Goal: Task Accomplishment & Management: Manage account settings

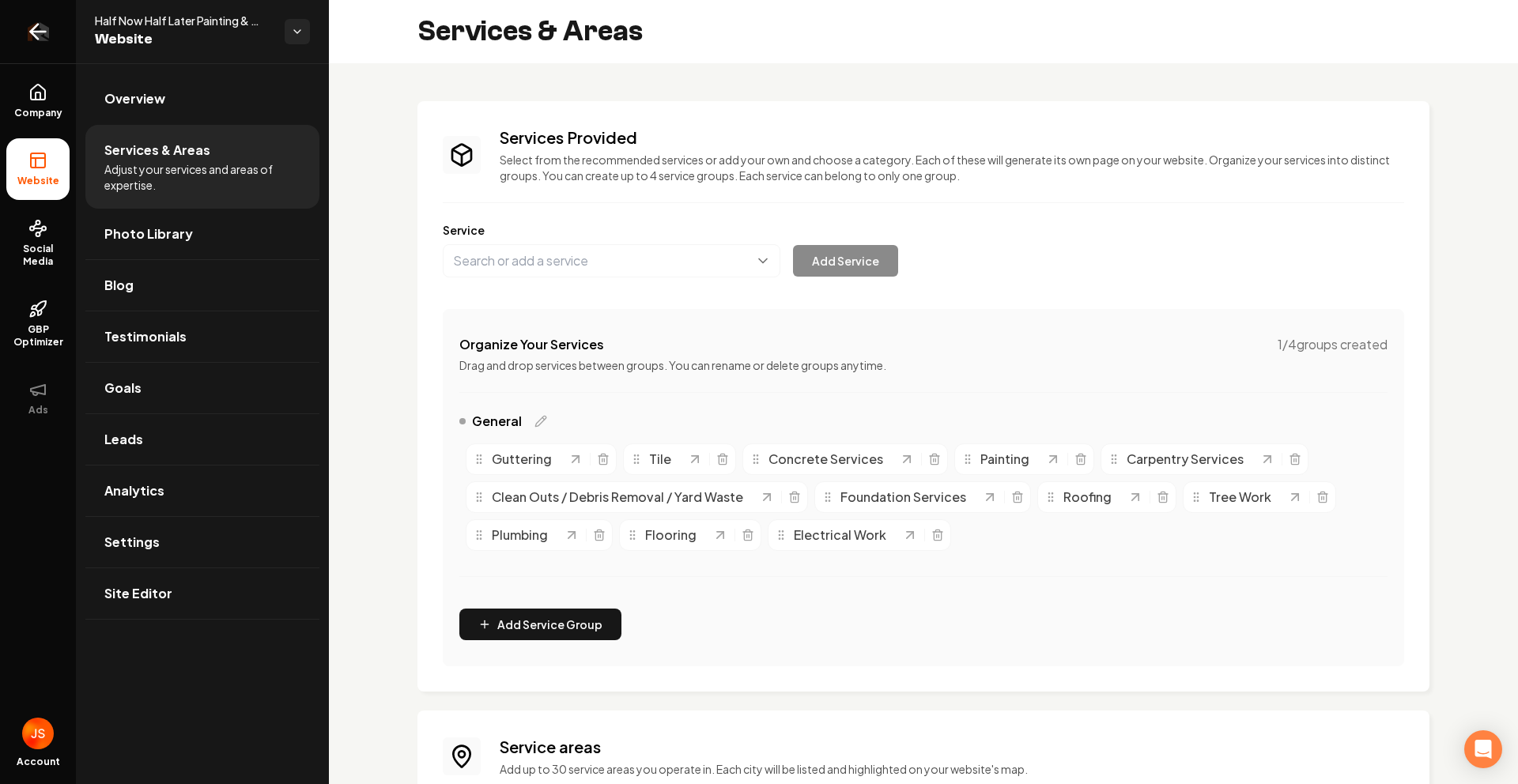
scroll to position [302, 0]
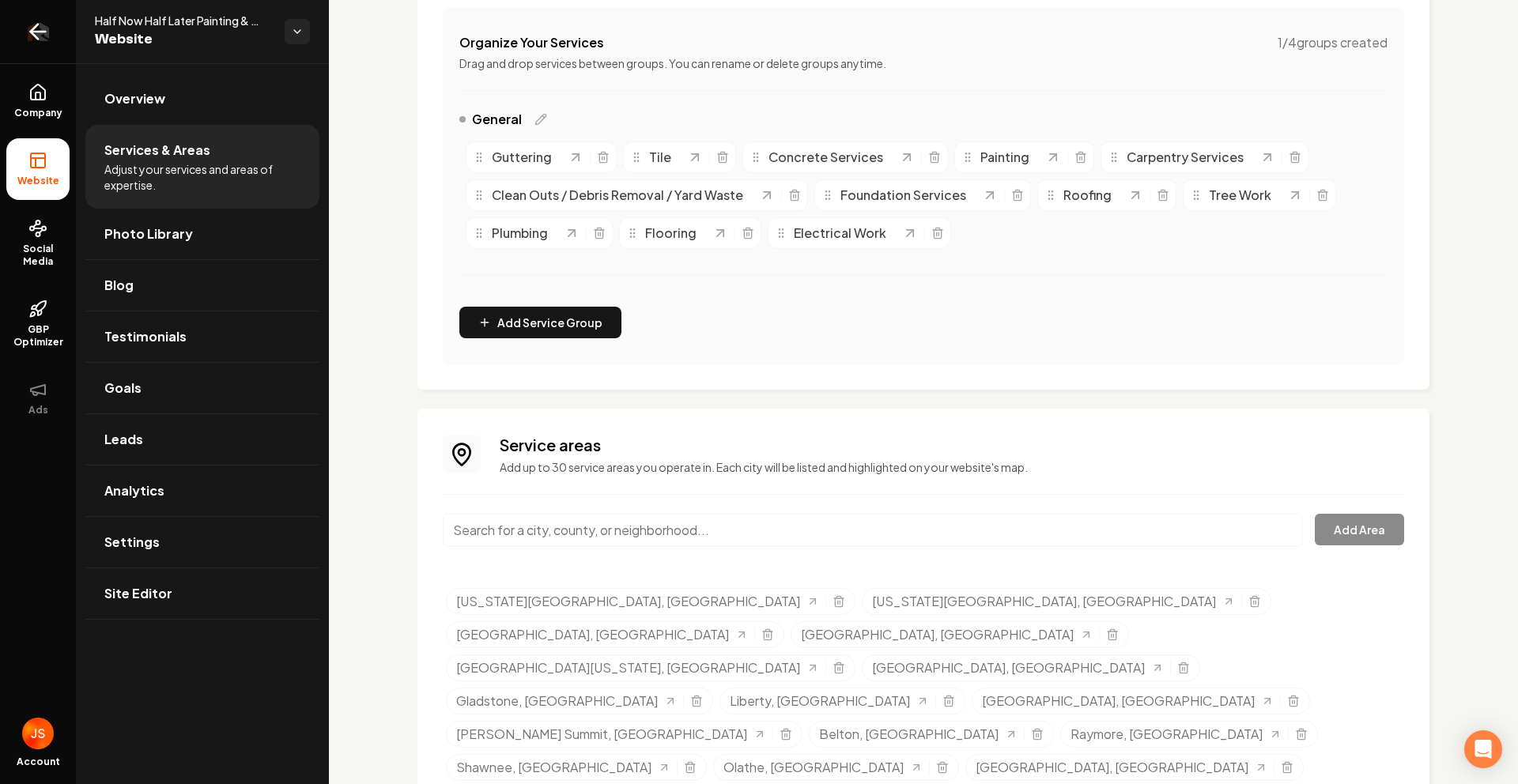
click at [52, 31] on link "Return to dashboard" at bounding box center [38, 31] width 76 height 63
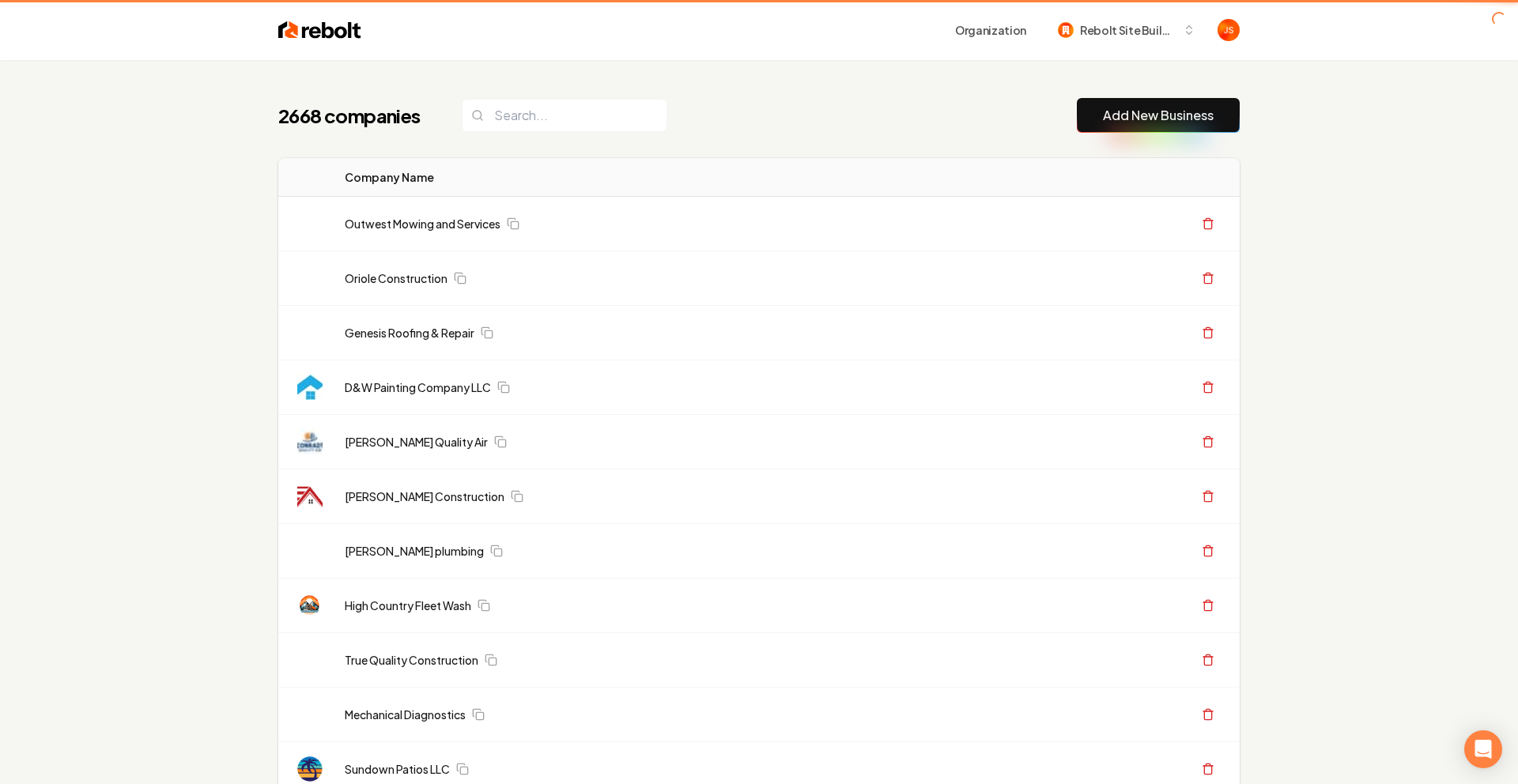
click at [27, 35] on header "Organization Rebolt Site Builder" at bounding box center [759, 30] width 1518 height 60
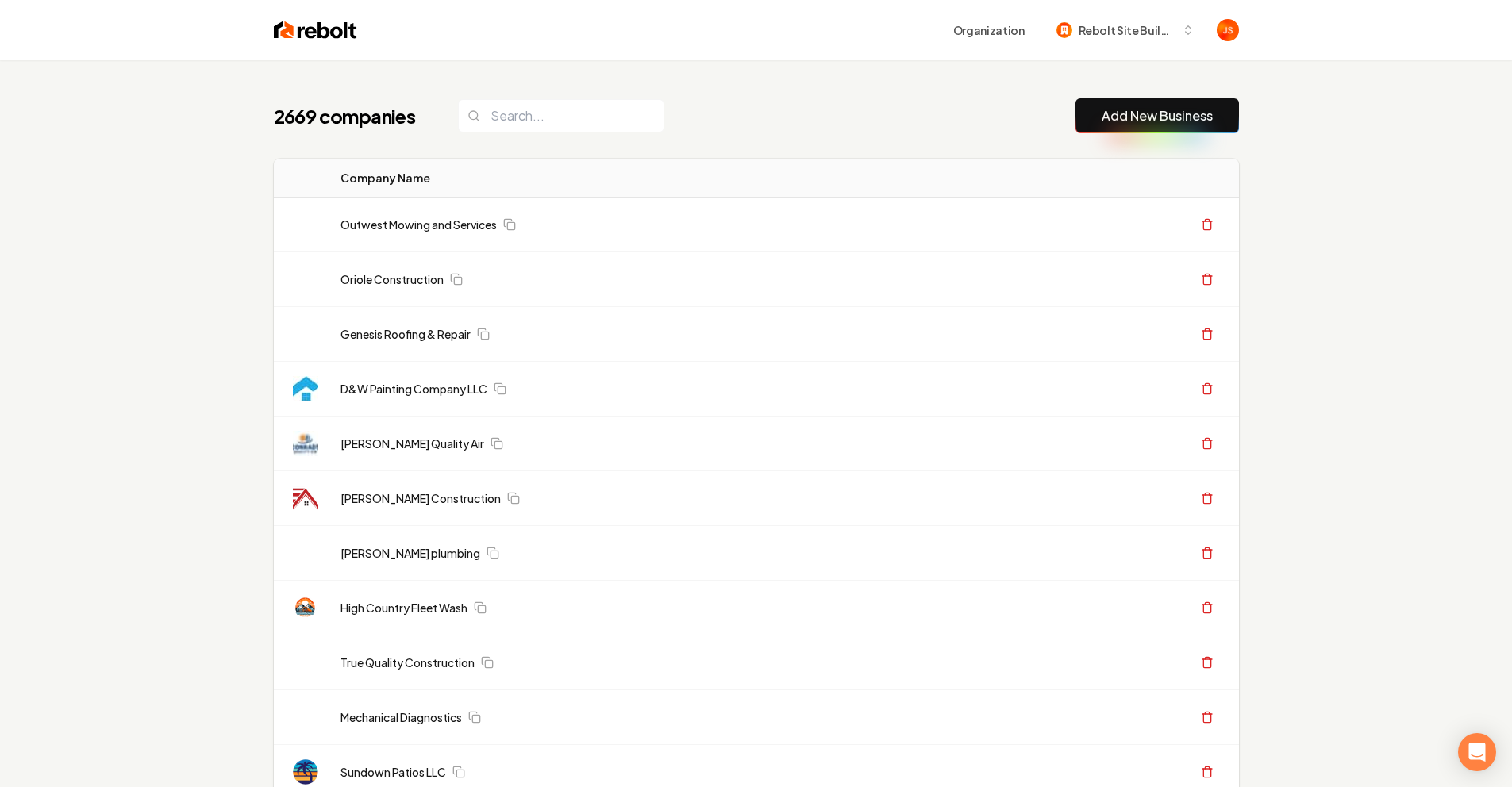
click at [1126, 111] on link "Add New Business" at bounding box center [1157, 116] width 111 height 19
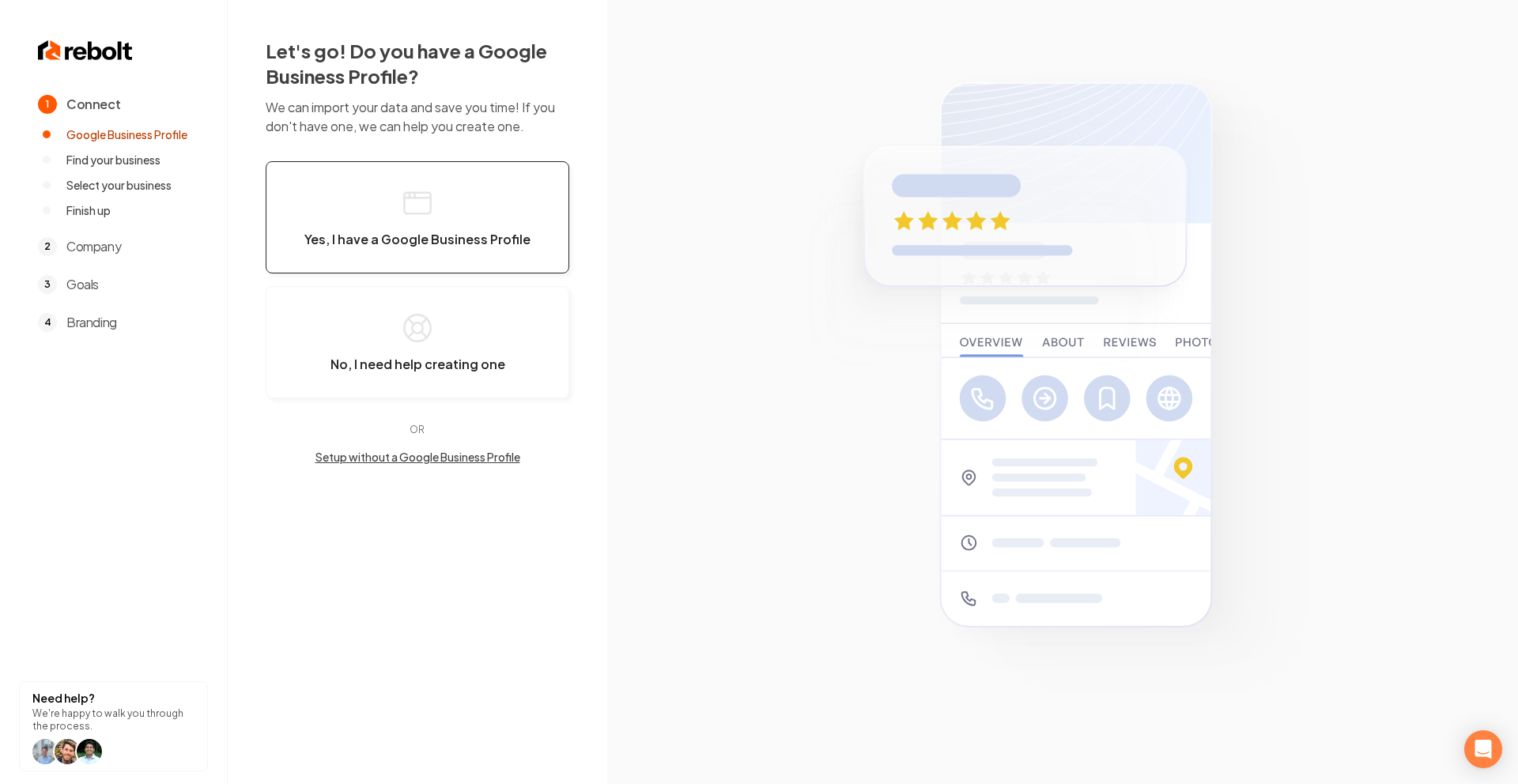
click at [400, 217] on button "Yes, I have a Google Business Profile" at bounding box center [417, 217] width 303 height 112
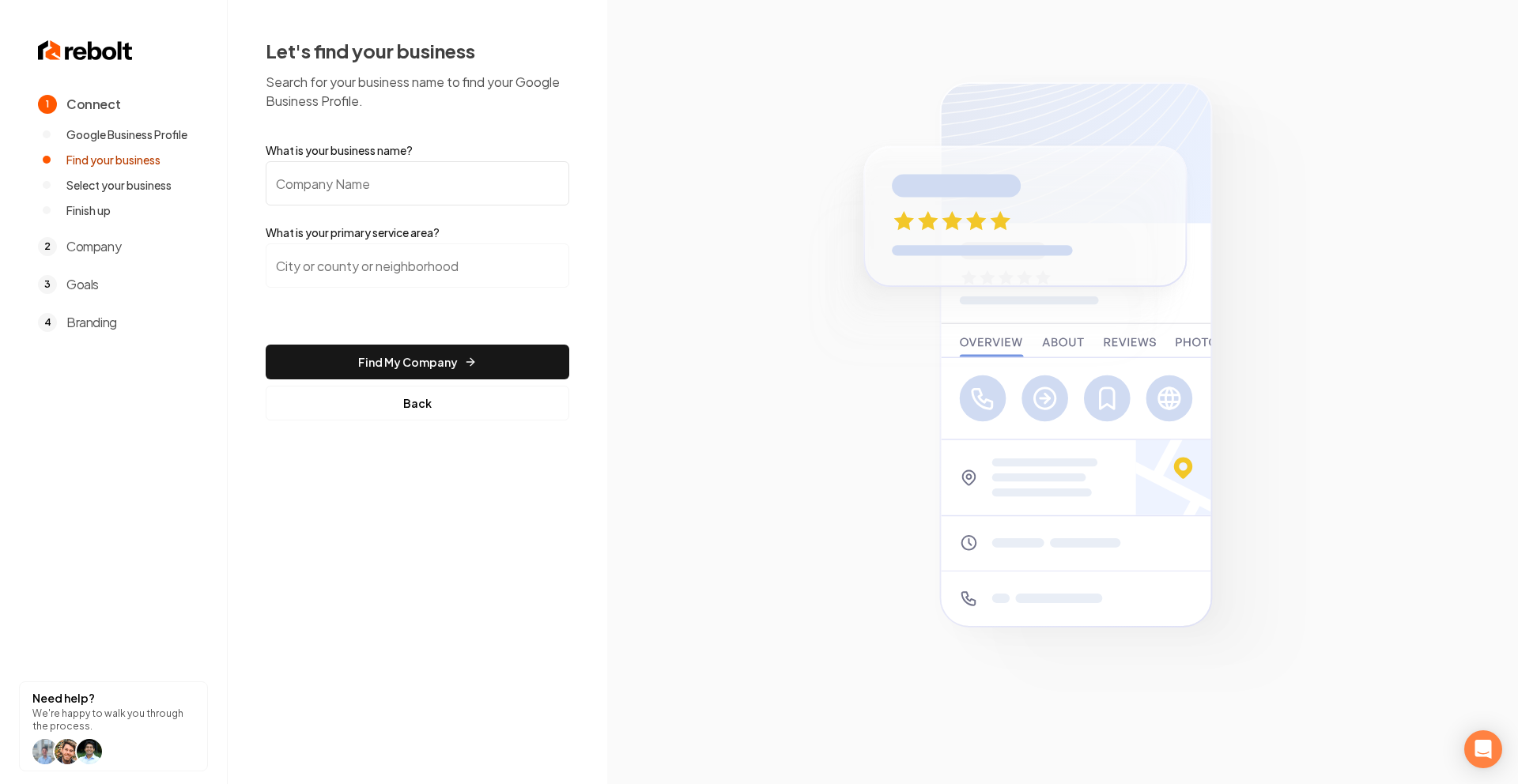
click at [393, 215] on form "What is your business name? What is your primary service area? Find My Company …" at bounding box center [417, 281] width 303 height 278
click at [393, 198] on input "What is your business name?" at bounding box center [417, 183] width 303 height 44
paste input "Fabi's Fabulous gardens inc."
type input "Fabi's Fabulous gardens inc."
click at [370, 270] on input "search" at bounding box center [417, 265] width 303 height 44
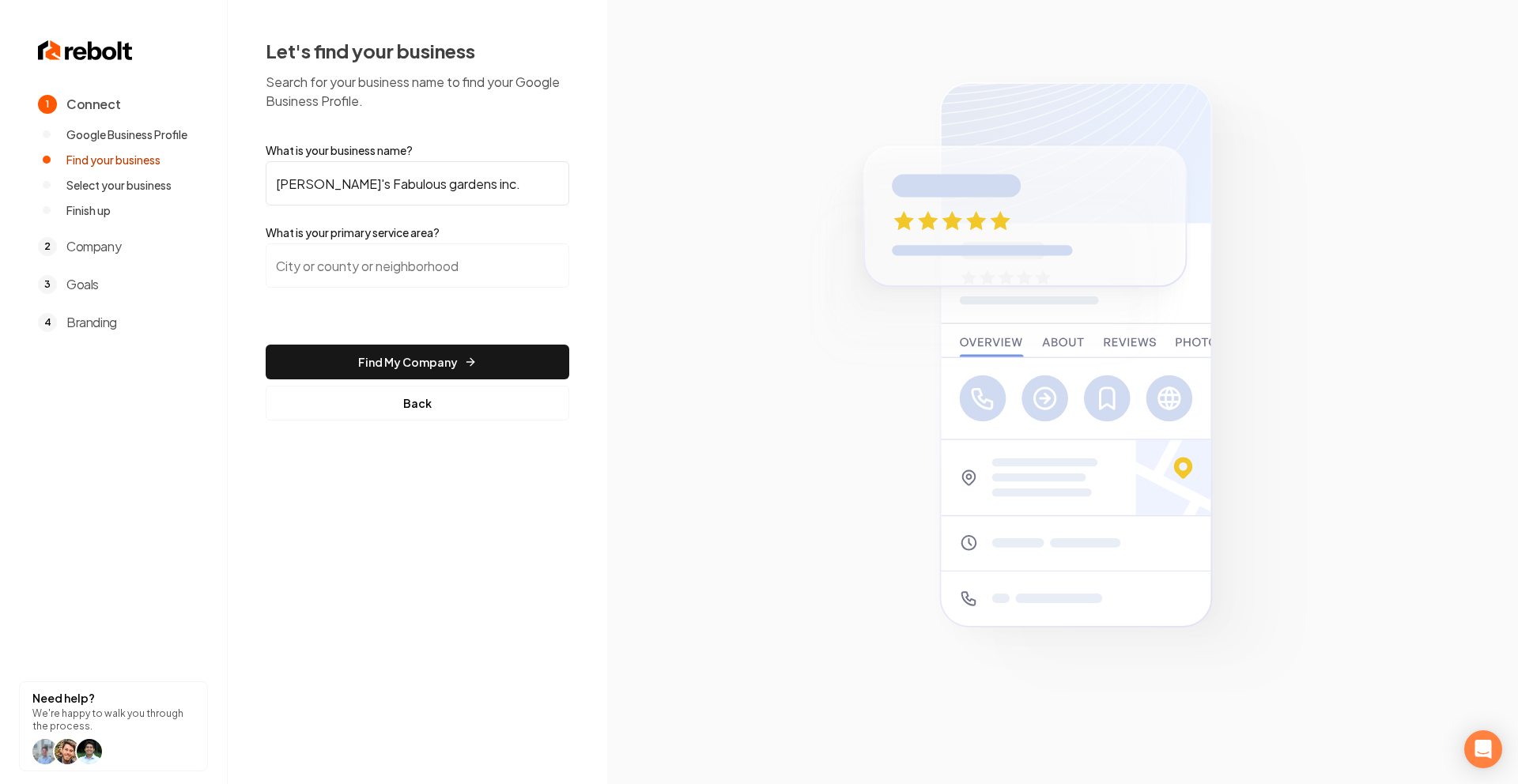
type input "F"
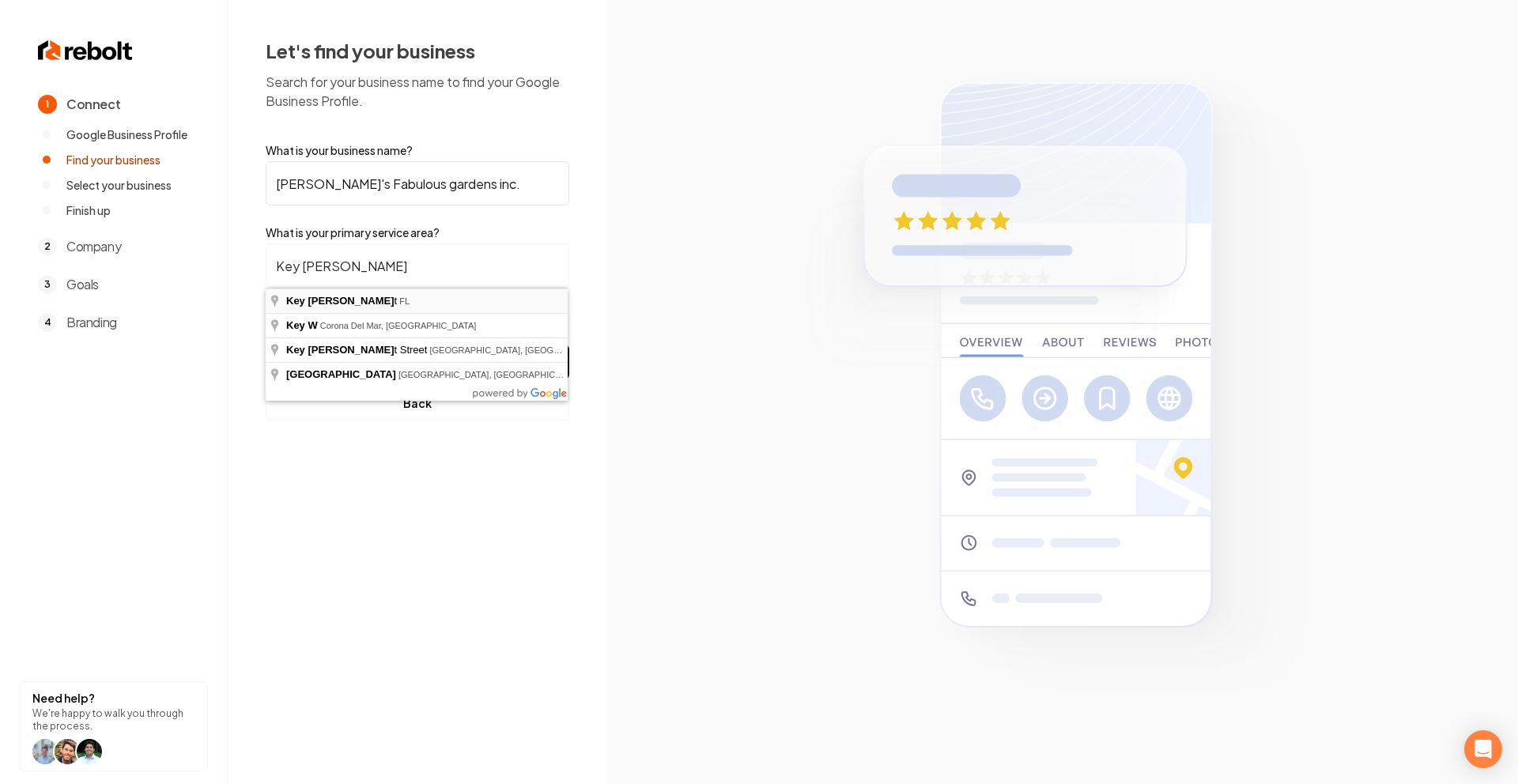
type input "Key West, FL"
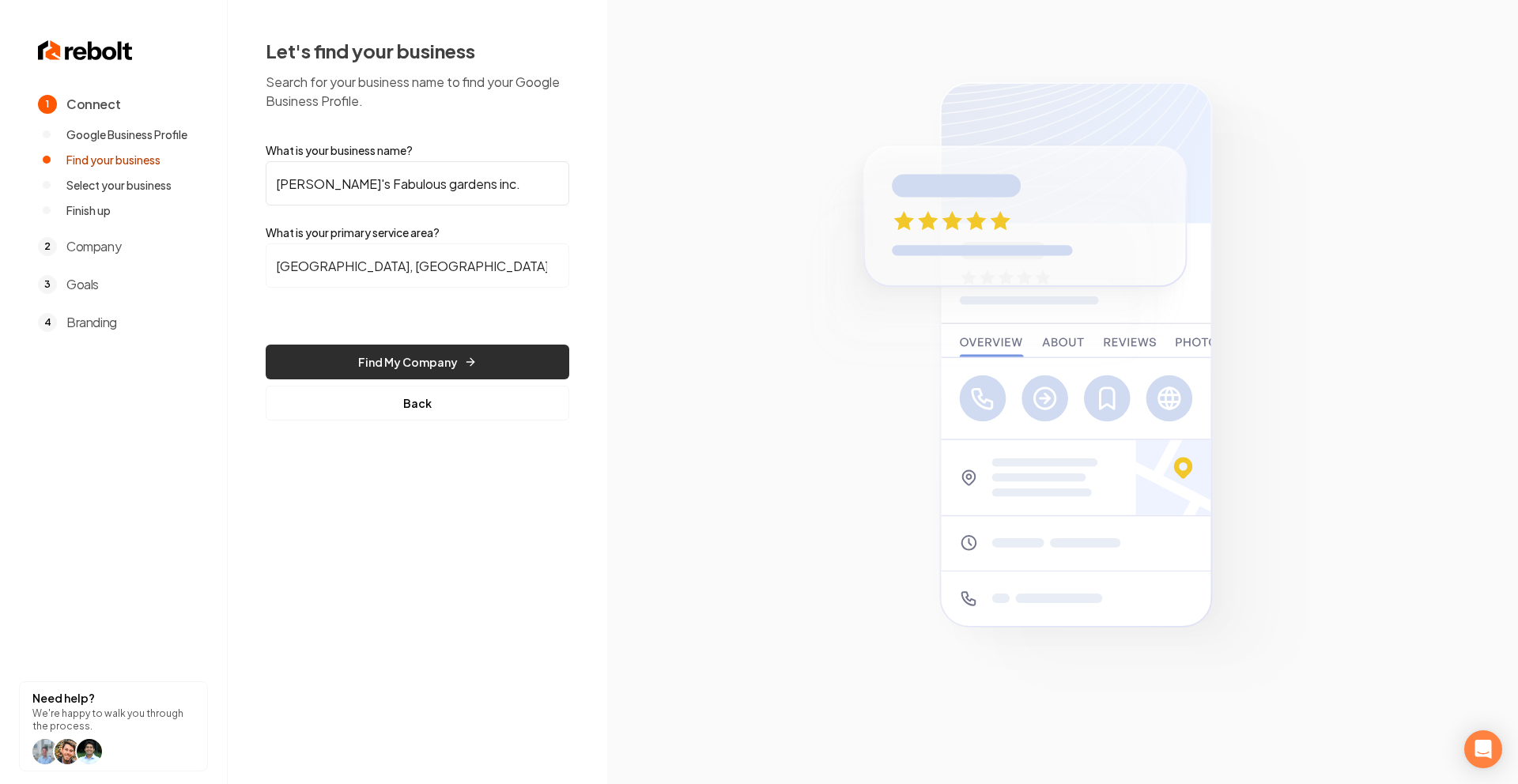
click at [391, 356] on button "Find My Company" at bounding box center [417, 361] width 303 height 35
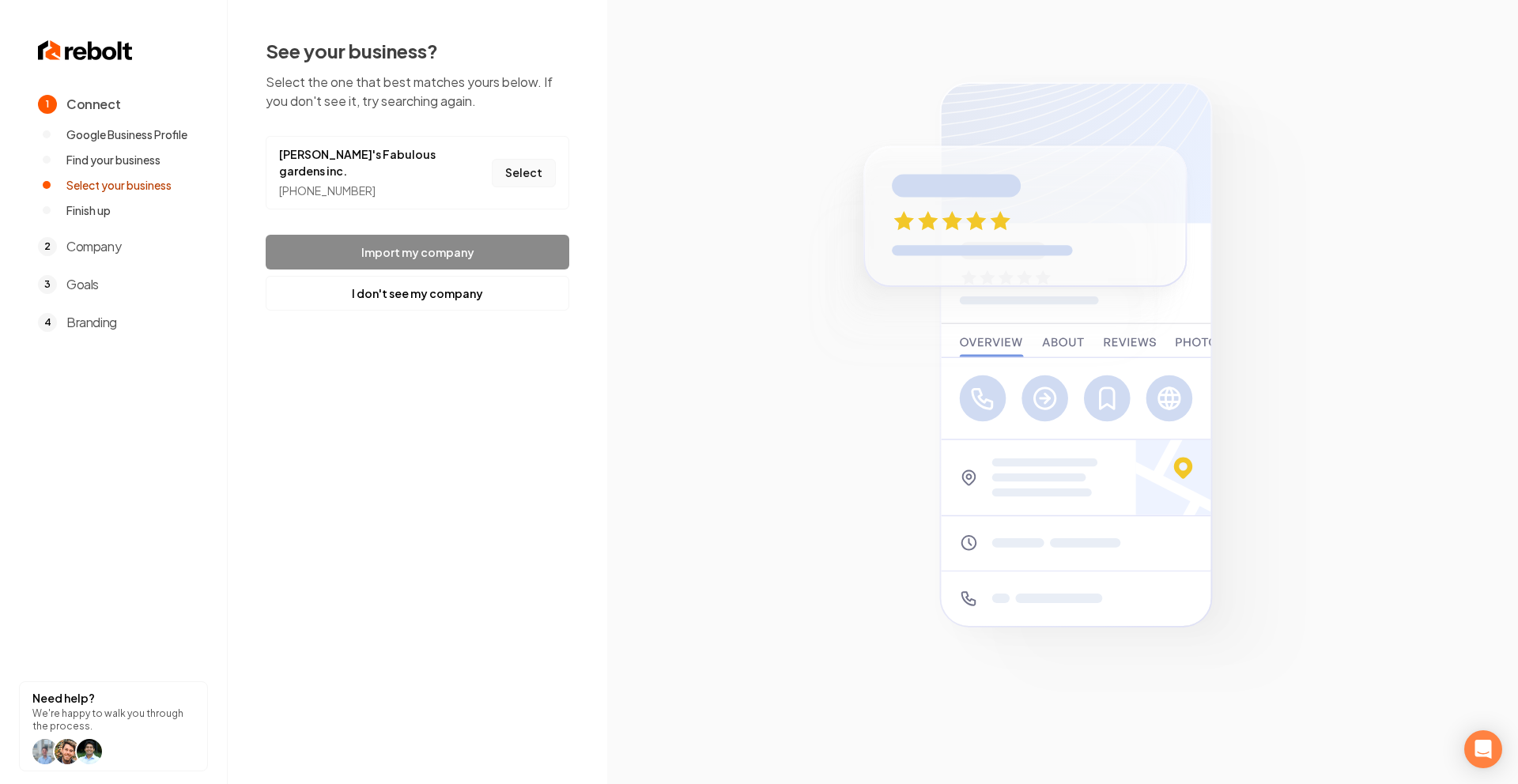
click at [519, 159] on button "Select" at bounding box center [524, 173] width 64 height 28
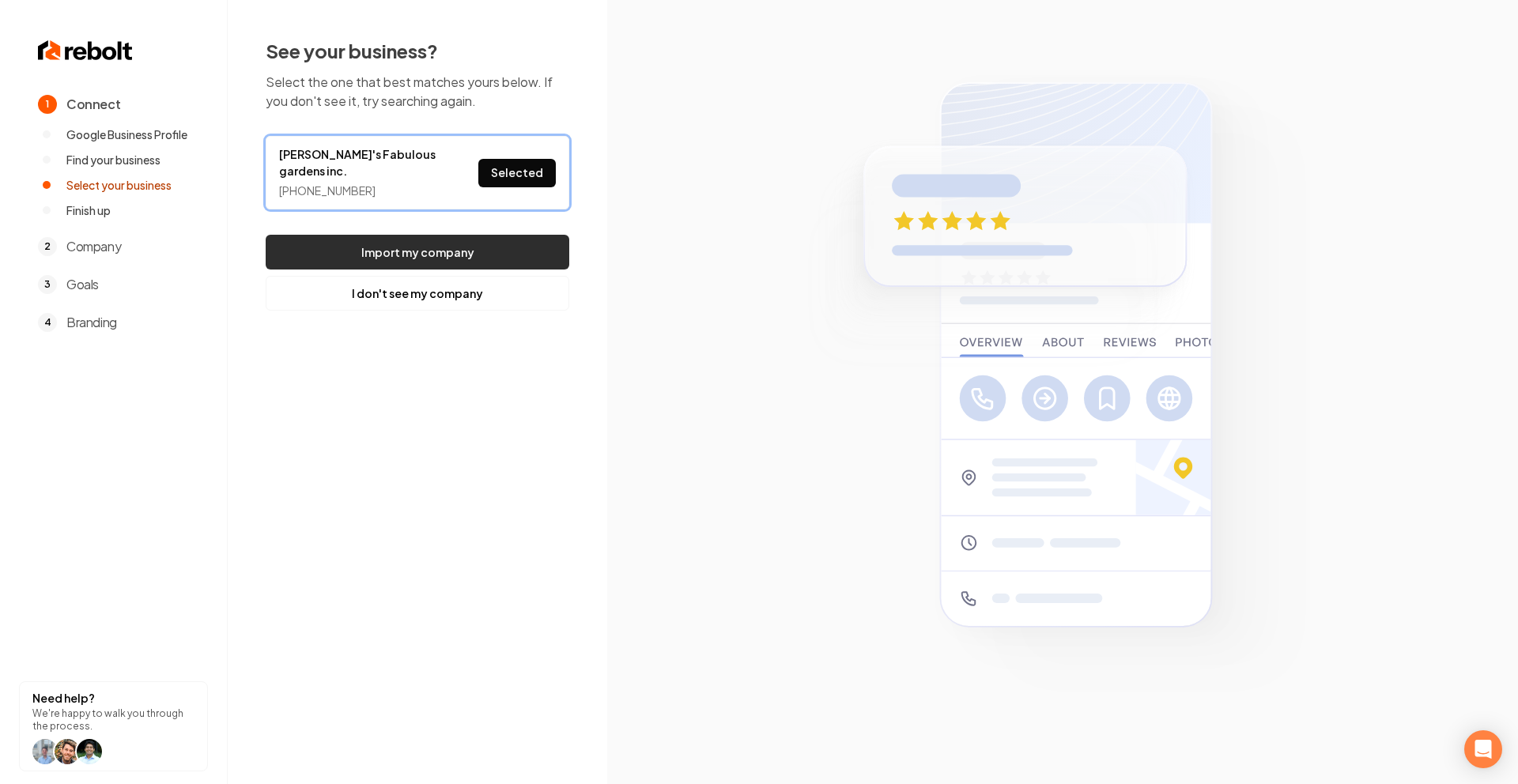
click at [471, 234] on button "Import my company" at bounding box center [417, 251] width 303 height 35
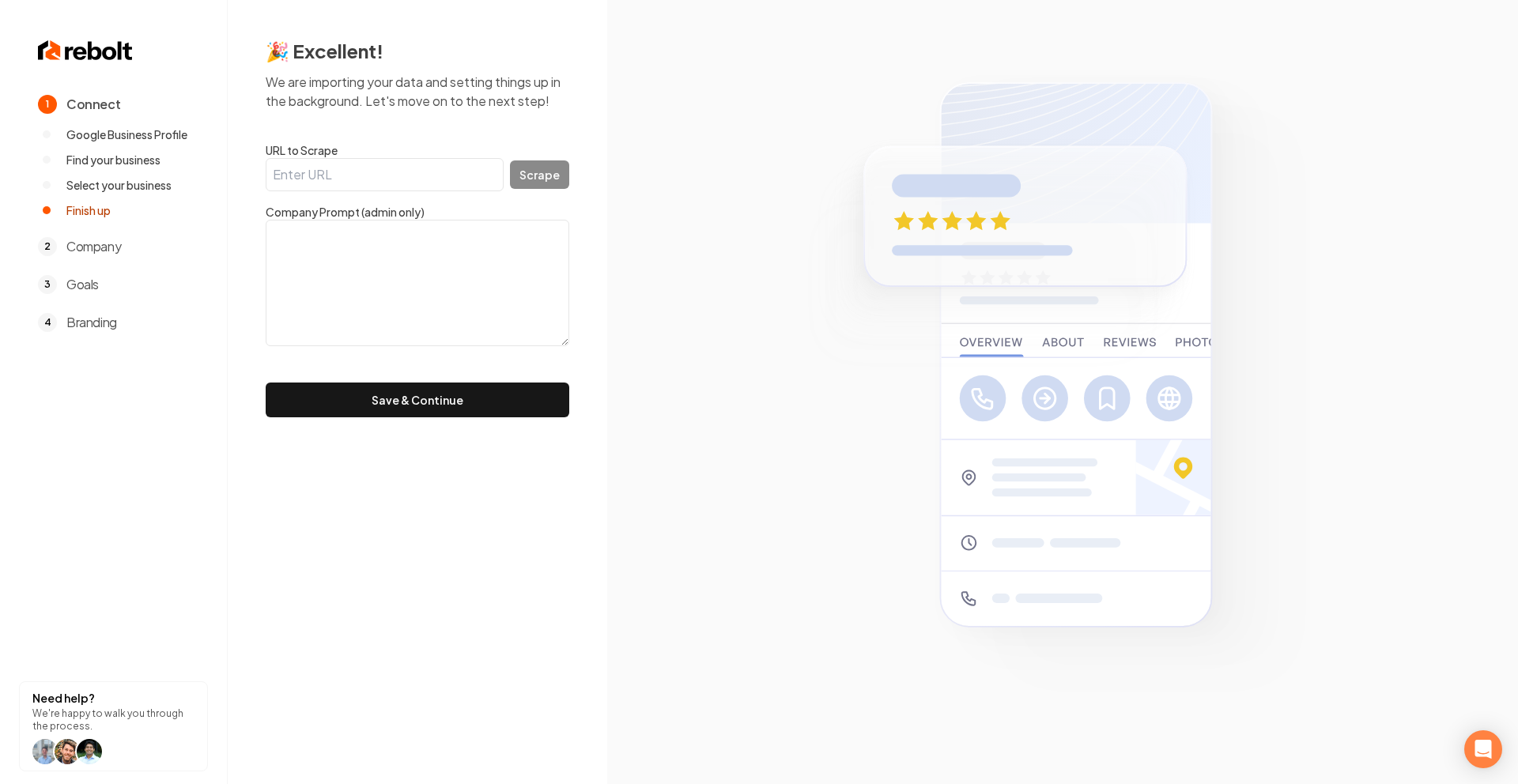
click at [405, 179] on input "URL to Scrape" at bounding box center [385, 174] width 238 height 33
paste input "https://www.fabisgardens.com/"
type input "https://www.fabisgardens.com/"
click at [554, 174] on button "Scrape" at bounding box center [539, 174] width 59 height 28
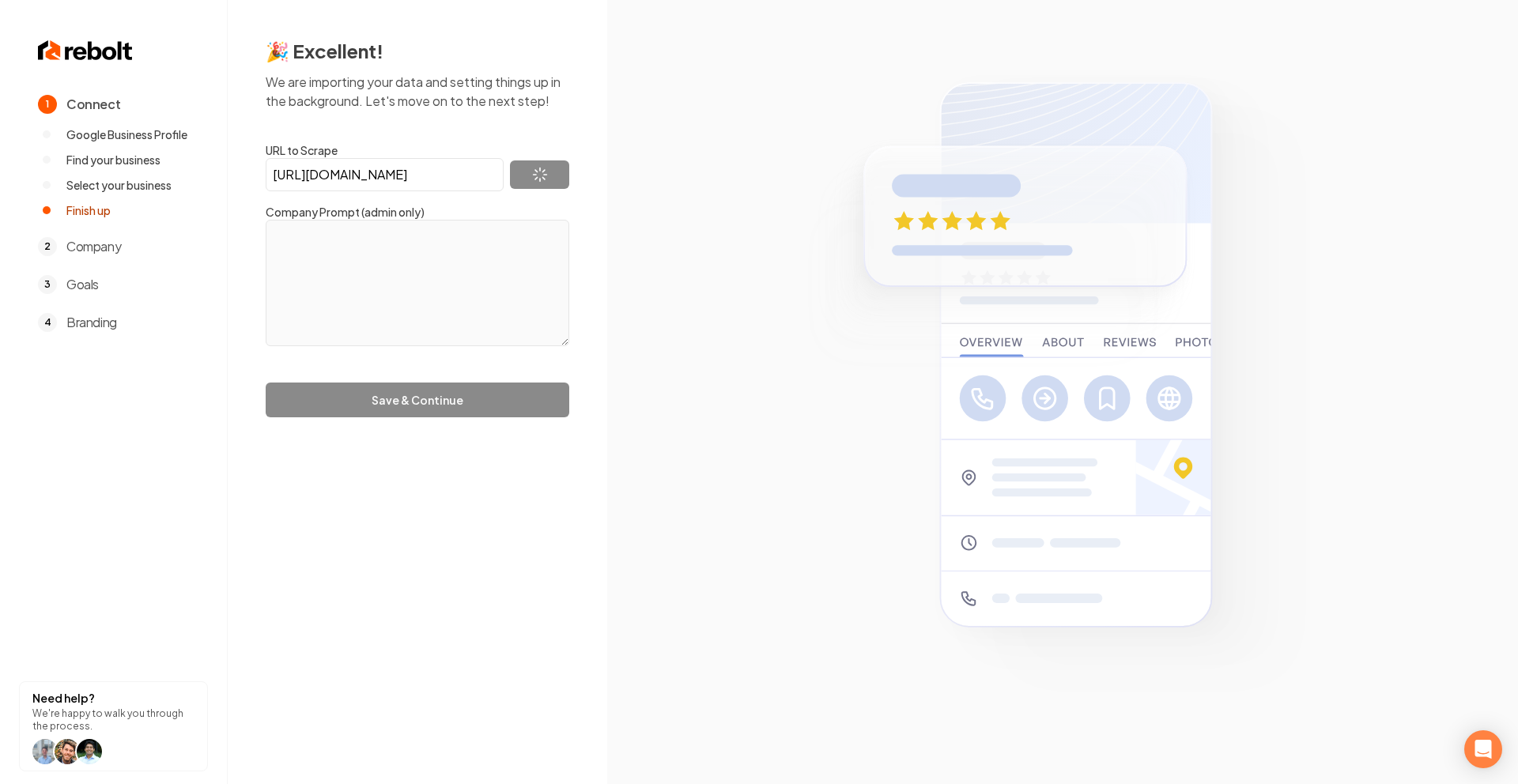
type textarea "Fabi's Fabulous Garden is Key West's expert in residential and commercial lands…"
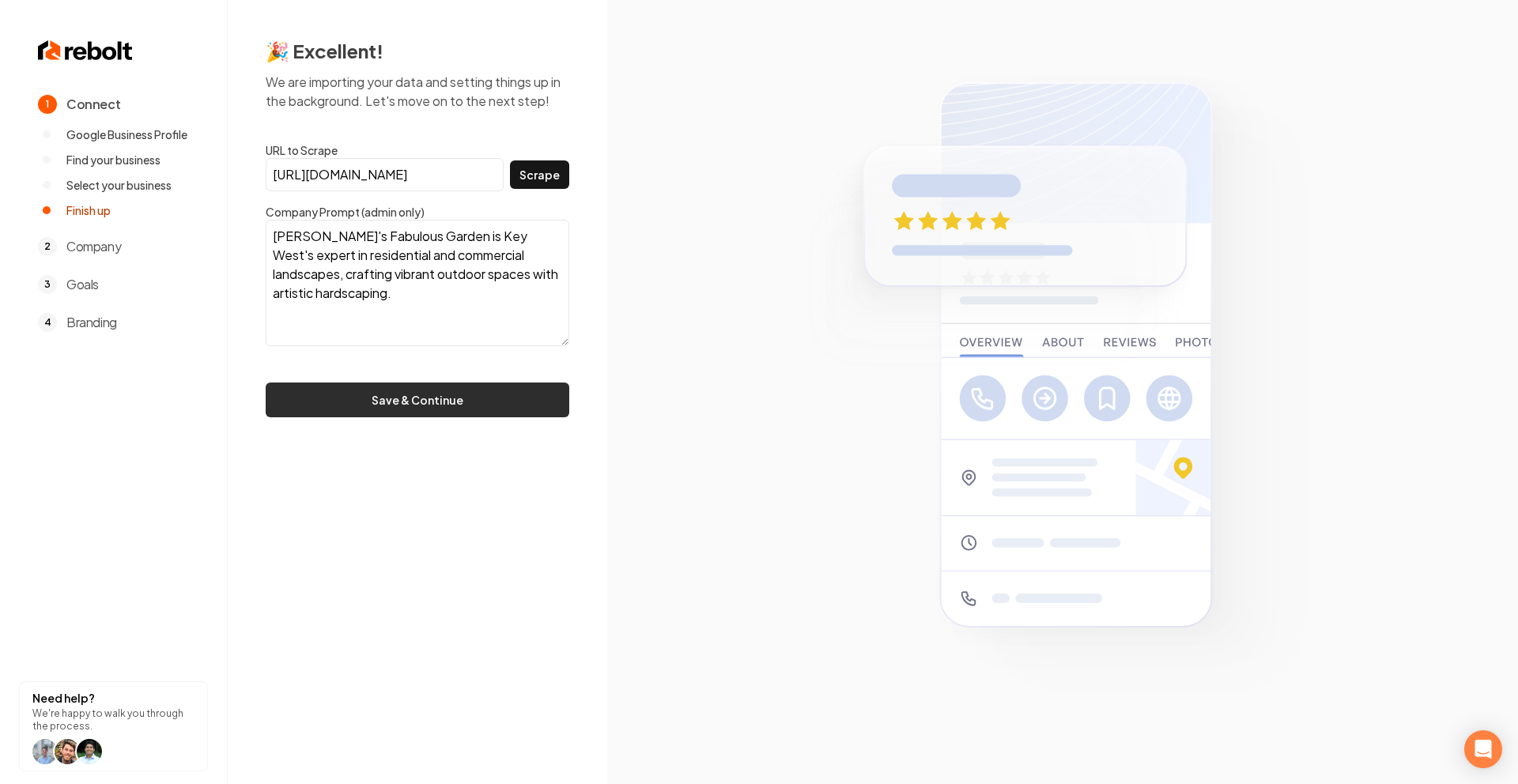
click at [454, 398] on button "Save & Continue" at bounding box center [417, 400] width 303 height 35
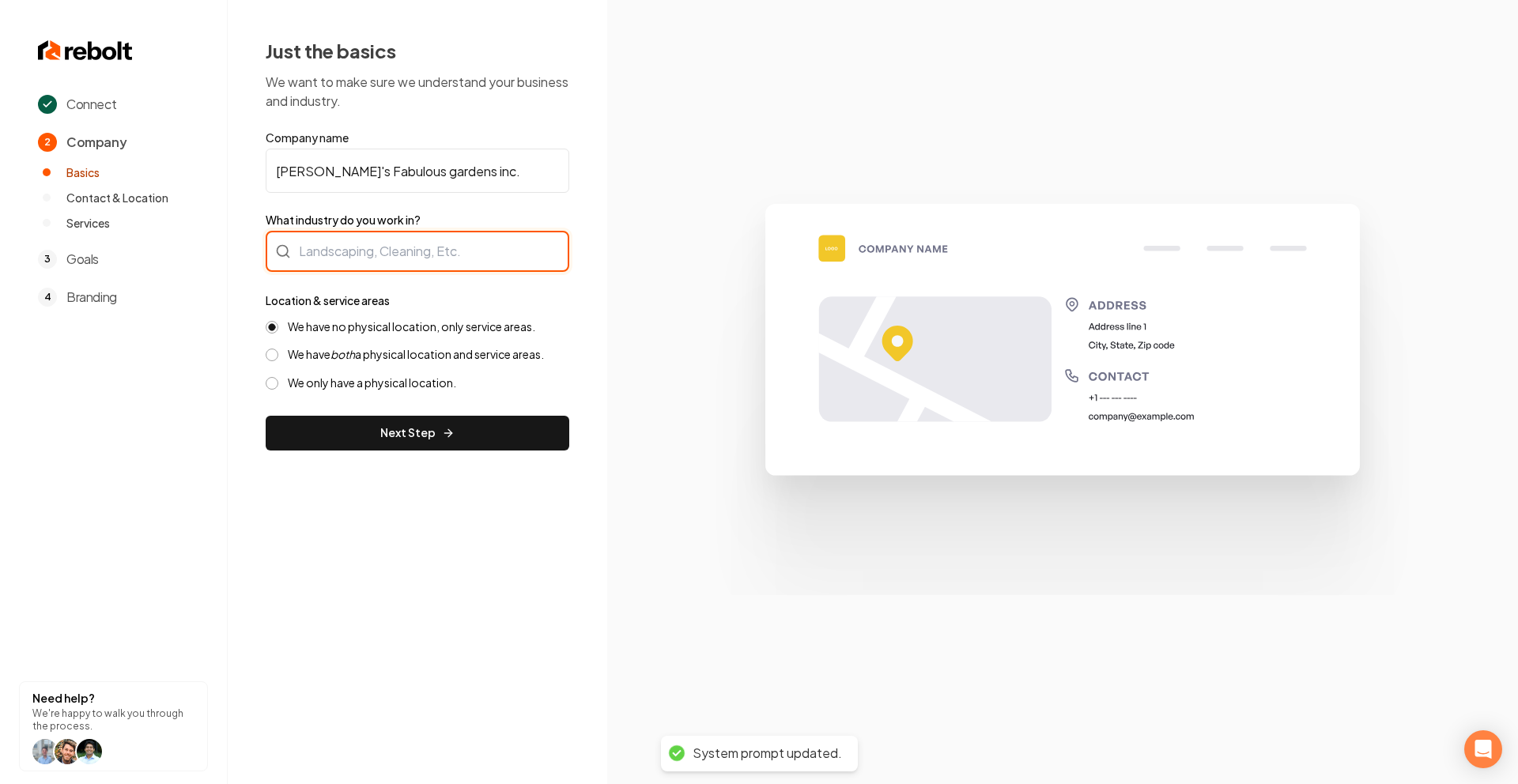
click at [479, 258] on div at bounding box center [417, 251] width 303 height 41
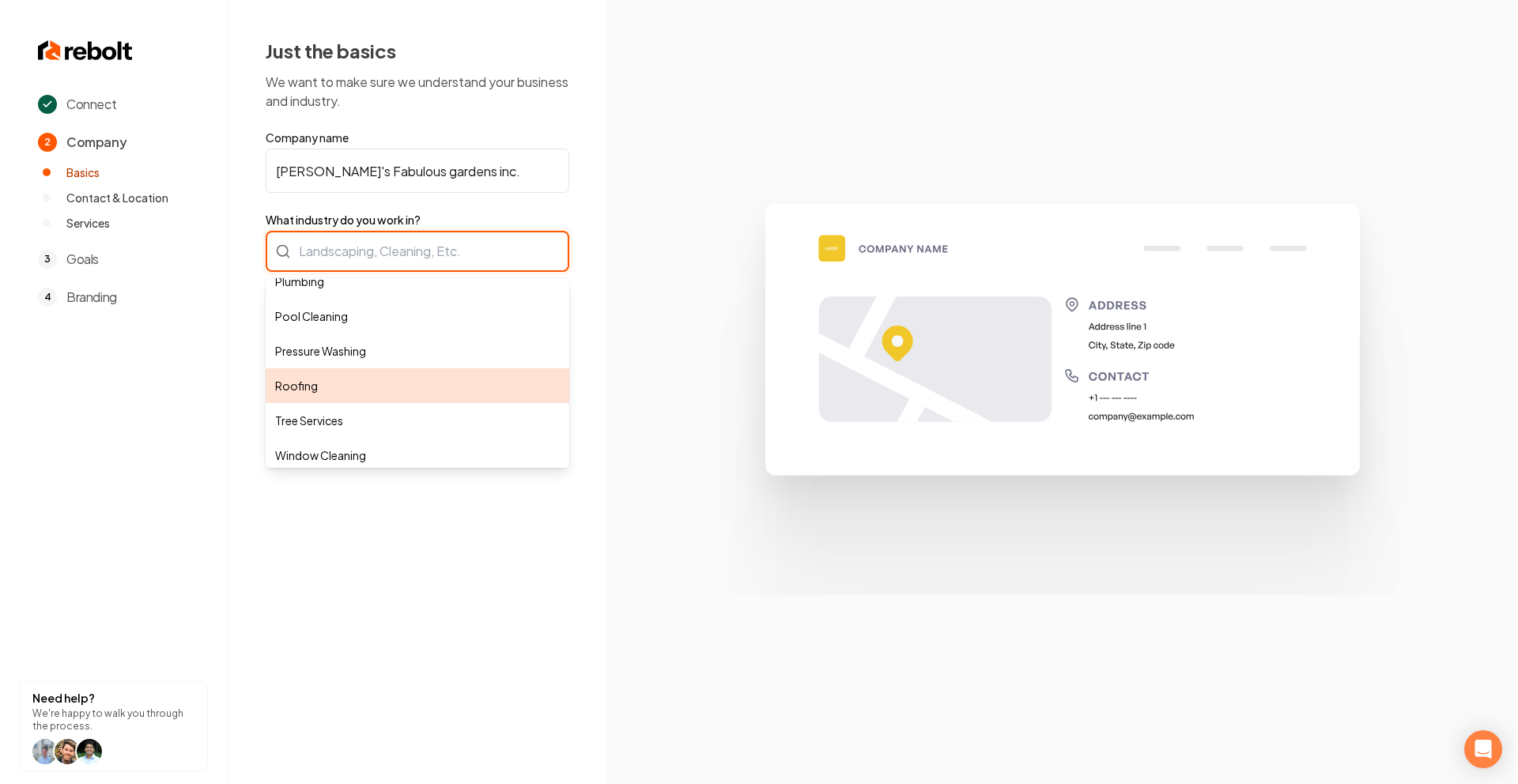
scroll to position [437, 0]
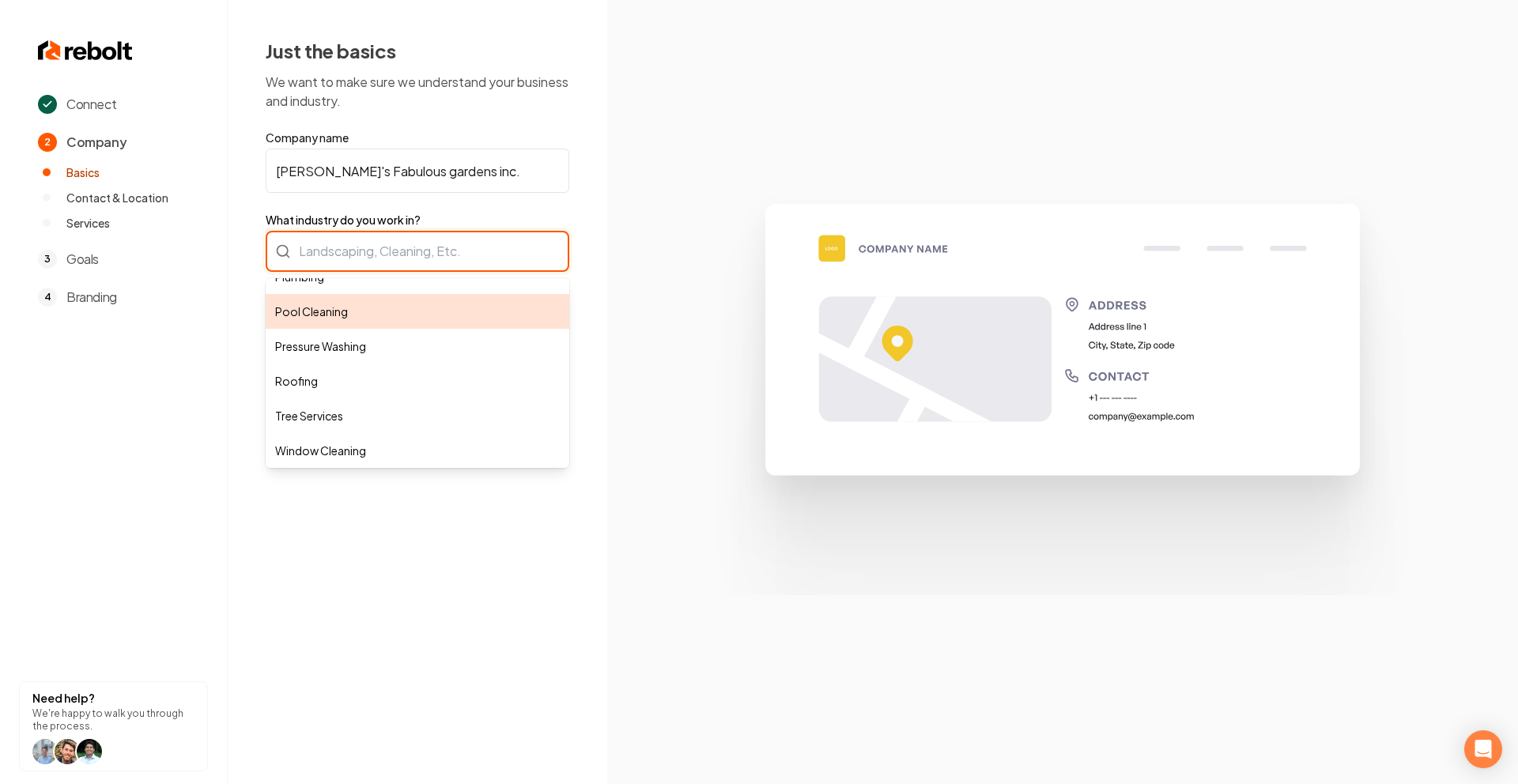
type input "a"
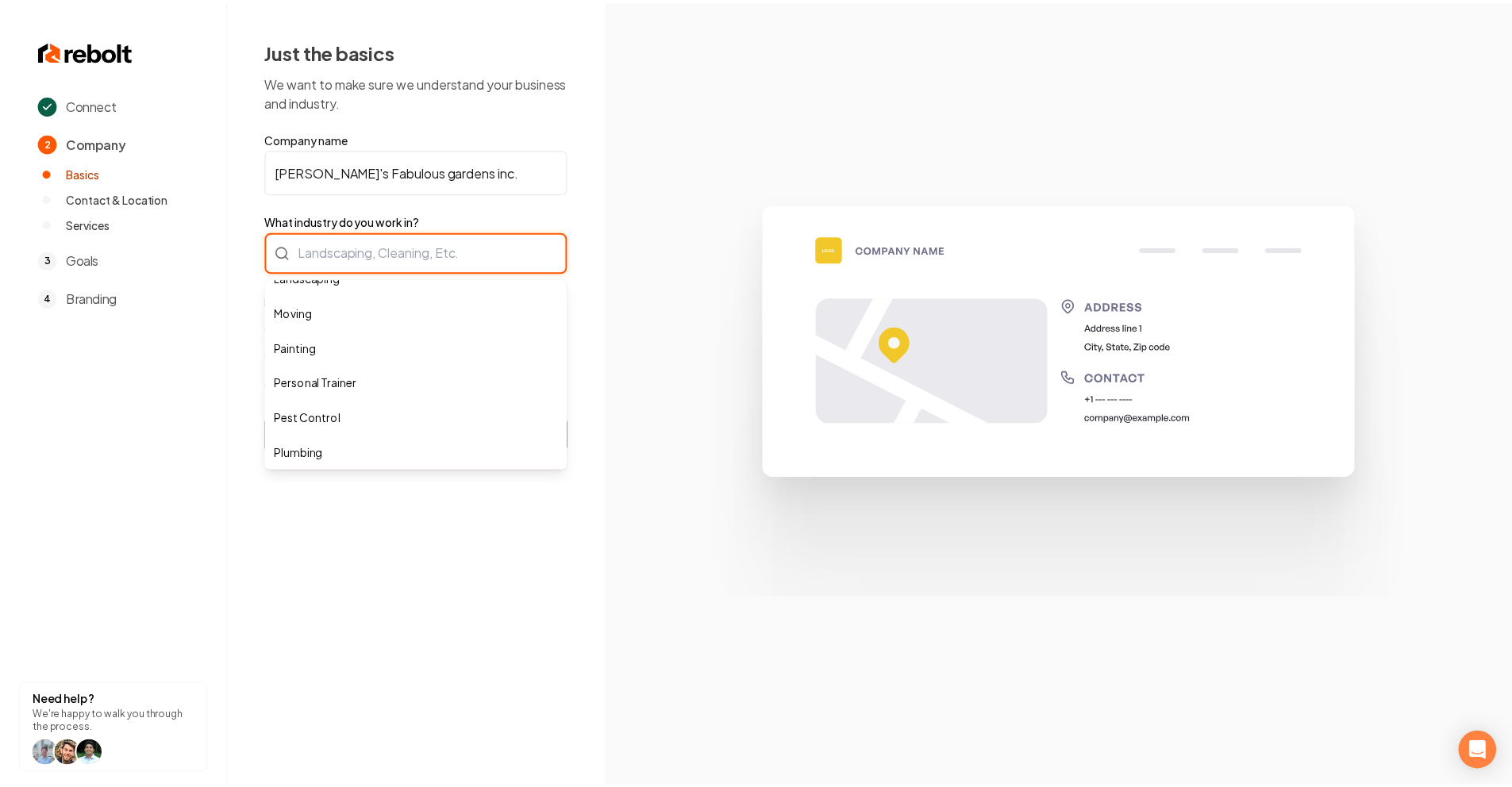
scroll to position [0, 0]
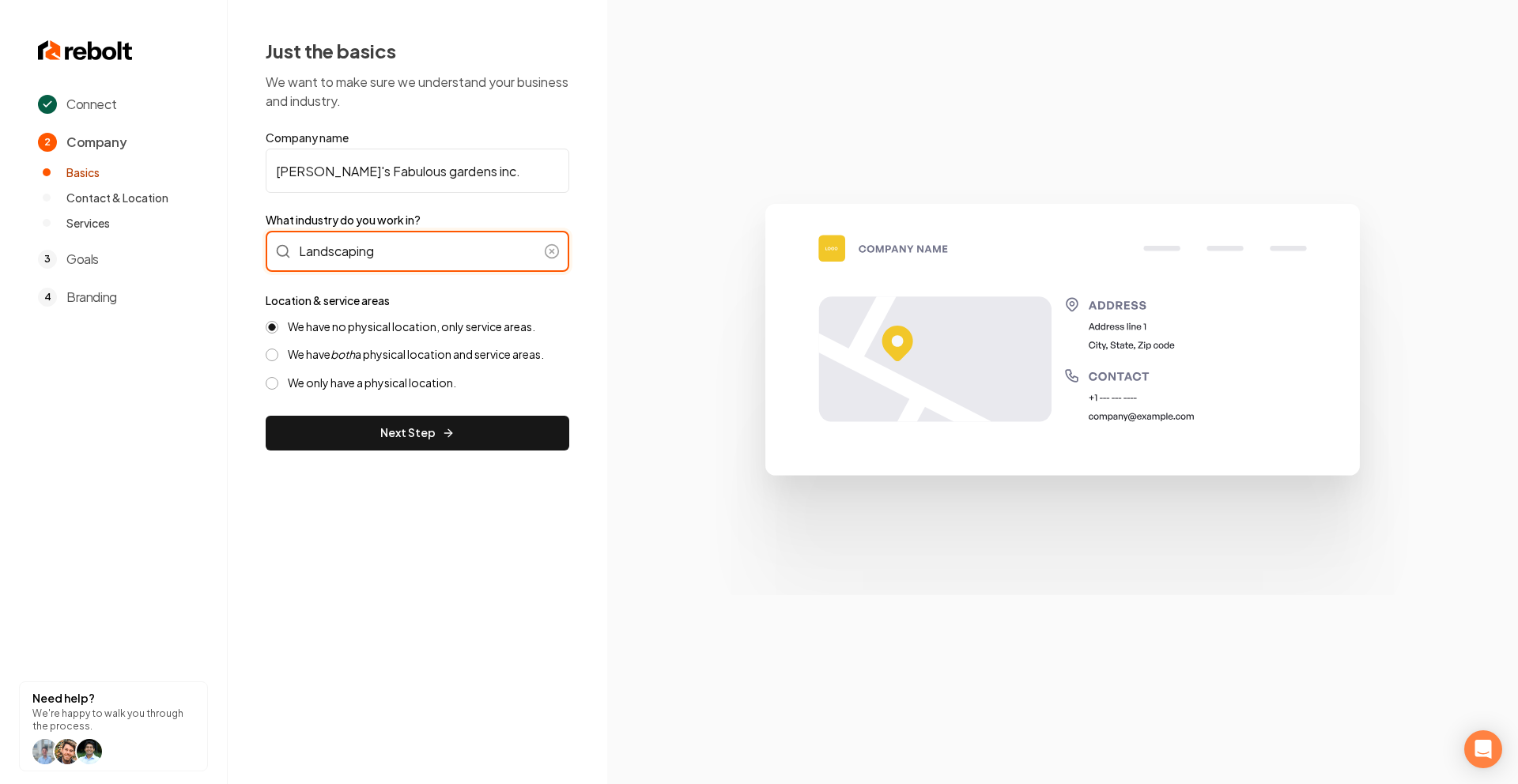
type input "Landscaping"
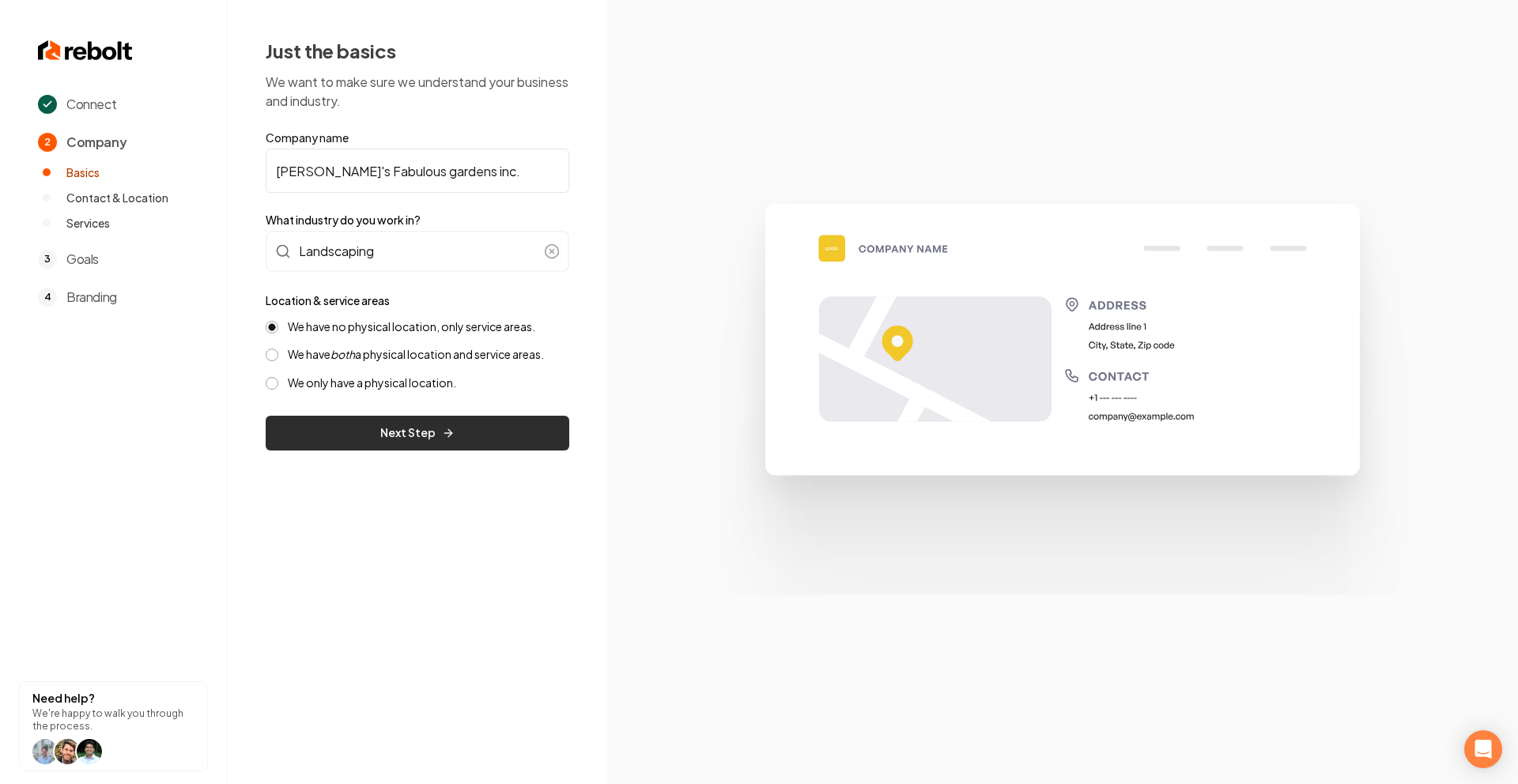
click at [484, 437] on button "Next Step" at bounding box center [417, 433] width 303 height 35
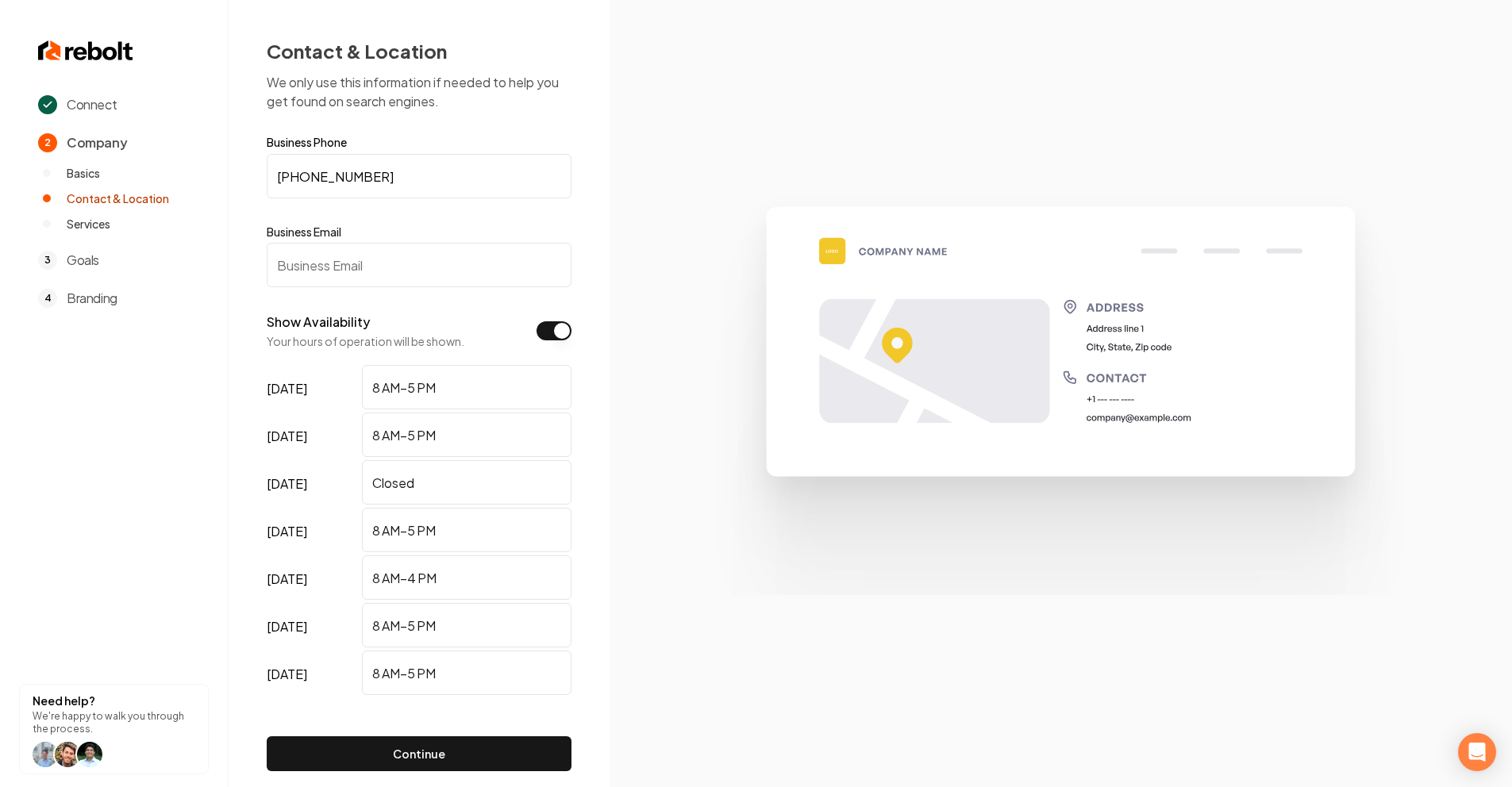
click at [407, 240] on div "Business Email" at bounding box center [419, 255] width 305 height 64
click at [401, 258] on input "Business Email" at bounding box center [419, 264] width 305 height 44
paste input "fabisgardens@gmail.com"
type input "fabisgardens@gmail.com"
click at [478, 750] on button "Continue" at bounding box center [419, 753] width 305 height 35
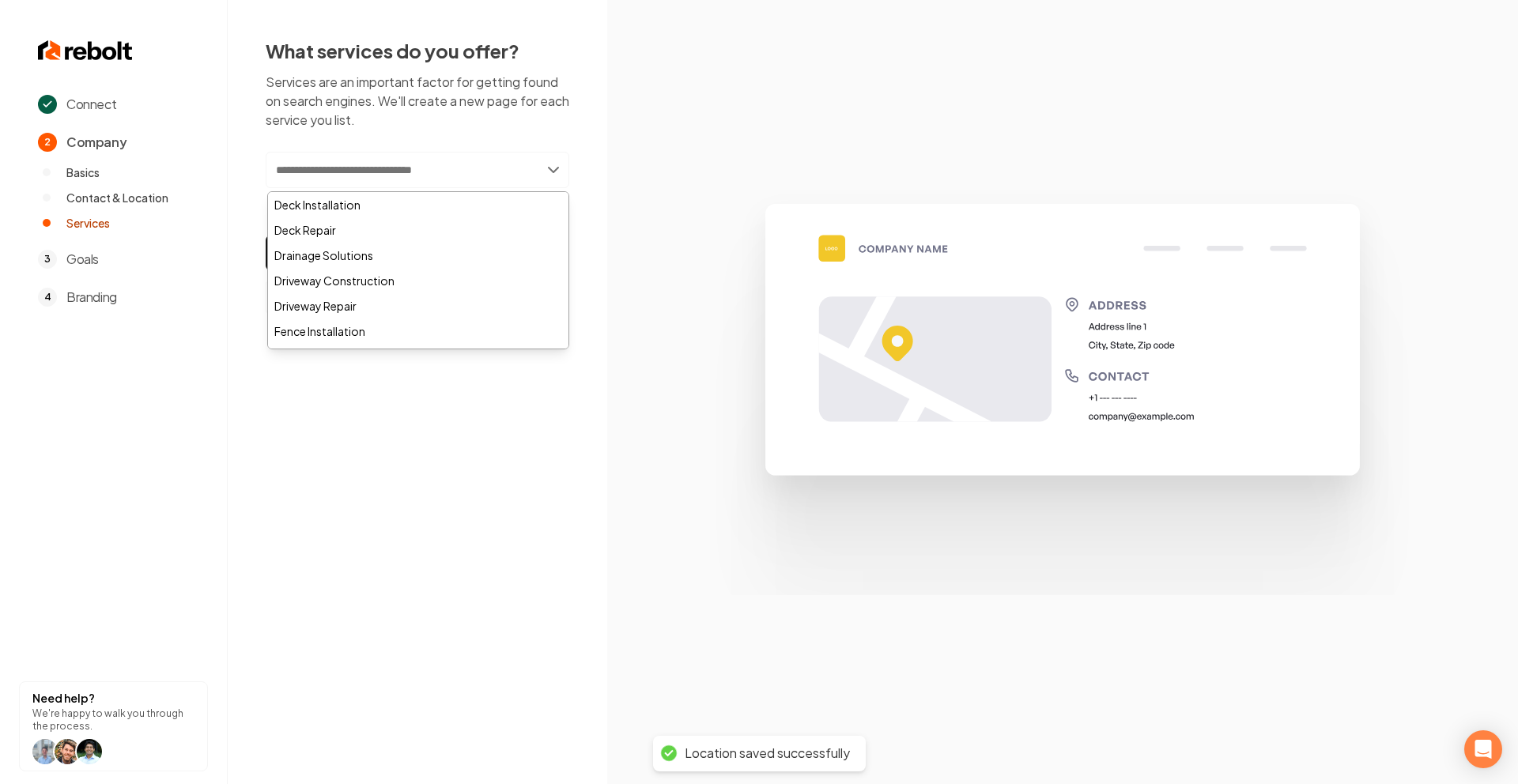
click at [473, 171] on input "text" at bounding box center [417, 169] width 303 height 36
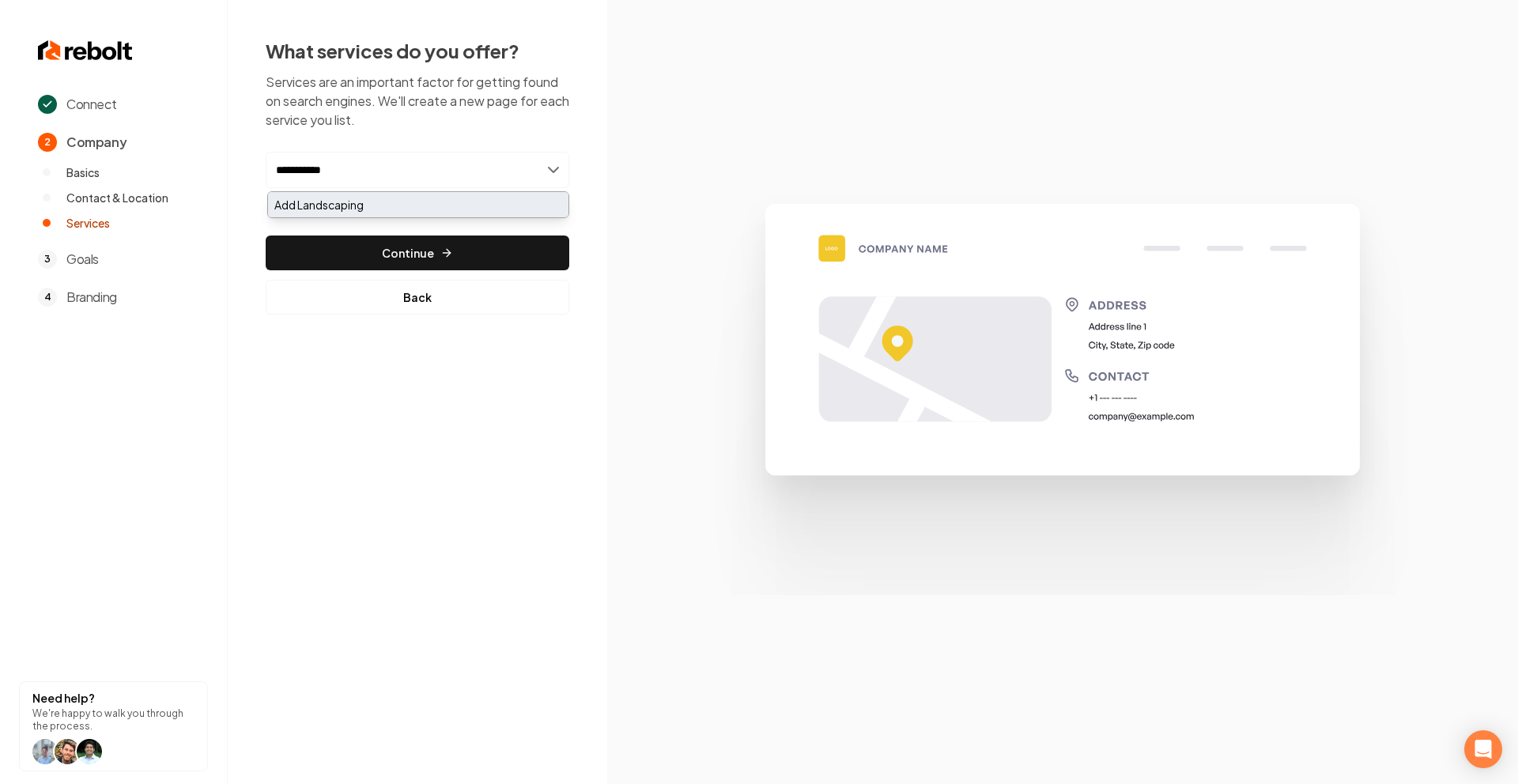
type input "**********"
click at [374, 203] on div "Add Landscaping" at bounding box center [418, 205] width 300 height 26
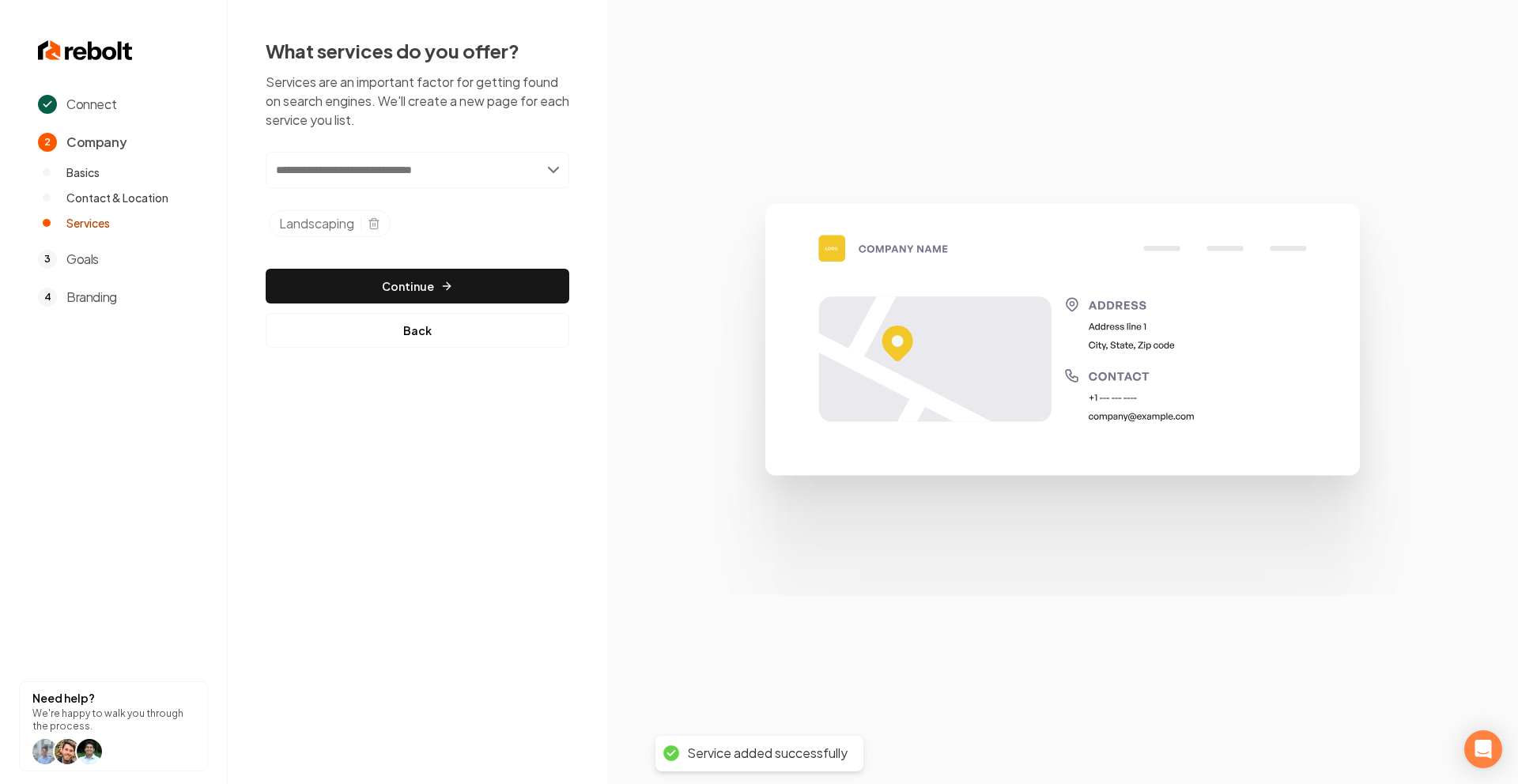
click at [394, 167] on input "text" at bounding box center [417, 169] width 303 height 36
click at [374, 187] on input "**********" at bounding box center [417, 169] width 303 height 36
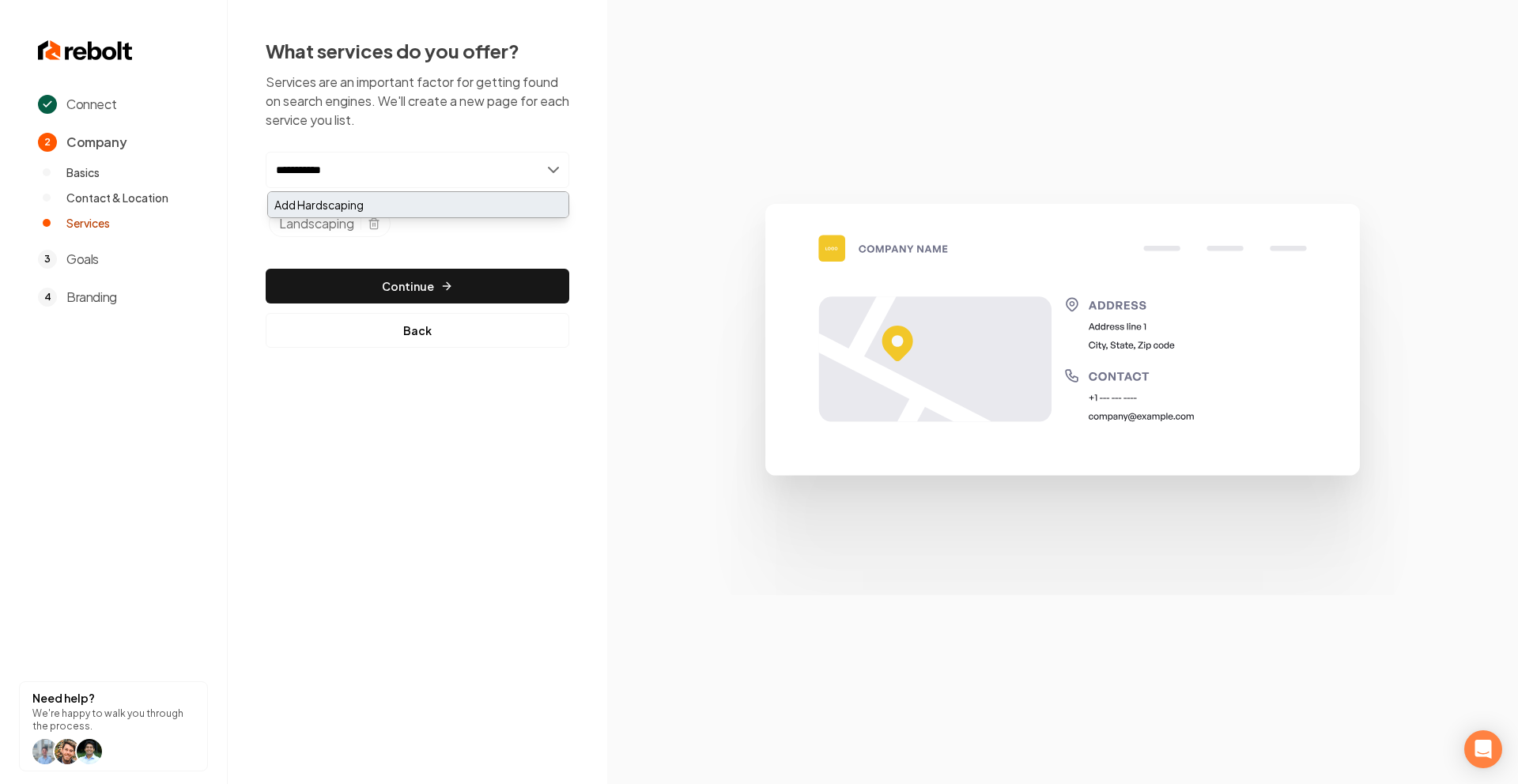
type input "**********"
click at [372, 197] on div "Add Hardscaping" at bounding box center [418, 205] width 300 height 26
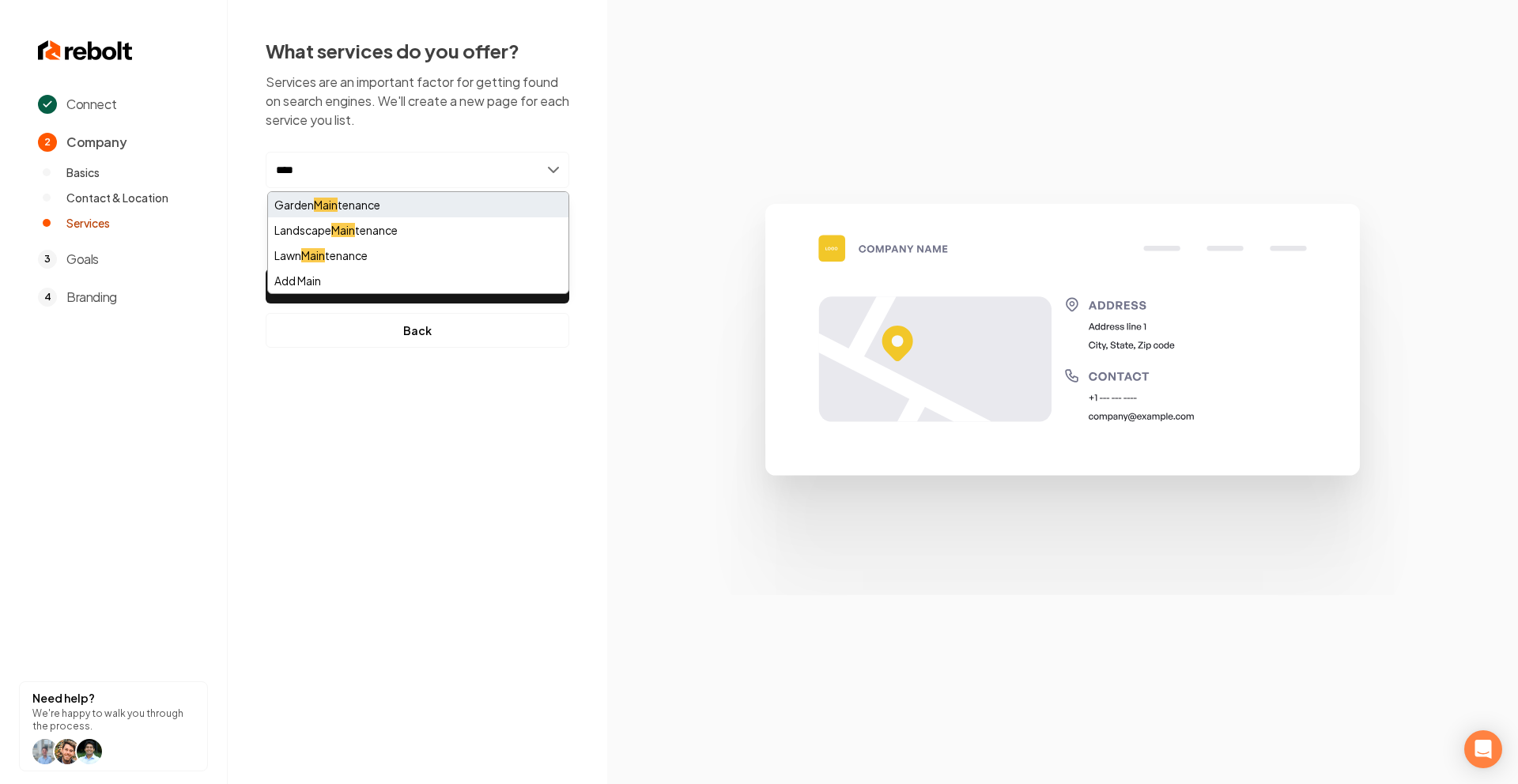
type input "****"
click at [307, 216] on div "Garden Main tenance" at bounding box center [418, 205] width 300 height 26
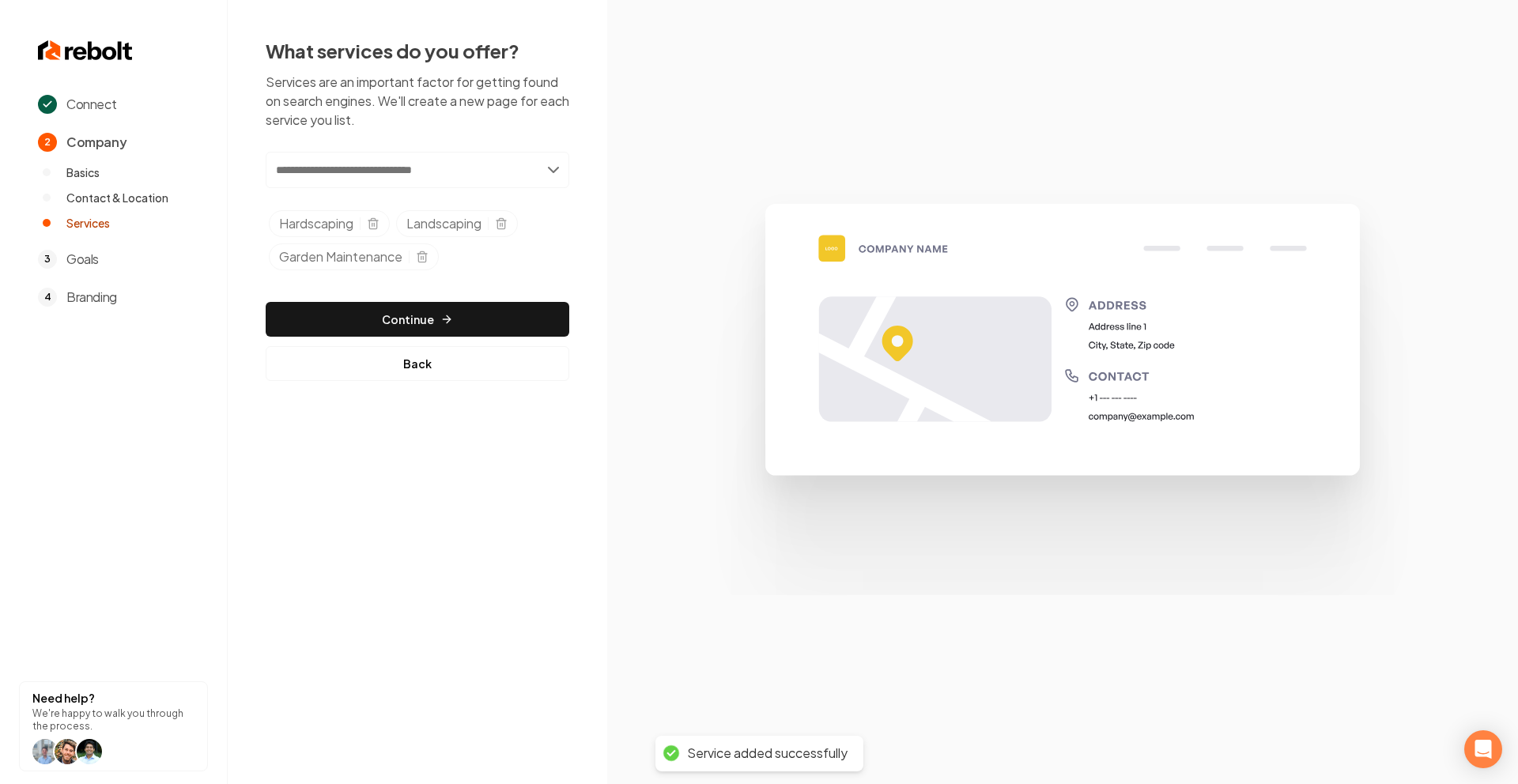
click at [441, 286] on div "Add new or select from suggestions Select a service Hardscaping Landscaping Gar…" at bounding box center [417, 266] width 303 height 230
click at [429, 324] on button "Continue" at bounding box center [417, 319] width 303 height 35
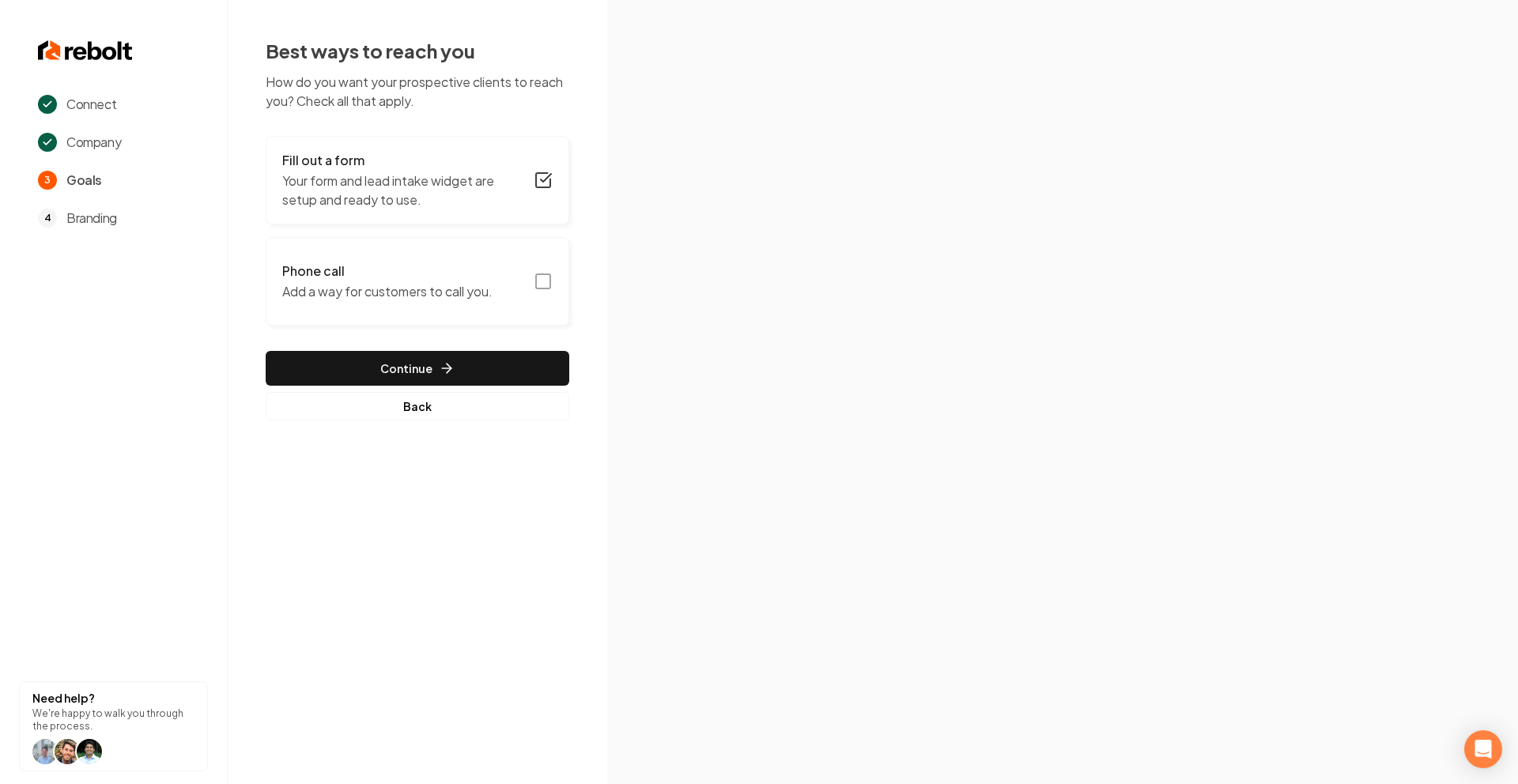
click at [549, 287] on rect "button" at bounding box center [543, 282] width 14 height 14
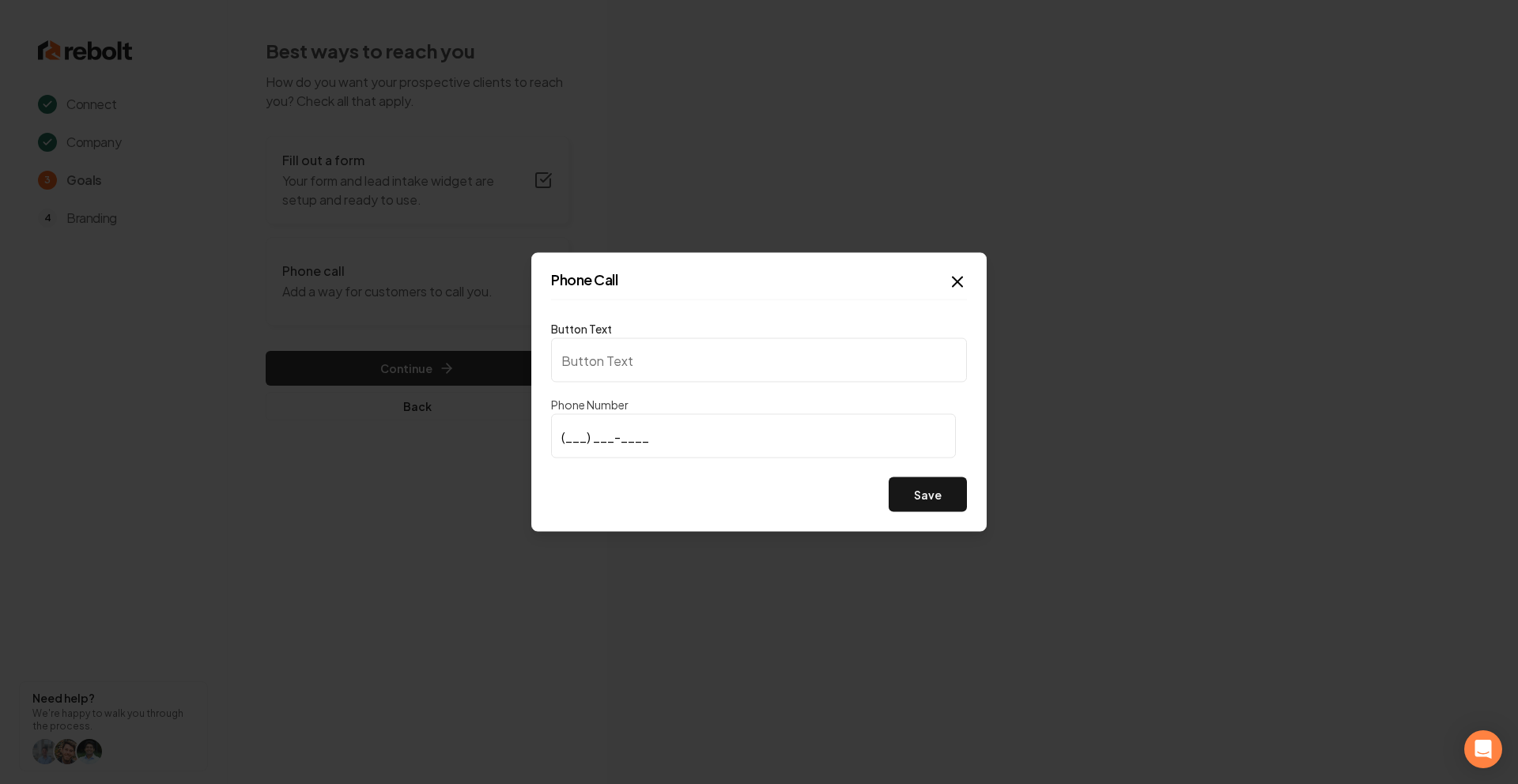
type input "Call us"
type input "(305) 923-7327"
click at [930, 496] on button "Save" at bounding box center [927, 494] width 78 height 35
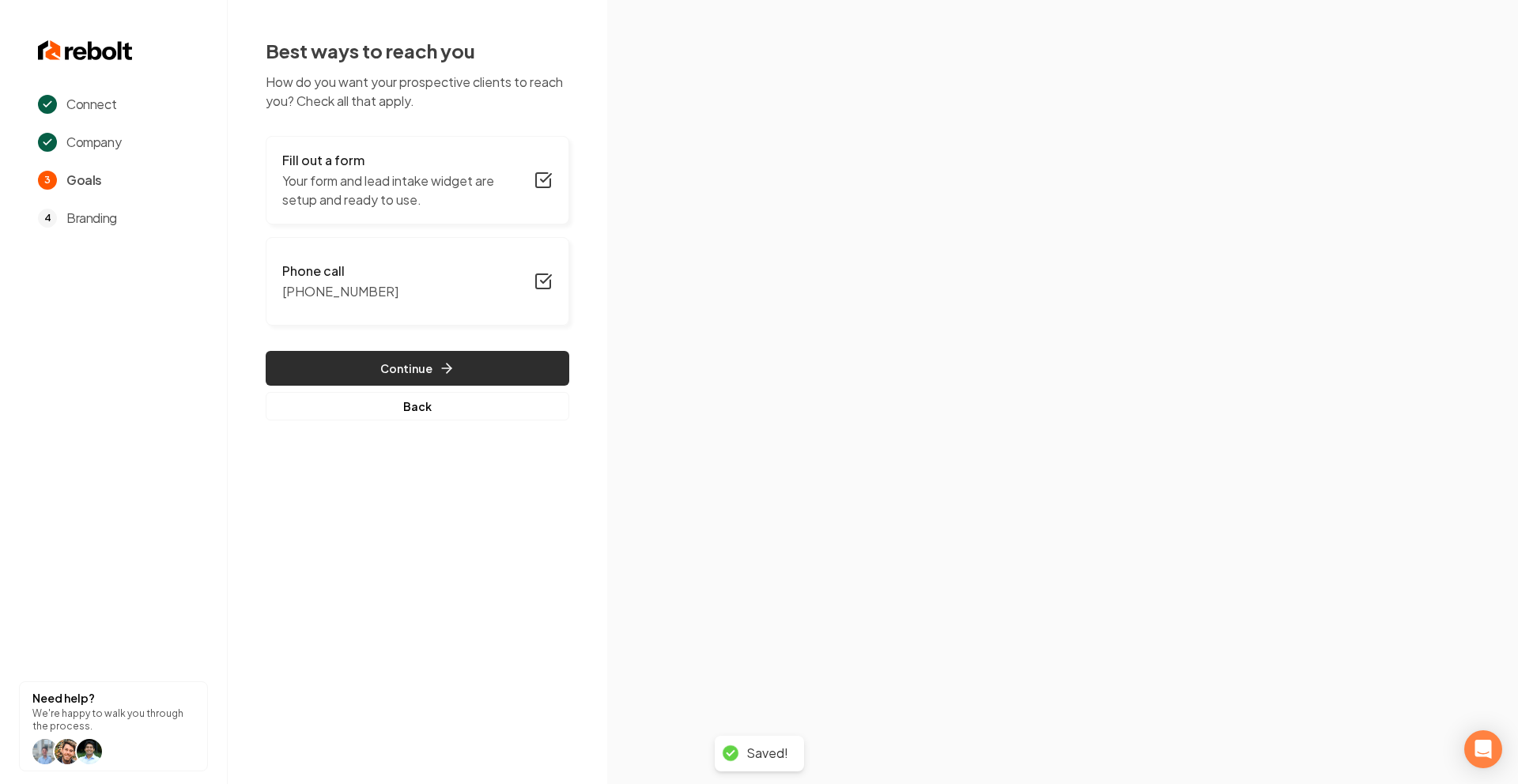
click at [446, 365] on icon "button" at bounding box center [449, 368] width 5 height 10
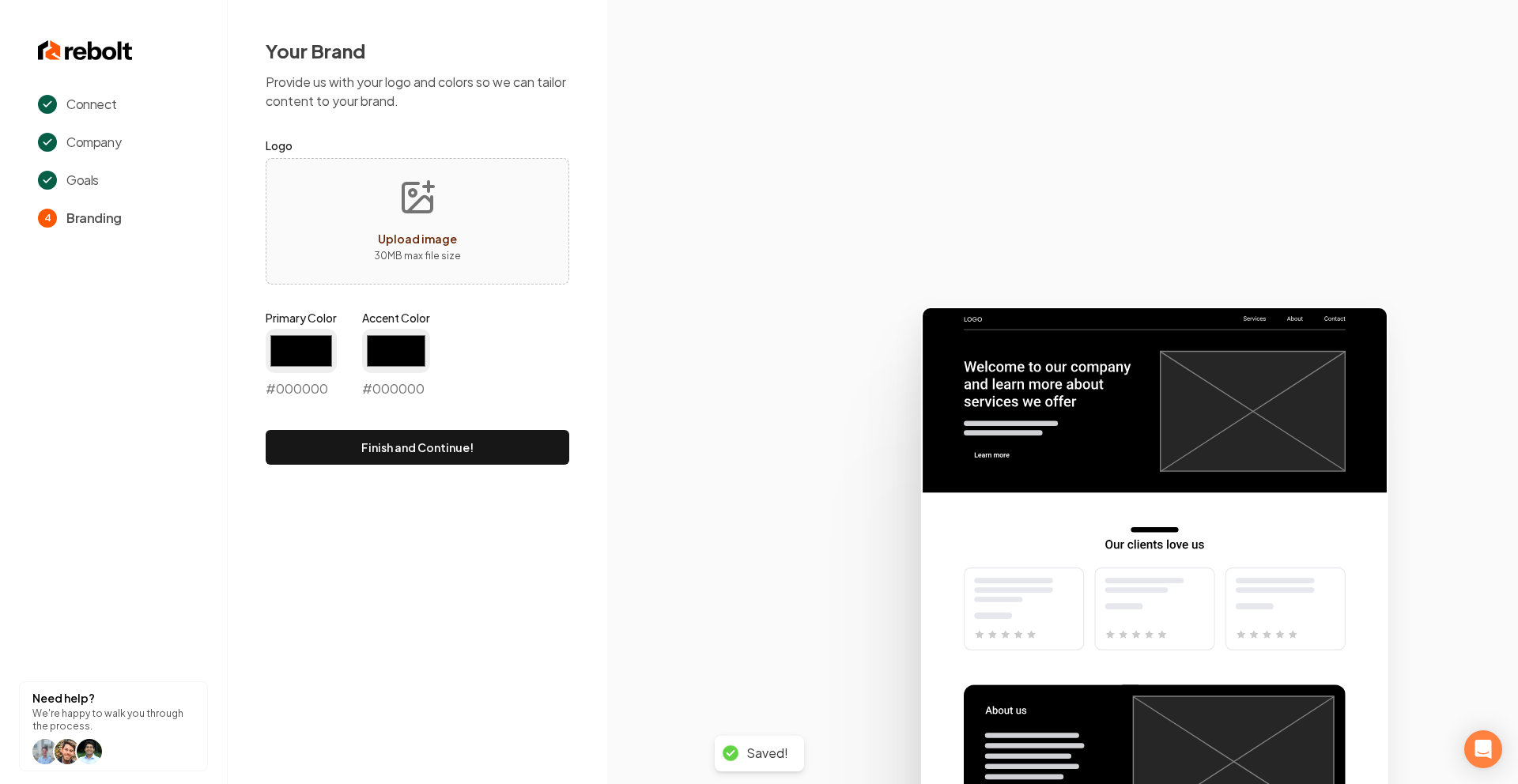
type input "#194d33"
type input "#70be00"
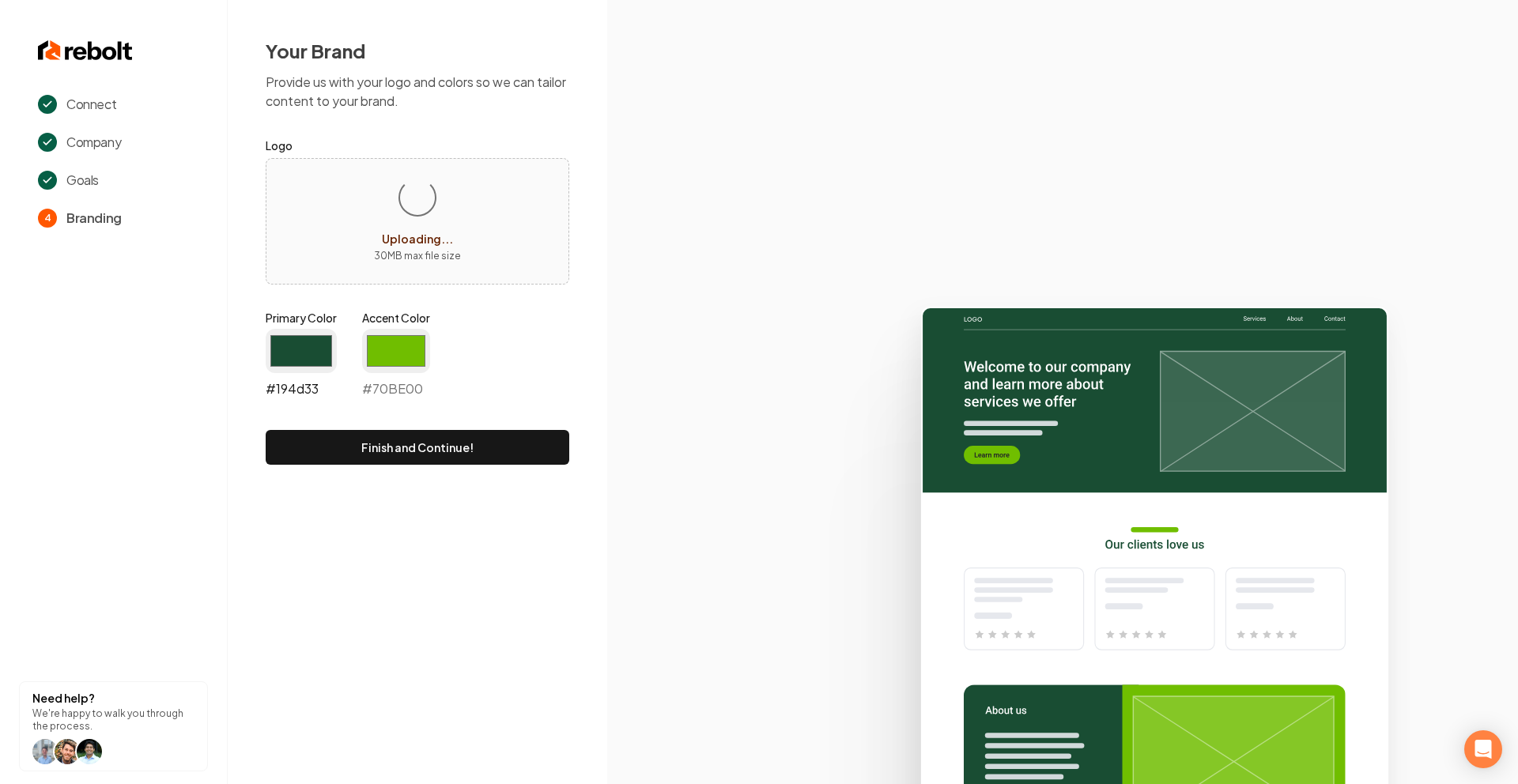
click at [326, 353] on input "#194d33" at bounding box center [301, 351] width 71 height 44
type input "#114a2f"
click at [759, 162] on section at bounding box center [1062, 392] width 911 height 784
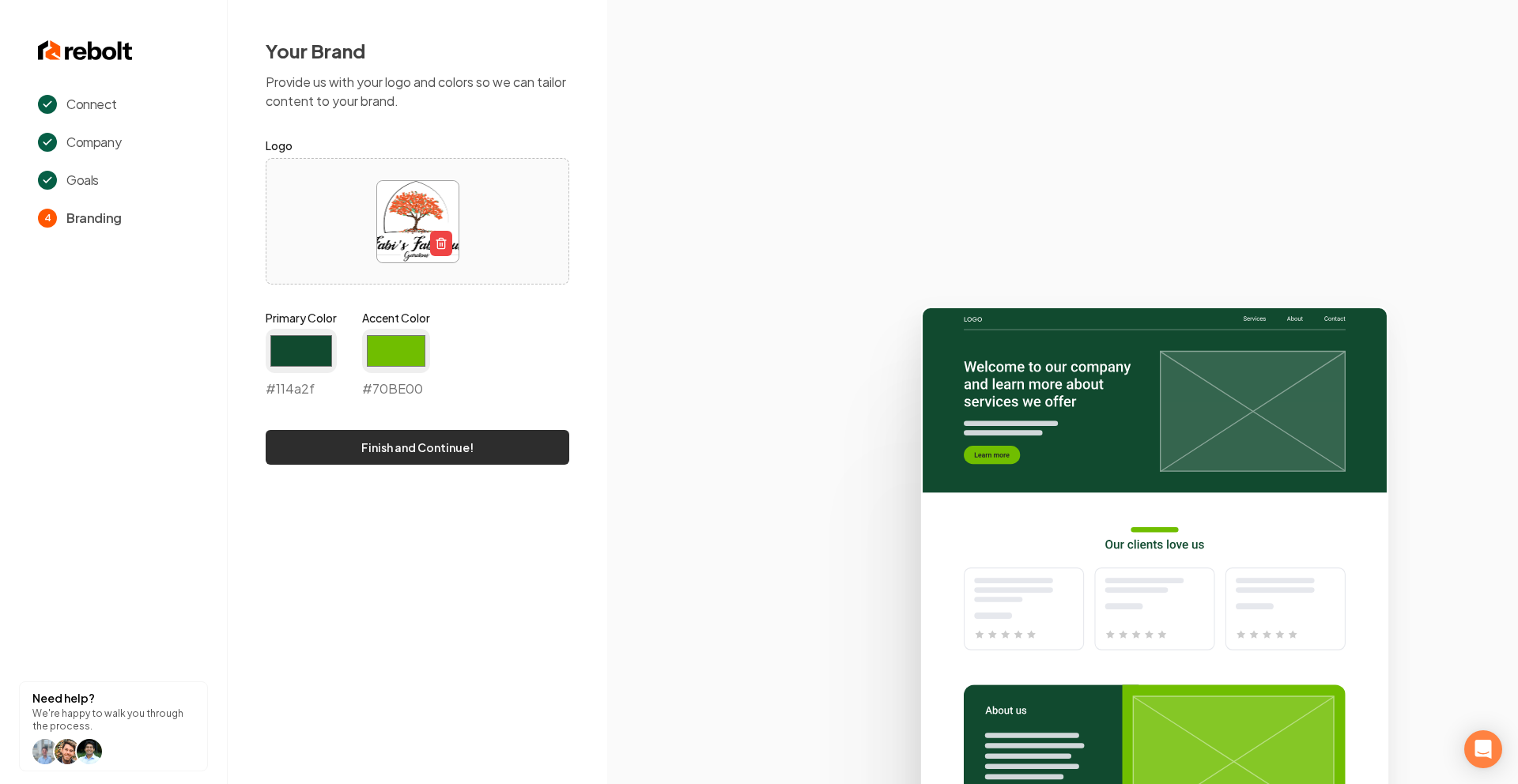
click at [442, 452] on button "Finish and Continue!" at bounding box center [417, 447] width 303 height 35
type input "#70be00"
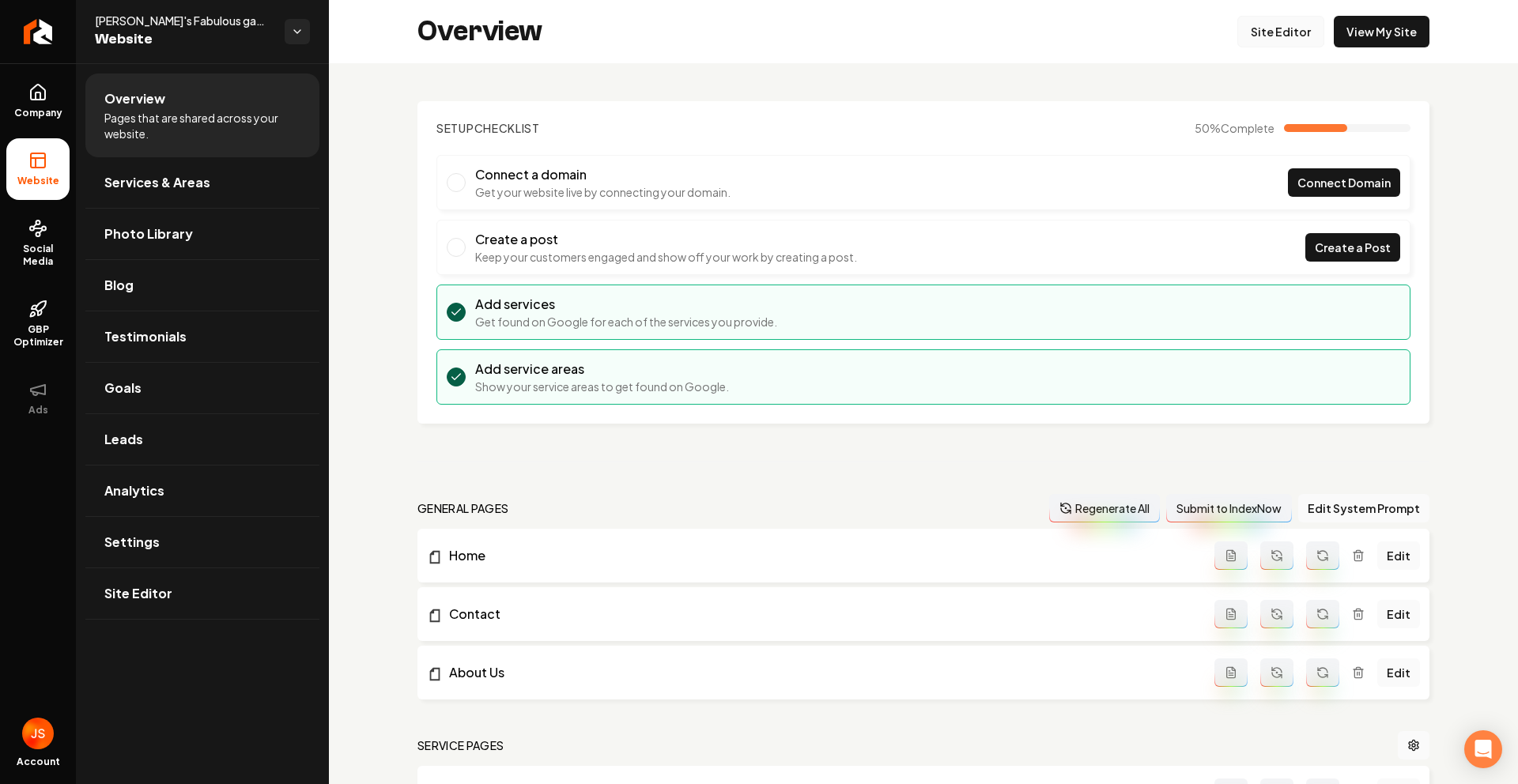
click at [1308, 30] on link "Site Editor" at bounding box center [1280, 31] width 87 height 31
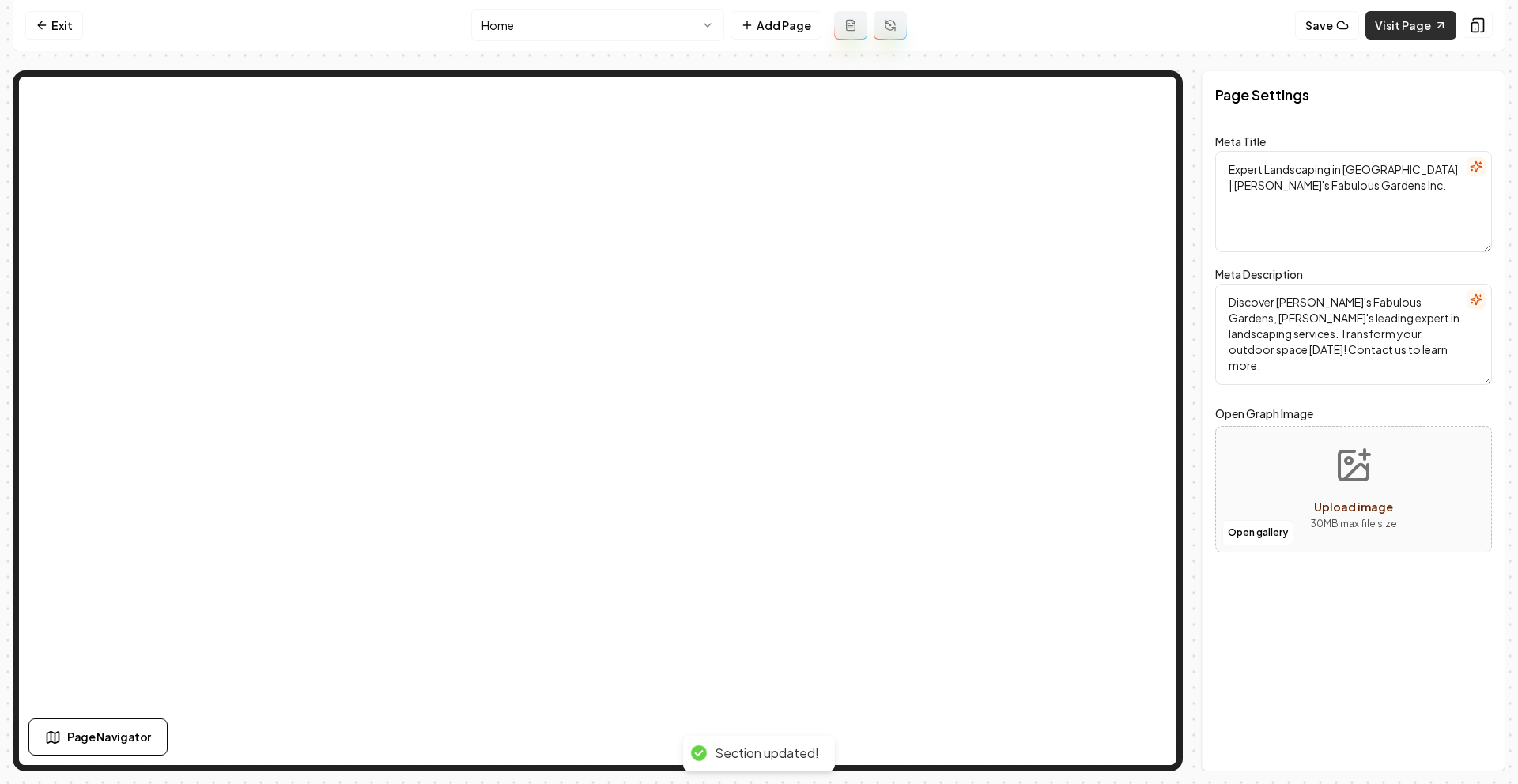
click at [1402, 28] on link "Visit Page" at bounding box center [1410, 25] width 91 height 28
drag, startPoint x: 52, startPoint y: 27, endPoint x: 278, endPoint y: 1, distance: 227.5
click at [51, 22] on link "Exit" at bounding box center [55, 25] width 58 height 28
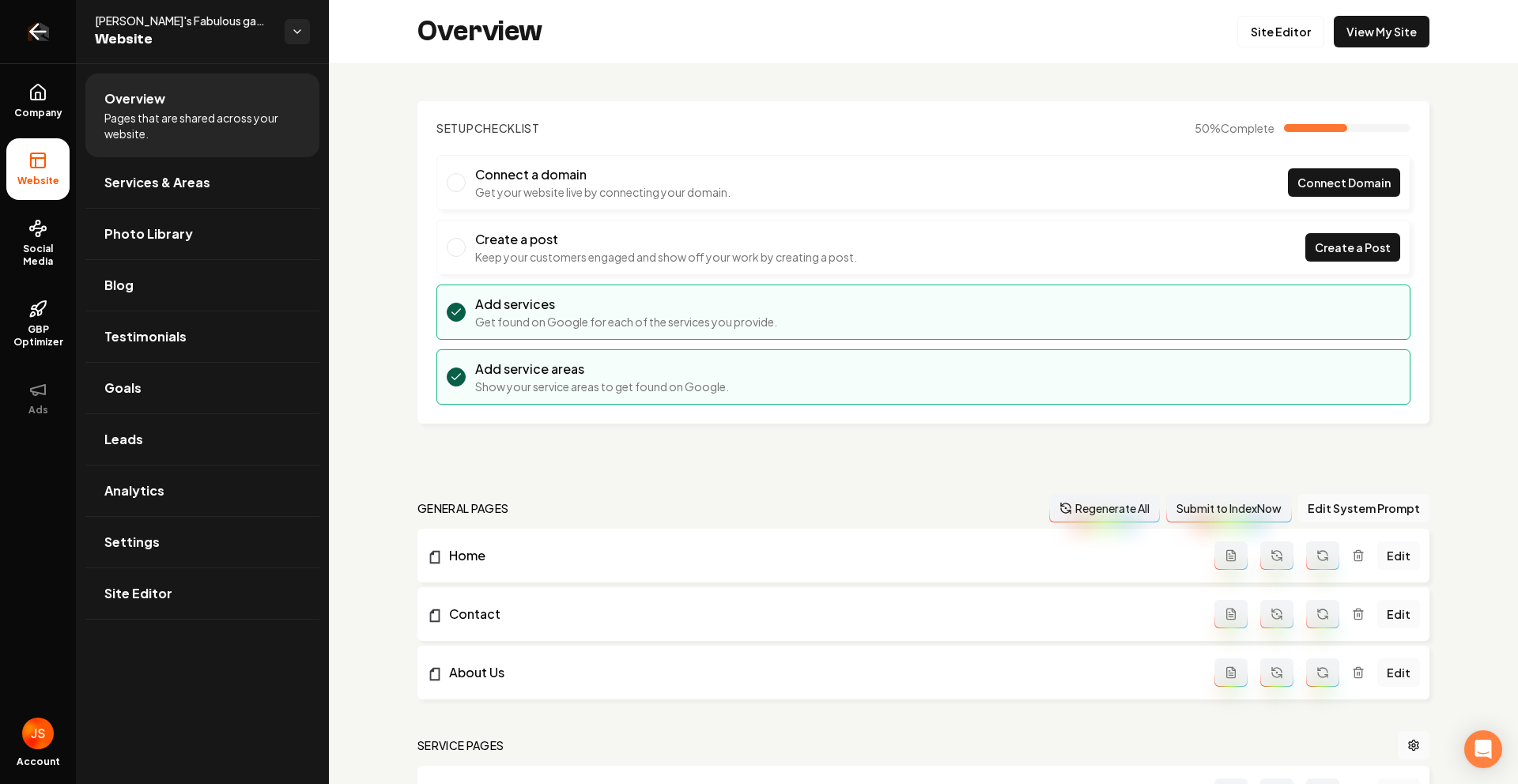
click at [20, 48] on link "Return to dashboard" at bounding box center [38, 31] width 76 height 63
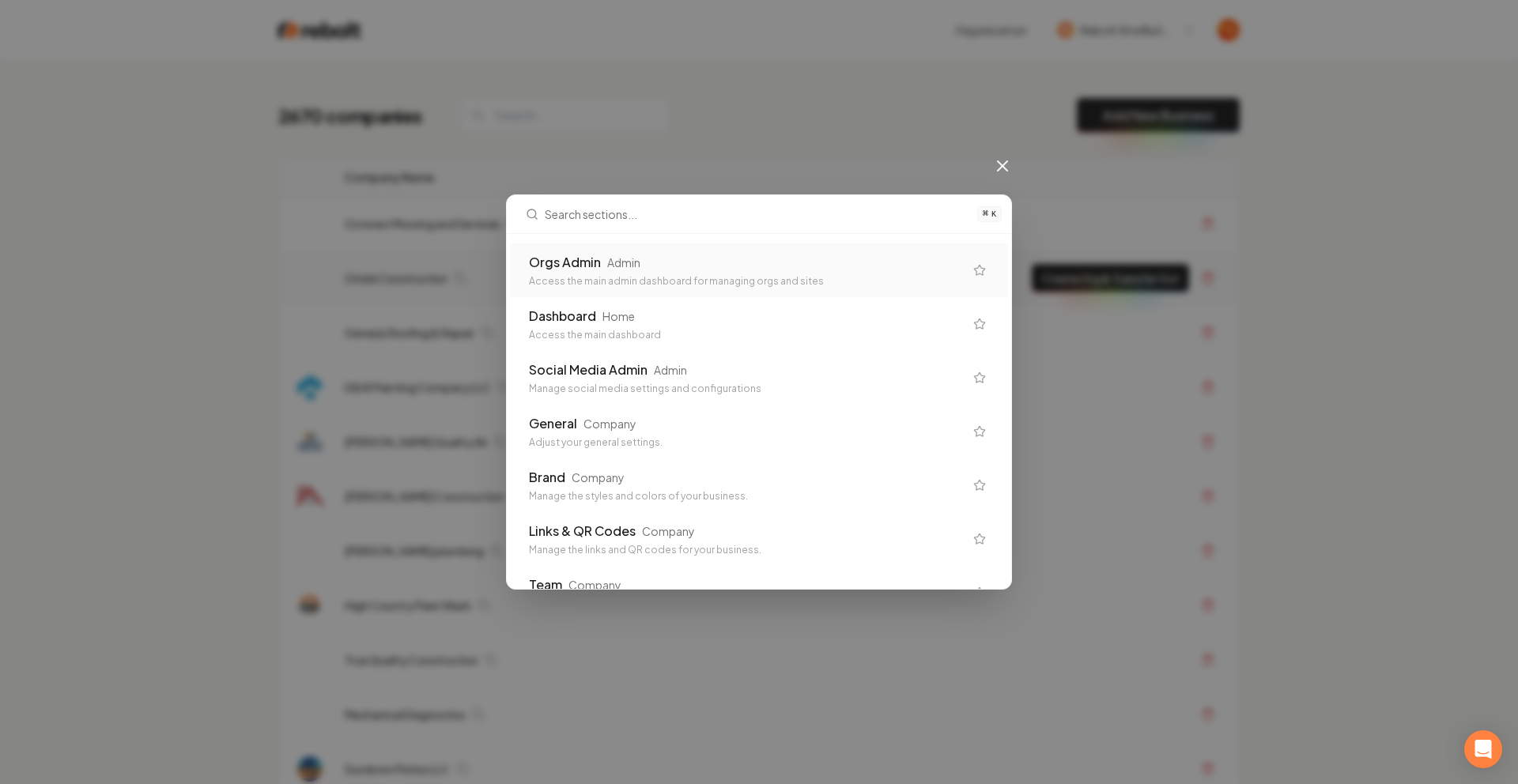
click at [541, 253] on div "Orgs Admin" at bounding box center [565, 262] width 72 height 19
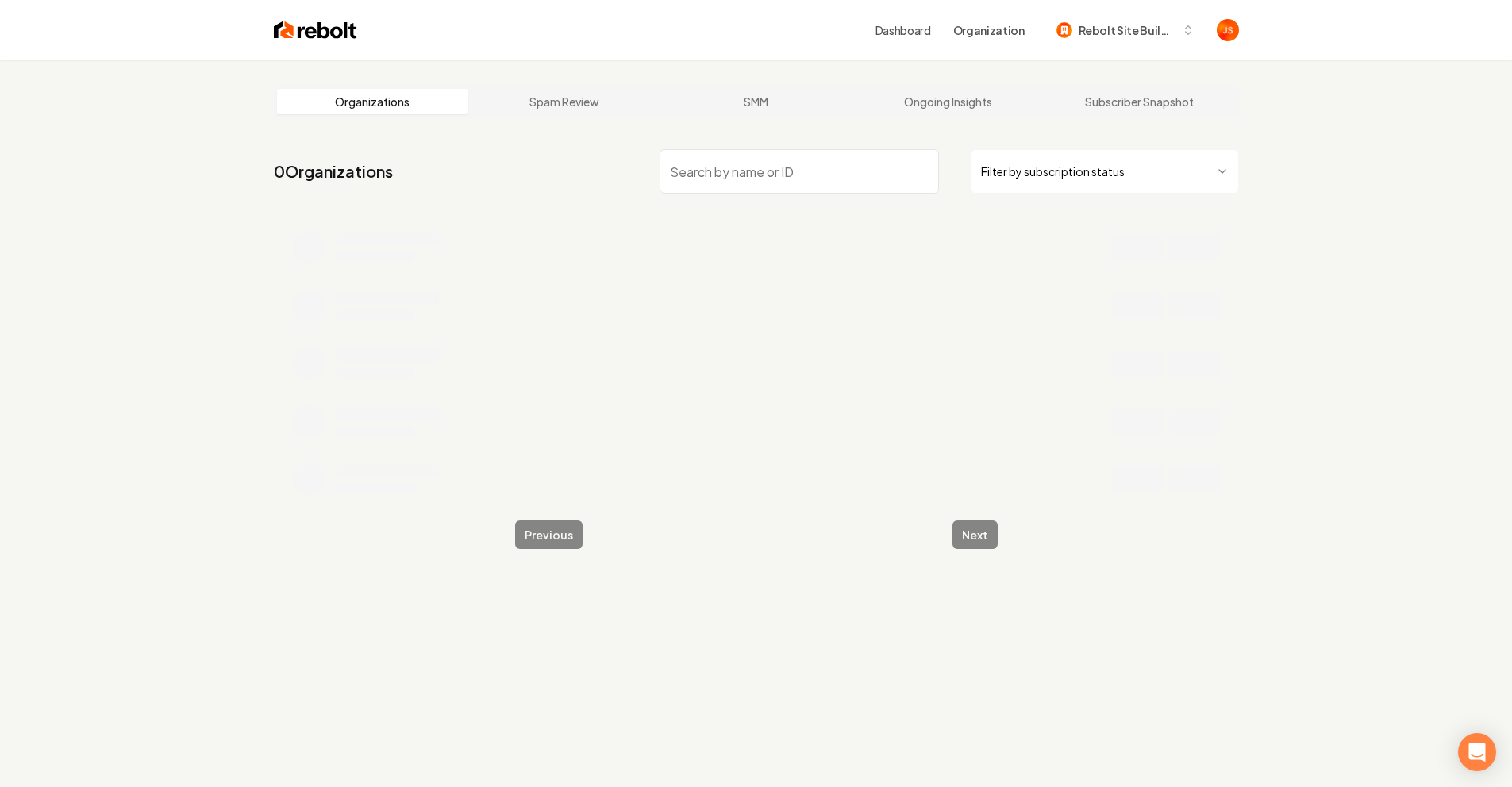
click at [1062, 174] on html "Dashboard Organization Rebolt Site Builder Organizations Spam Review SMM Ongoin…" at bounding box center [756, 393] width 1512 height 787
click at [862, 186] on input "search" at bounding box center [799, 171] width 280 height 44
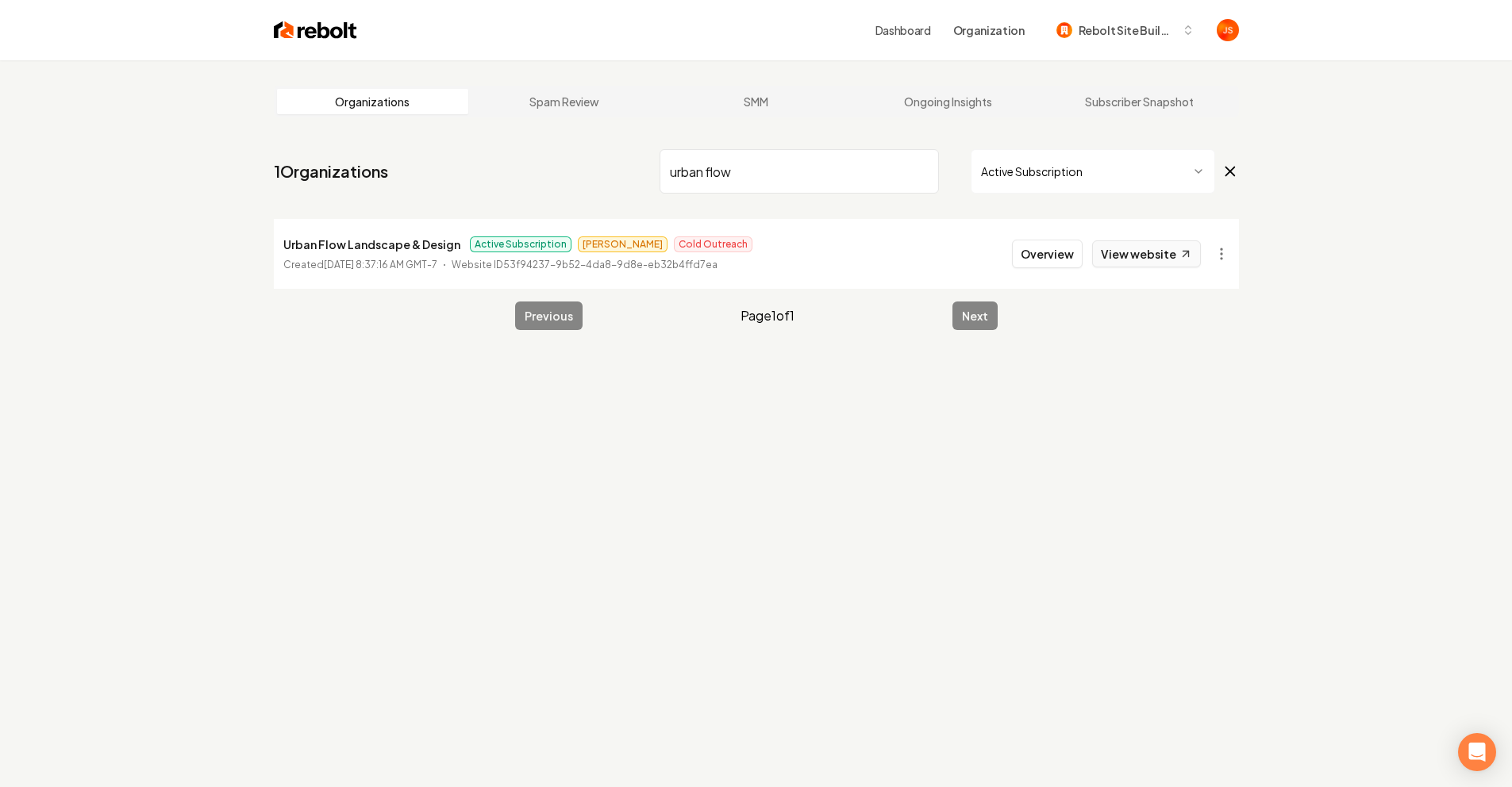
type input "urban flow"
click at [1149, 263] on link "View website" at bounding box center [1146, 253] width 109 height 27
click at [920, 172] on input "urban flow" at bounding box center [799, 171] width 280 height 44
click at [924, 172] on input "urban flow" at bounding box center [799, 171] width 280 height 44
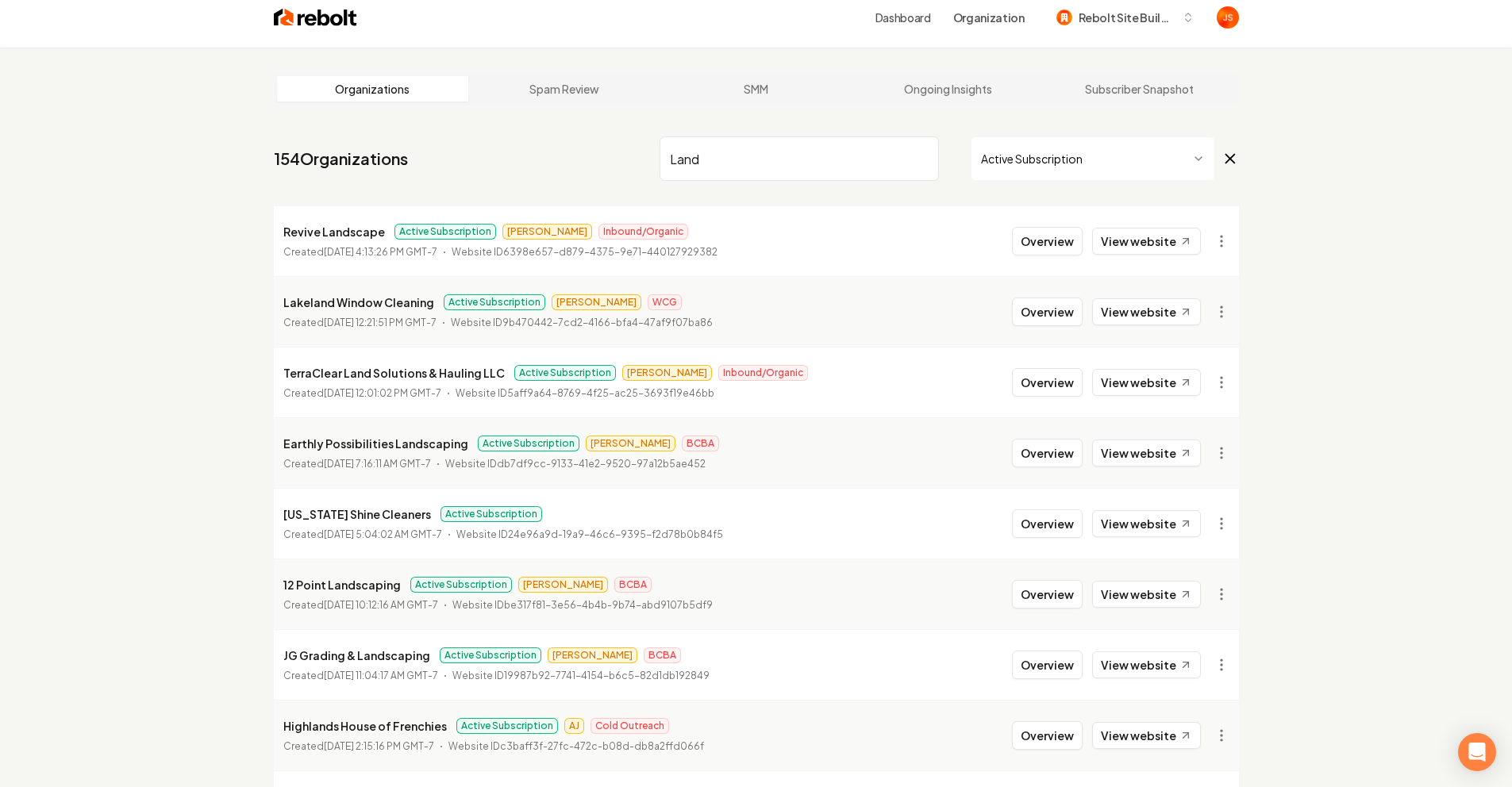
scroll to position [204, 0]
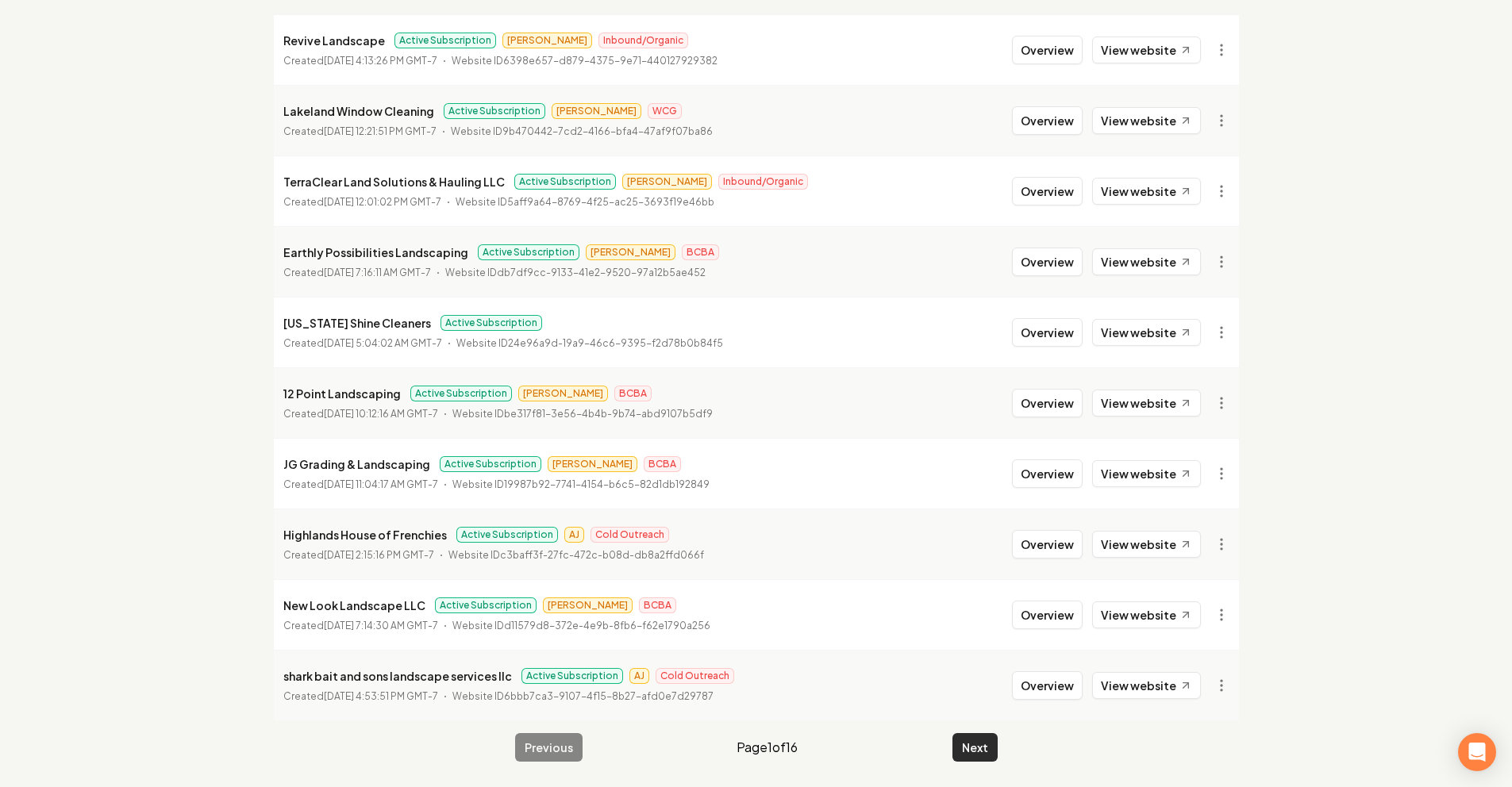
type input "Land"
click at [972, 746] on button "Next" at bounding box center [975, 747] width 45 height 28
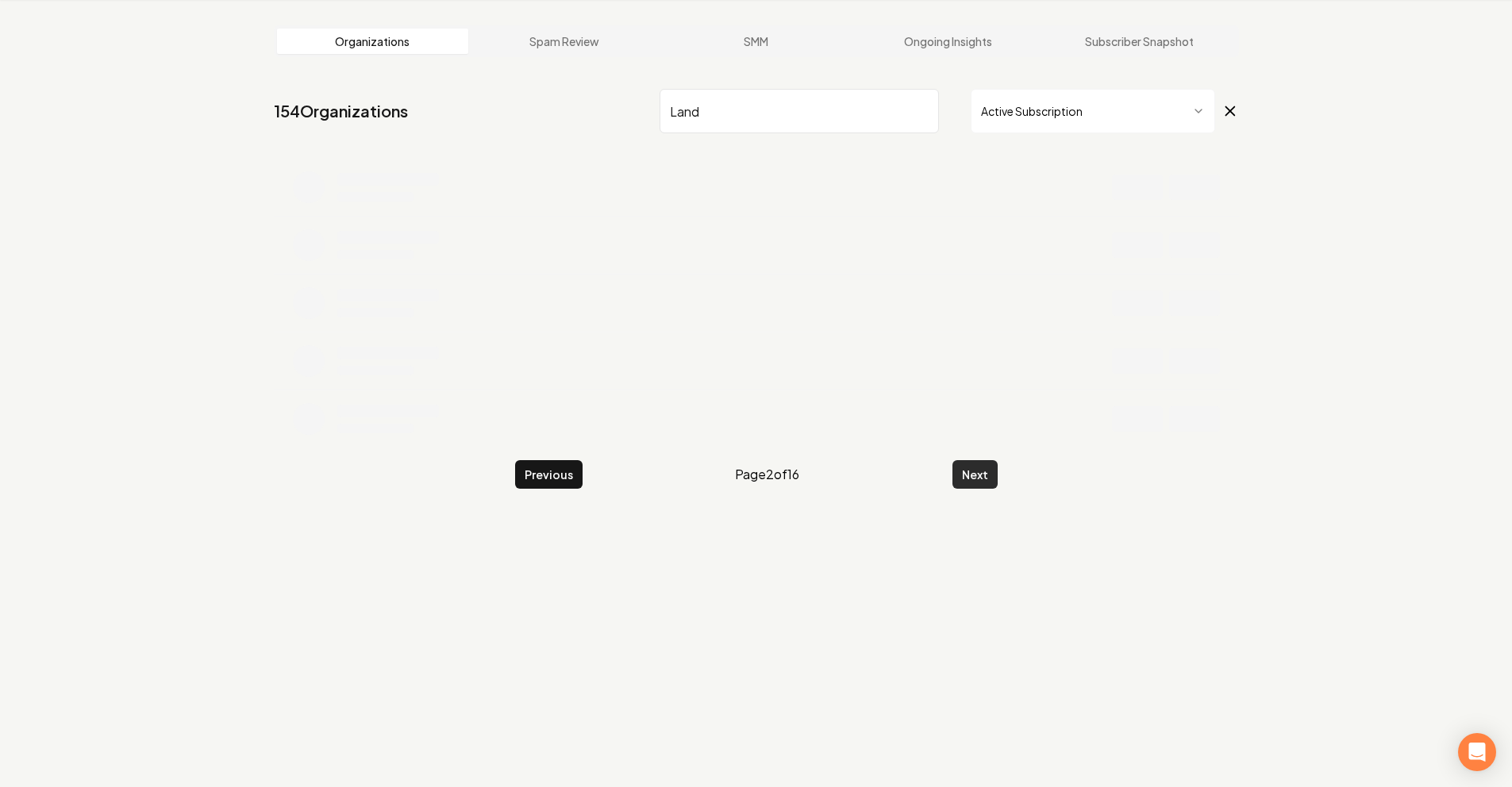
scroll to position [204, 0]
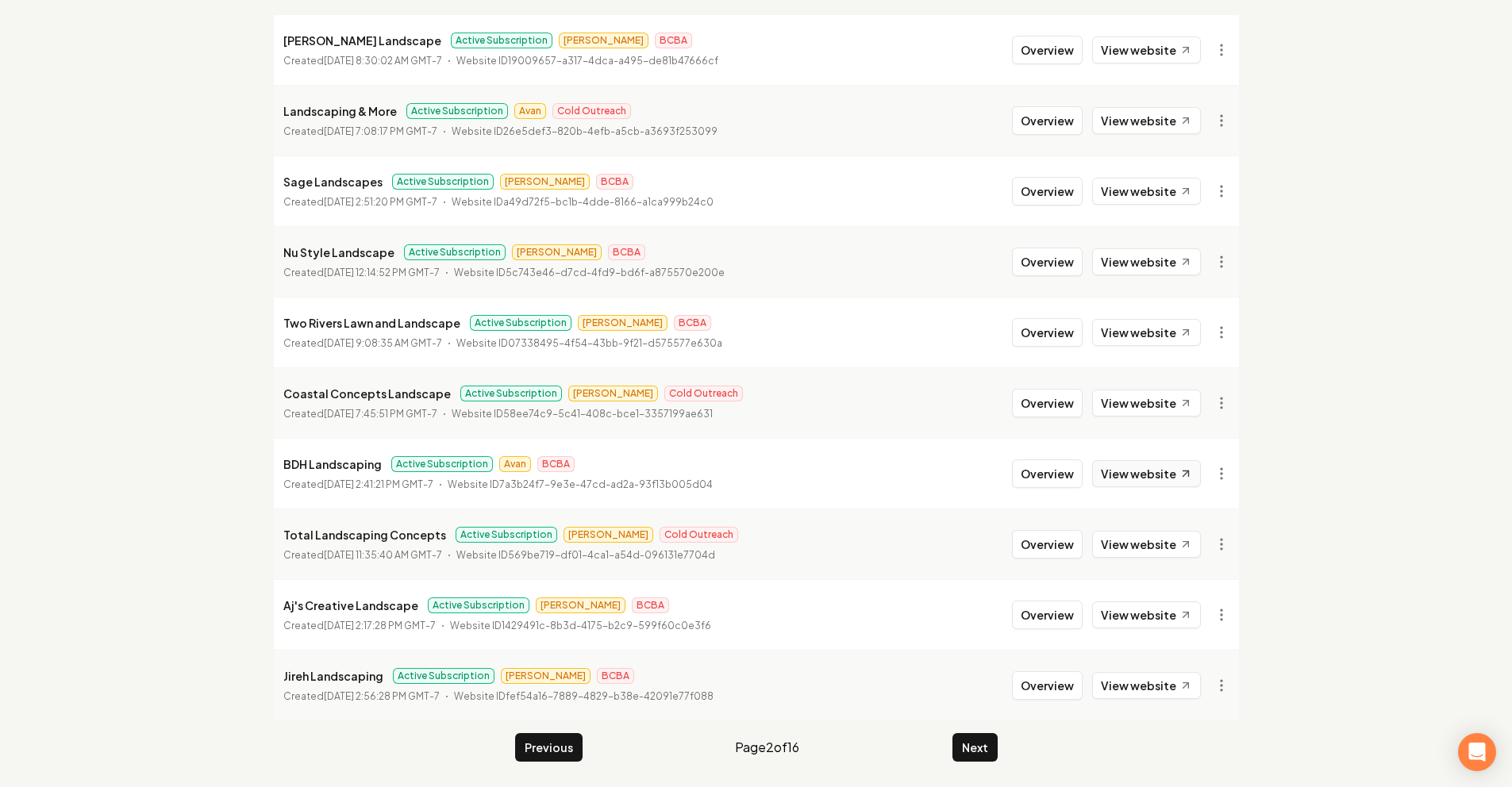
click at [1130, 473] on link "View website" at bounding box center [1146, 473] width 109 height 27
click at [1135, 611] on link "View website" at bounding box center [1146, 615] width 109 height 27
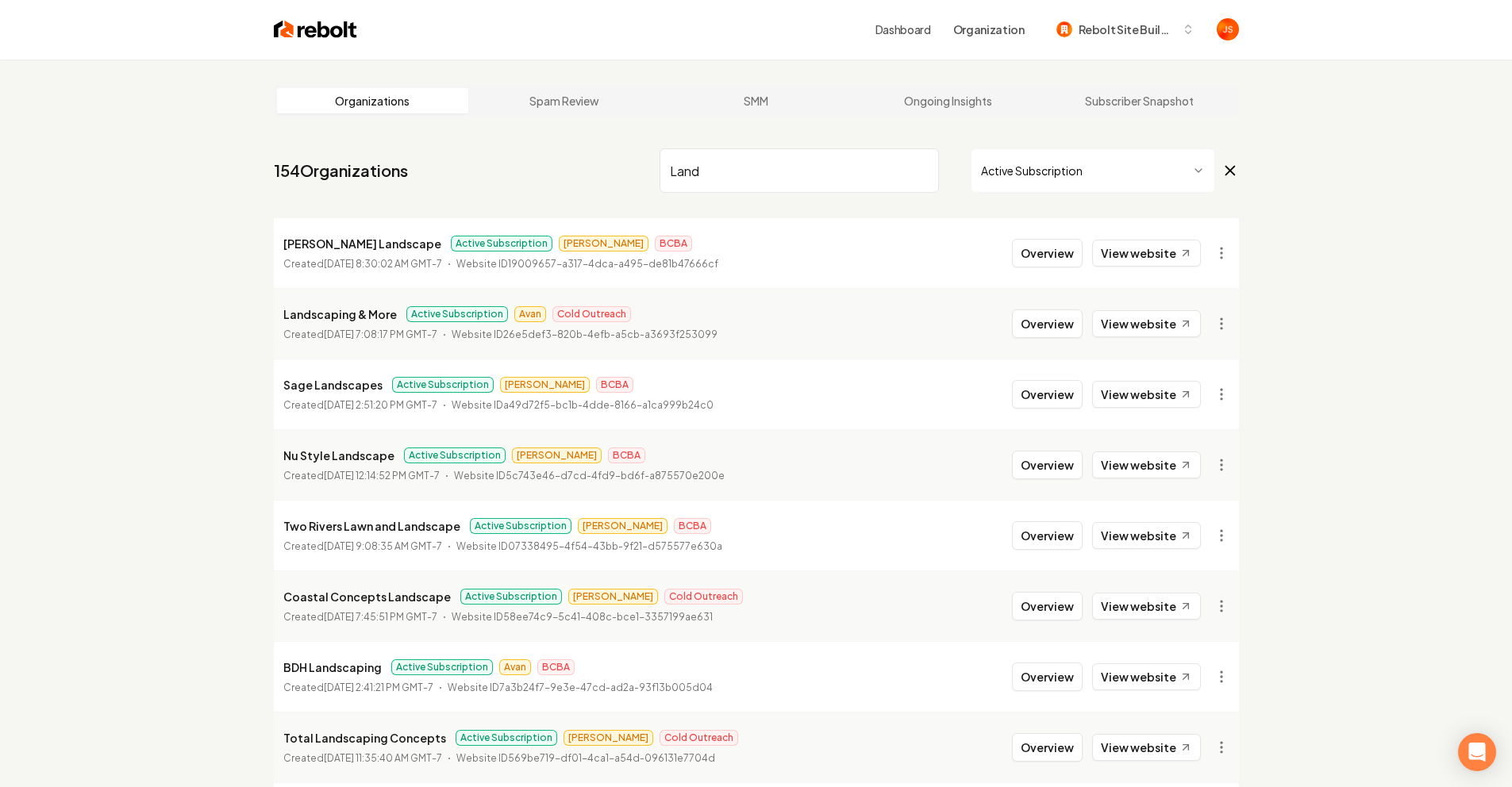
scroll to position [0, 0]
click at [899, 169] on input "Land" at bounding box center [799, 171] width 280 height 44
drag, startPoint x: 930, startPoint y: 174, endPoint x: 920, endPoint y: 172, distance: 10.2
click at [930, 174] on input "Land" at bounding box center [799, 171] width 280 height 44
click at [920, 172] on input "Land" at bounding box center [799, 171] width 280 height 44
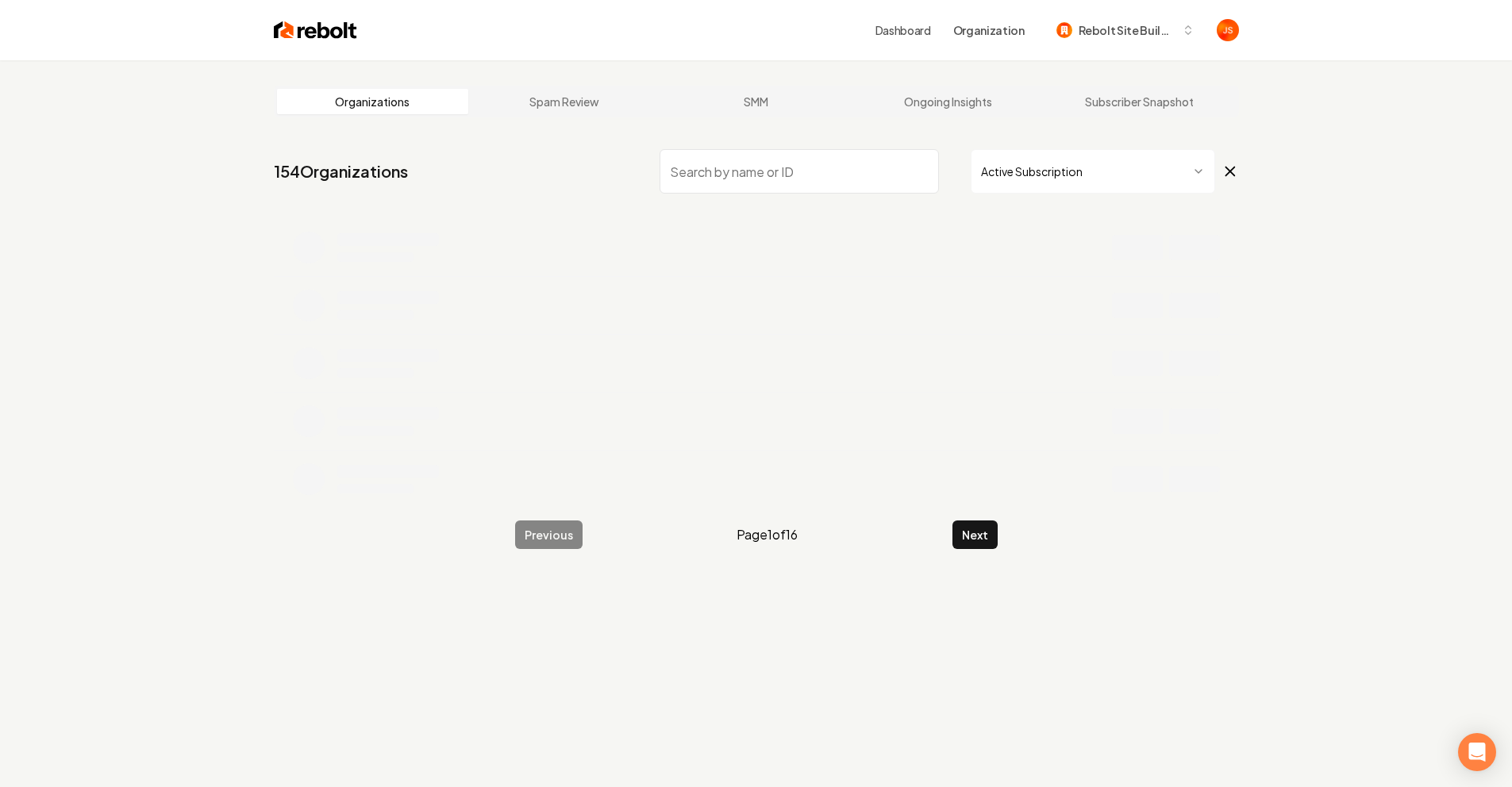
click at [881, 163] on input "search" at bounding box center [799, 171] width 280 height 44
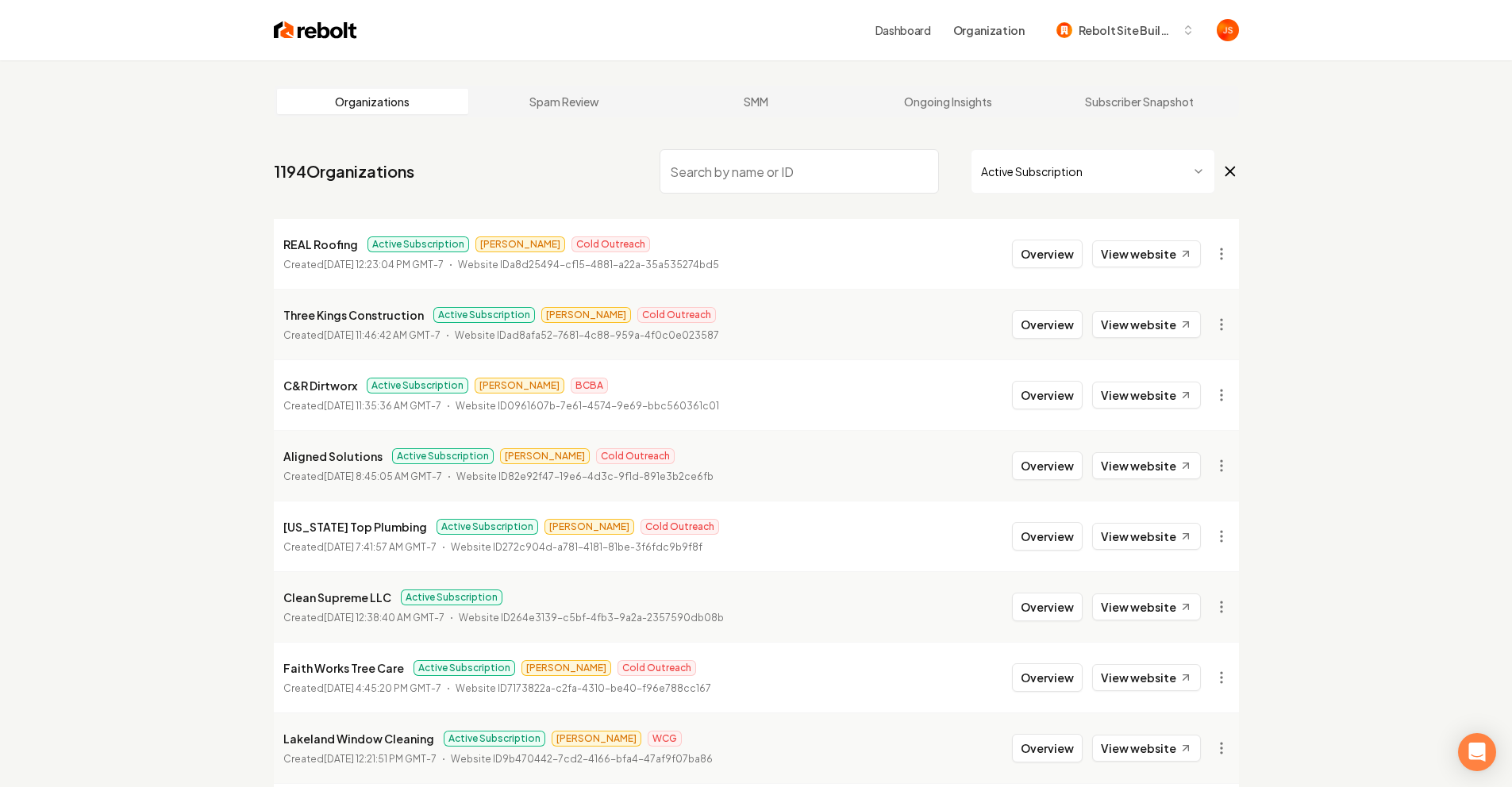
click at [783, 164] on input "search" at bounding box center [799, 171] width 280 height 44
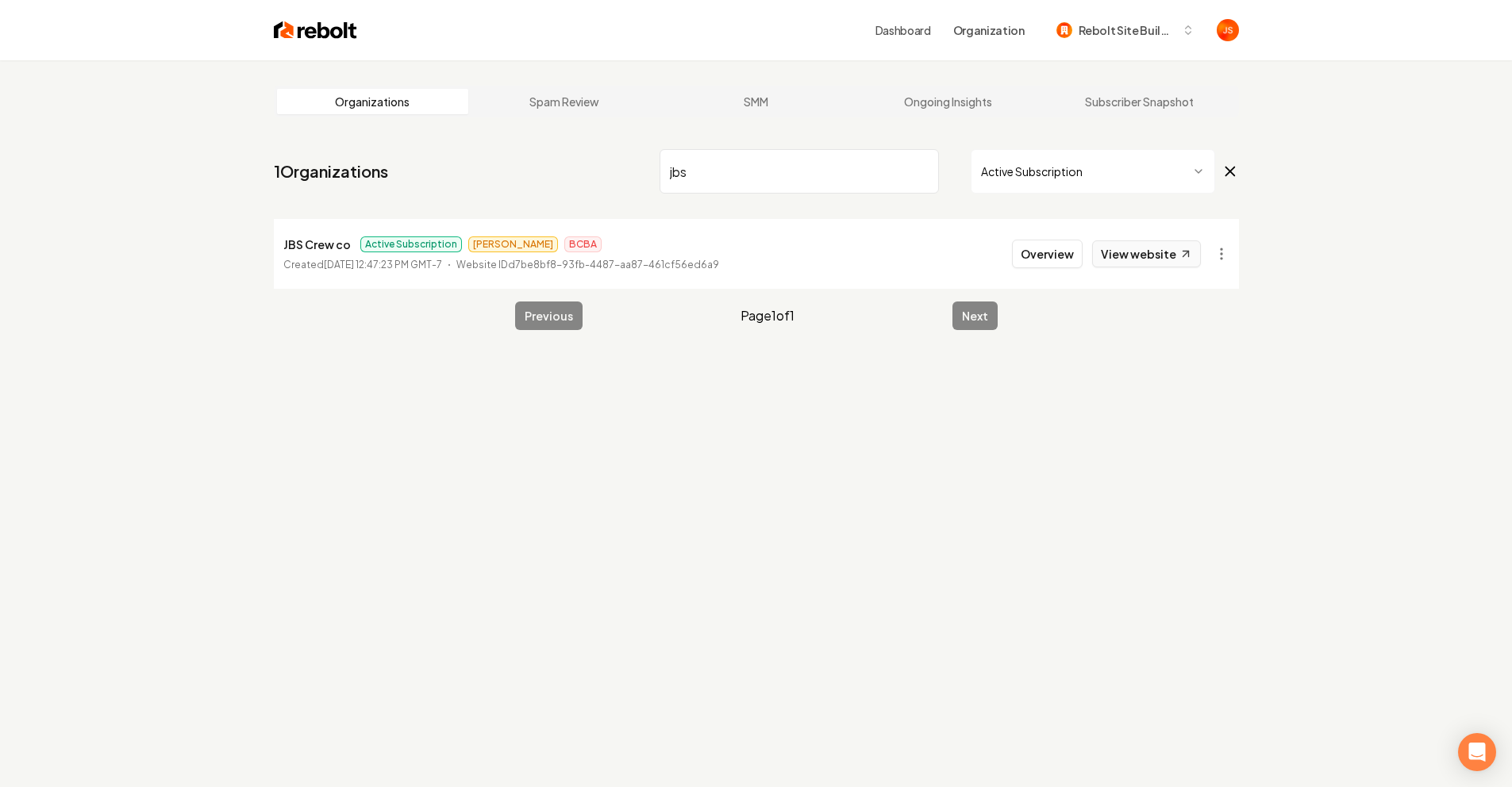
type input "jbs"
click at [1165, 249] on link "View website" at bounding box center [1146, 253] width 109 height 27
drag, startPoint x: 887, startPoint y: 161, endPoint x: 922, endPoint y: 182, distance: 40.8
click at [889, 164] on input "jbs" at bounding box center [799, 171] width 280 height 44
click at [922, 182] on input "jbs" at bounding box center [799, 171] width 280 height 44
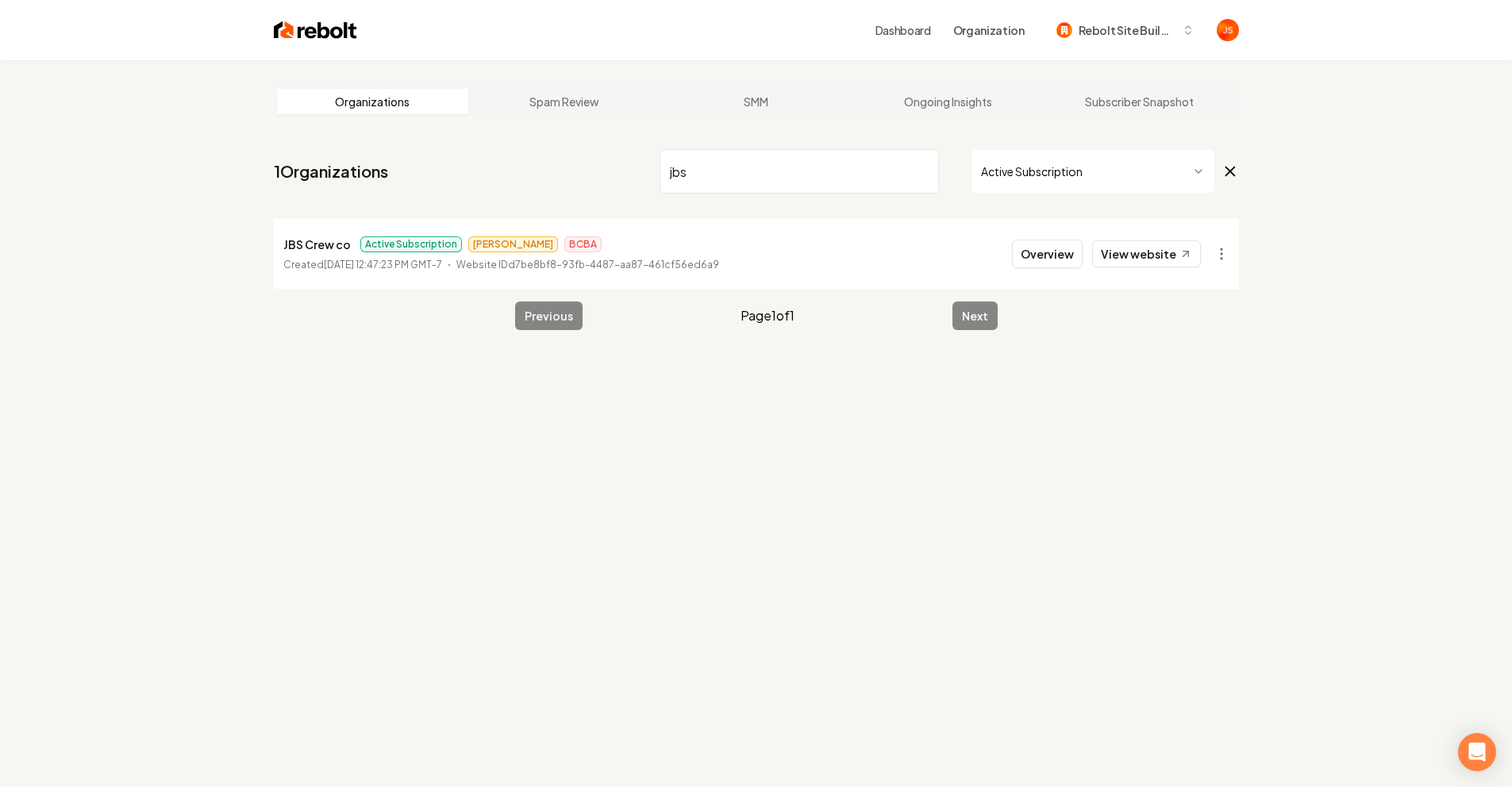
click at [923, 170] on input "jbs" at bounding box center [799, 171] width 280 height 44
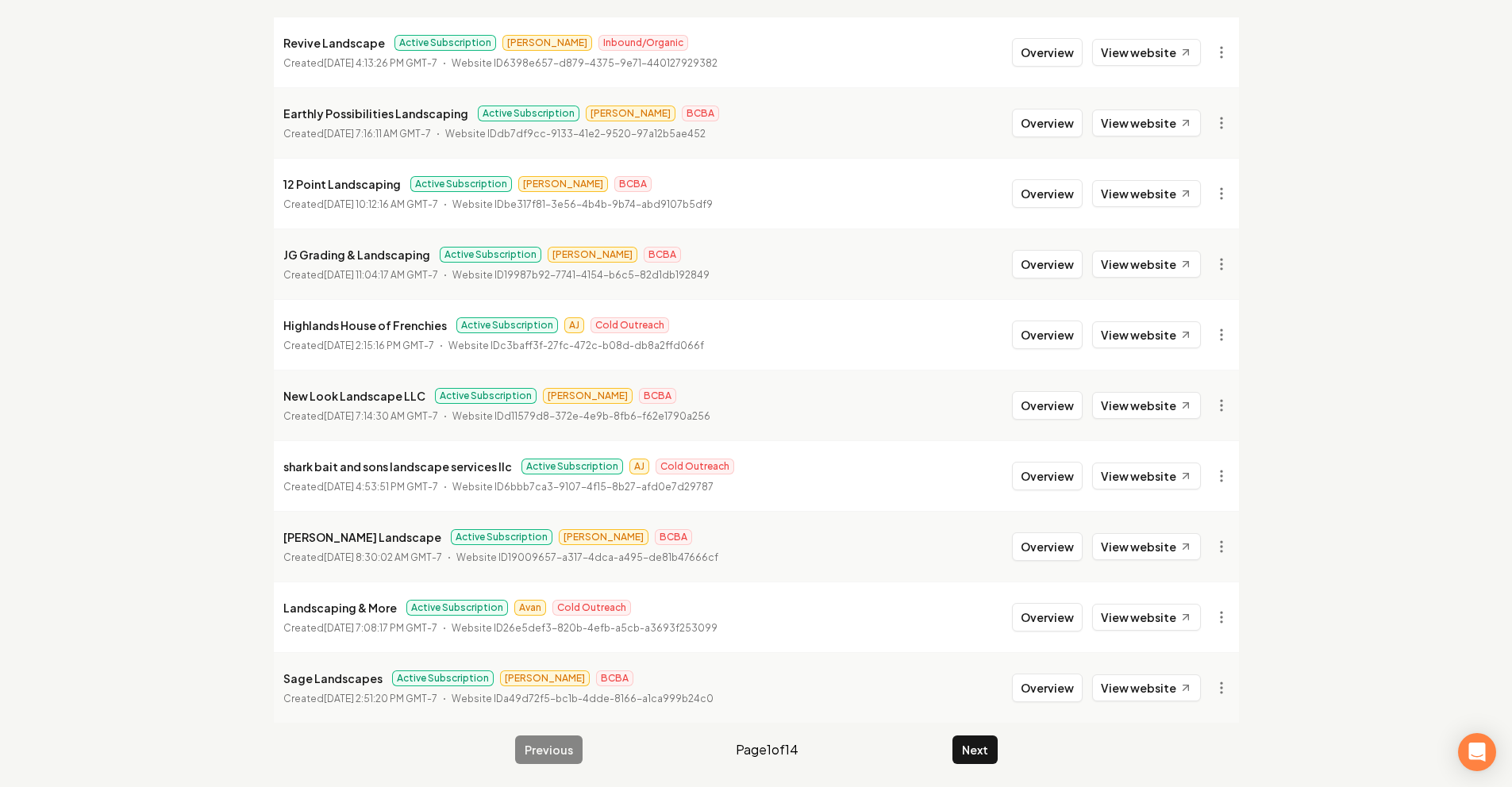
scroll to position [201, 0]
type input "Lands"
click at [1157, 607] on link "View website" at bounding box center [1146, 617] width 109 height 27
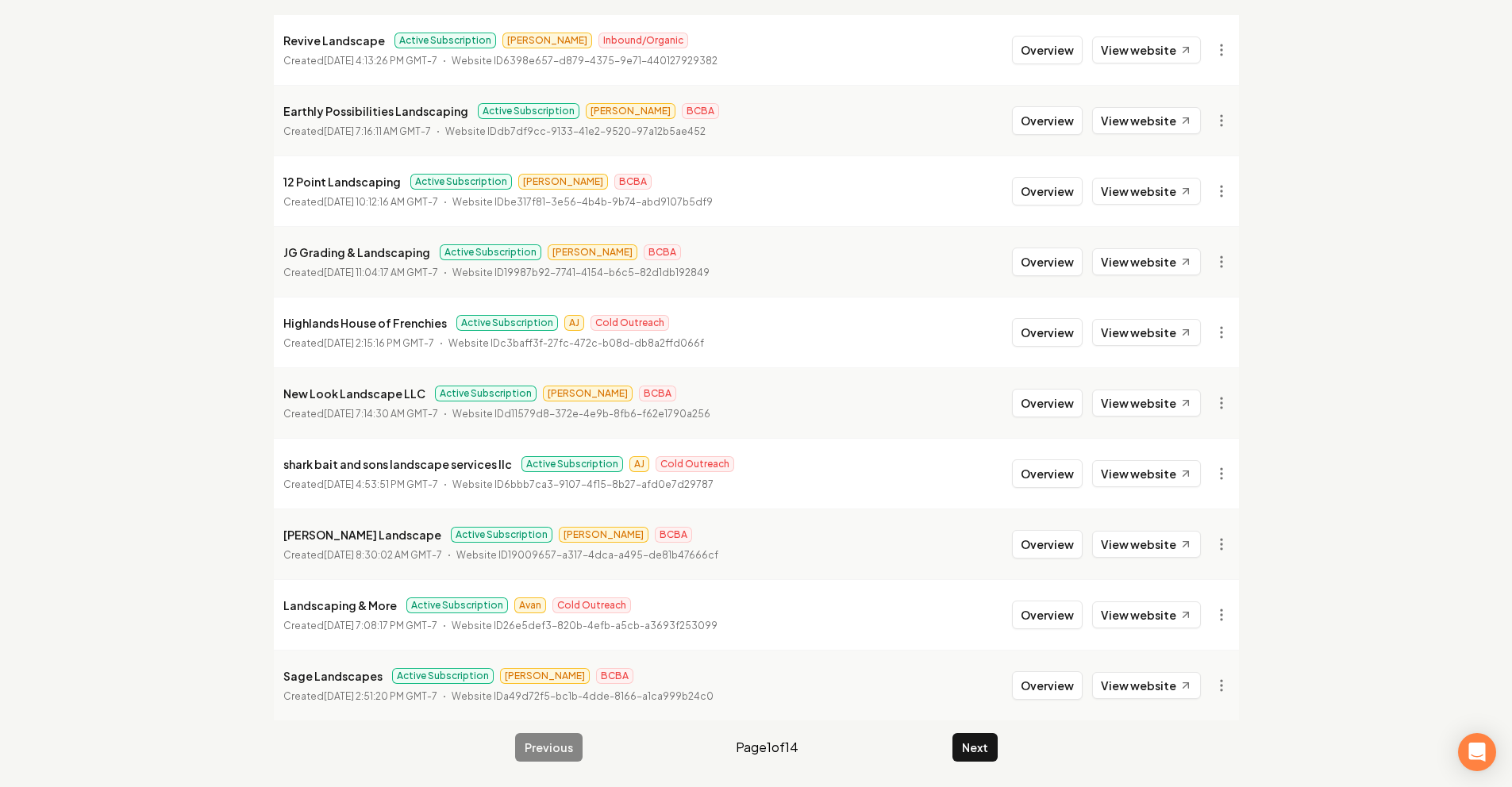
click at [1173, 704] on li "Sage Landscapes Active Subscription James BCBA Created September 12, 2025, 2:51…" at bounding box center [757, 686] width 966 height 71
click at [1161, 691] on link "View website" at bounding box center [1146, 685] width 109 height 27
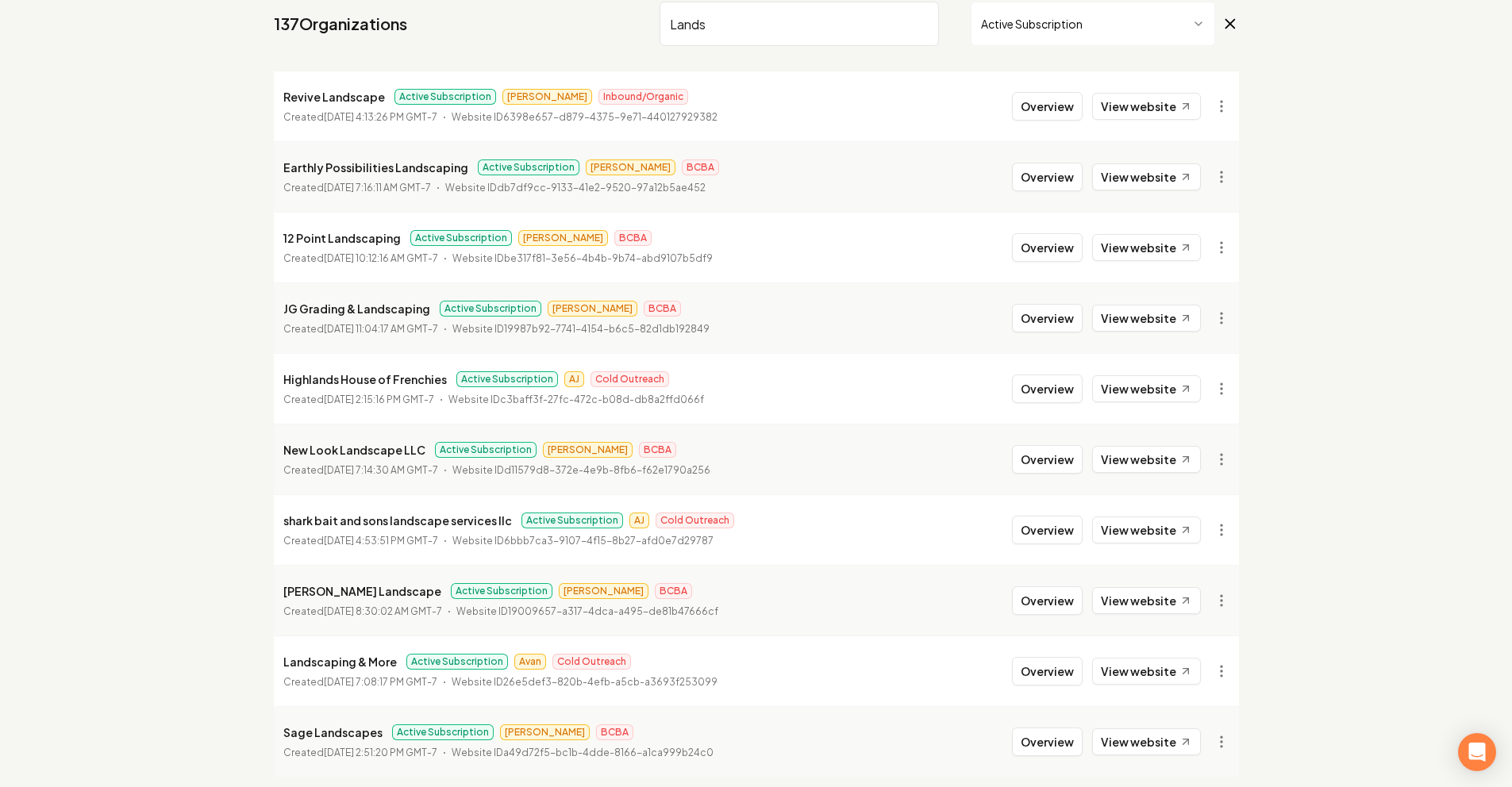
scroll to position [0, 0]
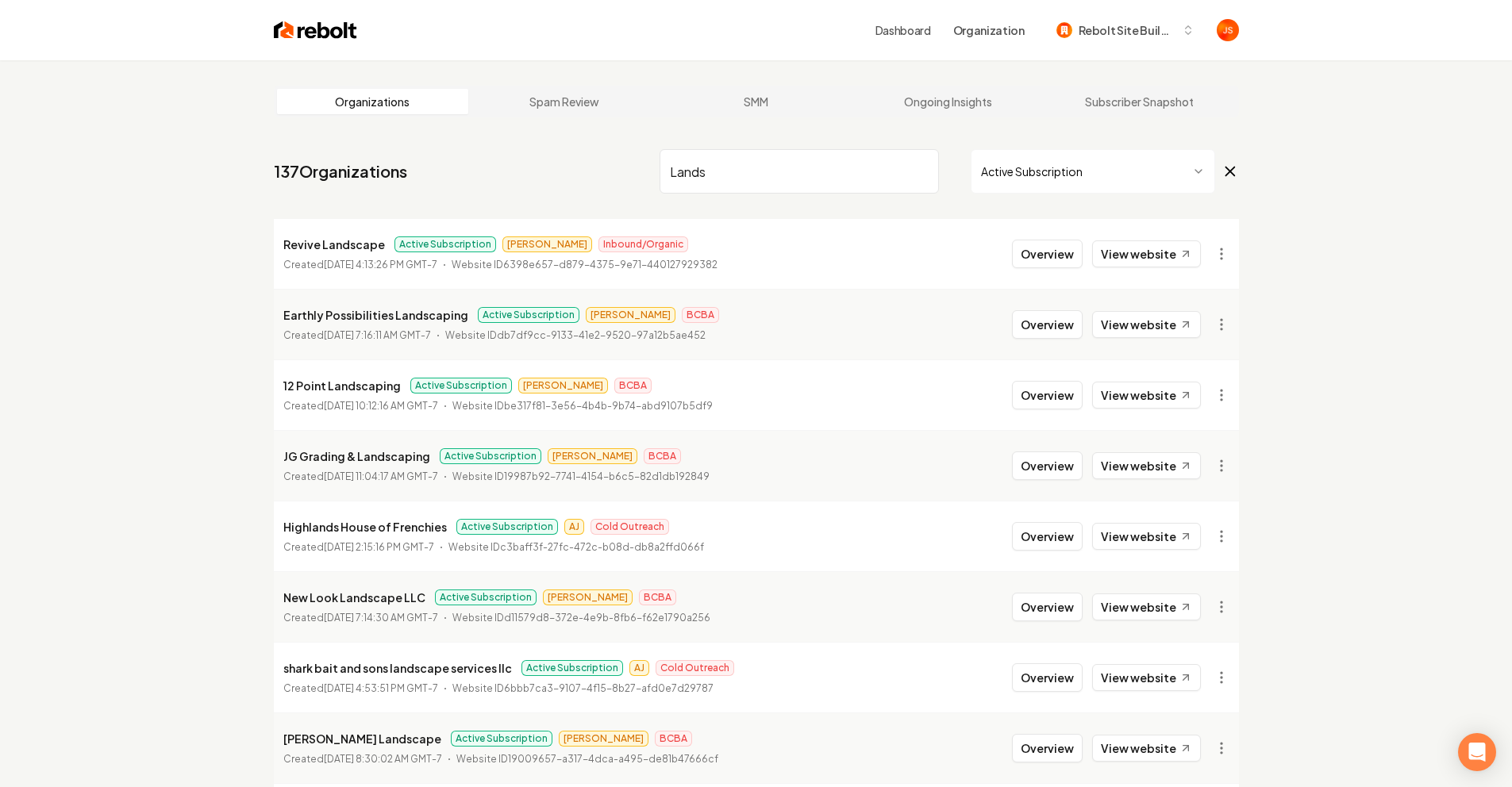
drag, startPoint x: 858, startPoint y: 165, endPoint x: 905, endPoint y: 169, distance: 47.2
click at [858, 165] on input "Lands" at bounding box center [799, 171] width 280 height 44
click at [917, 169] on input "Lands" at bounding box center [799, 171] width 280 height 44
paste input "https://sagelandscapes.com/"
type input "https://sagelandscapes.com/"
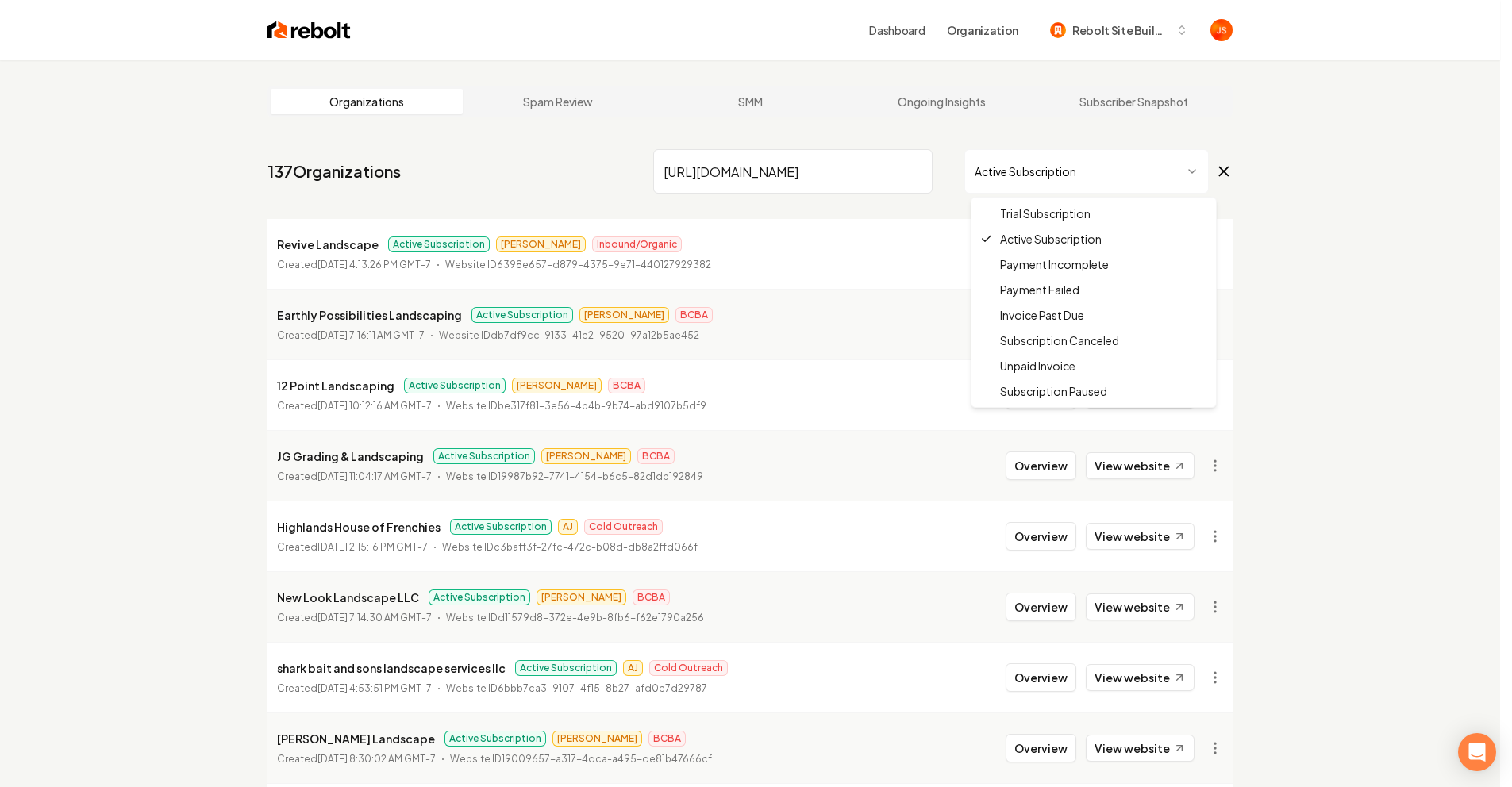
click at [1027, 188] on html "Dashboard Organization Rebolt Site Builder Organizations Spam Review SMM Ongoin…" at bounding box center [756, 393] width 1512 height 787
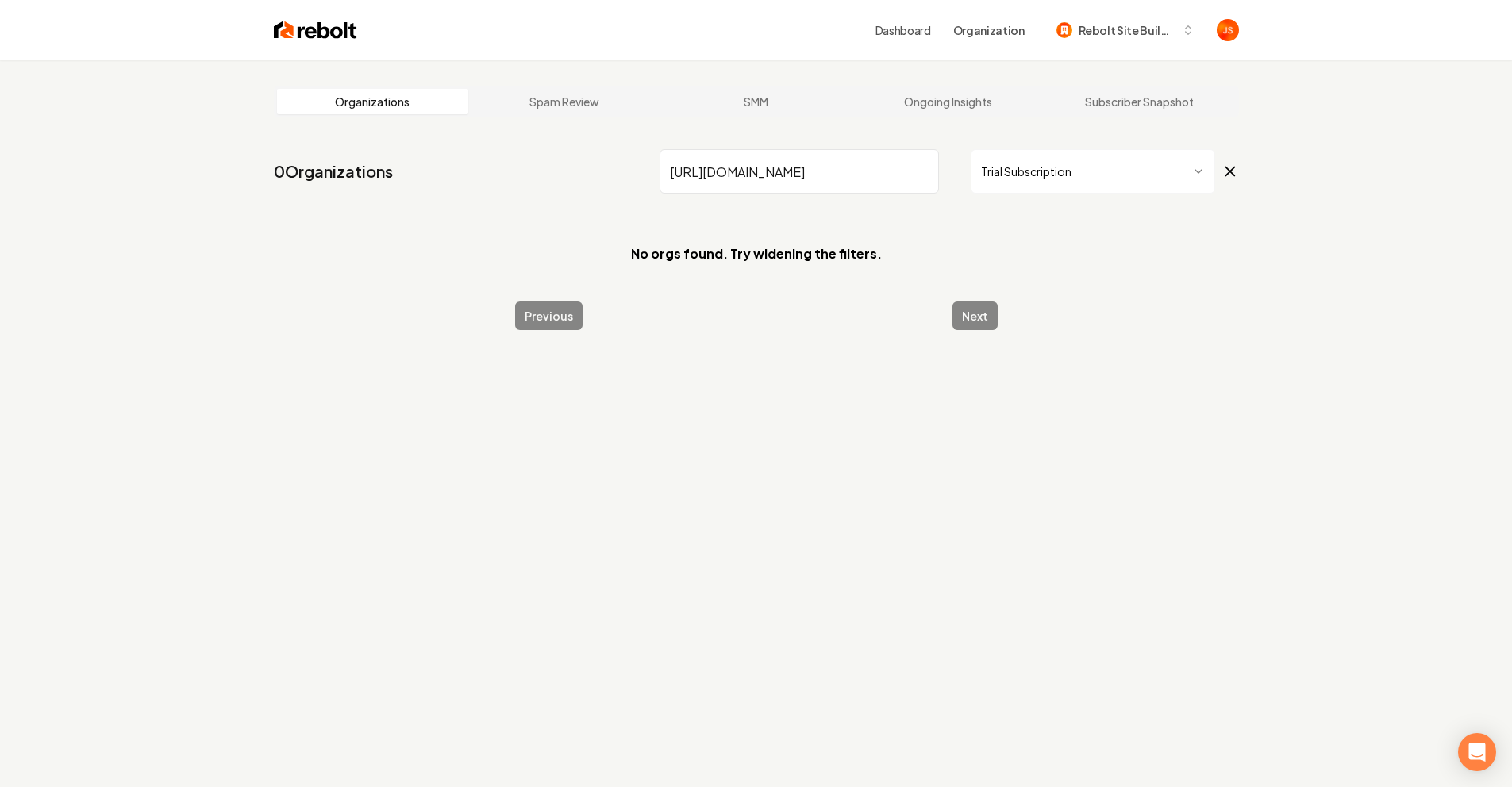
click at [917, 168] on input "https://sagelandscapes.com/" at bounding box center [799, 171] width 280 height 44
type input "Sage"
click at [1023, 170] on html "Dashboard Organization Rebolt Site Builder Organizations Spam Review SMM Ongoin…" at bounding box center [756, 393] width 1512 height 787
click at [1040, 168] on html "Dashboard Organization Rebolt Site Builder Organizations Spam Review SMM Ongoin…" at bounding box center [756, 393] width 1512 height 787
click at [1036, 180] on html "Dashboard Organization Rebolt Site Builder Organizations Spam Review SMM Ongoin…" at bounding box center [762, 393] width 1524 height 787
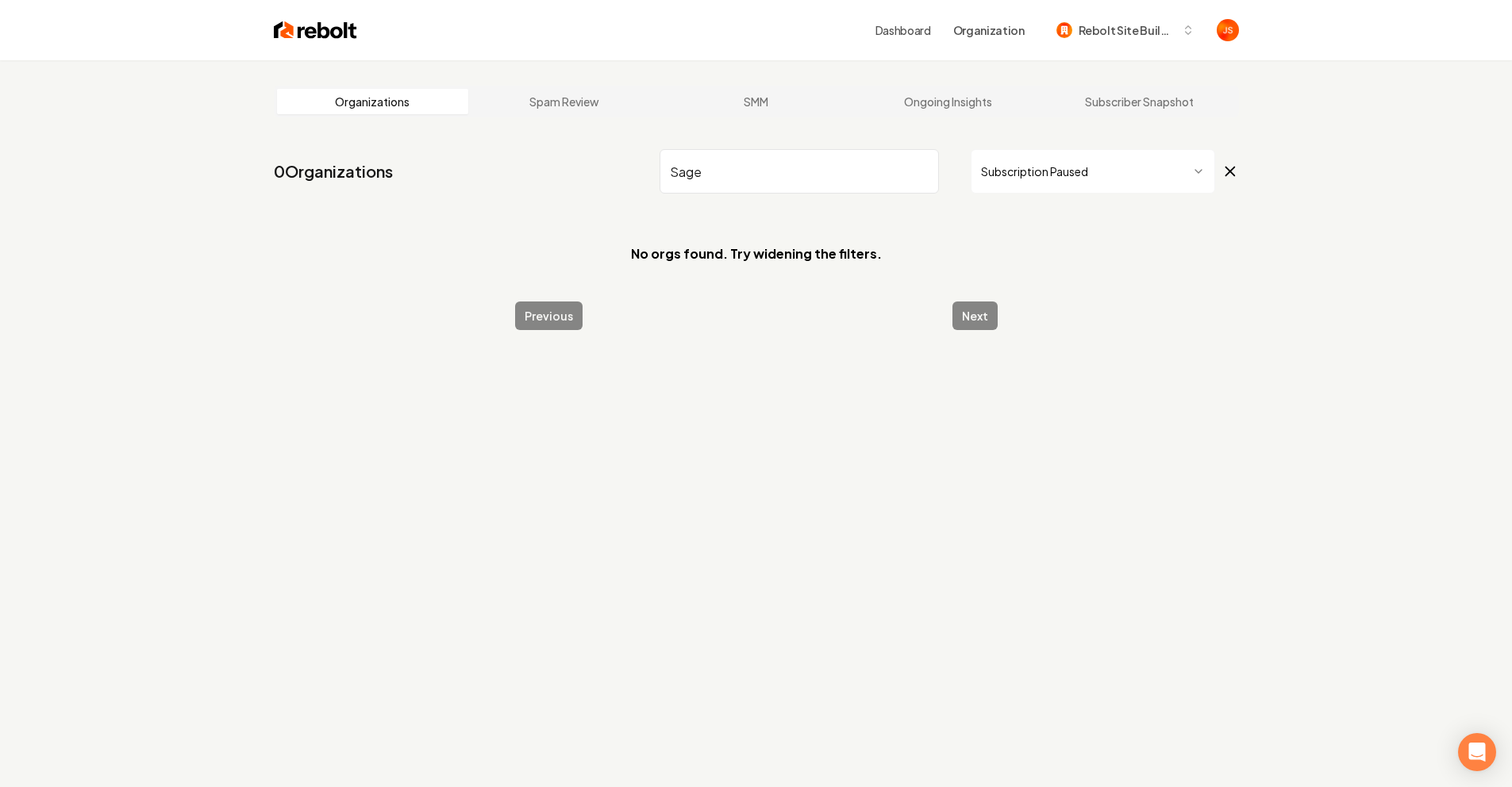
click at [1012, 171] on html "Dashboard Organization Rebolt Site Builder Organizations Spam Review SMM Ongoin…" at bounding box center [756, 393] width 1512 height 787
click at [1041, 184] on html "Dashboard Organization Rebolt Site Builder Organizations Spam Review SMM Ongoin…" at bounding box center [756, 393] width 1512 height 787
click at [827, 188] on input "Sage" at bounding box center [799, 171] width 280 height 44
click at [971, 173] on html "Dashboard Organization Rebolt Site Builder Organizations Spam Review SMM Ongoin…" at bounding box center [756, 393] width 1512 height 787
drag, startPoint x: 838, startPoint y: 182, endPoint x: 847, endPoint y: 180, distance: 9.2
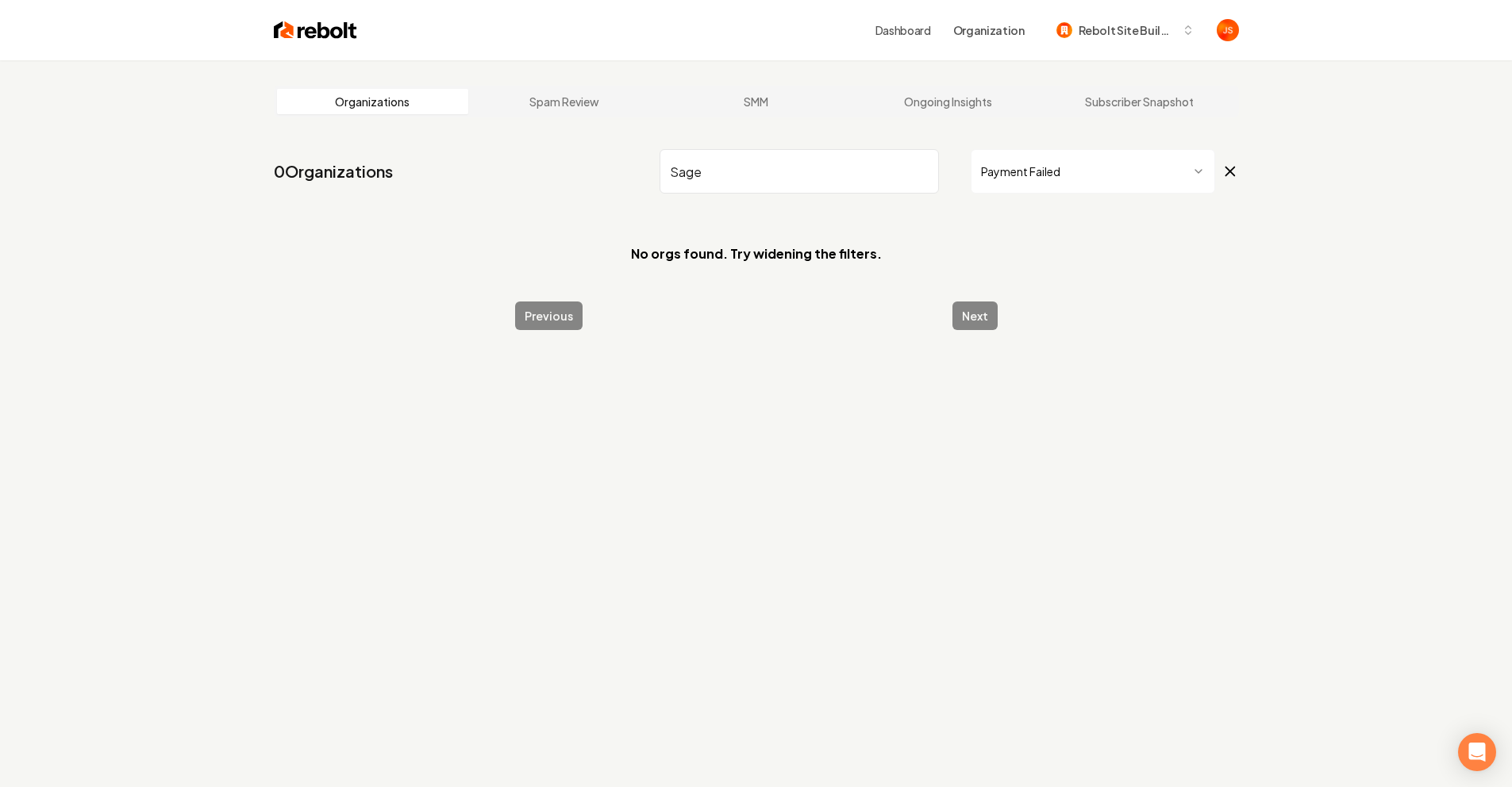
click at [847, 180] on input "Sage" at bounding box center [799, 171] width 280 height 44
click at [916, 177] on input "Sage" at bounding box center [799, 171] width 280 height 44
click at [920, 173] on input "Sage" at bounding box center [799, 171] width 280 height 44
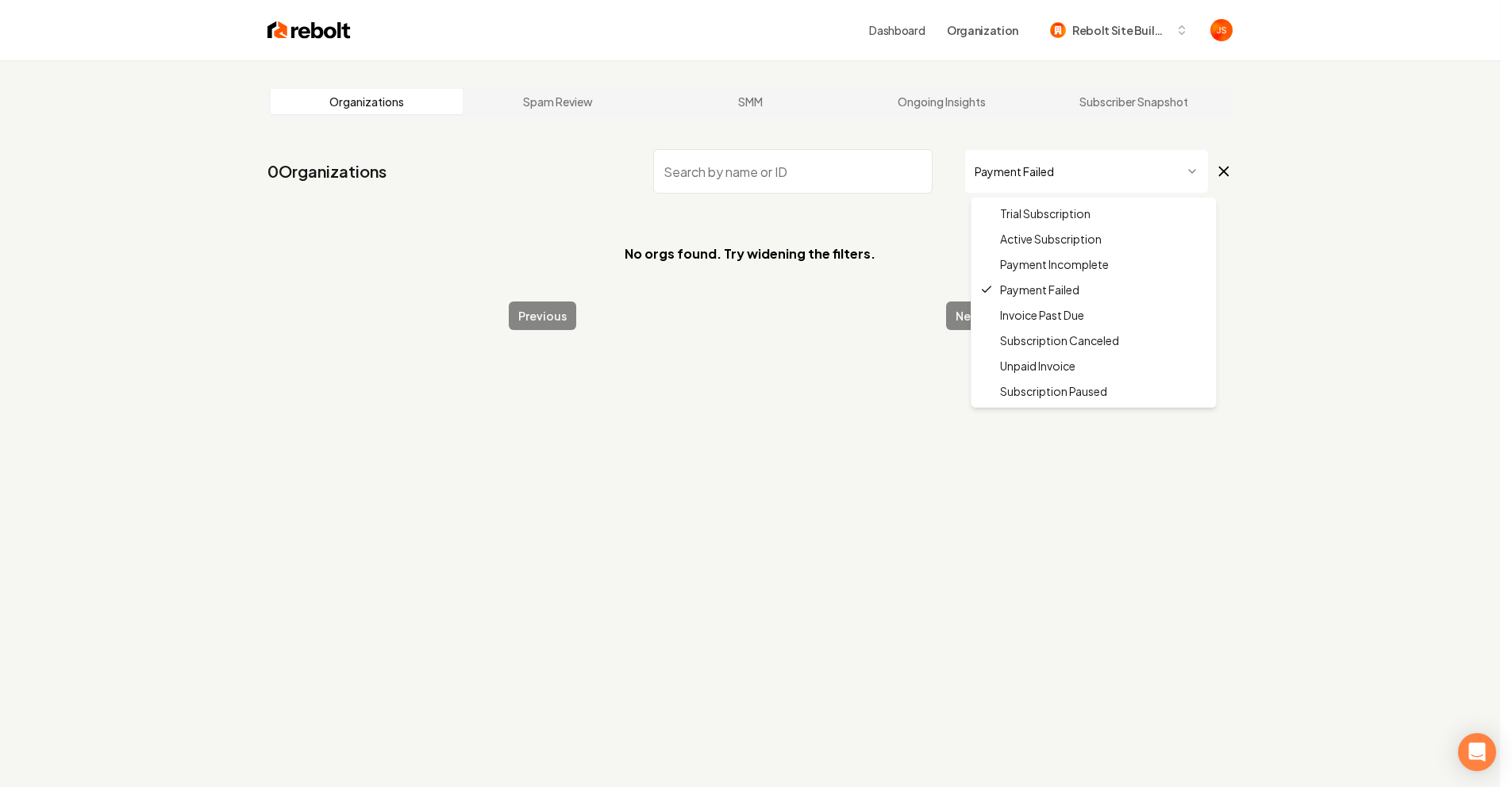
click at [991, 172] on html "Dashboard Organization Rebolt Site Builder Organizations Spam Review SMM Ongoin…" at bounding box center [756, 393] width 1512 height 787
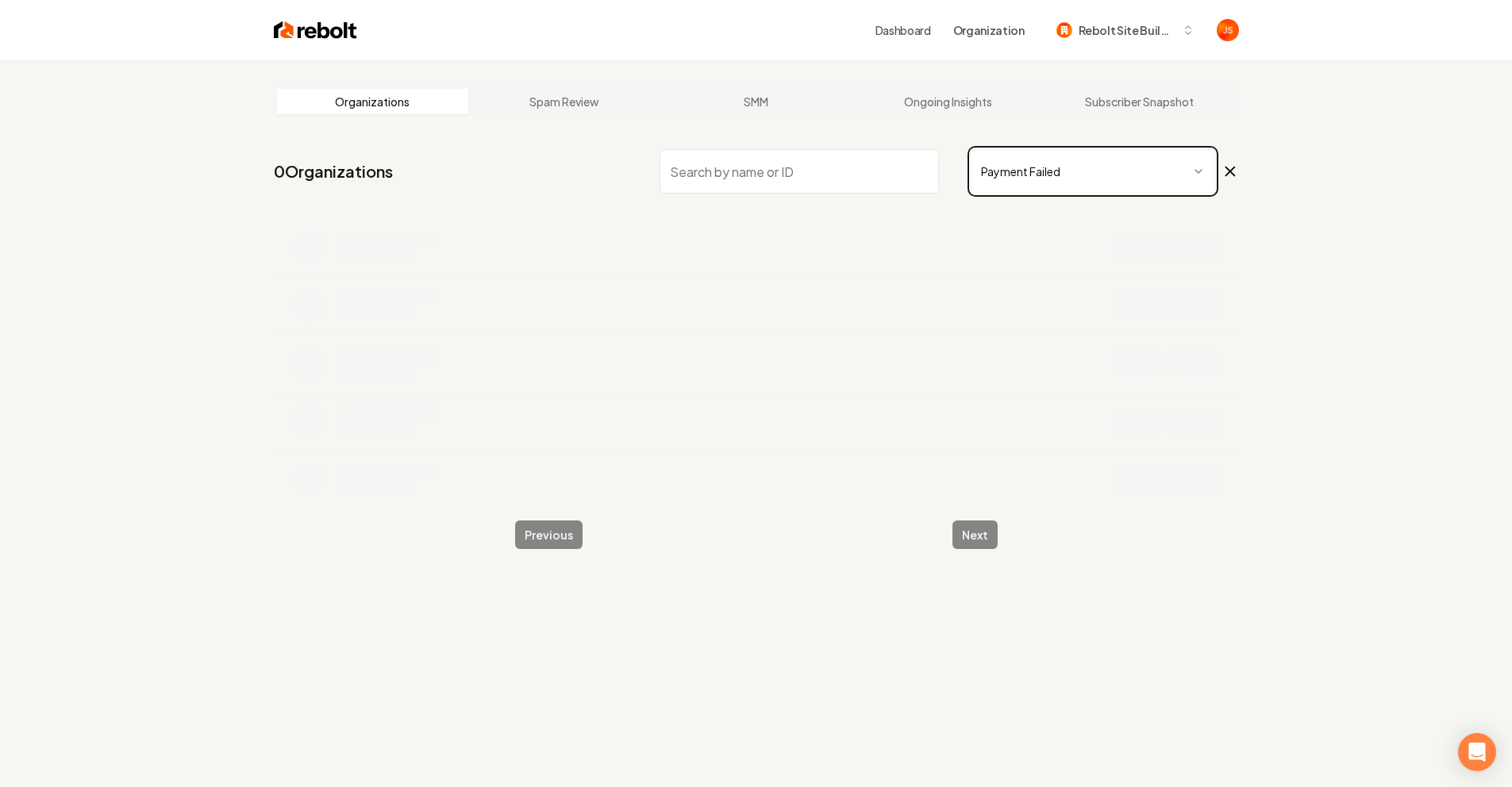
click at [750, 200] on html "Dashboard Organization Rebolt Site Builder Organizations Spam Review SMM Ongoin…" at bounding box center [756, 393] width 1512 height 787
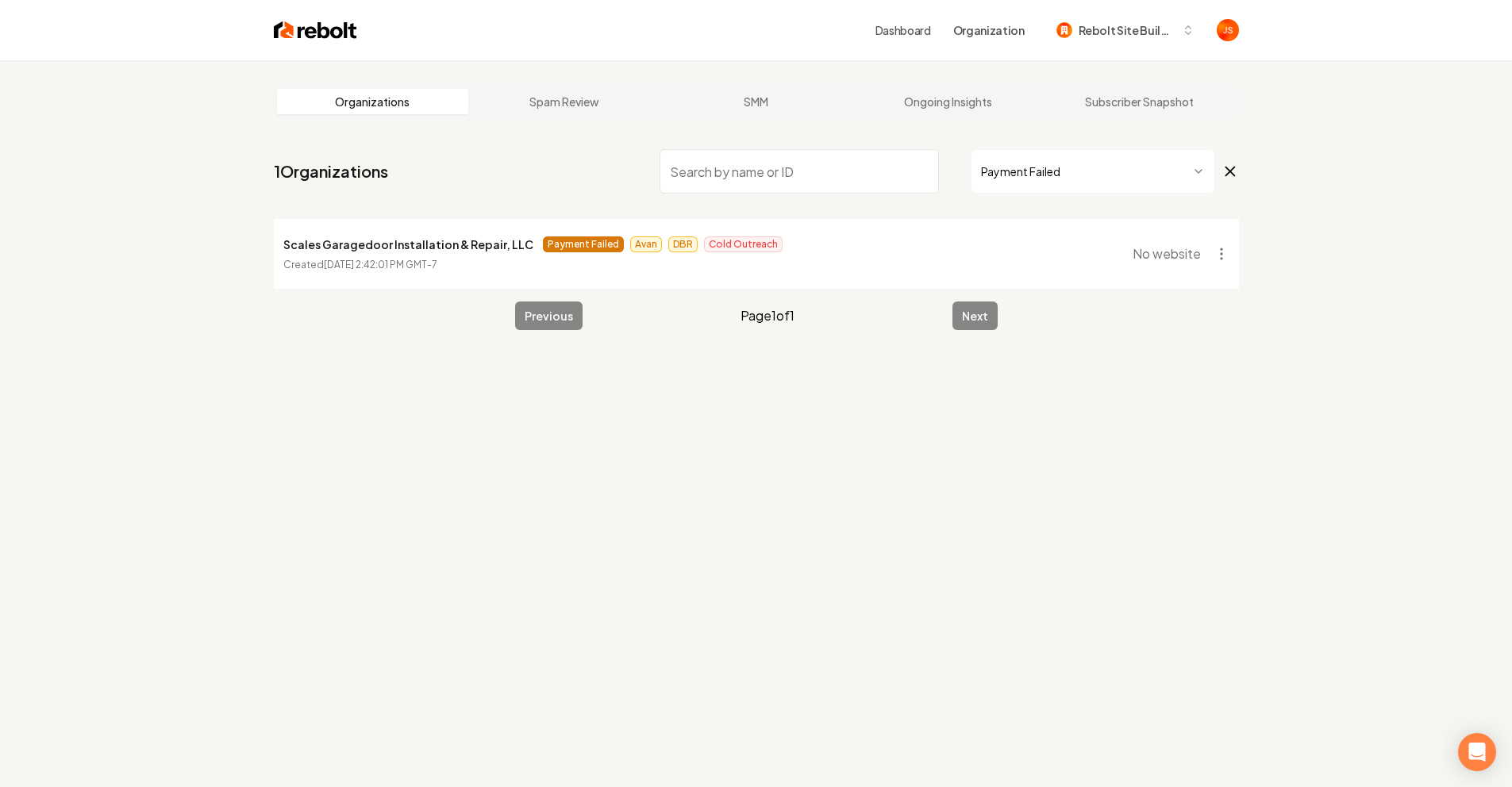
click at [749, 180] on input "search" at bounding box center [799, 171] width 280 height 44
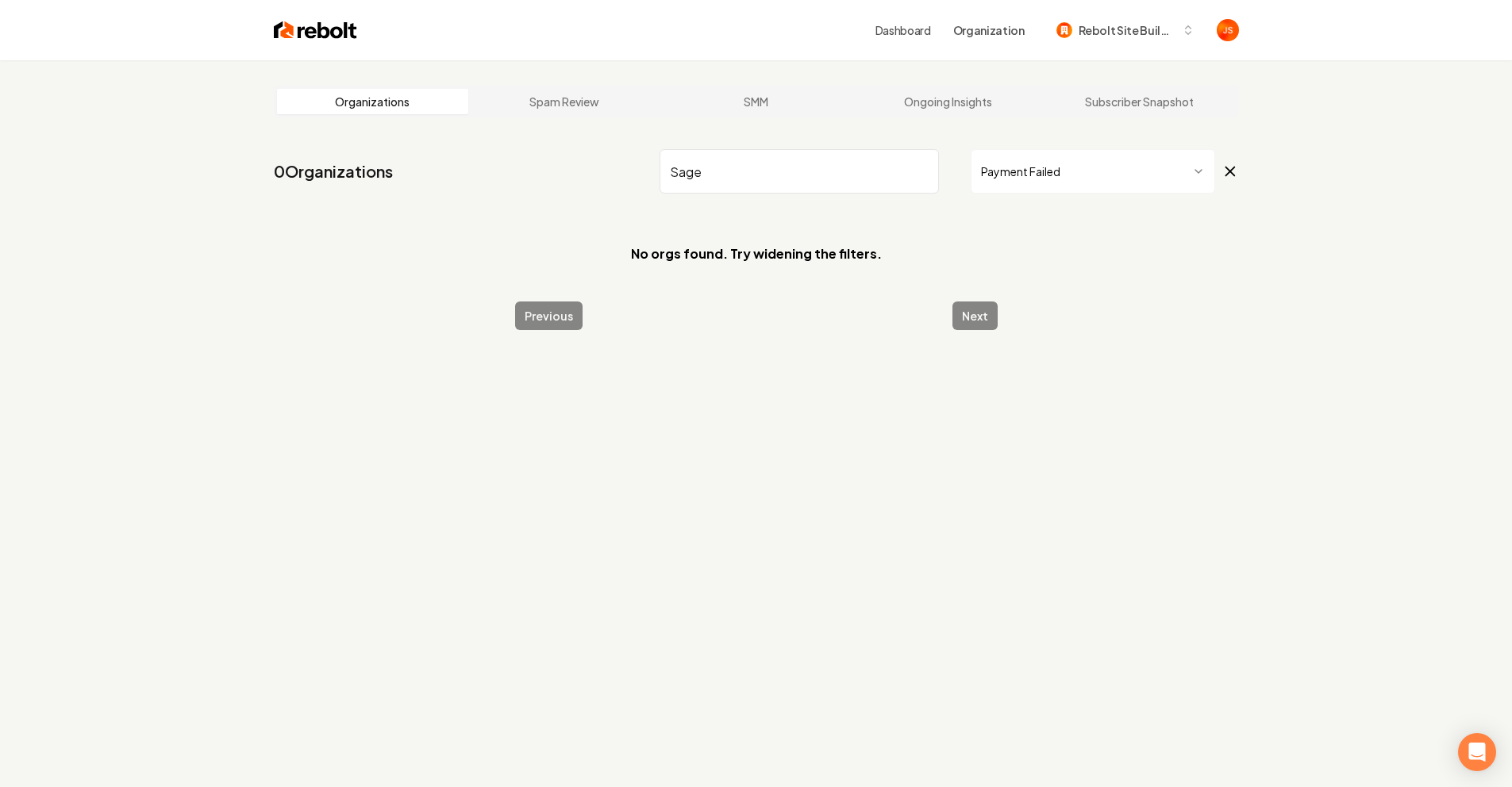
type input "Sage"
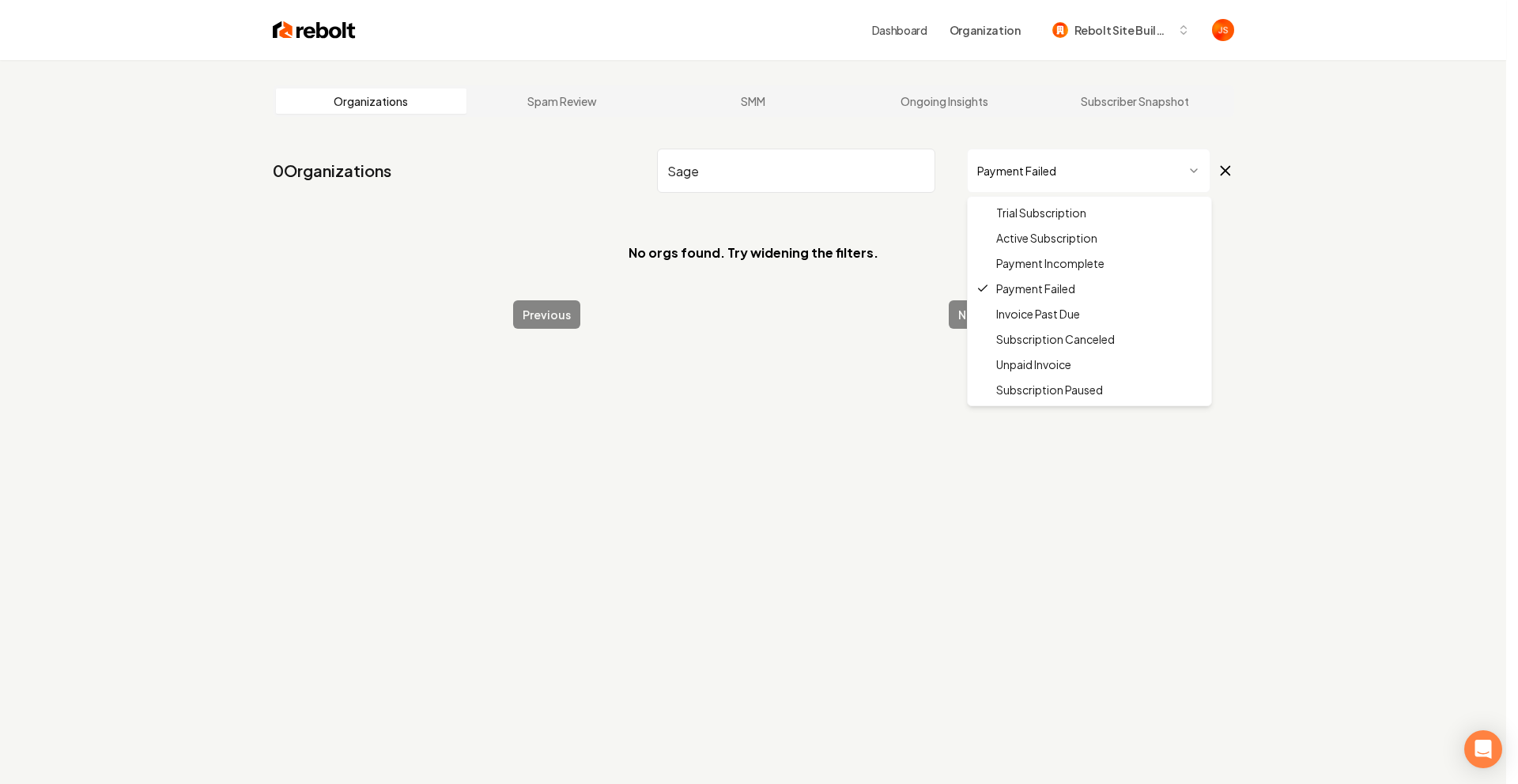
click at [1083, 159] on html "Dashboard Organization Rebolt Site Builder Organizations Spam Review SMM Ongoin…" at bounding box center [759, 392] width 1518 height 784
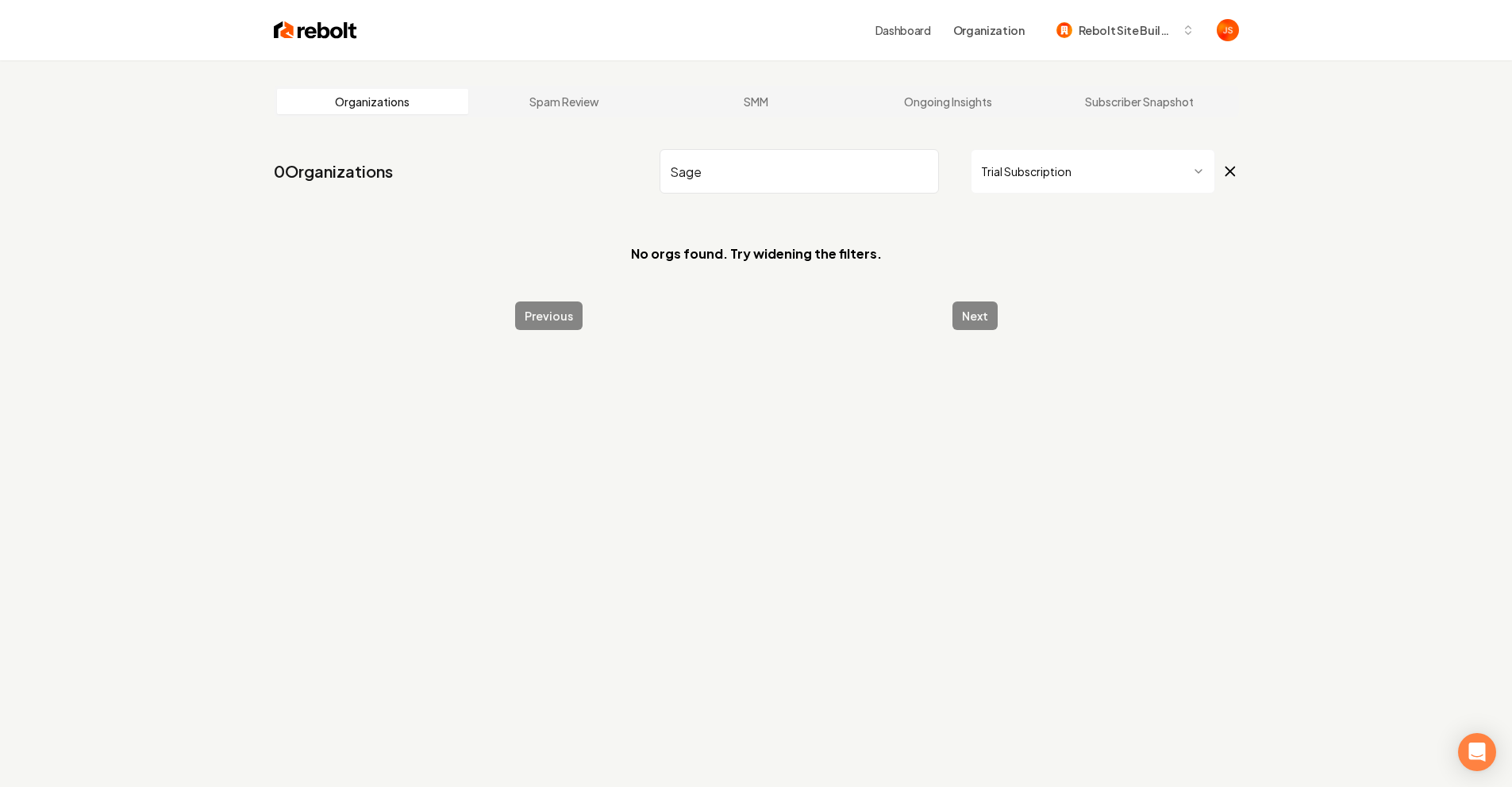
drag, startPoint x: 833, startPoint y: 179, endPoint x: 875, endPoint y: 179, distance: 42.0
click at [840, 179] on input "Sage" at bounding box center [799, 171] width 280 height 44
click at [1096, 182] on html "Dashboard Organization Rebolt Site Builder Organizations Spam Review SMM Ongoin…" at bounding box center [756, 393] width 1512 height 787
click at [1029, 169] on html "Dashboard Organization Rebolt Site Builder Organizations Spam Review SMM Ongoin…" at bounding box center [756, 393] width 1512 height 787
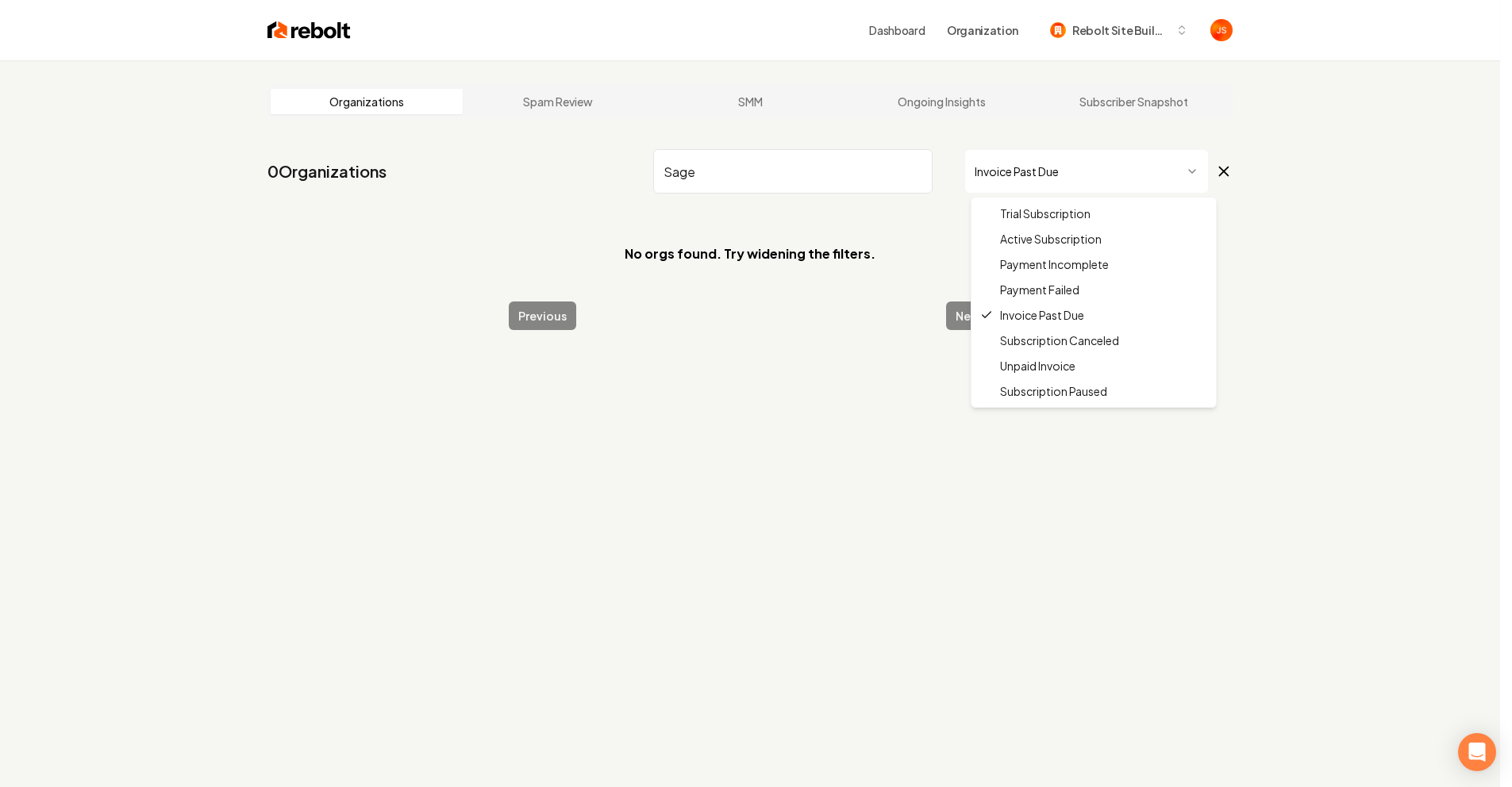
click at [1040, 180] on html "Dashboard Organization Rebolt Site Builder Organizations Spam Review SMM Ongoin…" at bounding box center [756, 393] width 1512 height 787
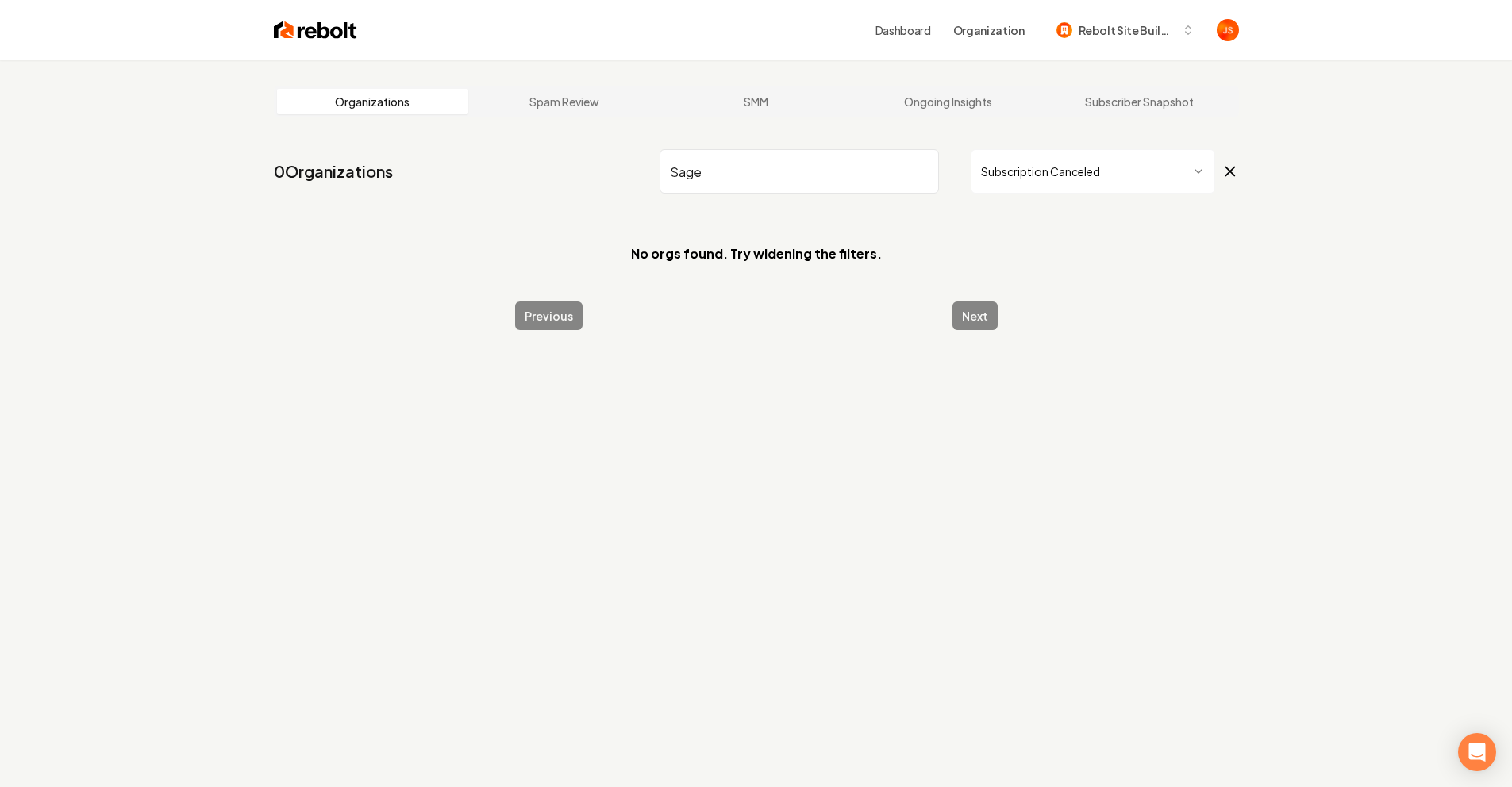
click at [1043, 183] on html "Dashboard Organization Rebolt Site Builder Organizations Spam Review SMM Ongoin…" at bounding box center [756, 393] width 1512 height 787
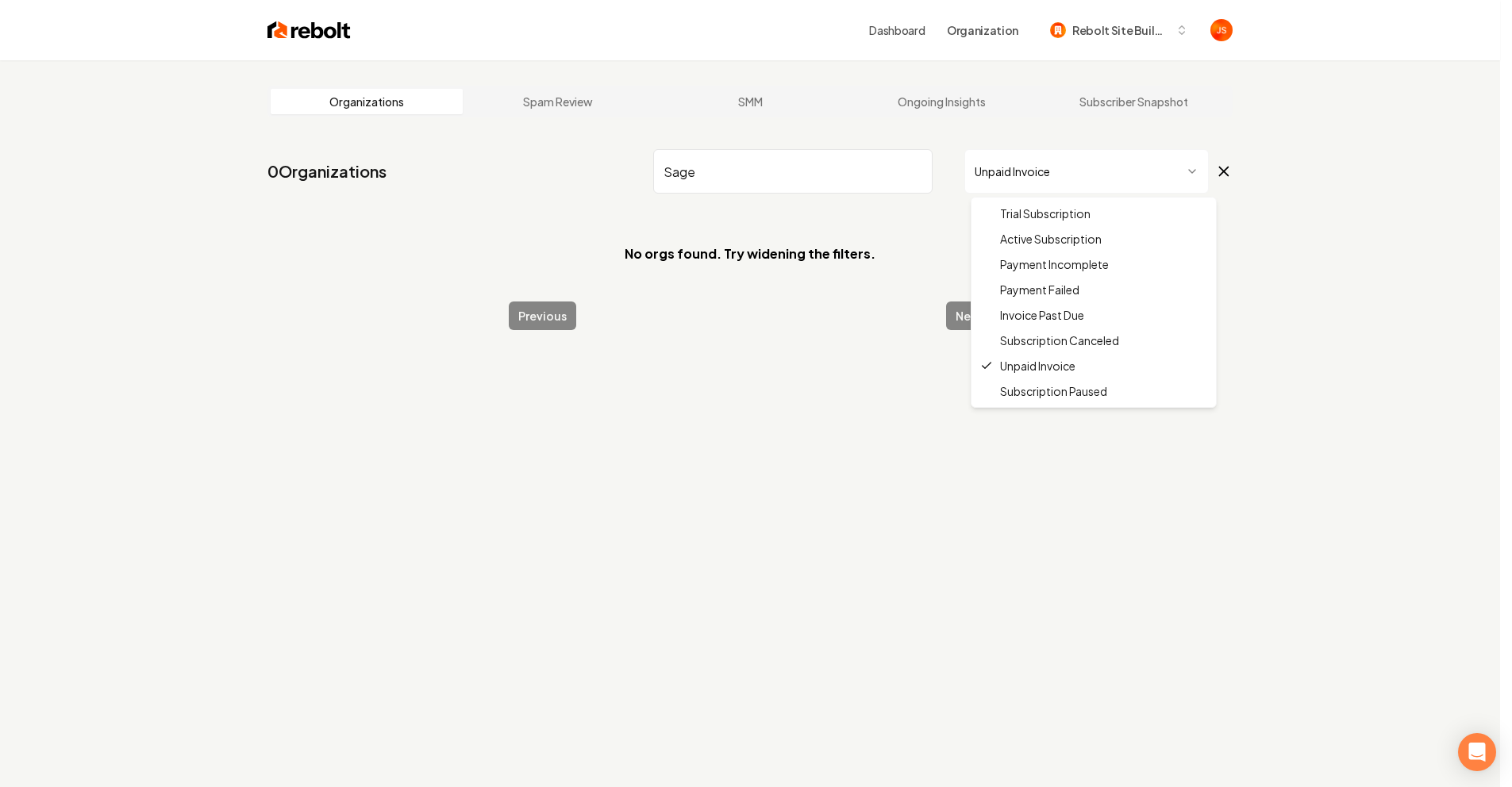
click at [1060, 187] on html "Dashboard Organization Rebolt Site Builder Organizations Spam Review SMM Ongoin…" at bounding box center [756, 393] width 1512 height 787
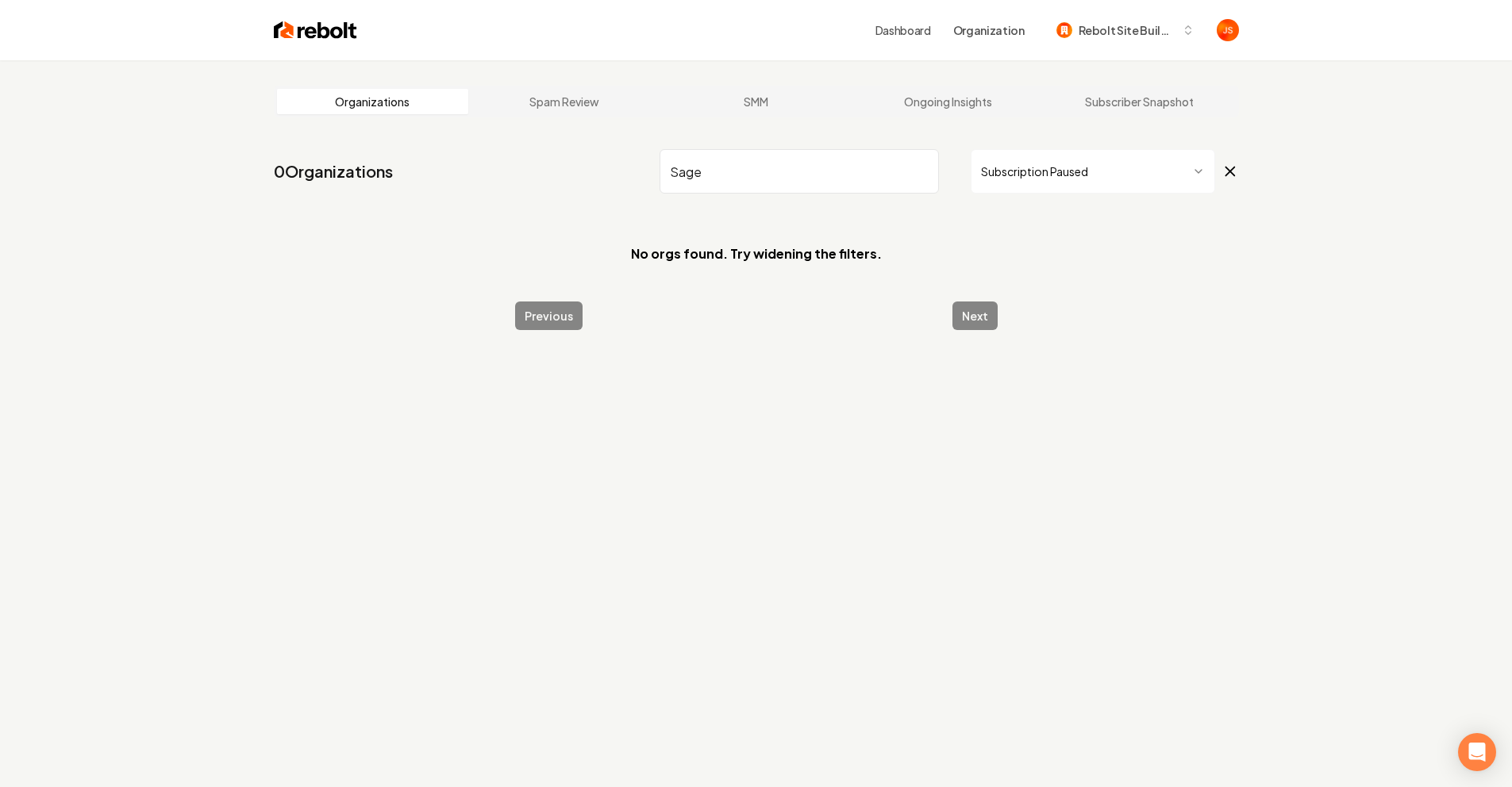
drag, startPoint x: 804, startPoint y: 184, endPoint x: 871, endPoint y: 173, distance: 67.9
click at [806, 184] on input "Sage" at bounding box center [799, 171] width 280 height 44
click at [920, 176] on input "Sage" at bounding box center [799, 171] width 280 height 44
click at [921, 174] on input "Sage" at bounding box center [799, 171] width 280 height 44
click at [869, 158] on input "search" at bounding box center [799, 171] width 280 height 44
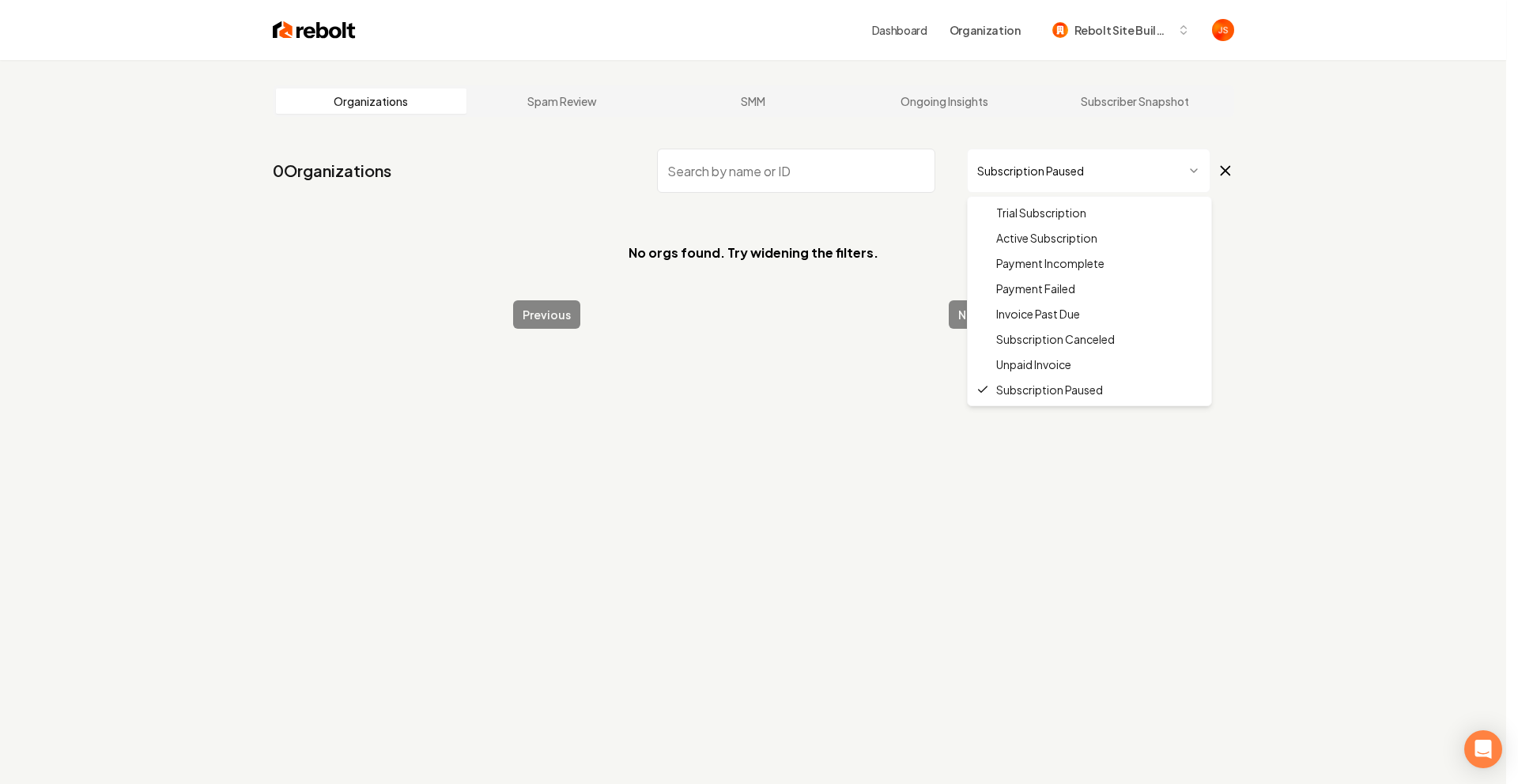
click at [1024, 177] on html "Dashboard Organization Rebolt Site Builder Organizations Spam Review SMM Ongoin…" at bounding box center [759, 392] width 1518 height 784
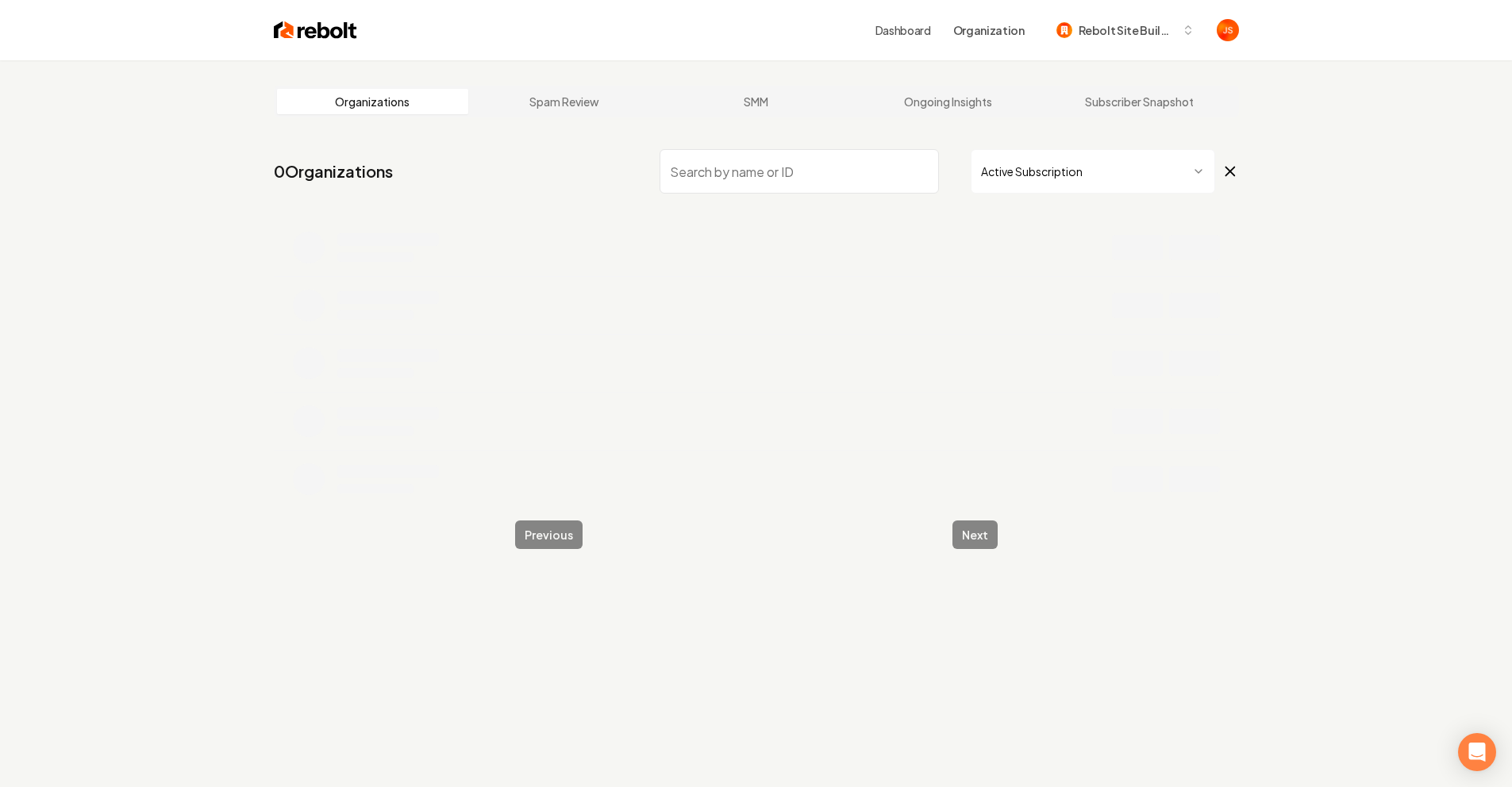
click at [882, 175] on input "search" at bounding box center [799, 171] width 280 height 44
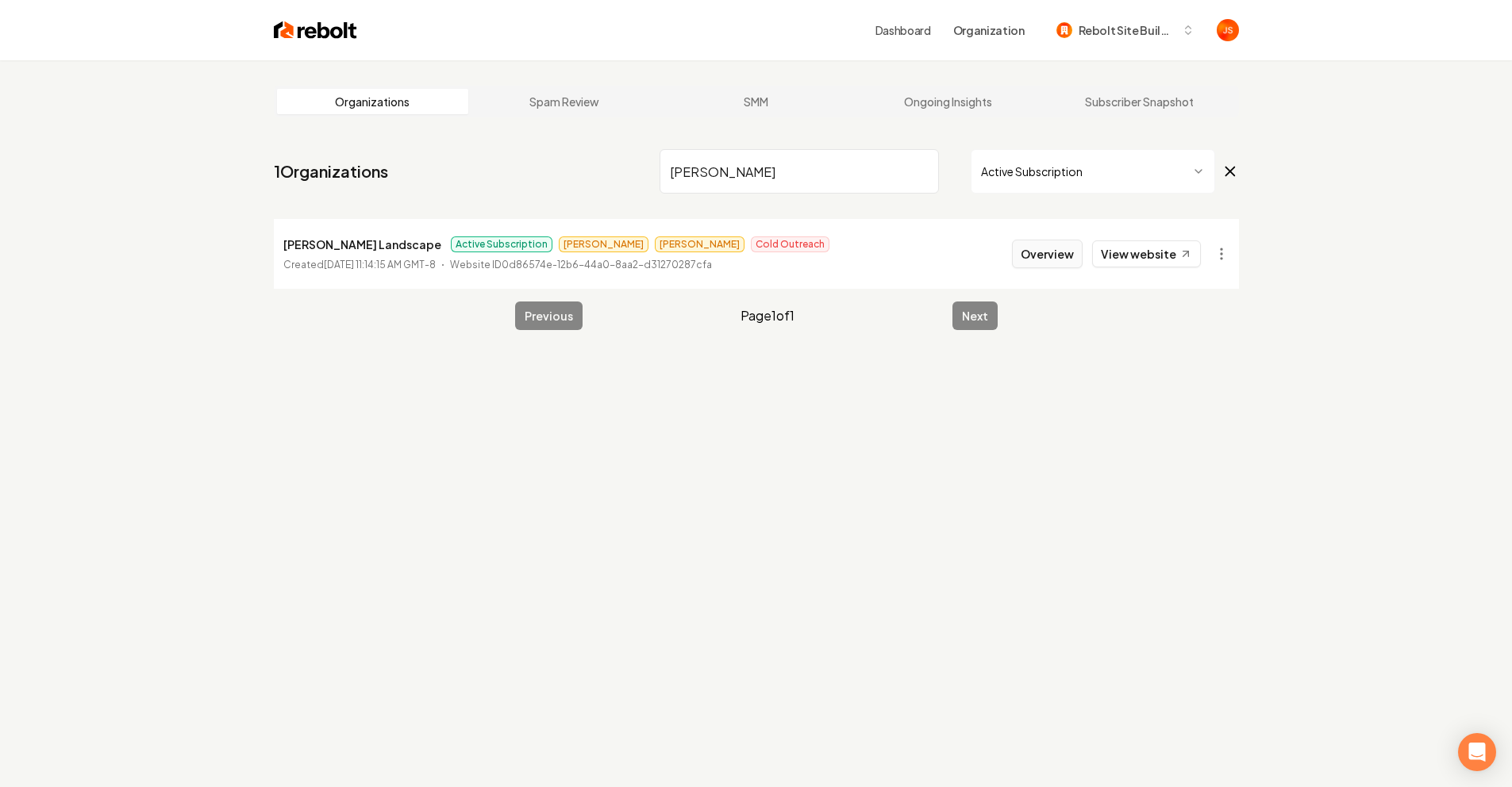
type input "Brooks"
click at [1057, 253] on button "Overview" at bounding box center [1048, 253] width 71 height 28
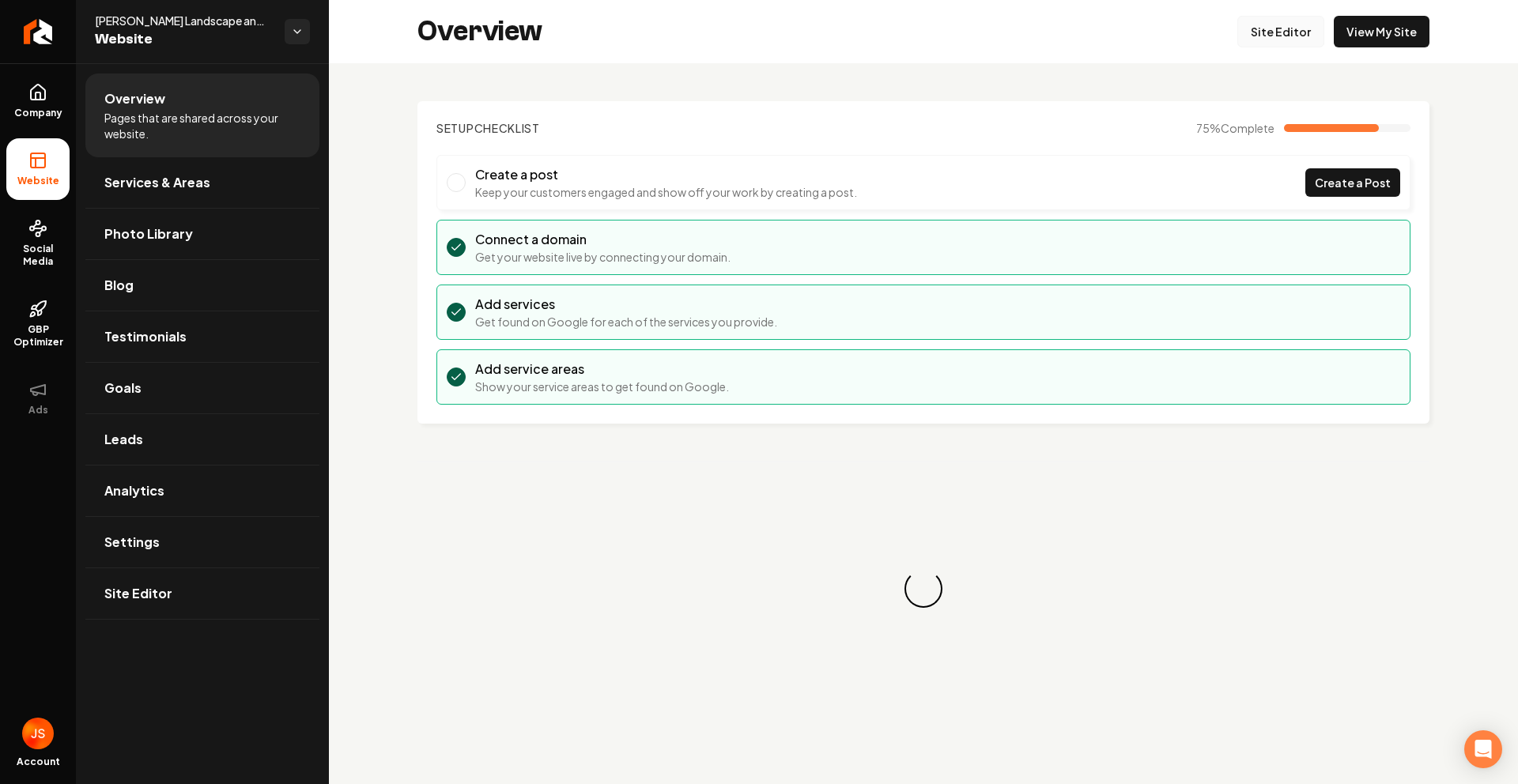
click at [1284, 32] on link "Site Editor" at bounding box center [1280, 31] width 87 height 31
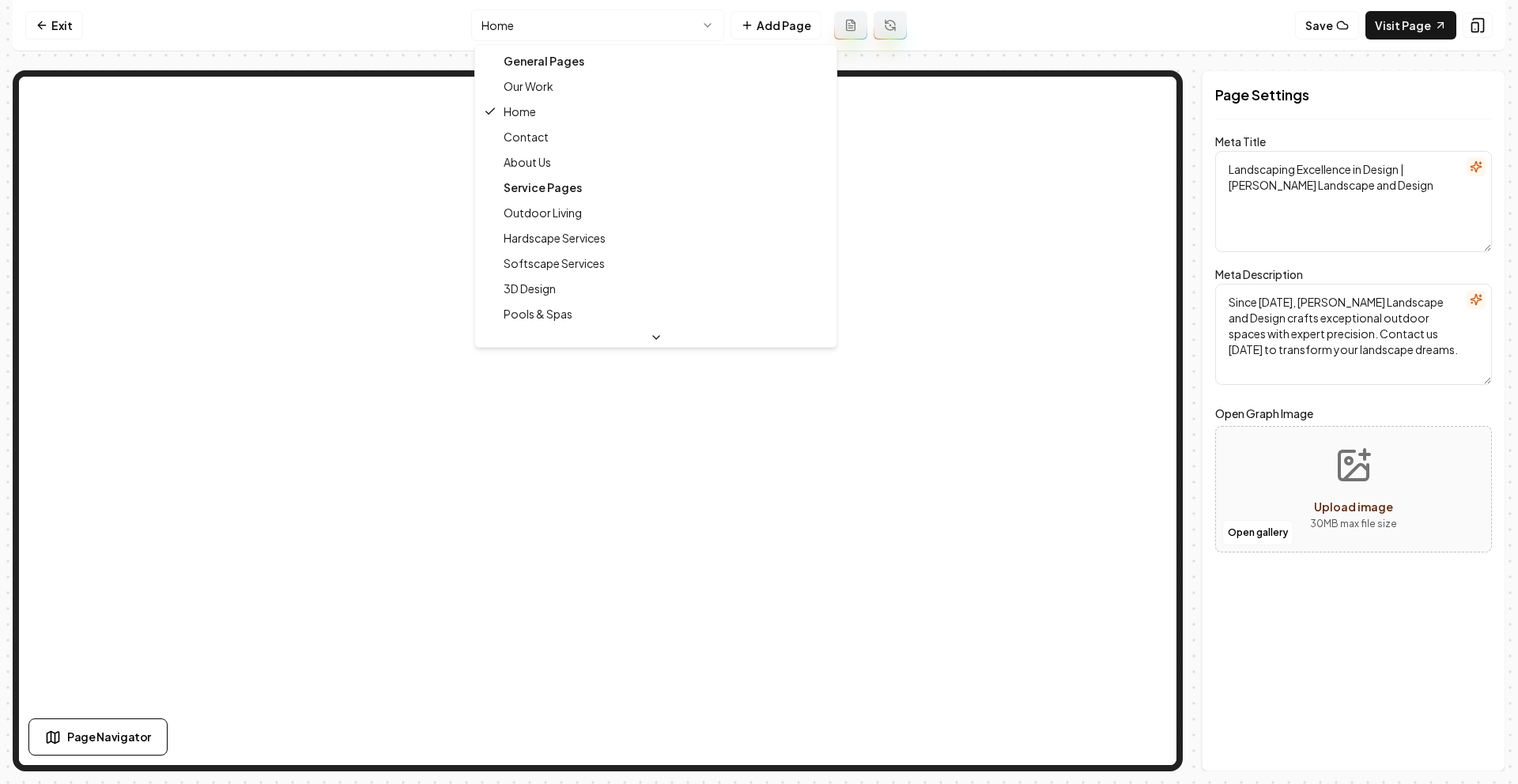
click at [597, 22] on html "Computer Required This feature is only available on a computer. Please switch t…" at bounding box center [759, 392] width 1518 height 784
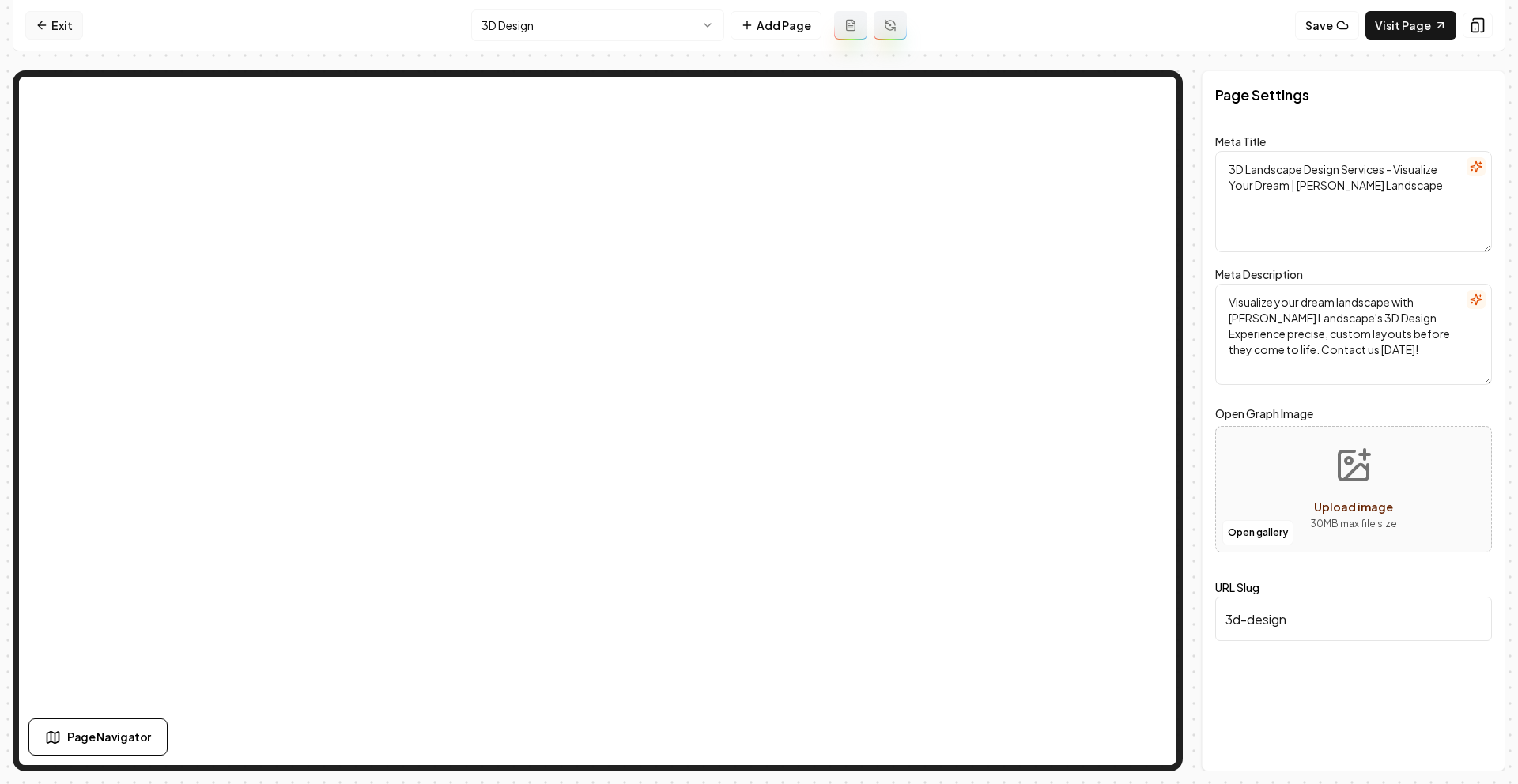
click at [41, 20] on icon at bounding box center [42, 26] width 13 height 13
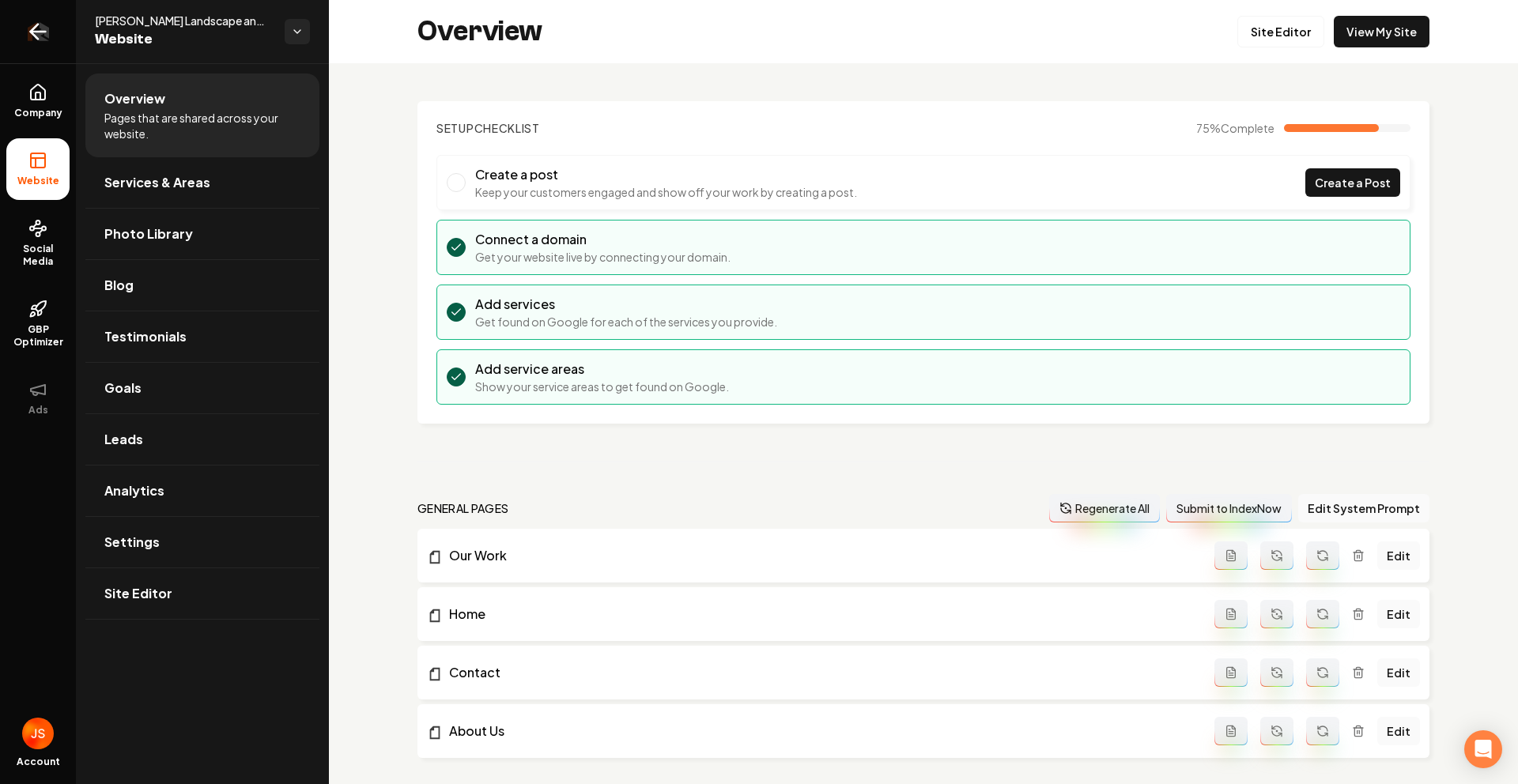
click at [18, 53] on link "Return to dashboard" at bounding box center [38, 31] width 76 height 63
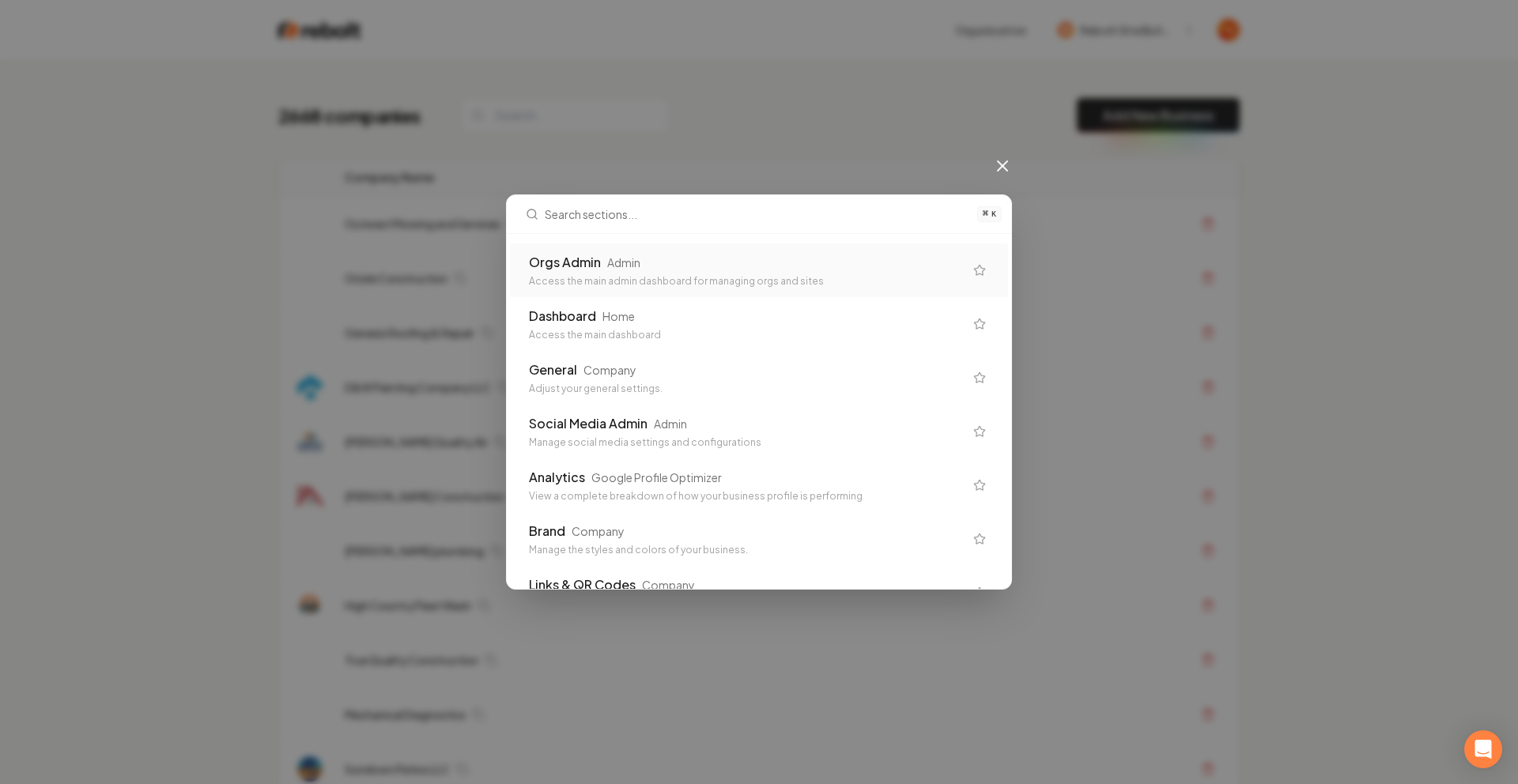
click at [706, 265] on div "Orgs Admin Admin" at bounding box center [747, 262] width 435 height 19
click at [735, 253] on td "Oriole Construction" at bounding box center [664, 278] width 664 height 55
click at [727, 260] on td "Oriole Construction" at bounding box center [664, 278] width 664 height 55
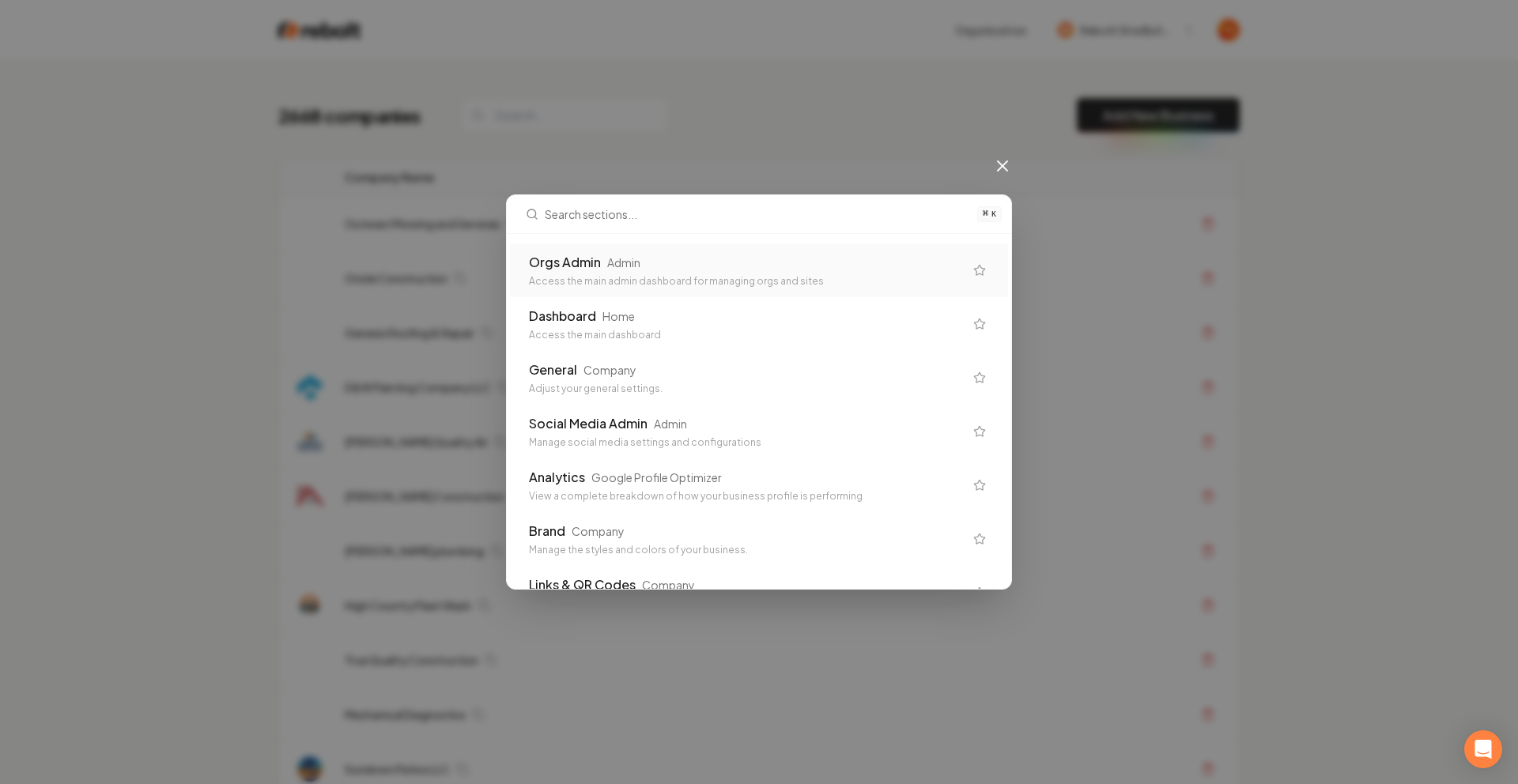
click at [727, 260] on td "Oriole Construction" at bounding box center [664, 278] width 664 height 55
click at [1011, 158] on th "Actions" at bounding box center [1117, 177] width 243 height 39
click at [1005, 160] on th "Actions" at bounding box center [1117, 177] width 243 height 39
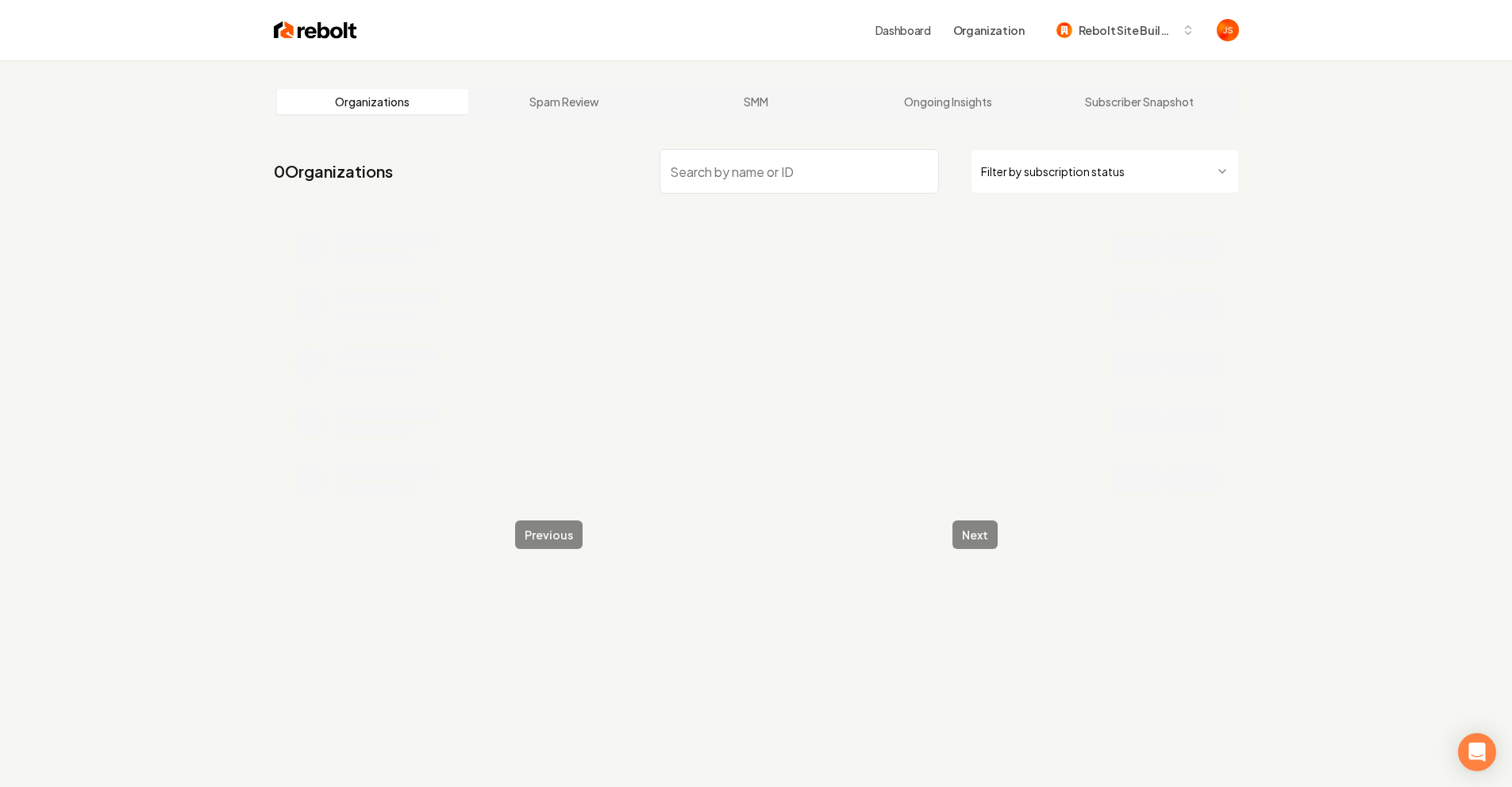
click at [1045, 170] on html "Dashboard Organization Rebolt Site Builder Organizations Spam Review SMM Ongoin…" at bounding box center [756, 393] width 1512 height 787
click at [1097, 105] on link "Subscriber Snapshot" at bounding box center [1140, 101] width 192 height 26
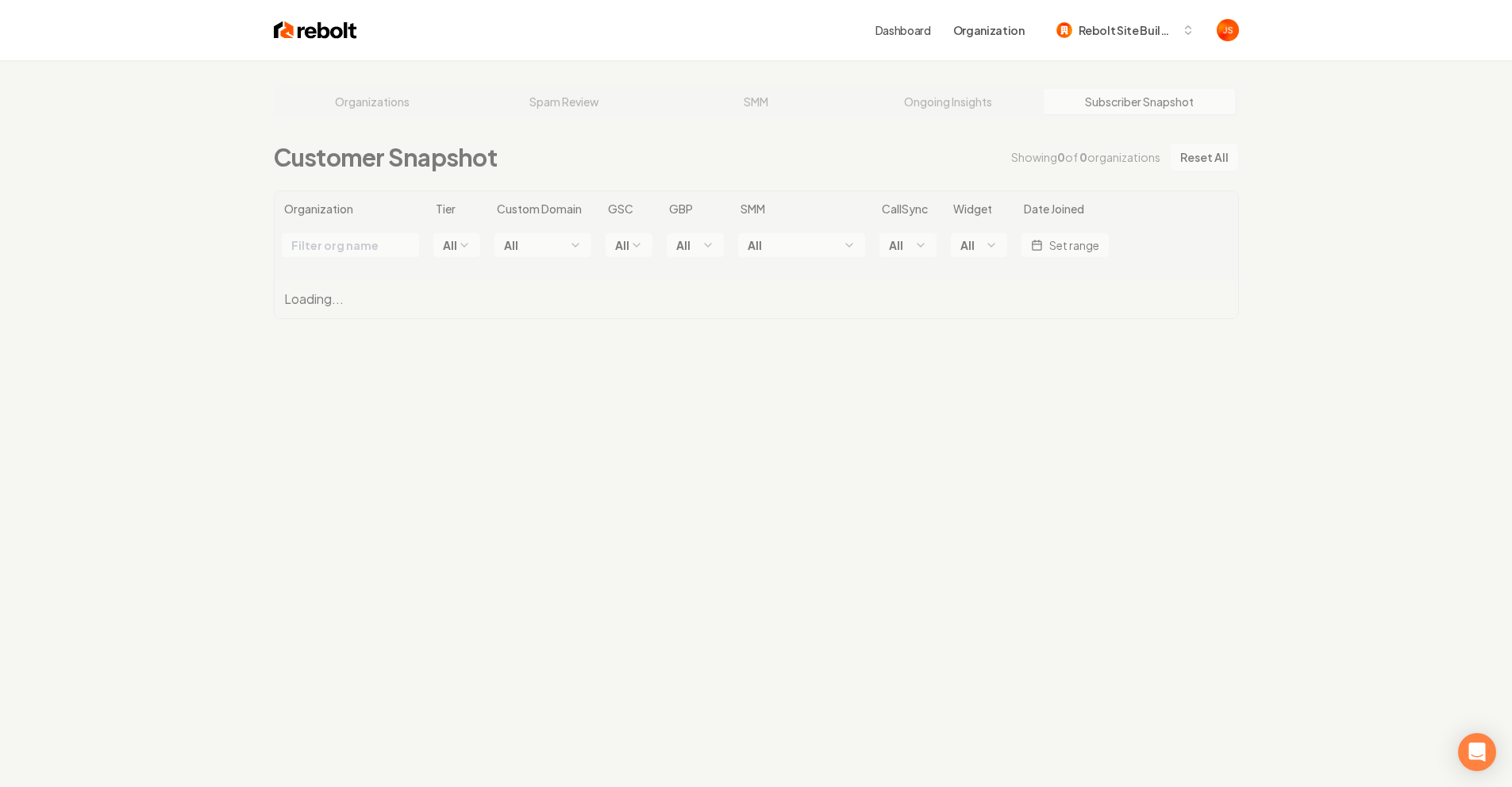
click at [947, 118] on div "Organizations Spam Review SMM Ongoing Insights Subscriber Snapshot Customer Sna…" at bounding box center [756, 454] width 1512 height 787
click at [949, 111] on div "Organizations Spam Review SMM Ongoing Insights Subscriber Snapshot Customer Sna…" at bounding box center [756, 454] width 1512 height 787
click at [952, 102] on div "Organizations Spam Review SMM Ongoing Insights Subscriber Snapshot Customer Sna…" at bounding box center [756, 454] width 1512 height 787
click at [849, 133] on div "Organizations Spam Review SMM Ongoing Insights Subscriber Snapshot Customer Sna…" at bounding box center [756, 454] width 1512 height 787
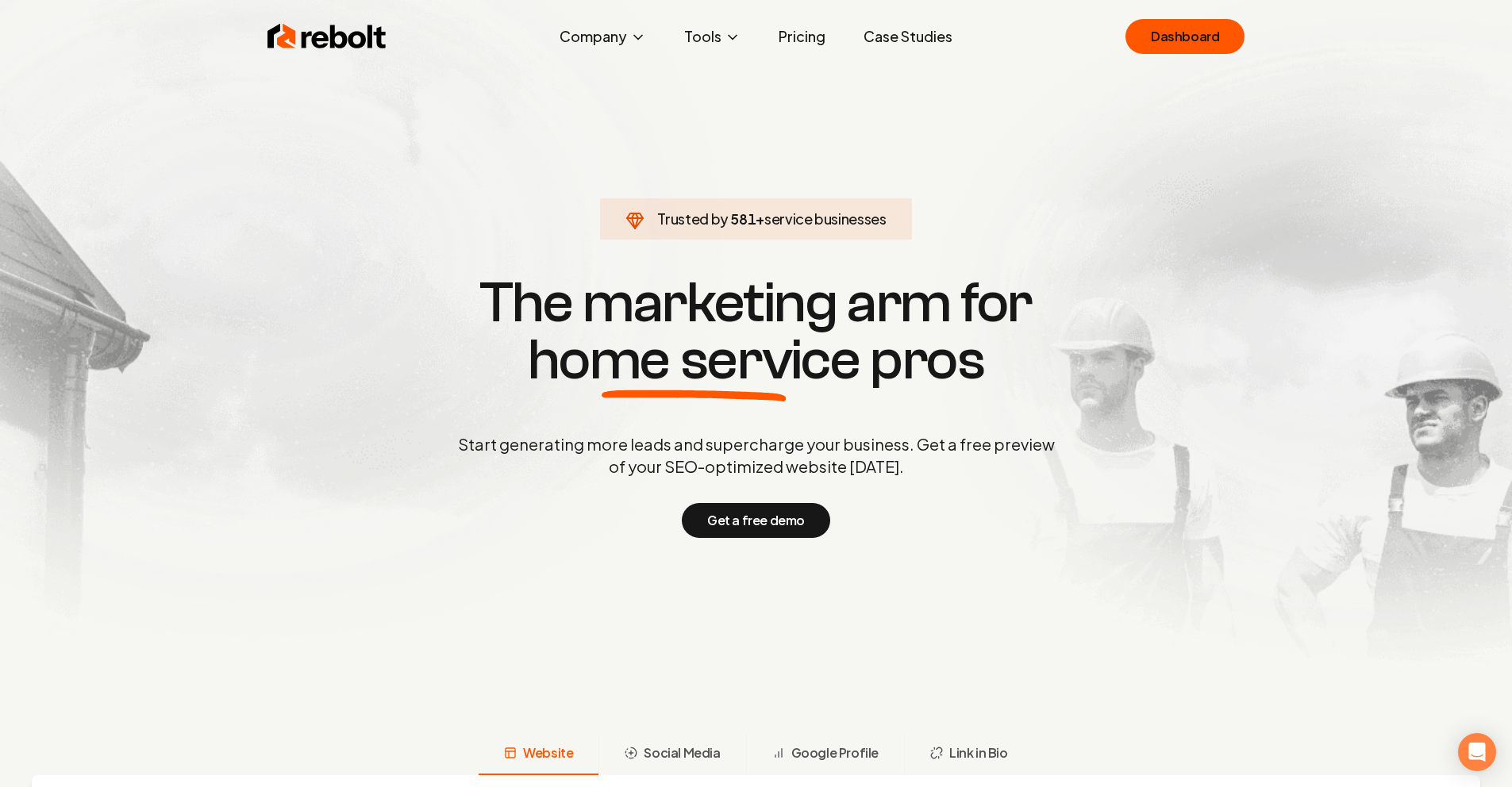
click at [817, 34] on link "Pricing" at bounding box center [802, 36] width 73 height 31
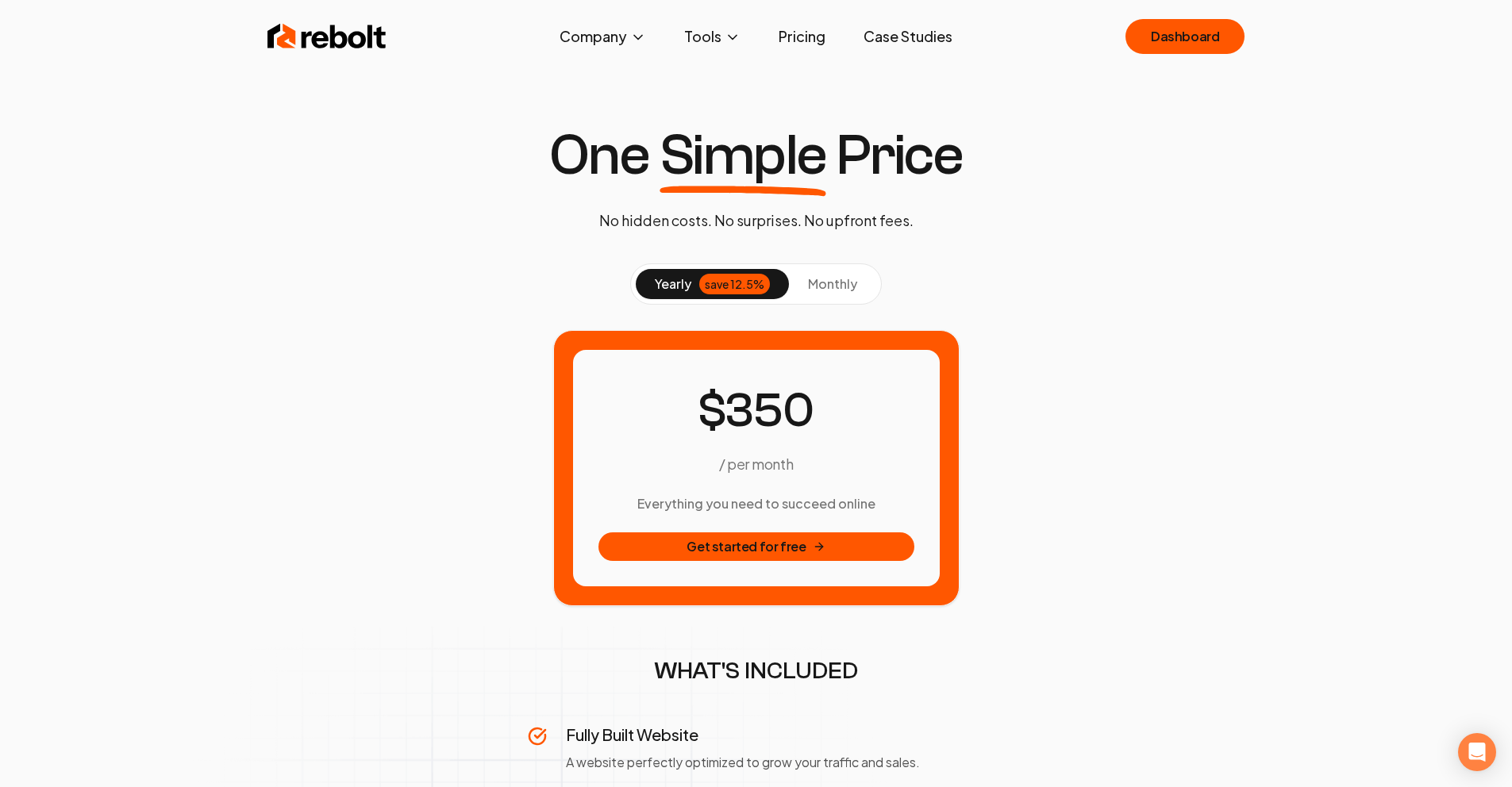
click at [783, 297] on button "yearly save 12.5%" at bounding box center [712, 284] width 153 height 30
click at [799, 284] on button "monthly" at bounding box center [833, 284] width 87 height 30
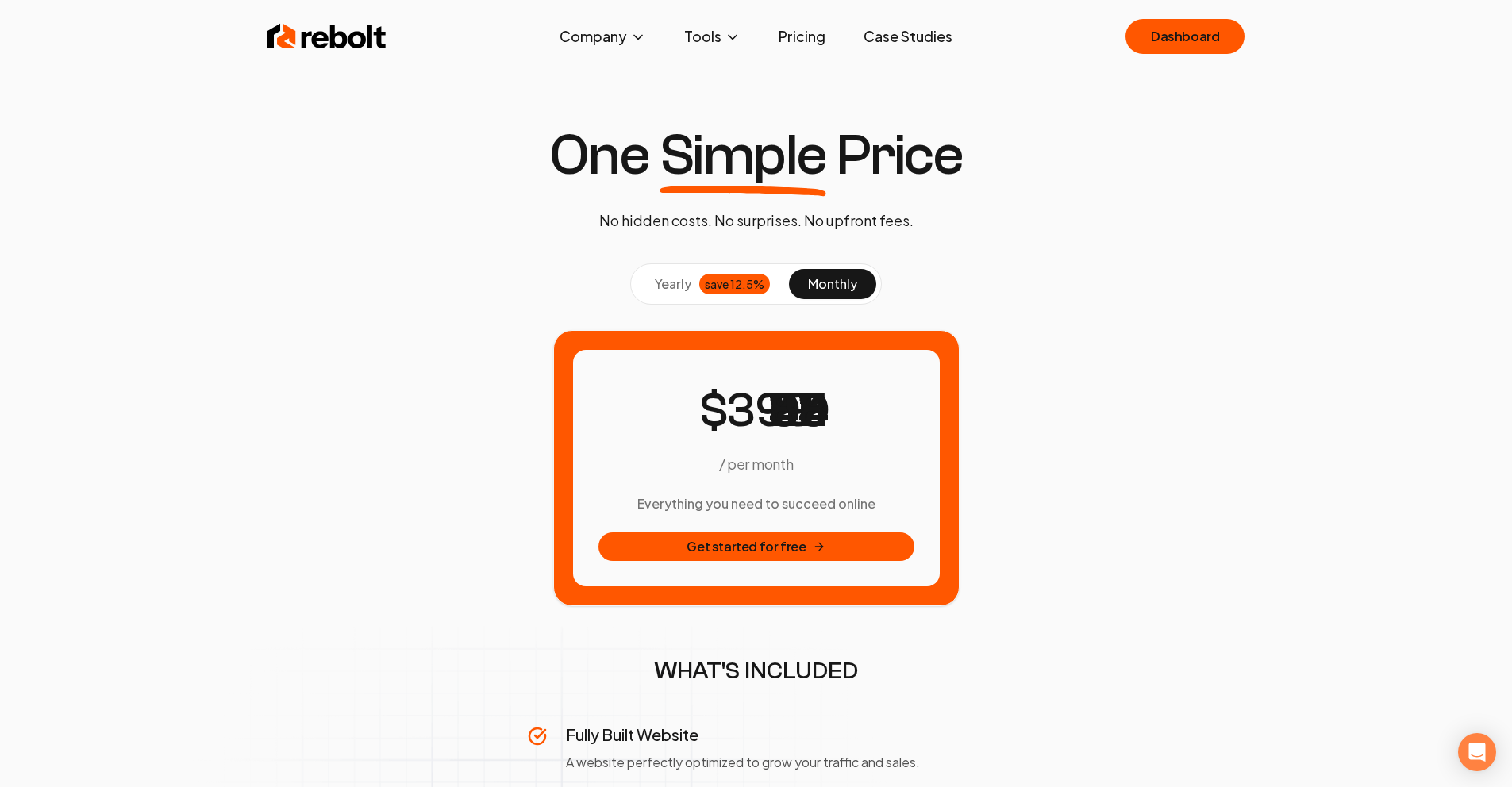
click at [721, 286] on div "save 12.5%" at bounding box center [735, 284] width 71 height 21
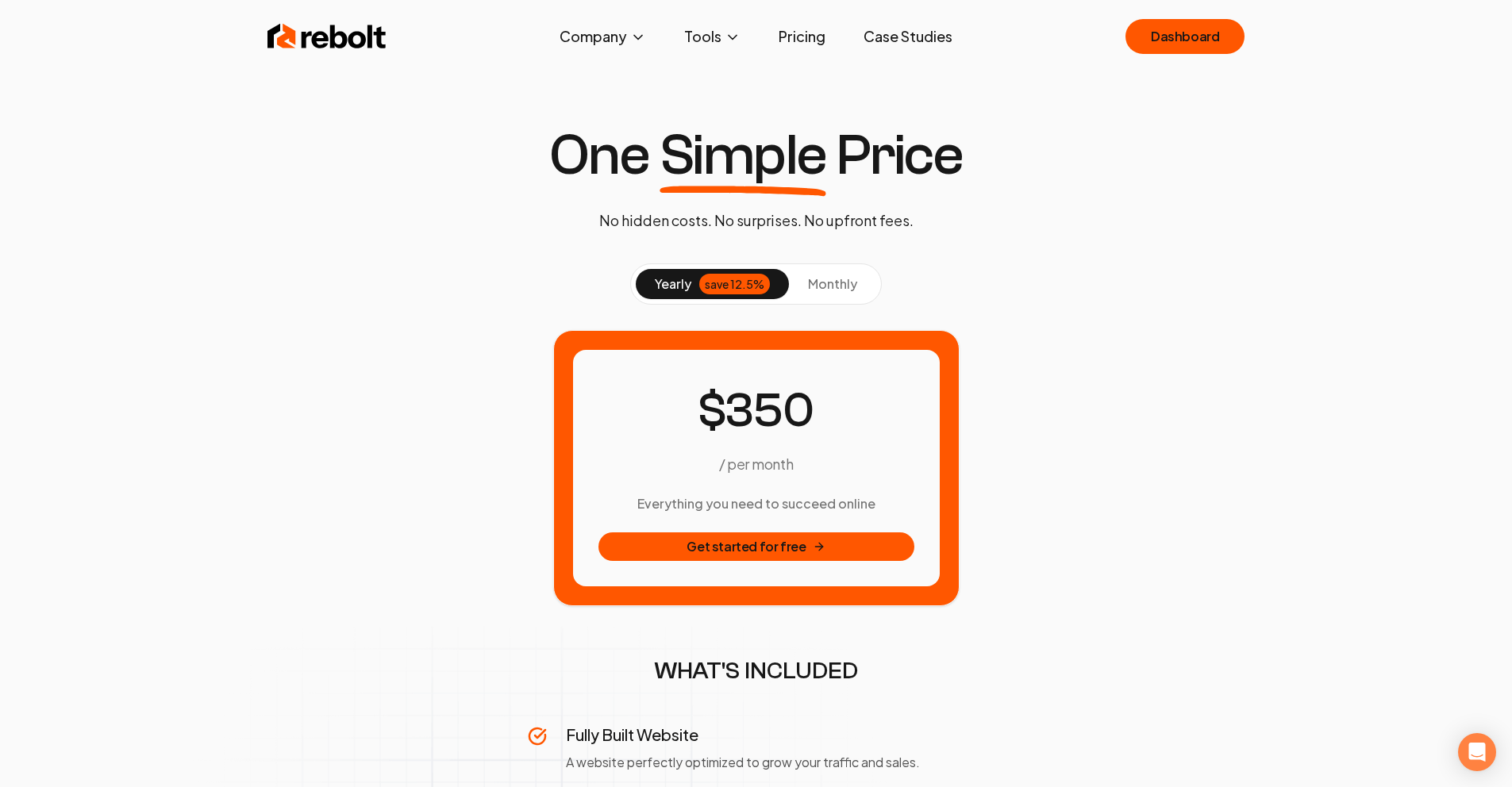
click at [820, 293] on button "monthly" at bounding box center [833, 284] width 87 height 30
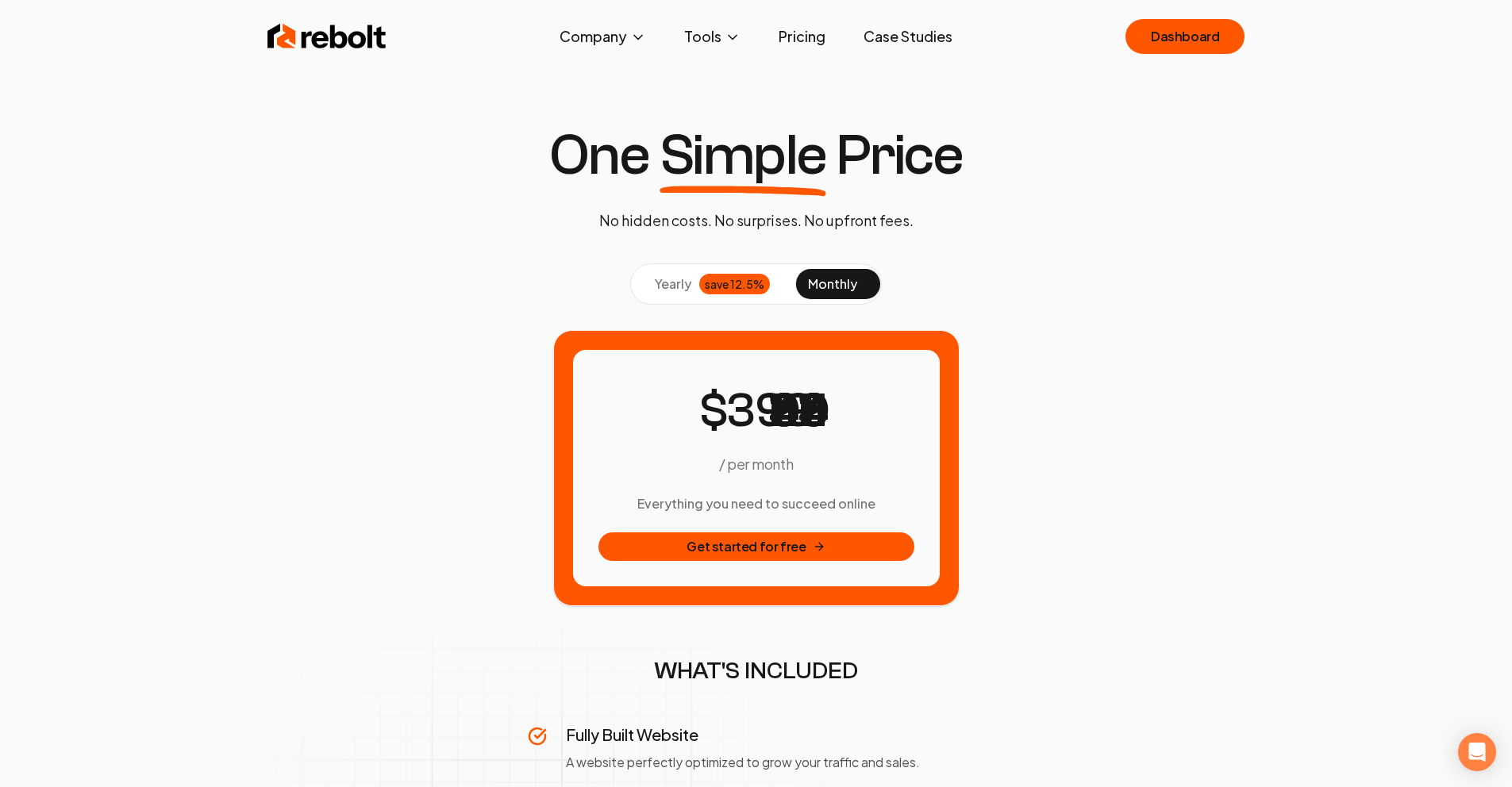
click at [708, 289] on div "save 12.5%" at bounding box center [735, 284] width 71 height 21
click at [812, 286] on span "monthly" at bounding box center [833, 284] width 49 height 17
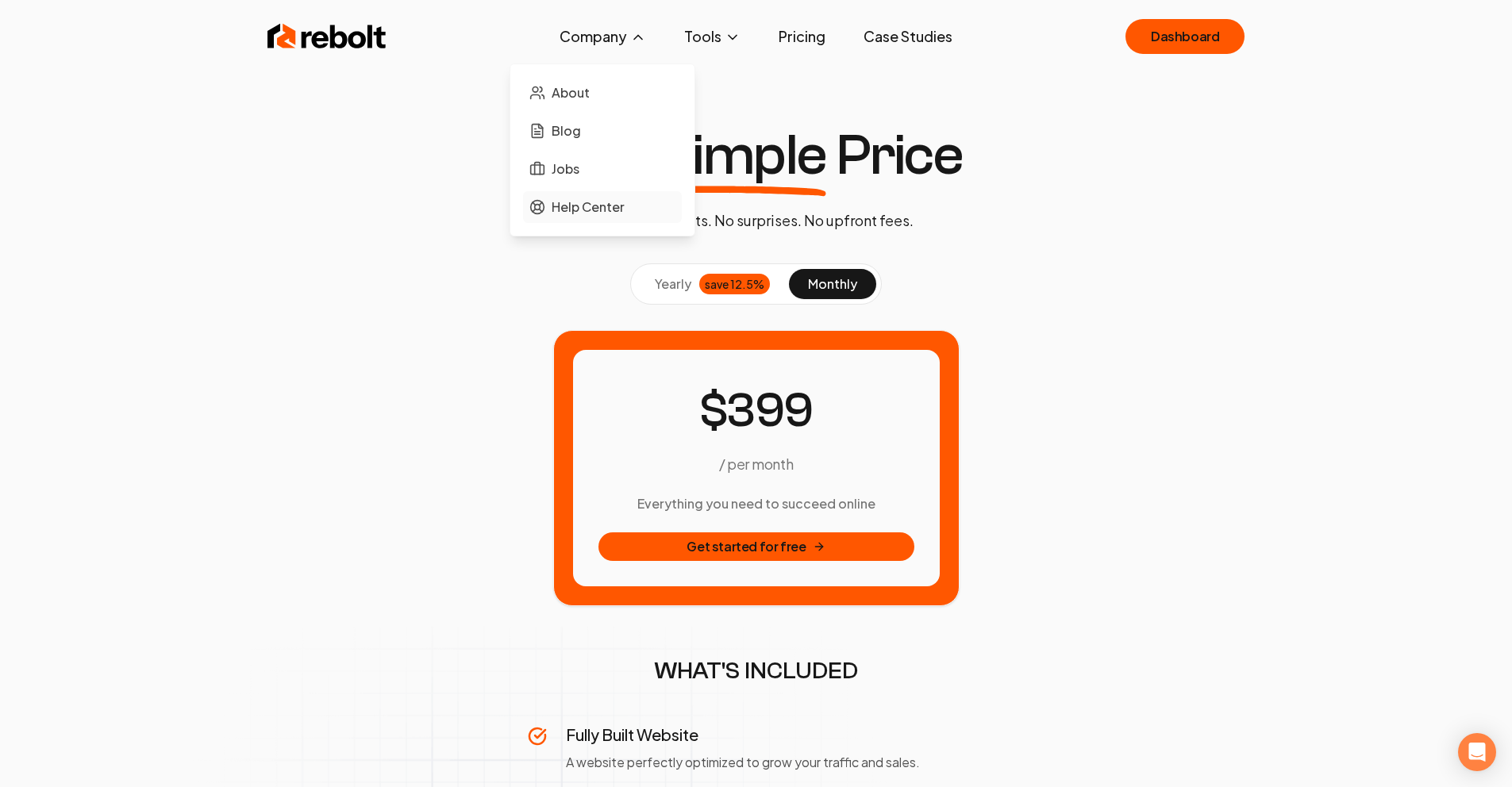
click at [562, 207] on span "Help Center" at bounding box center [588, 207] width 73 height 19
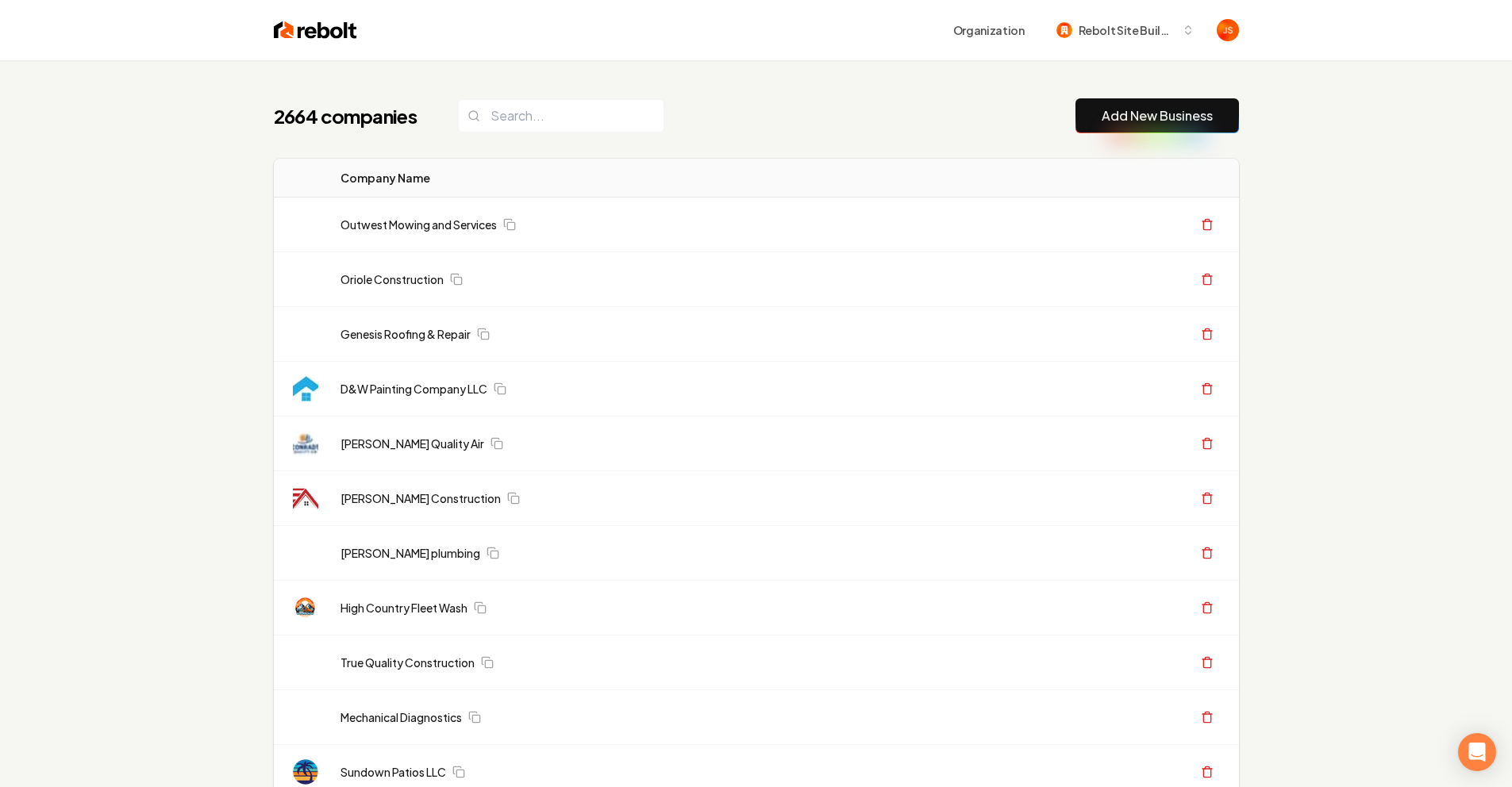
click at [1134, 118] on link "Add New Business" at bounding box center [1157, 116] width 111 height 19
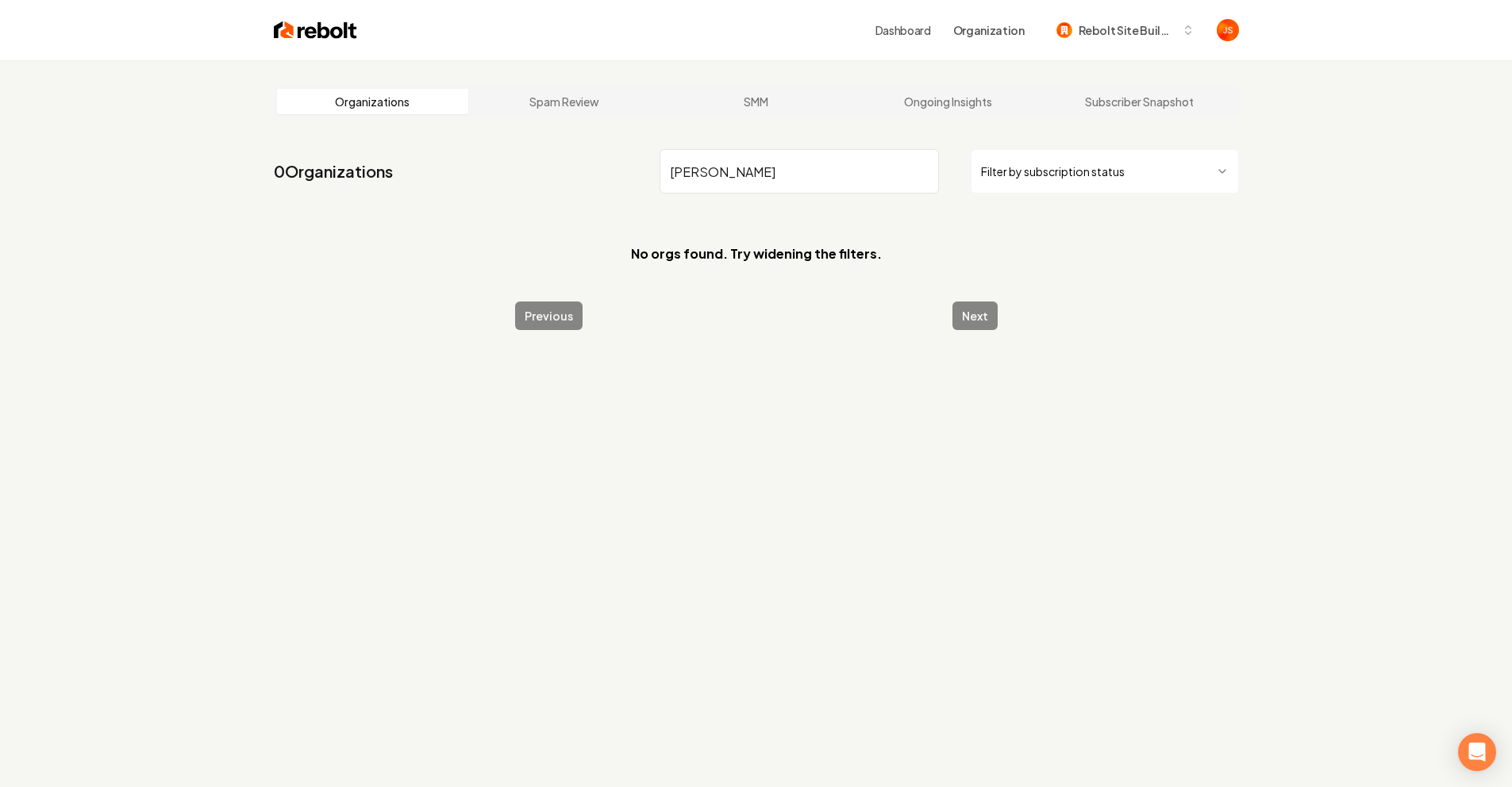
click at [783, 172] on input "Fabis" at bounding box center [799, 171] width 280 height 44
type input "F"
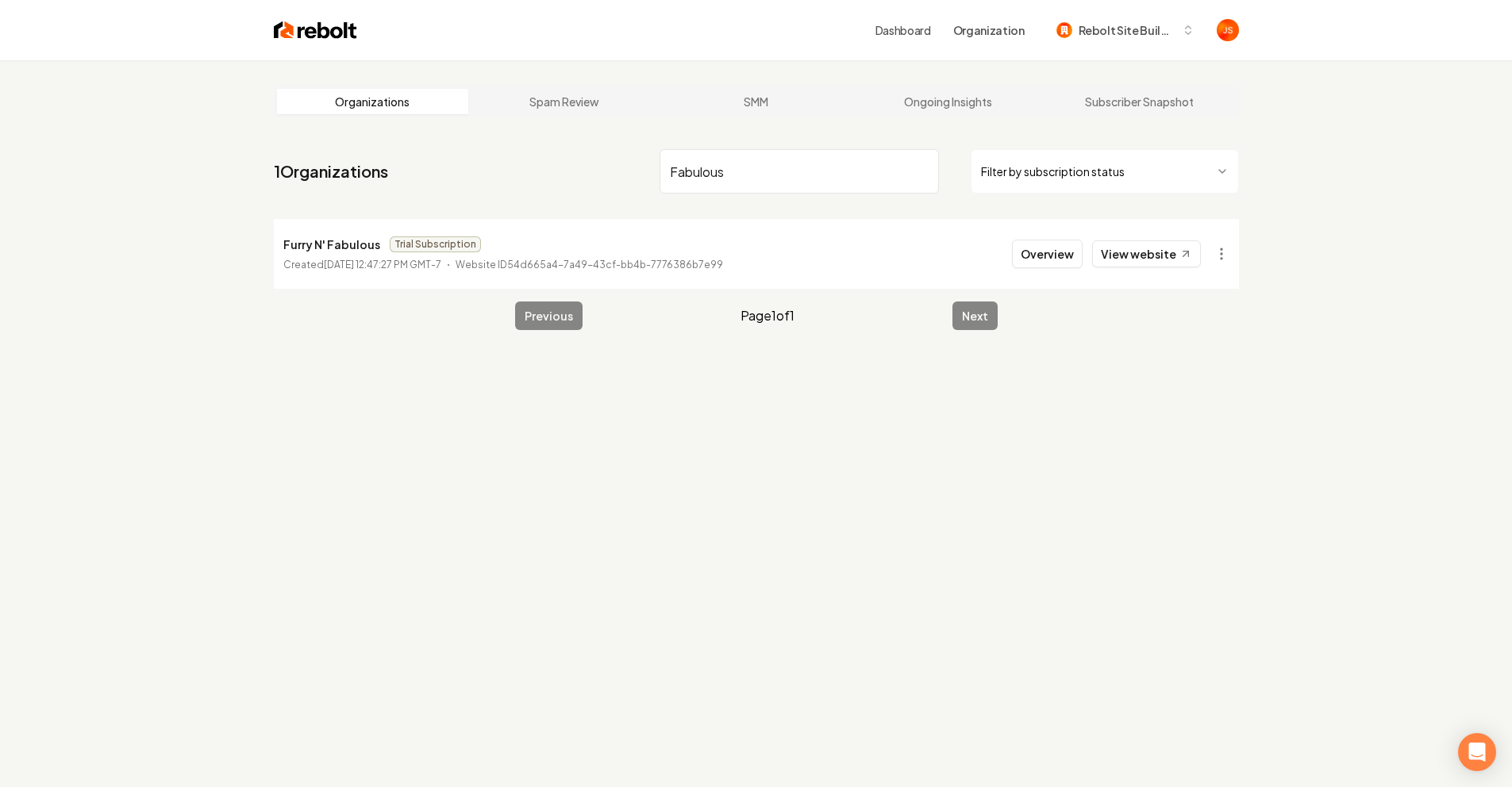
type input "Fabulous"
drag, startPoint x: 962, startPoint y: 163, endPoint x: 944, endPoint y: 164, distance: 18.0
click at [957, 163] on div "Fabulous Filter by subscription status" at bounding box center [949, 171] width 579 height 44
click at [918, 167] on input "Fabulous" at bounding box center [799, 171] width 280 height 44
click at [1045, 178] on html "Dashboard Organization Rebolt Site Builder Organizations Spam Review SMM Ongoin…" at bounding box center [756, 393] width 1512 height 787
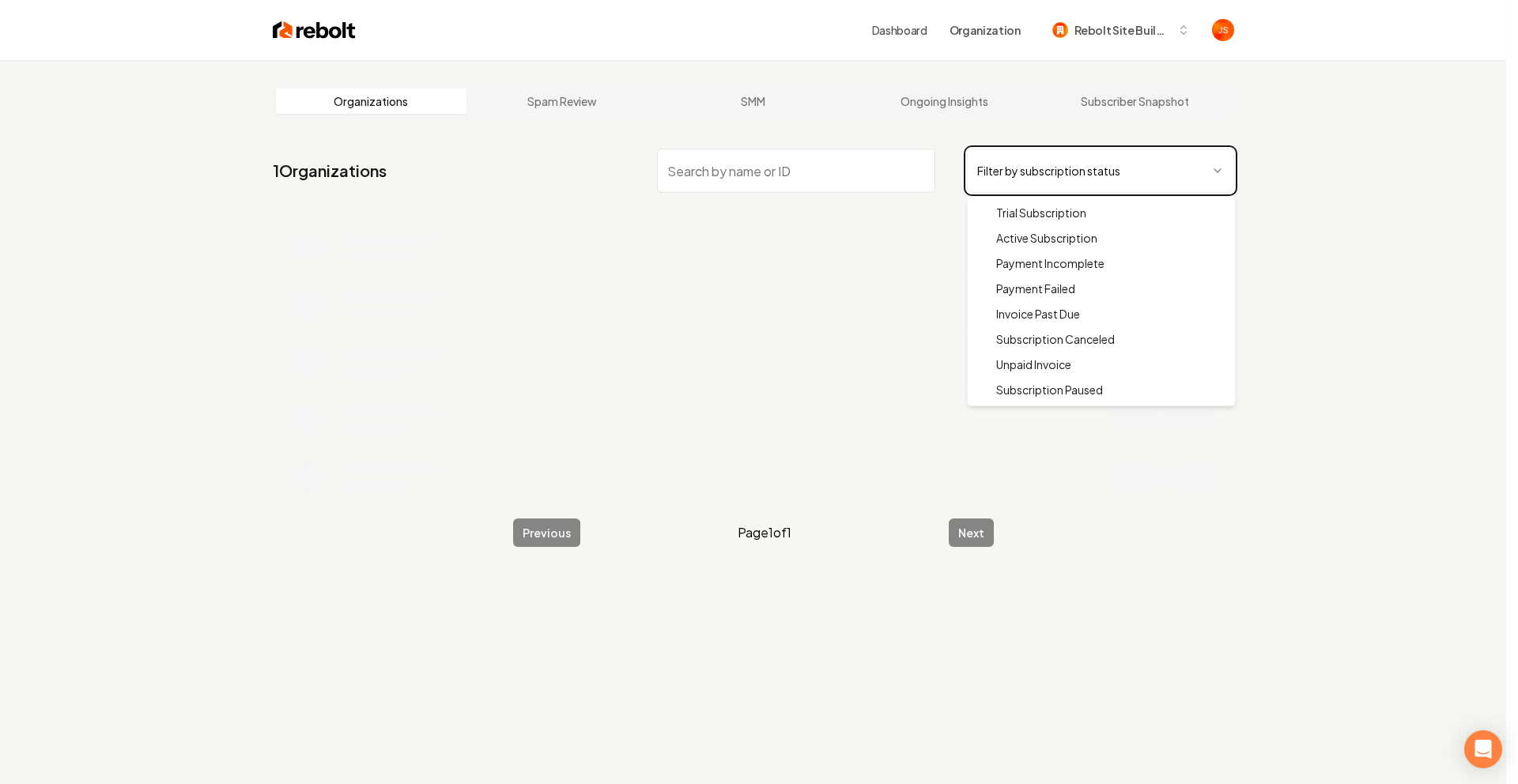
click at [856, 159] on html "Dashboard Organization Rebolt Site Builder Organizations Spam Review SMM Ongoin…" at bounding box center [759, 392] width 1518 height 784
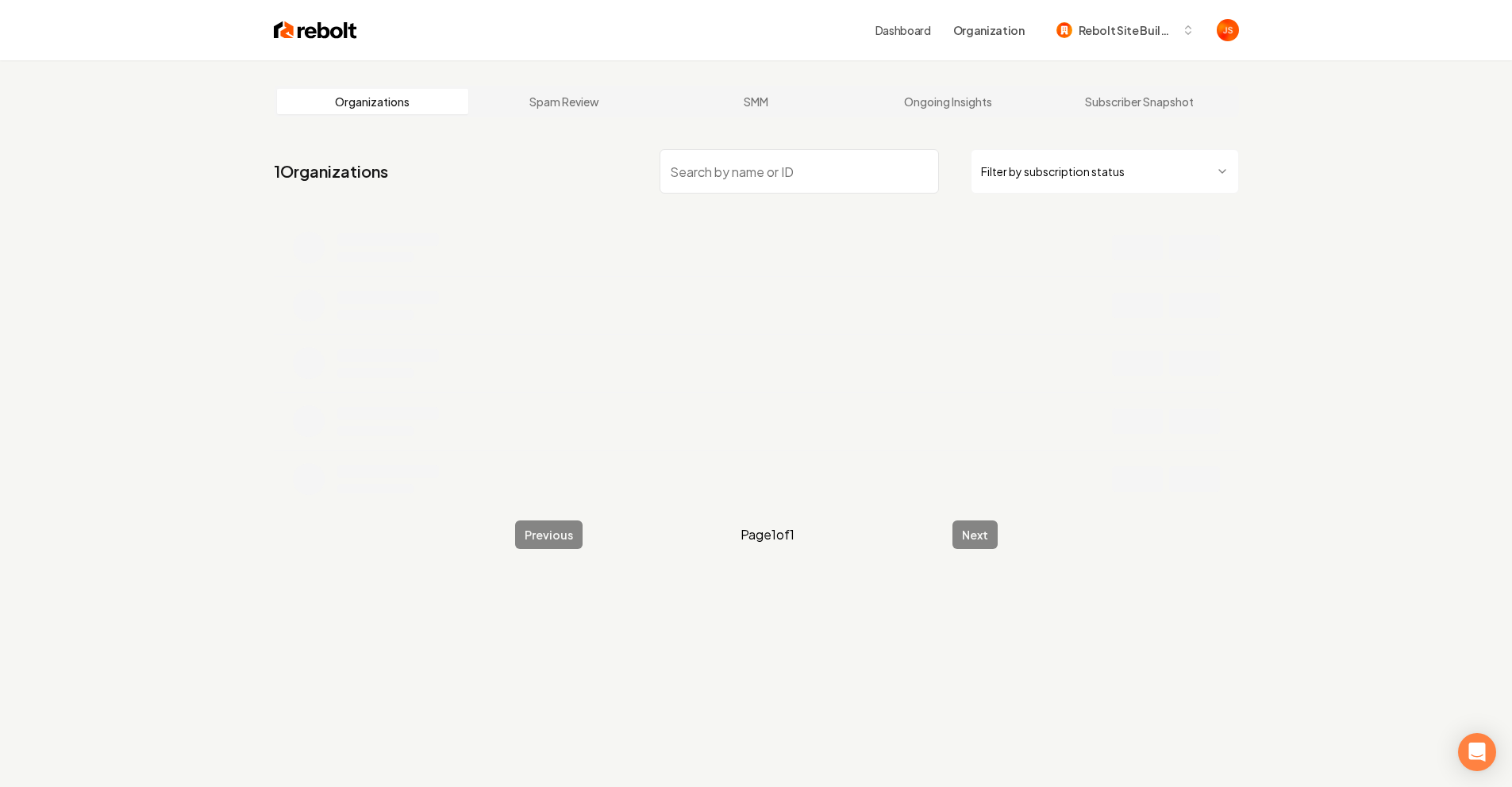
click at [859, 159] on input "search" at bounding box center [799, 171] width 280 height 44
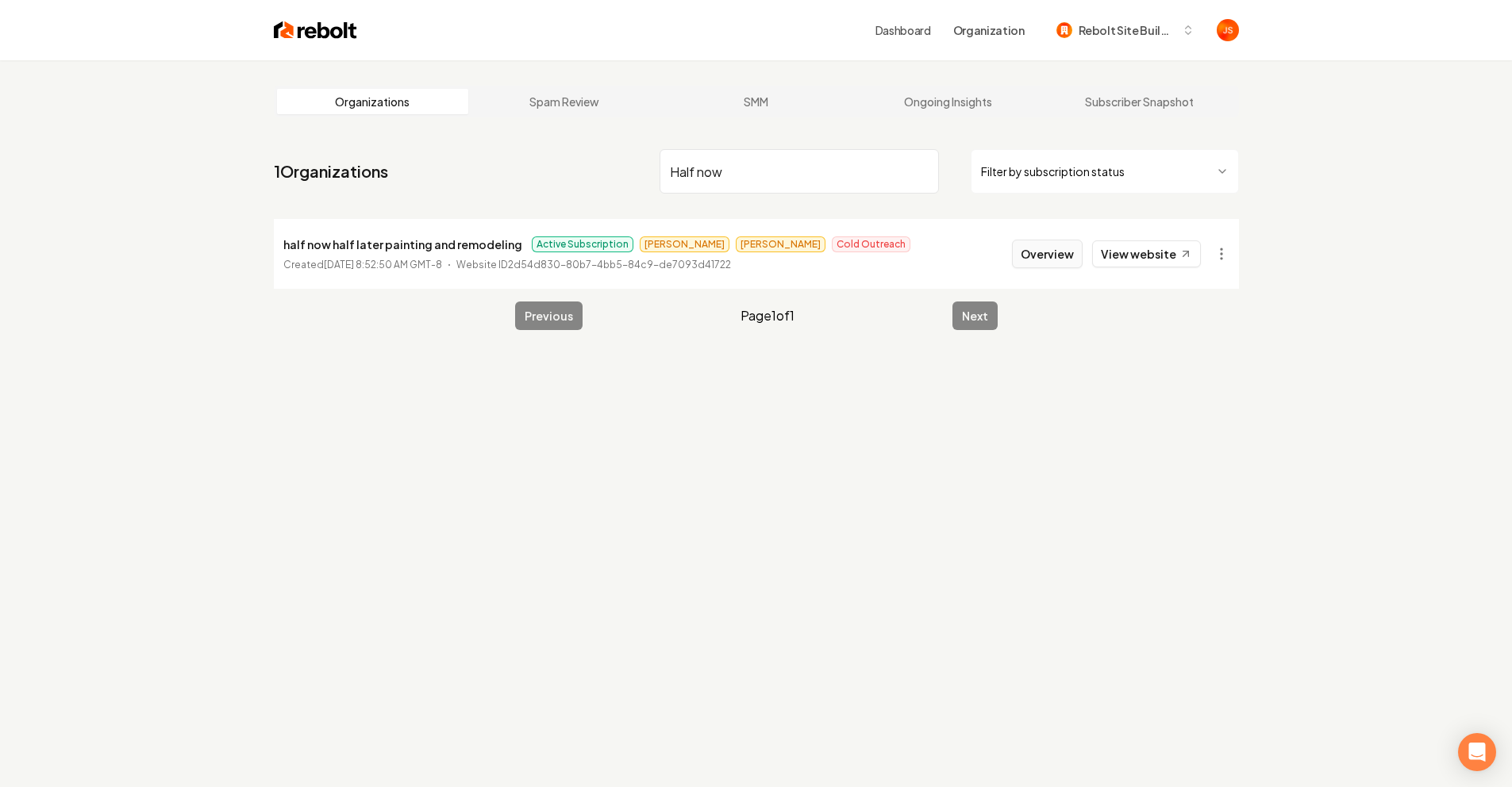
type input "Half now"
click at [1051, 245] on button "Overview" at bounding box center [1048, 253] width 71 height 28
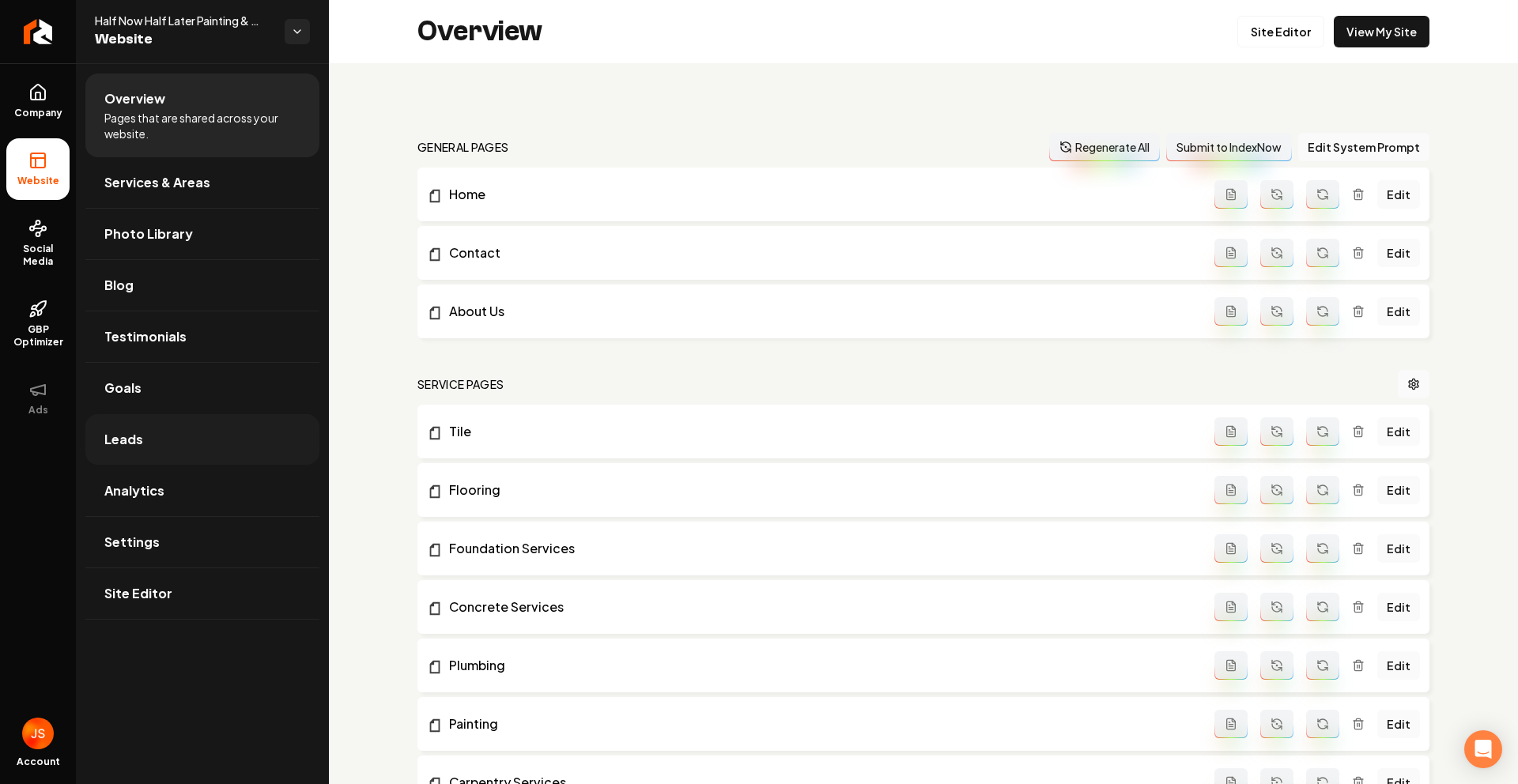
click at [208, 437] on link "Leads" at bounding box center [202, 439] width 234 height 51
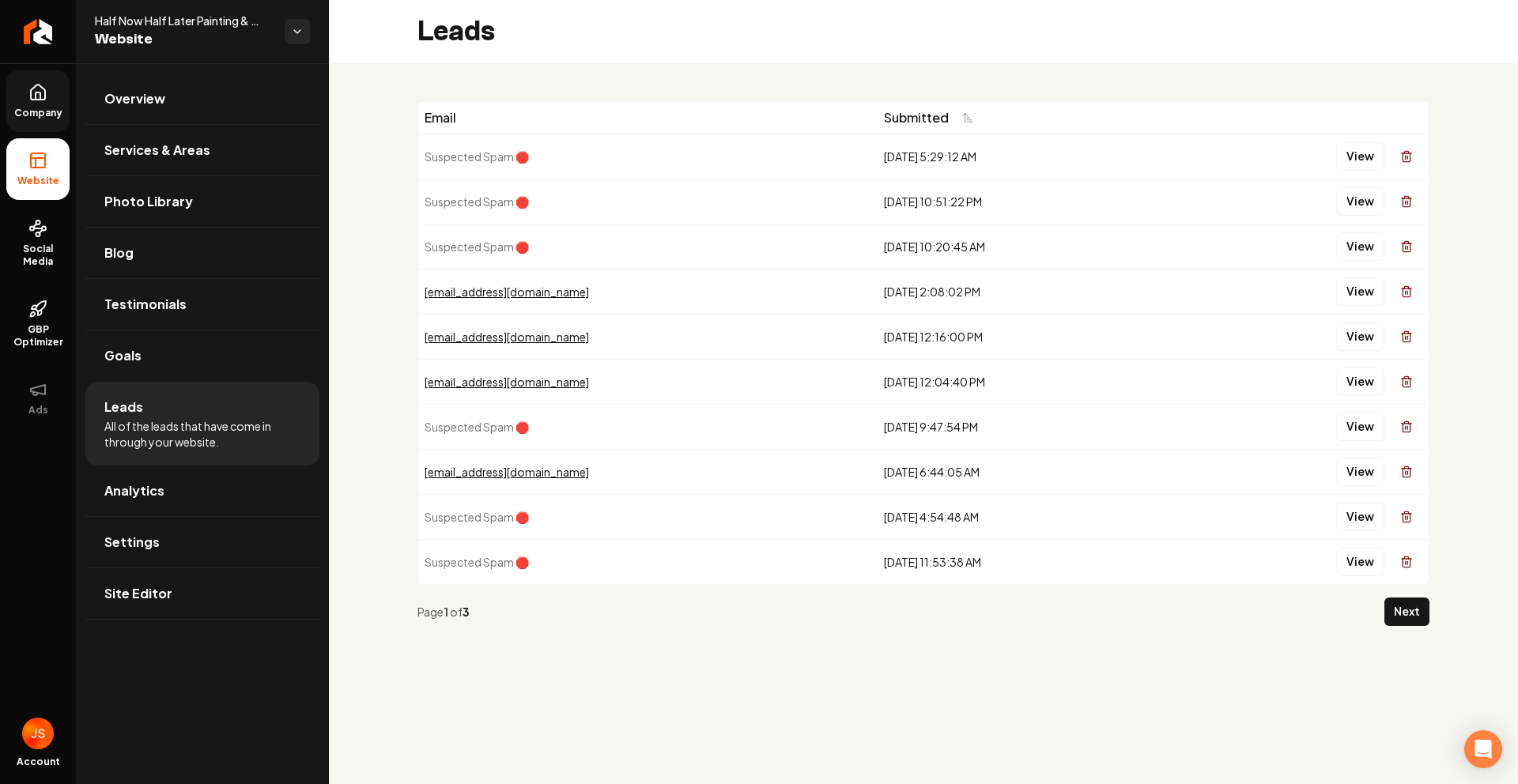
click at [35, 113] on span "Company" at bounding box center [39, 113] width 61 height 13
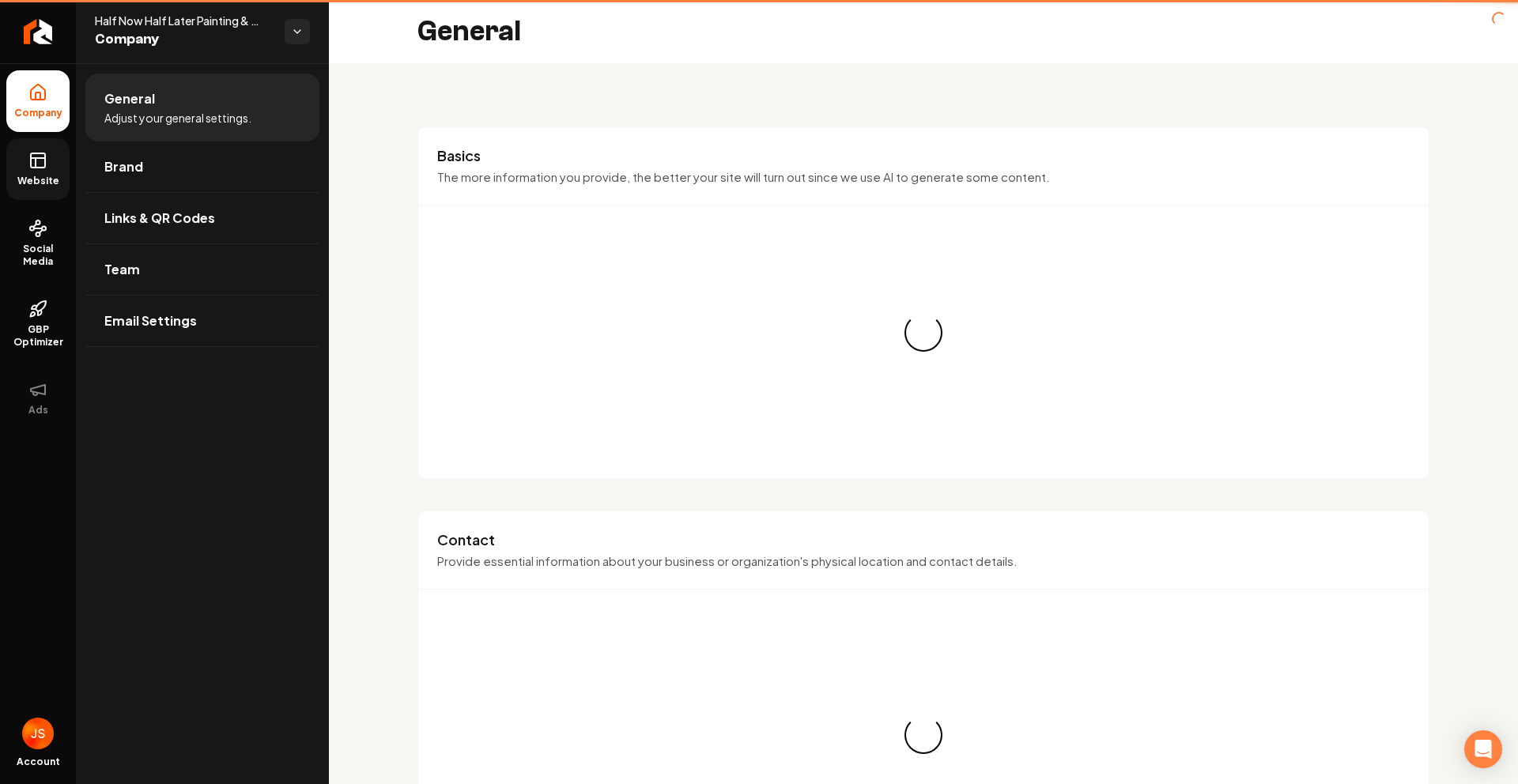
click at [34, 163] on icon at bounding box center [38, 160] width 19 height 19
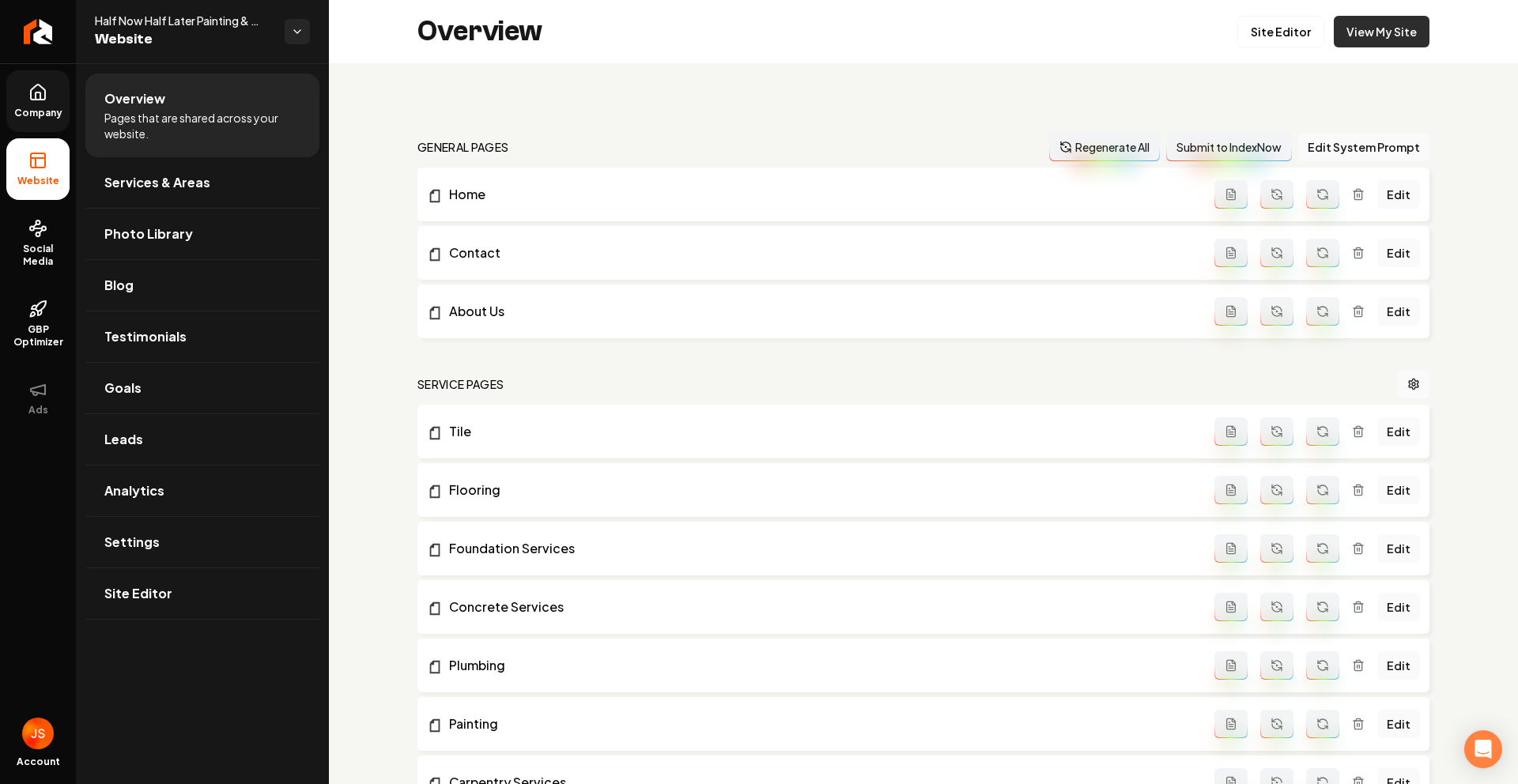
click at [1360, 28] on link "View My Site" at bounding box center [1381, 31] width 96 height 31
click at [31, 14] on link "Return to dashboard" at bounding box center [38, 31] width 76 height 63
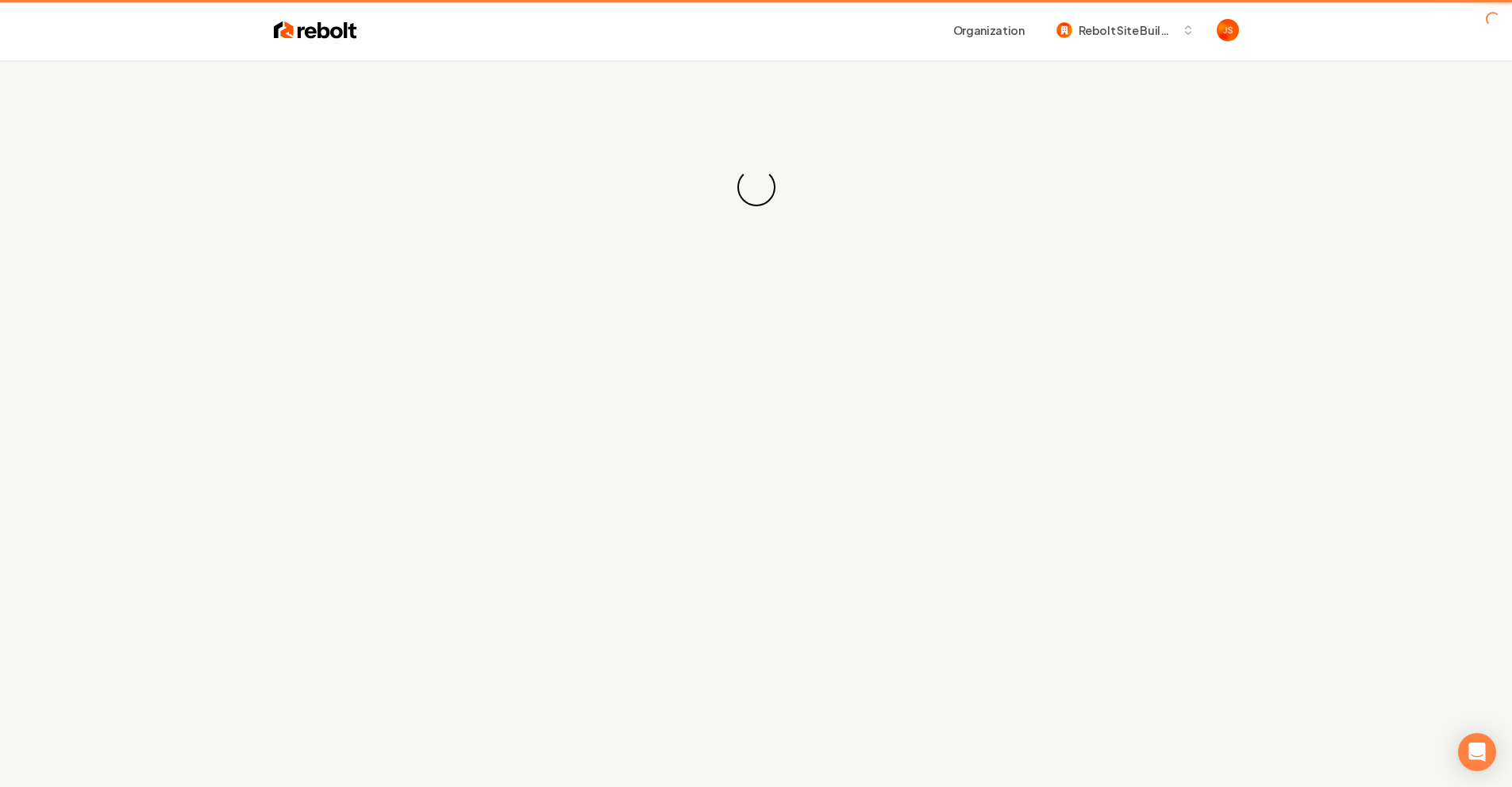
click at [29, 21] on header "Organization Rebolt Site Builder" at bounding box center [756, 30] width 1512 height 60
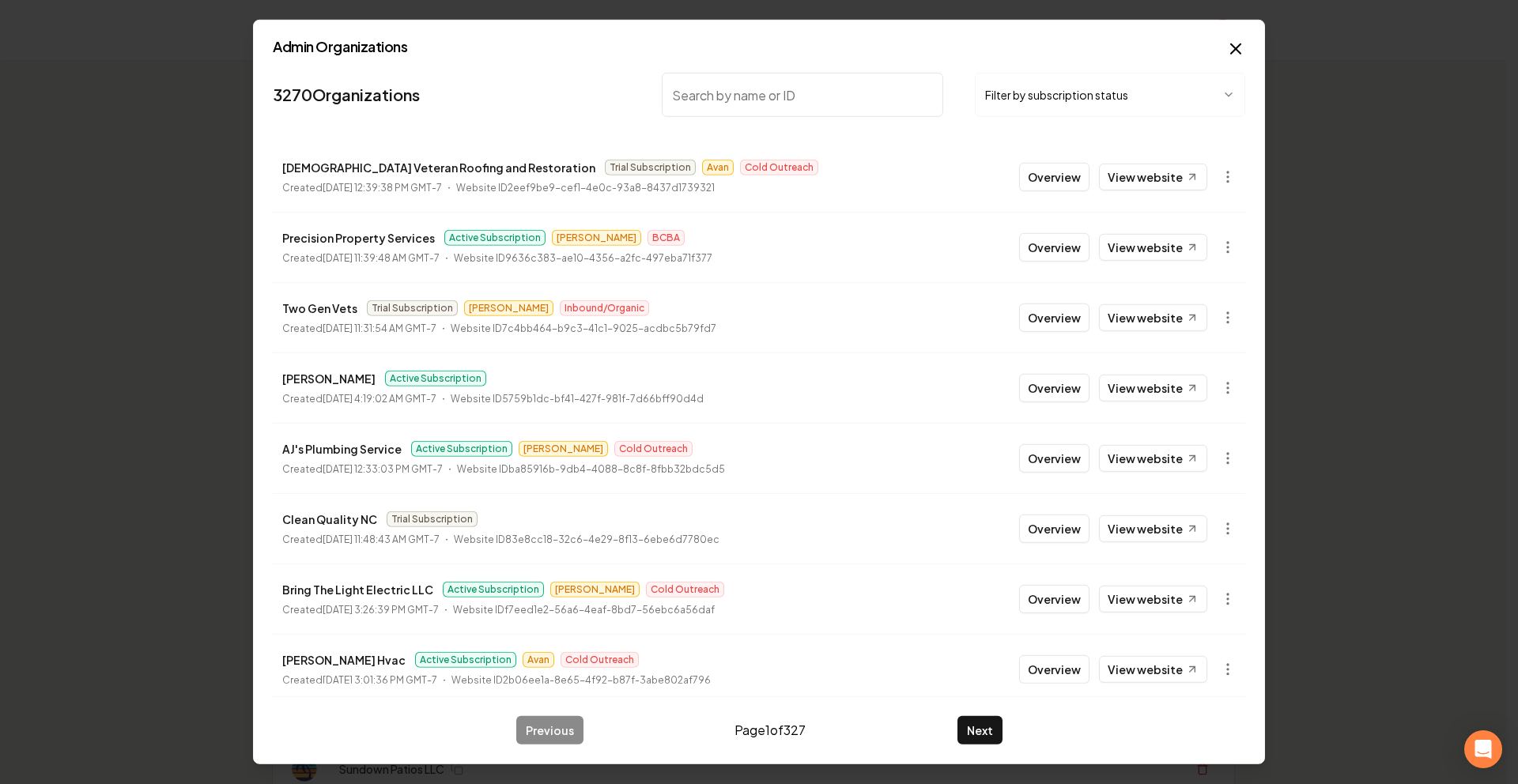
click at [977, 105] on body "Organization Rebolt Site Builder 2670 companies Add New Business Logo Company N…" at bounding box center [753, 392] width 1506 height 784
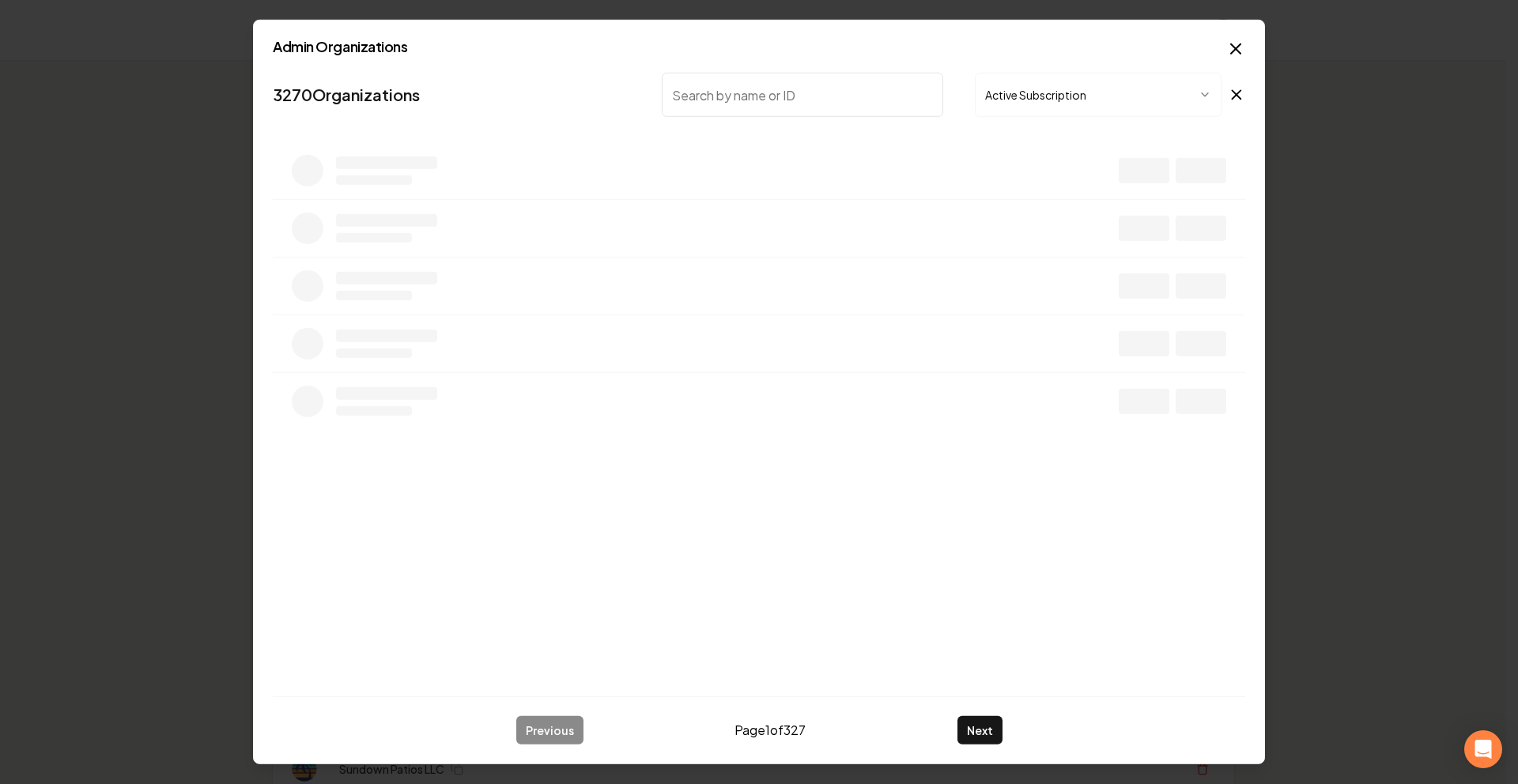
click at [783, 109] on input "search" at bounding box center [802, 95] width 282 height 44
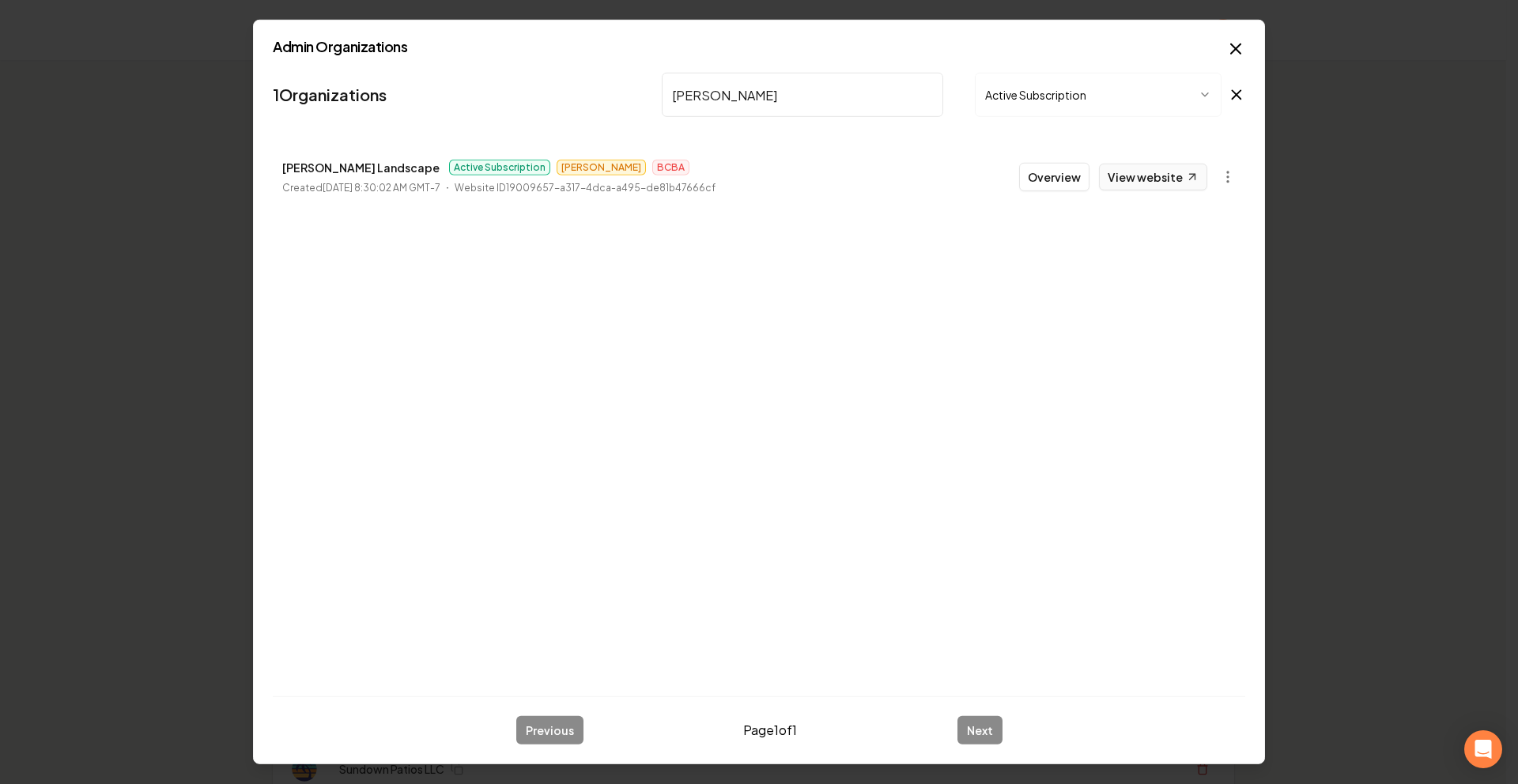
type input "Tommie"
click at [1153, 181] on link "View website" at bounding box center [1153, 177] width 108 height 26
click at [975, 83] on body "Organization Rebolt Site Builder 2670 companies Add New Business Logo Company N…" at bounding box center [753, 392] width 1506 height 784
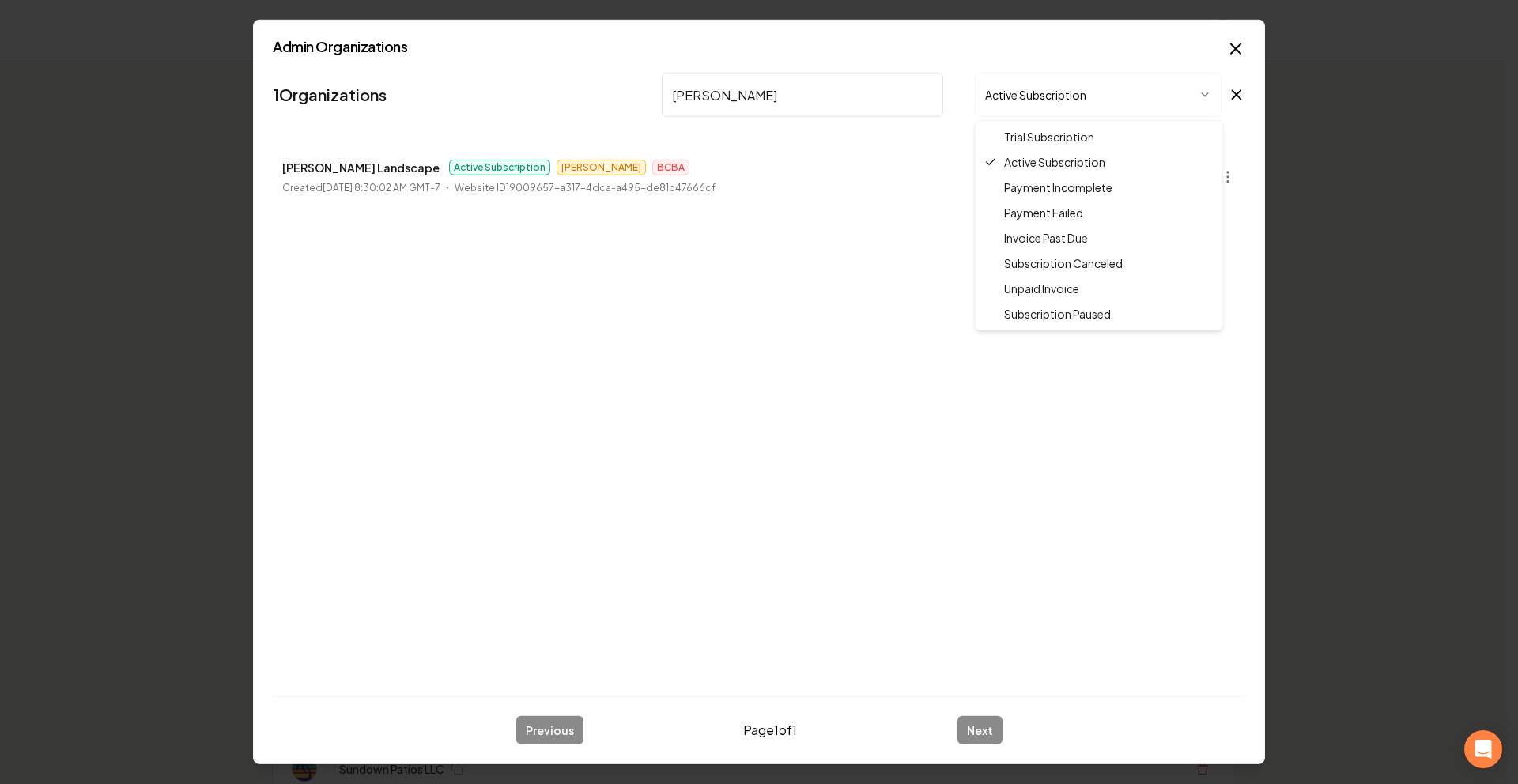
click at [925, 91] on body "Organization Rebolt Site Builder 2670 companies Add New Business Logo Company N…" at bounding box center [753, 392] width 1506 height 784
click at [920, 94] on input "Tommie" at bounding box center [802, 95] width 282 height 44
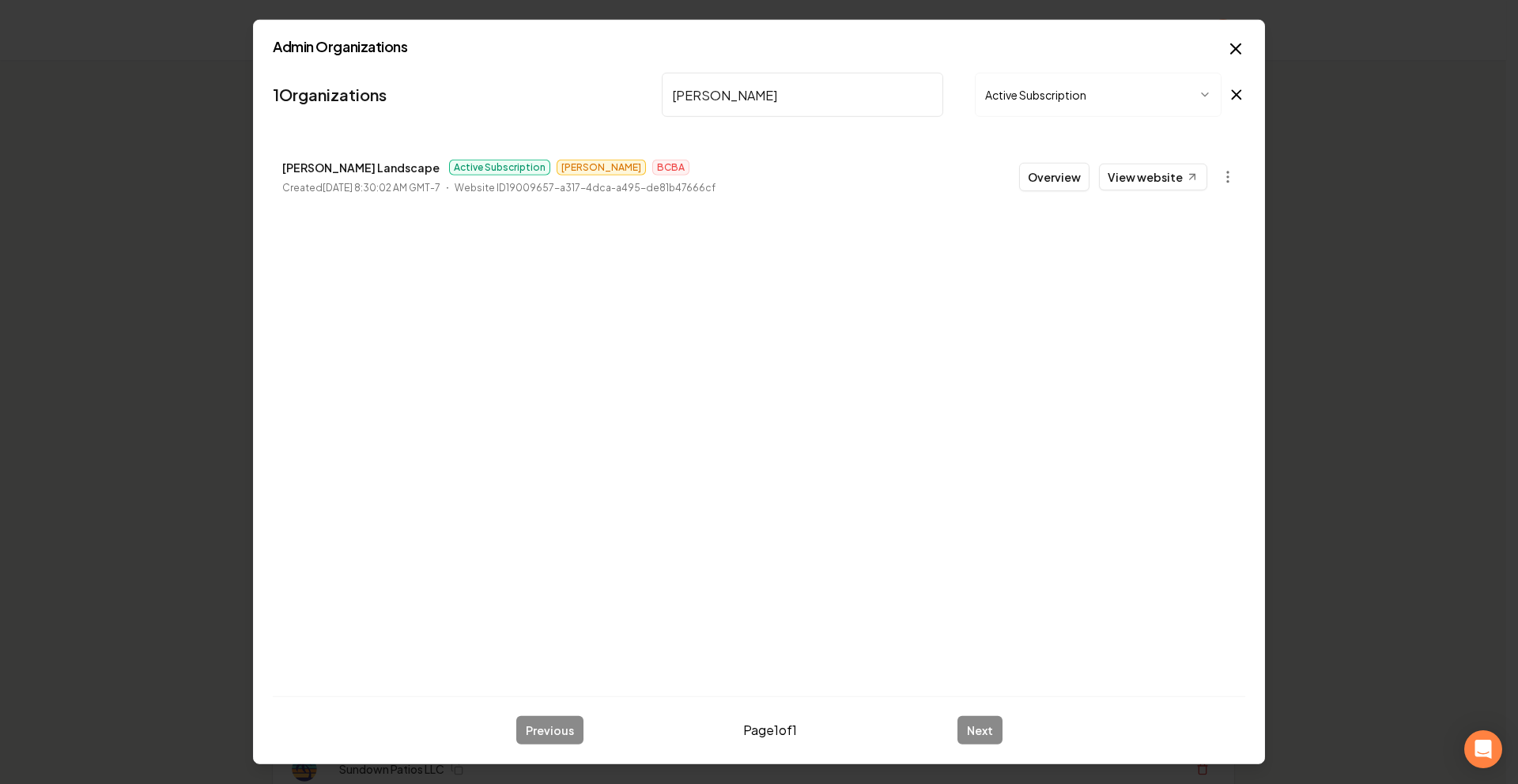
click at [923, 96] on input "Tommie" at bounding box center [802, 95] width 282 height 44
click at [923, 96] on input "search" at bounding box center [802, 95] width 282 height 44
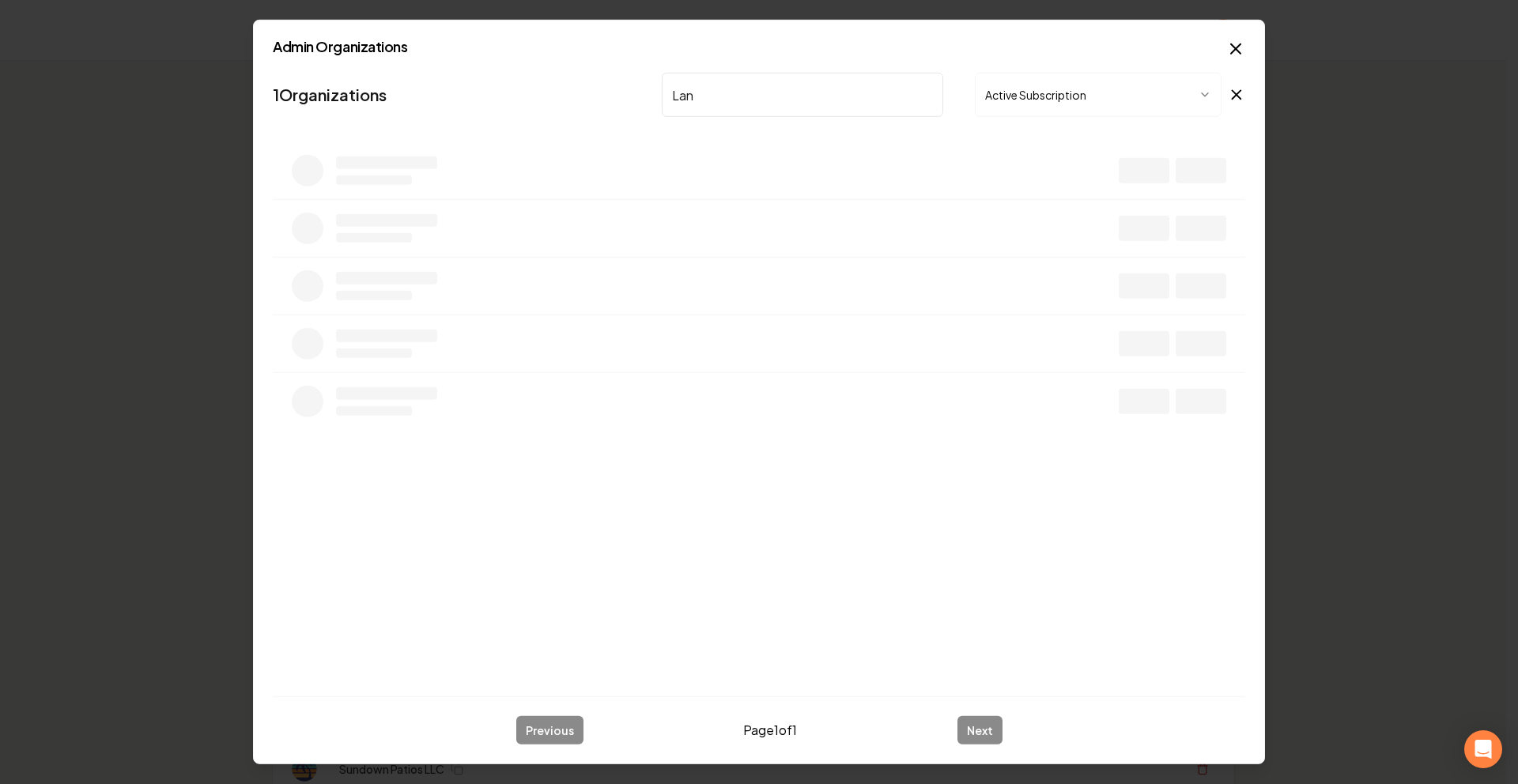
type input "Land"
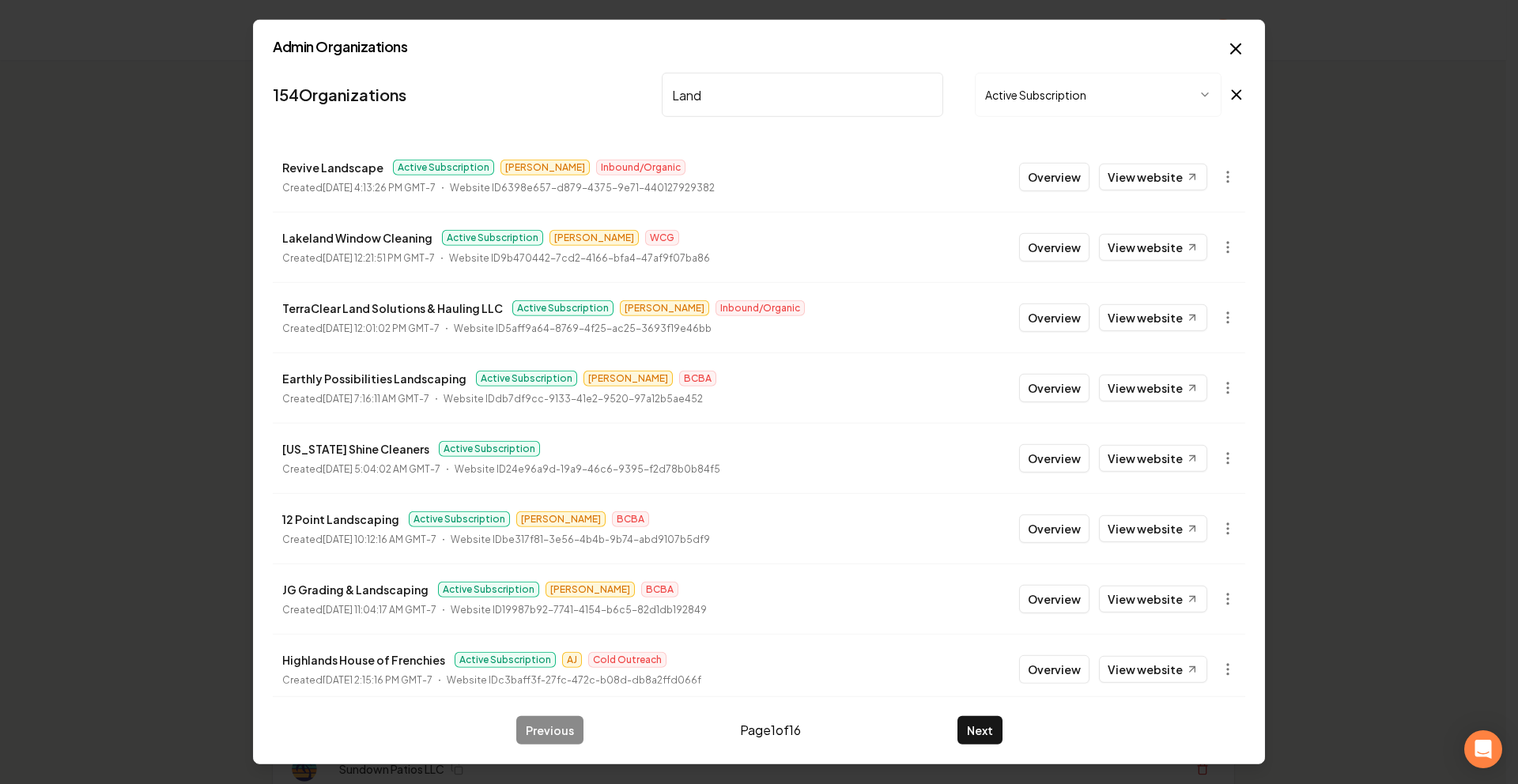
scroll to position [6, 0]
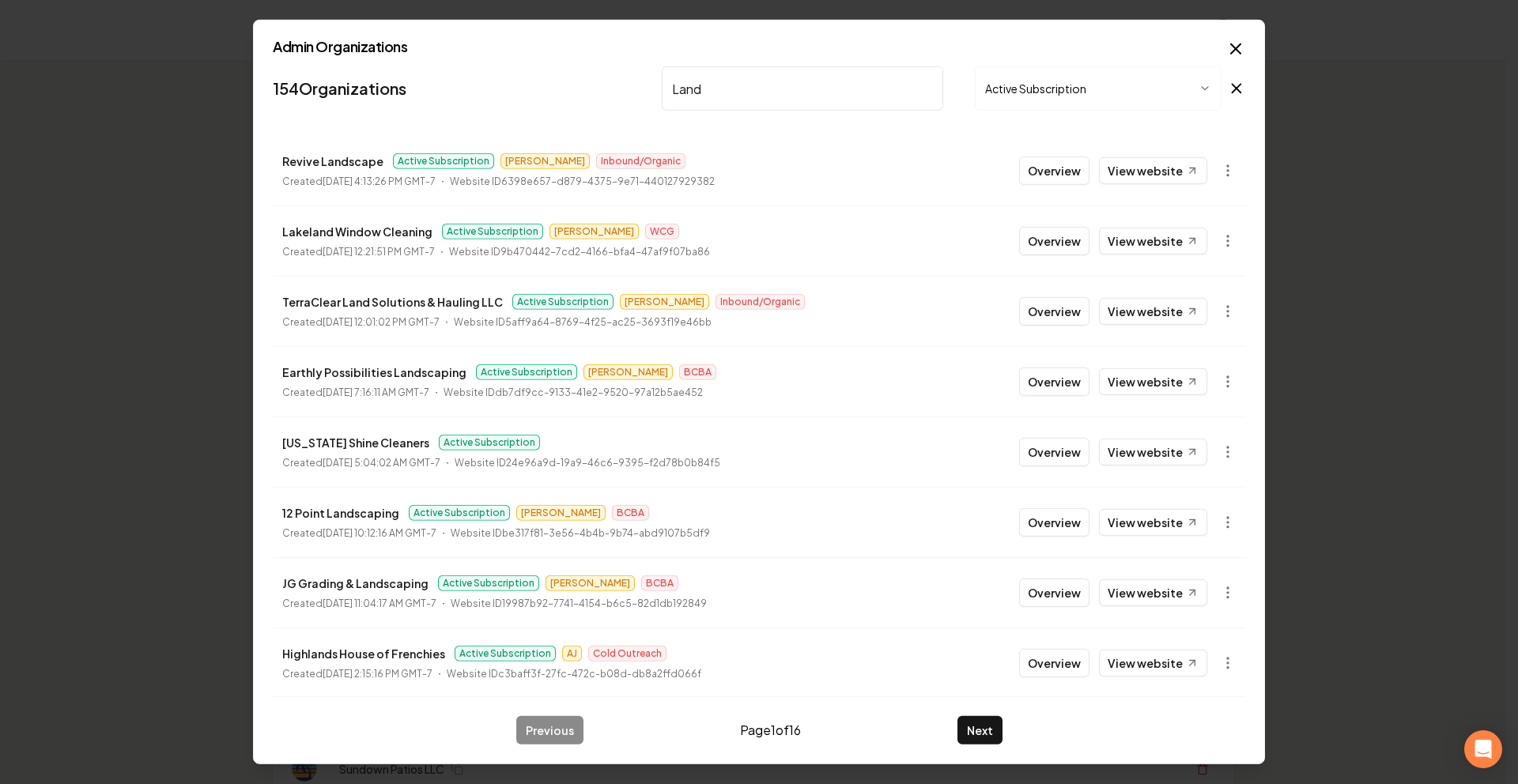
click at [912, 87] on input "Land" at bounding box center [802, 88] width 282 height 44
click at [920, 90] on input "Land" at bounding box center [802, 88] width 282 height 44
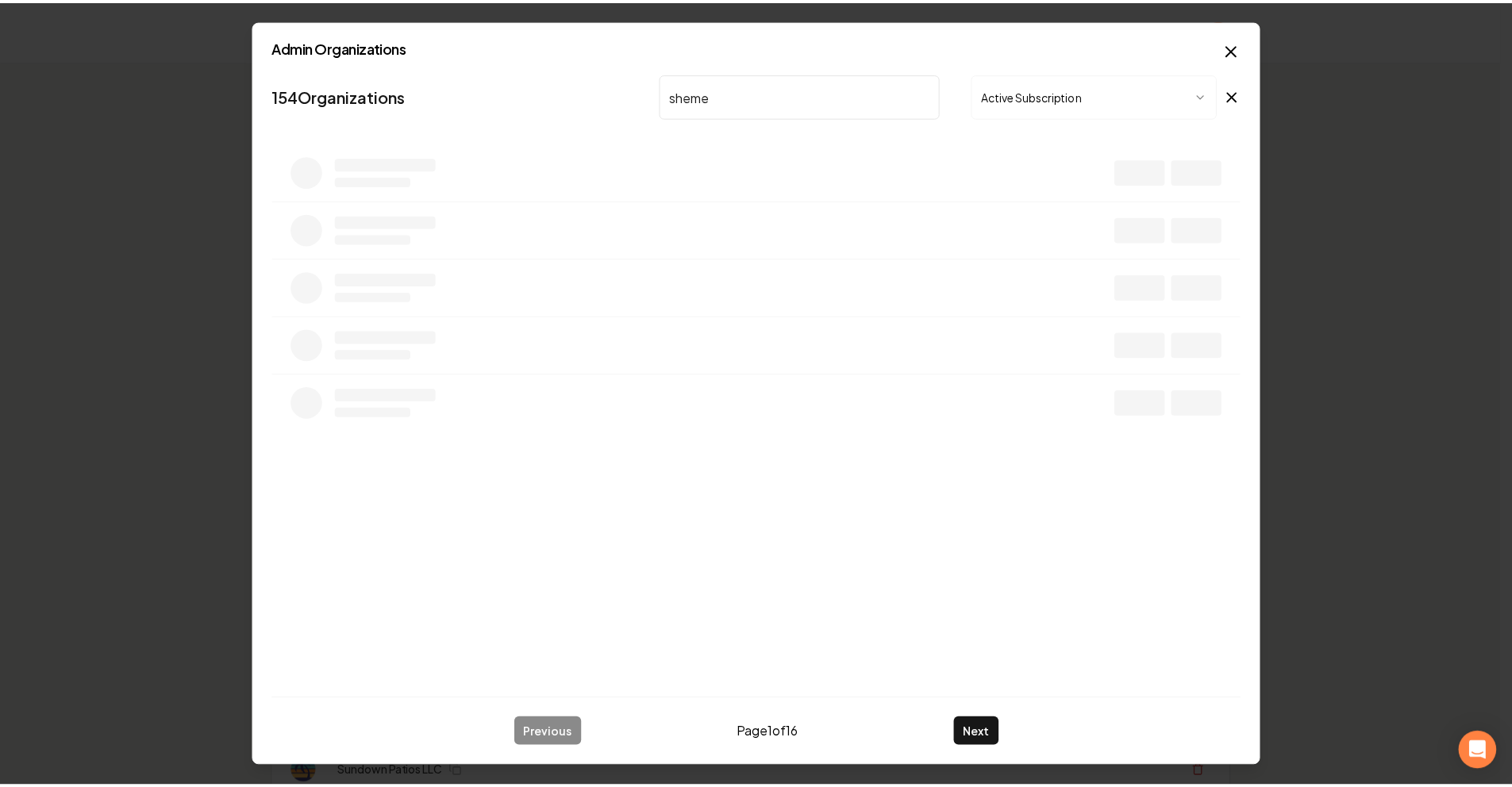
scroll to position [0, 0]
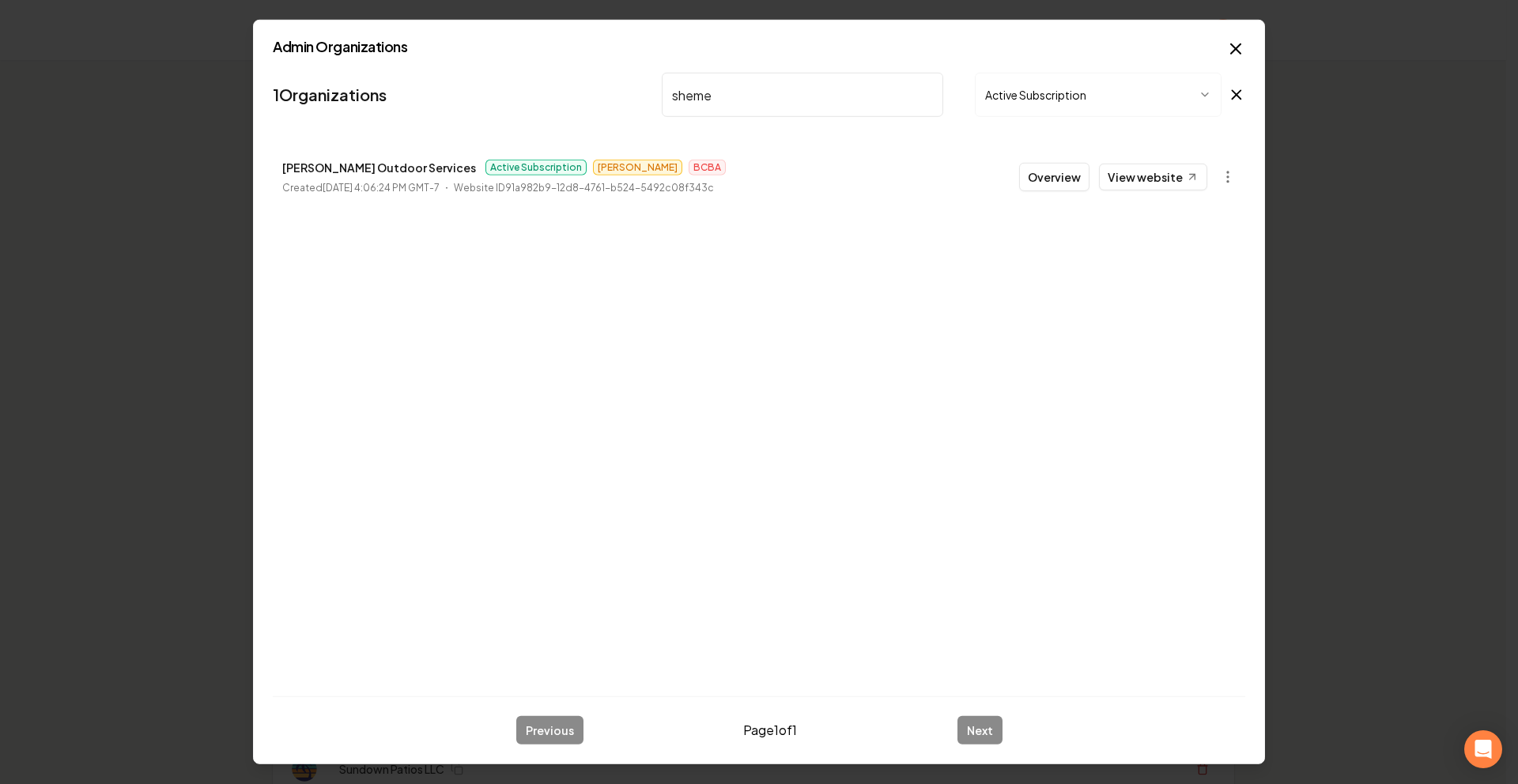
type input "sheme"
click at [1165, 185] on link "View website" at bounding box center [1153, 177] width 108 height 26
click at [869, 117] on nav "1 Organizations sheme Active Subscription" at bounding box center [759, 101] width 972 height 70
click at [924, 100] on input "sheme" at bounding box center [802, 95] width 282 height 44
click at [934, 92] on input "sheme" at bounding box center [802, 95] width 282 height 44
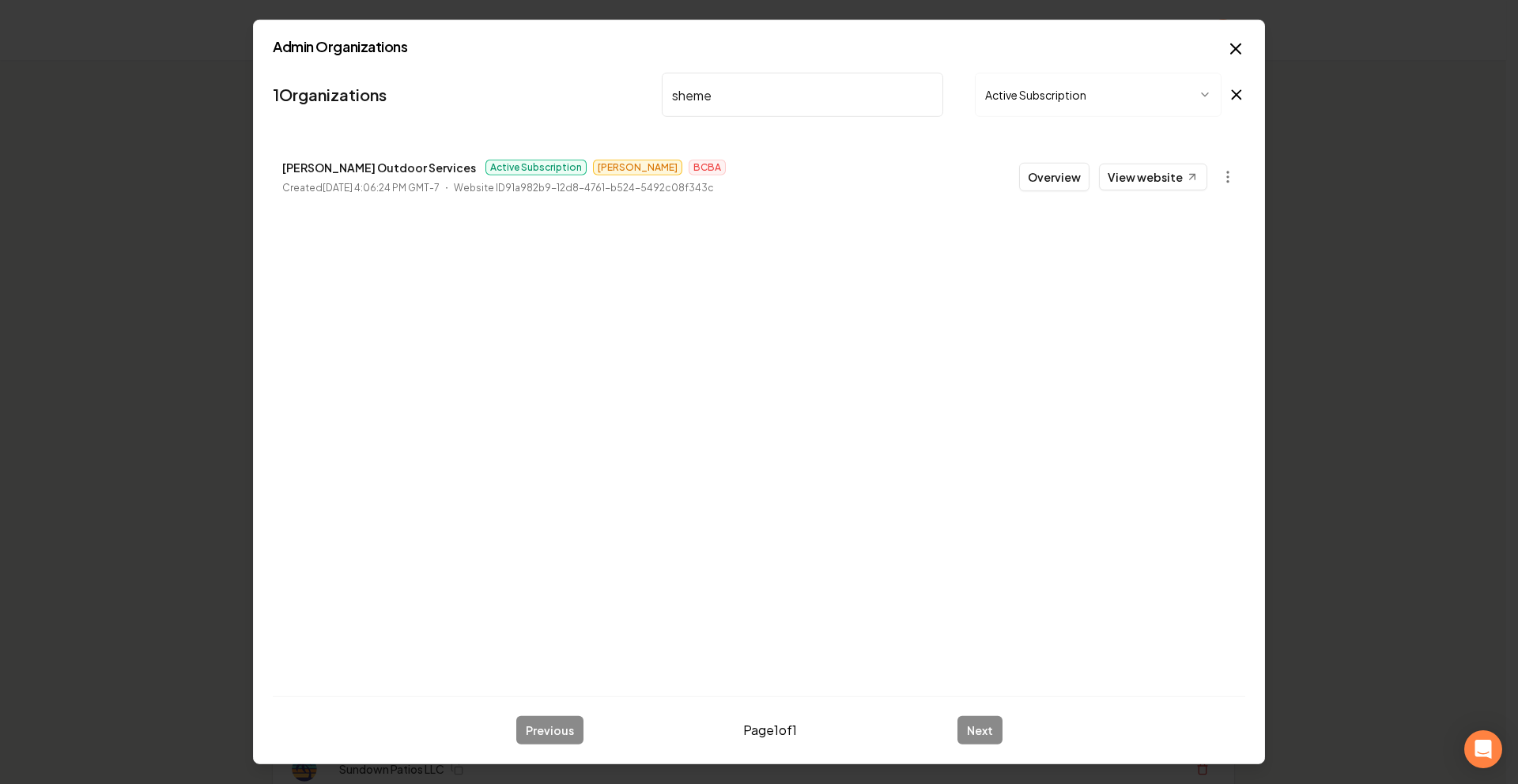
click at [915, 115] on input "sheme" at bounding box center [802, 95] width 282 height 44
click at [930, 92] on input "sheme" at bounding box center [802, 95] width 282 height 44
click at [918, 92] on input "sheme" at bounding box center [802, 95] width 282 height 44
click at [947, 95] on div "sheme Active Subscription" at bounding box center [953, 95] width 584 height 44
click at [930, 90] on input "sheme" at bounding box center [802, 95] width 282 height 44
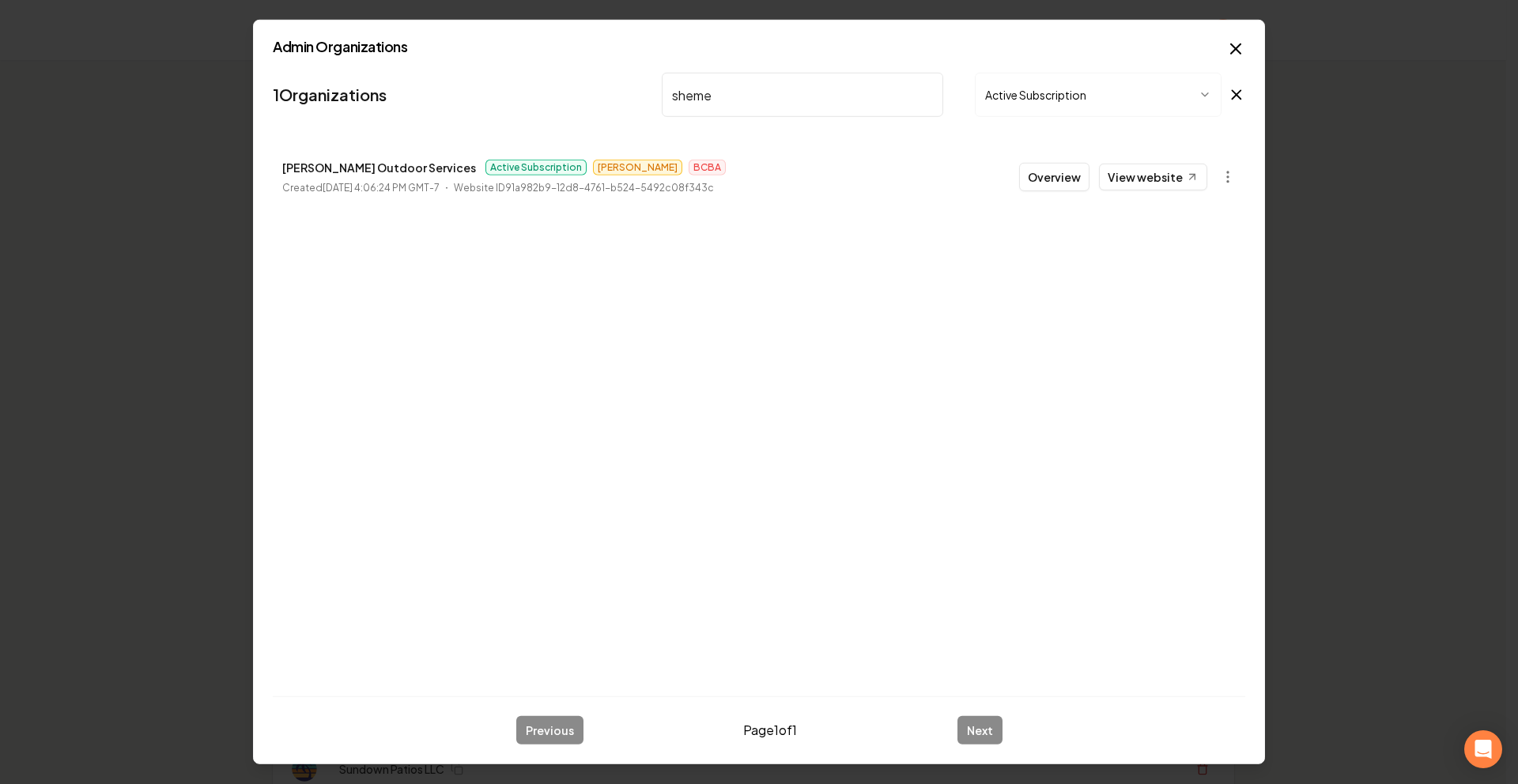
click at [922, 92] on input "sheme" at bounding box center [802, 95] width 282 height 44
type input "half now"
click at [1148, 182] on link "View website" at bounding box center [1153, 177] width 108 height 26
click at [1239, 45] on icon "button" at bounding box center [1235, 49] width 10 height 10
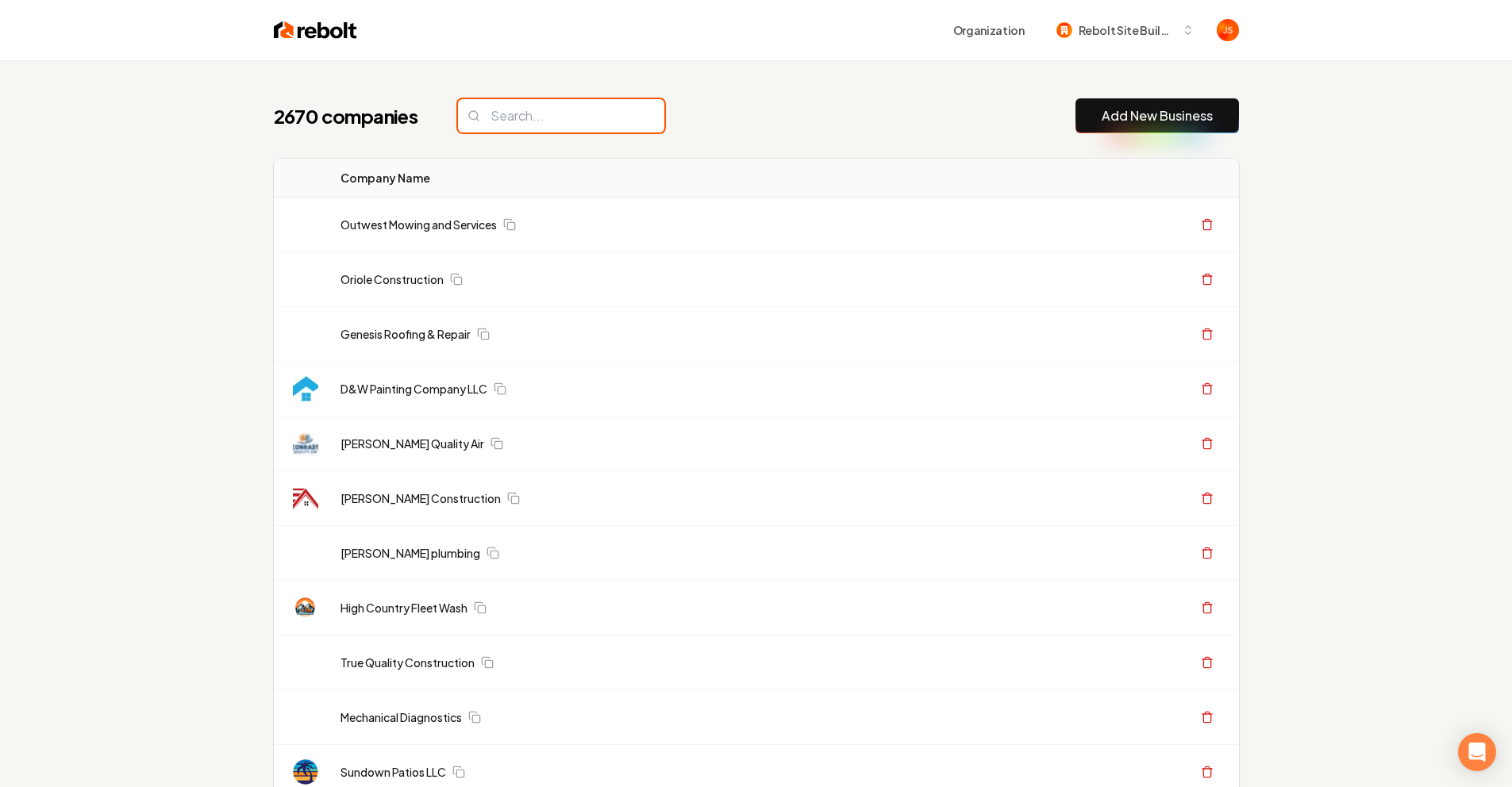
click at [567, 123] on input "search" at bounding box center [561, 115] width 206 height 33
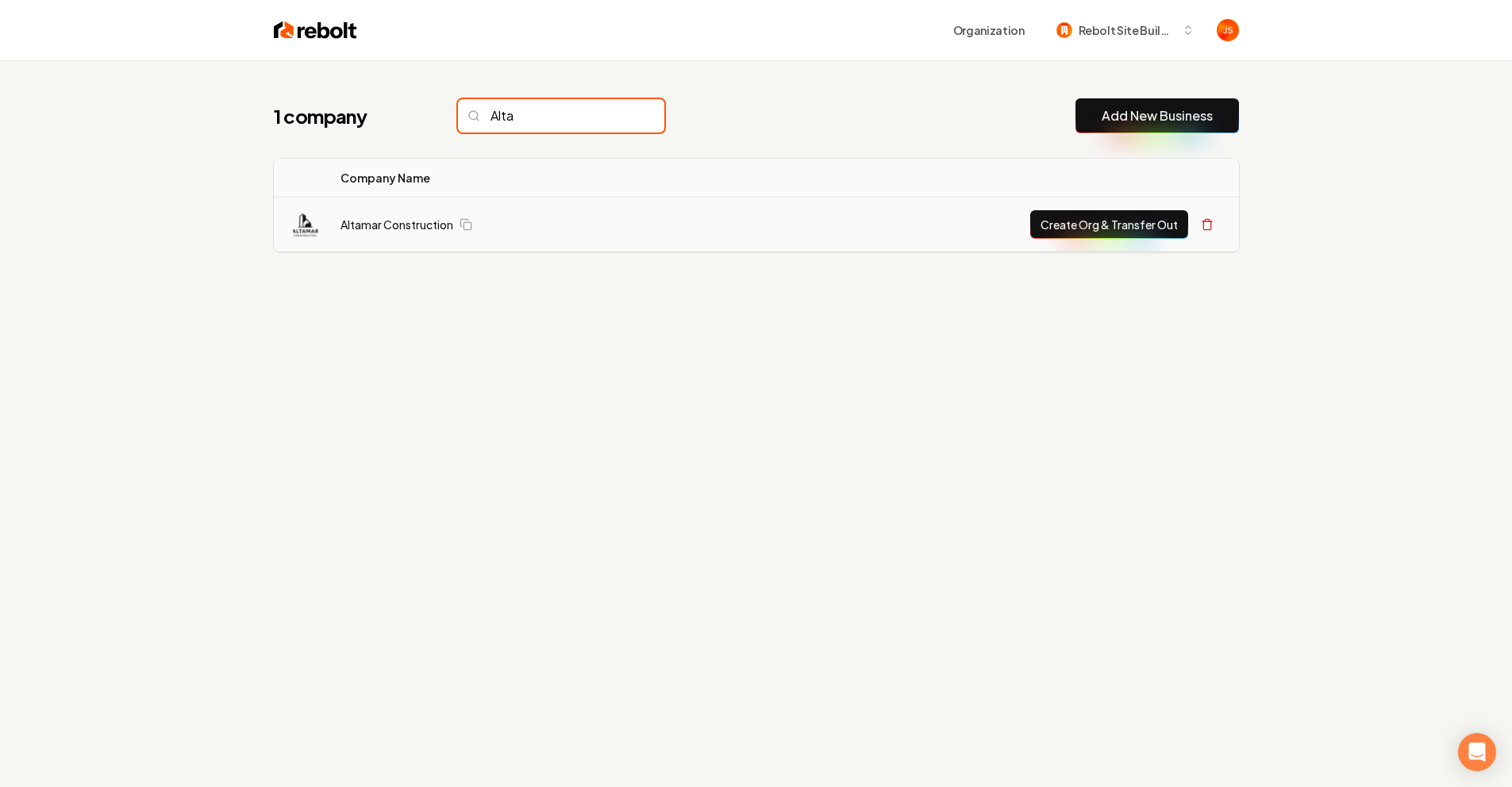
type input "Alta"
click at [423, 211] on td "Altamar Construction" at bounding box center [517, 225] width 377 height 55
click at [420, 217] on link "Altamar Construction" at bounding box center [397, 225] width 113 height 16
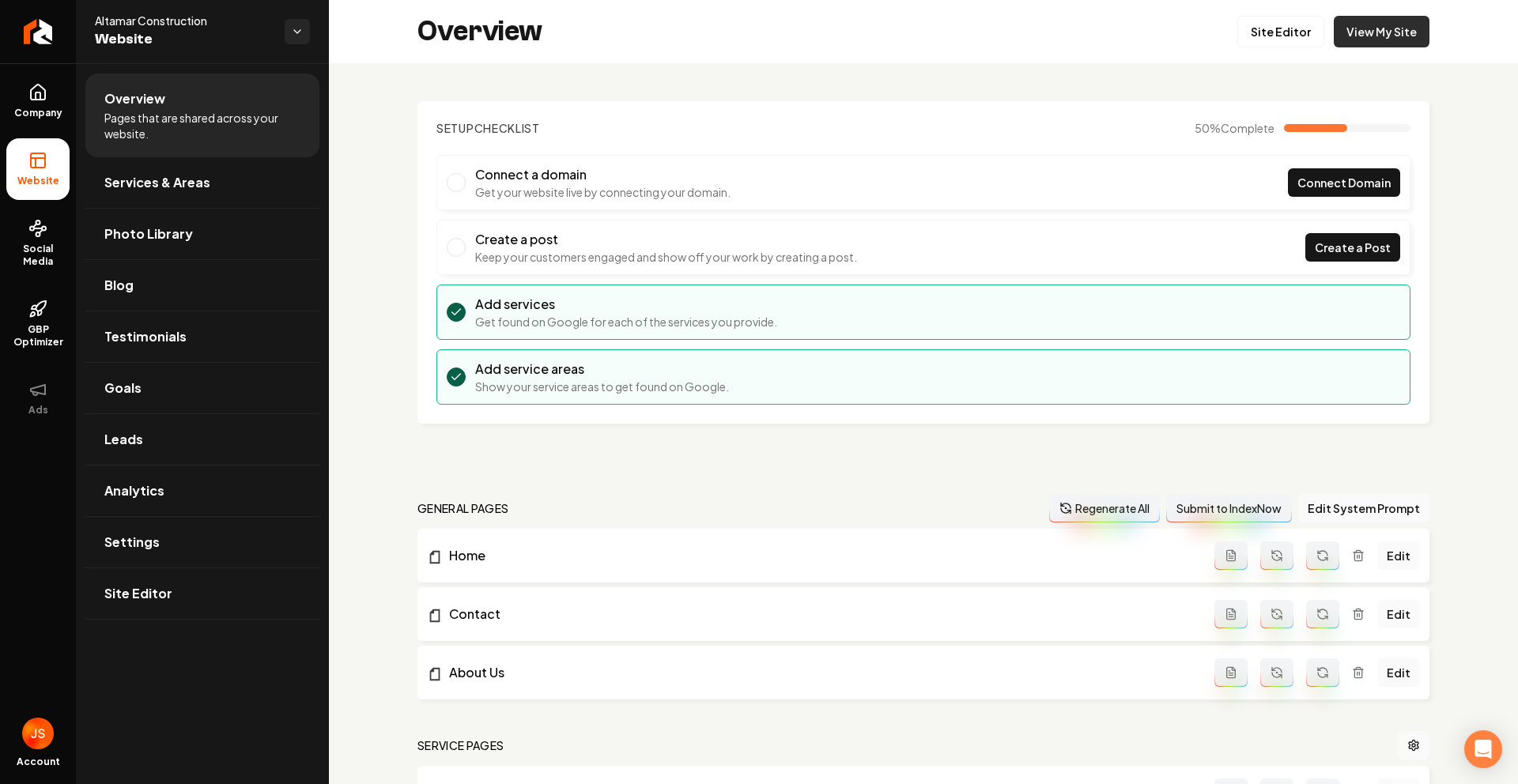
click at [1411, 27] on link "View My Site" at bounding box center [1381, 31] width 96 height 31
click at [5, 35] on link "Return to dashboard" at bounding box center [38, 31] width 76 height 63
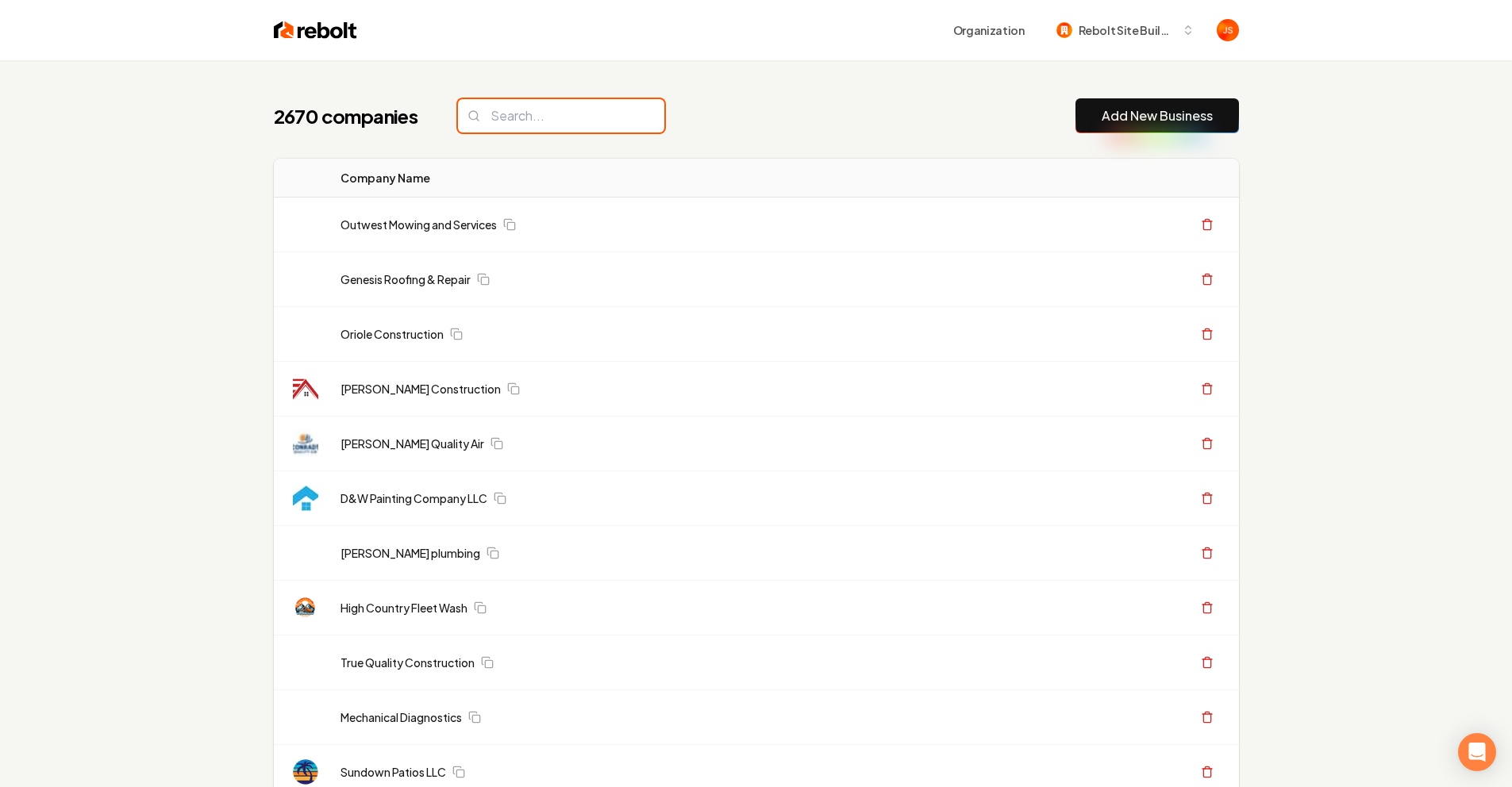
click at [527, 107] on input "search" at bounding box center [561, 115] width 206 height 33
paste input "Sage Landscapes"
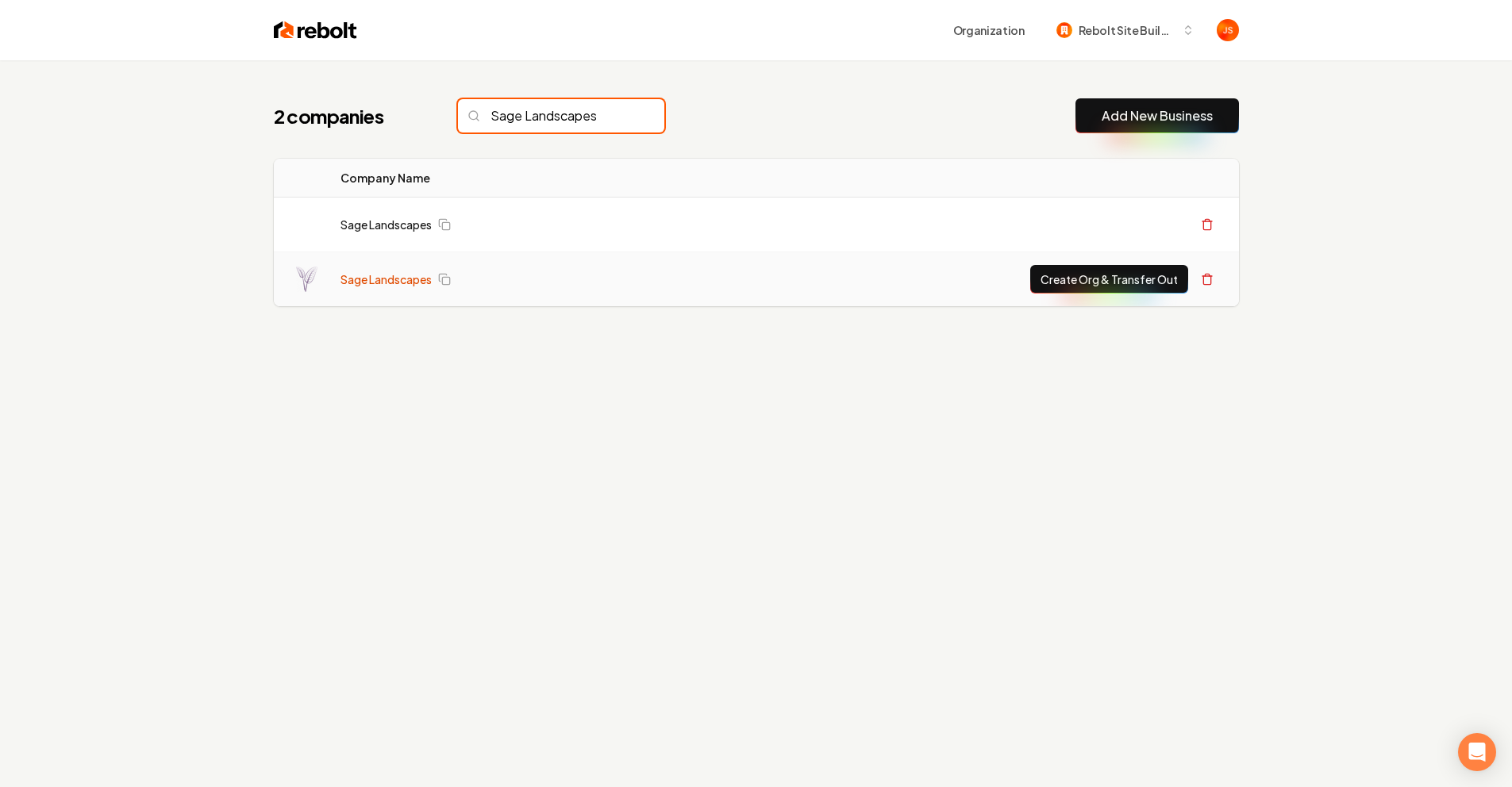
type input "Sage Landscapes"
click at [401, 275] on link "Sage Landscapes" at bounding box center [385, 280] width 91 height 16
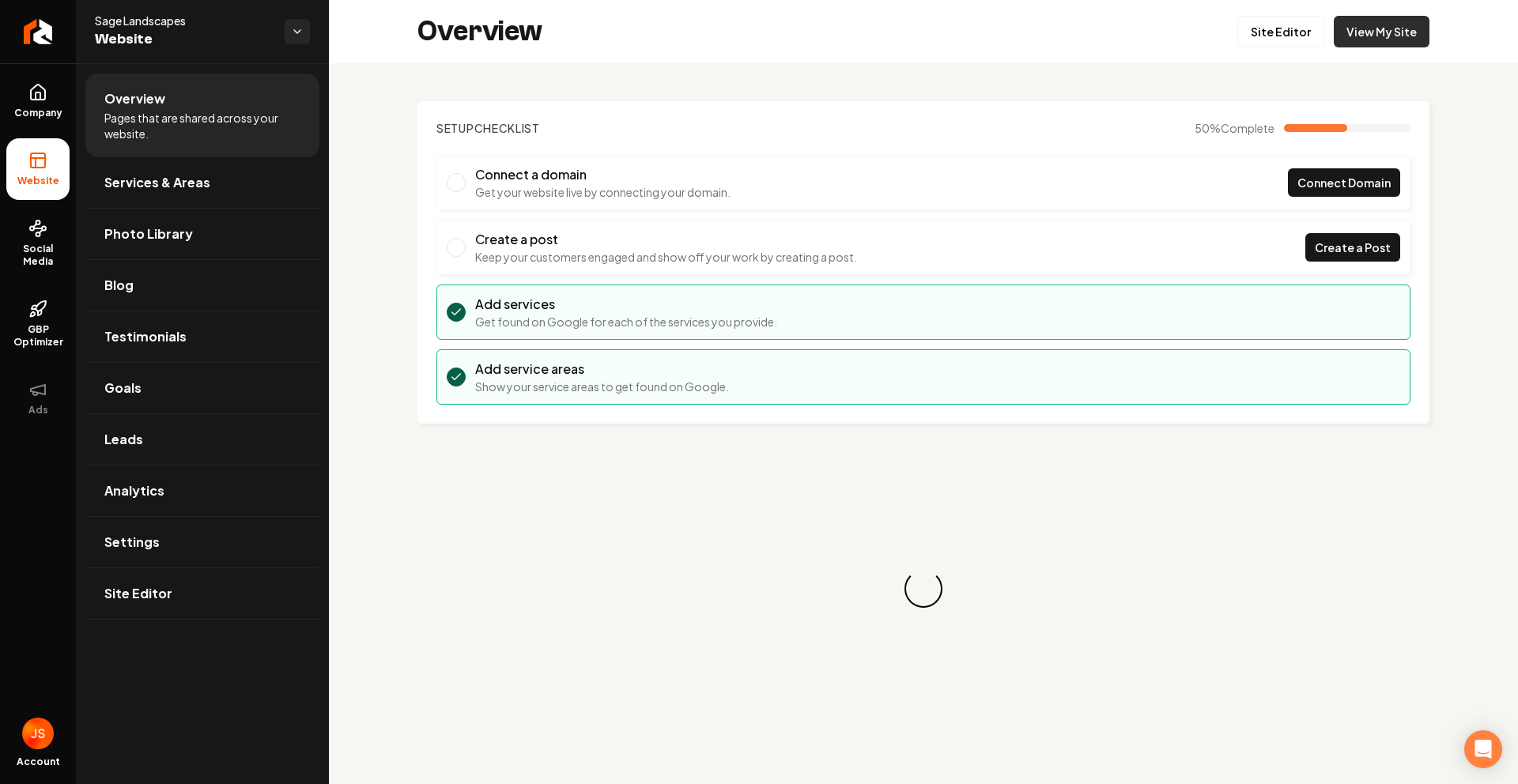
click at [1391, 20] on link "View My Site" at bounding box center [1381, 31] width 96 height 31
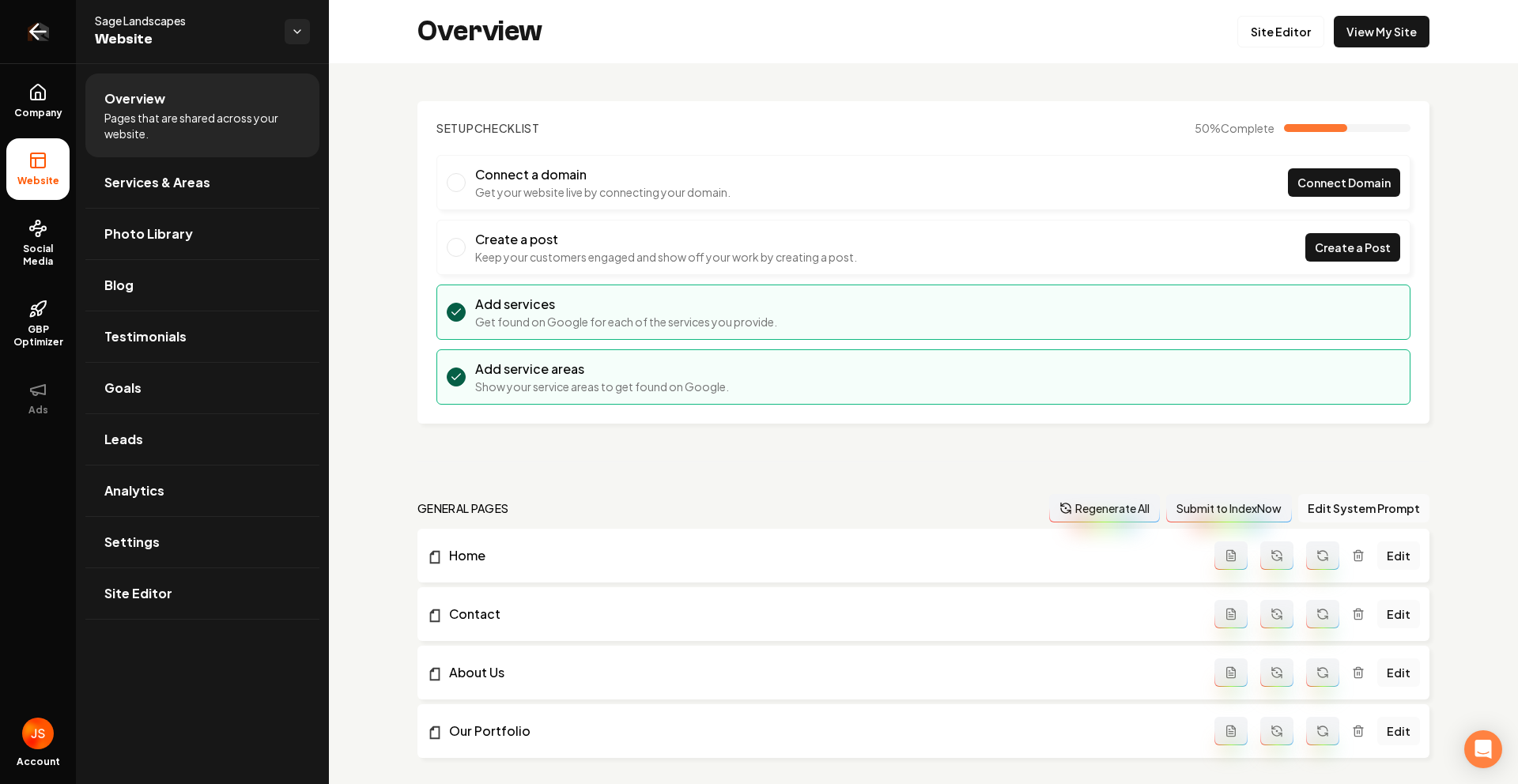
click at [40, 40] on icon "Return to dashboard" at bounding box center [39, 32] width 26 height 26
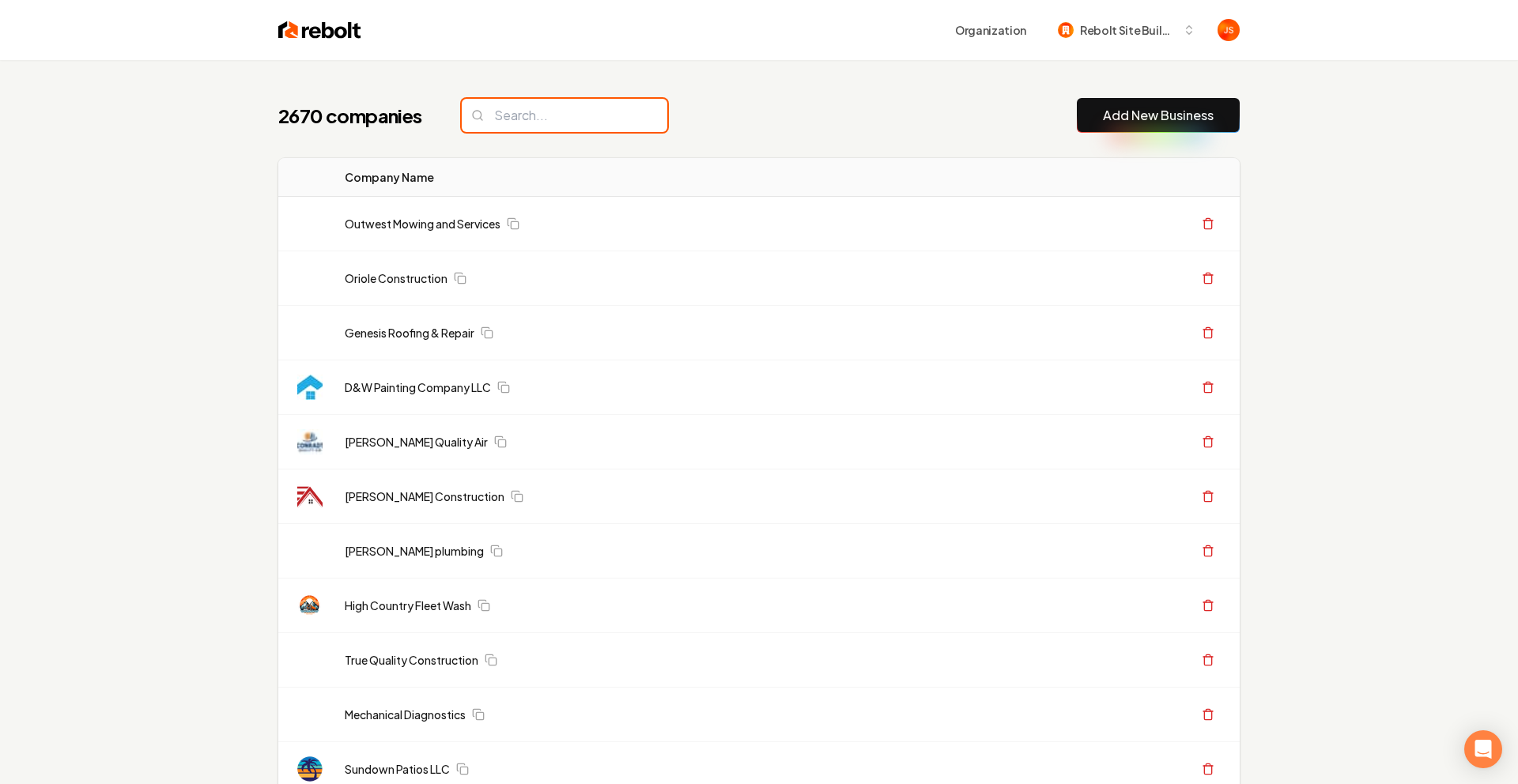
click at [582, 113] on input "search" at bounding box center [564, 115] width 206 height 33
paste input "Sage Landscapes"
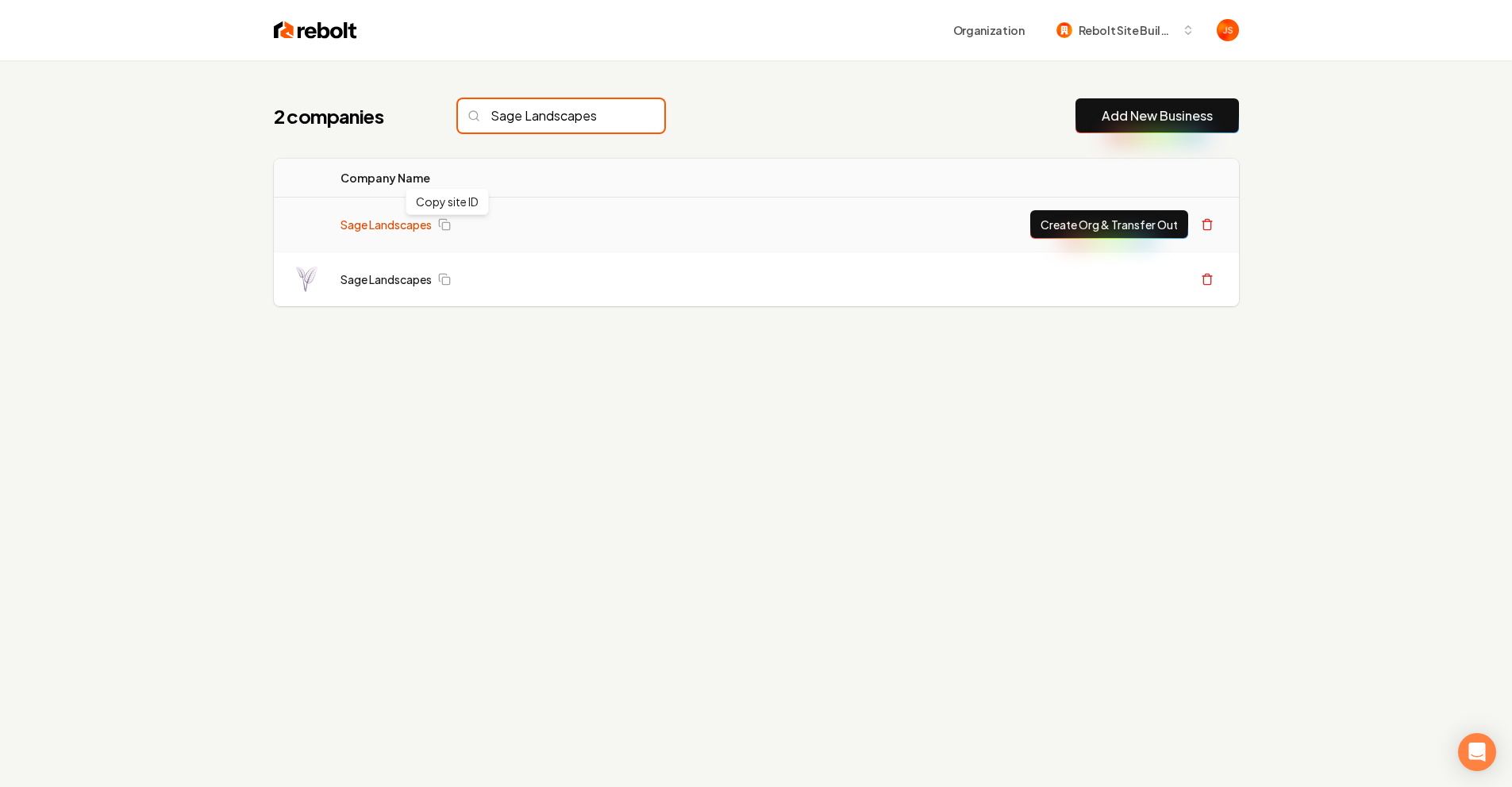
type input "Sage Landscapes"
click at [393, 226] on link "Sage Landscapes" at bounding box center [385, 225] width 91 height 16
click at [376, 226] on link "Sage Landscapes" at bounding box center [385, 225] width 91 height 16
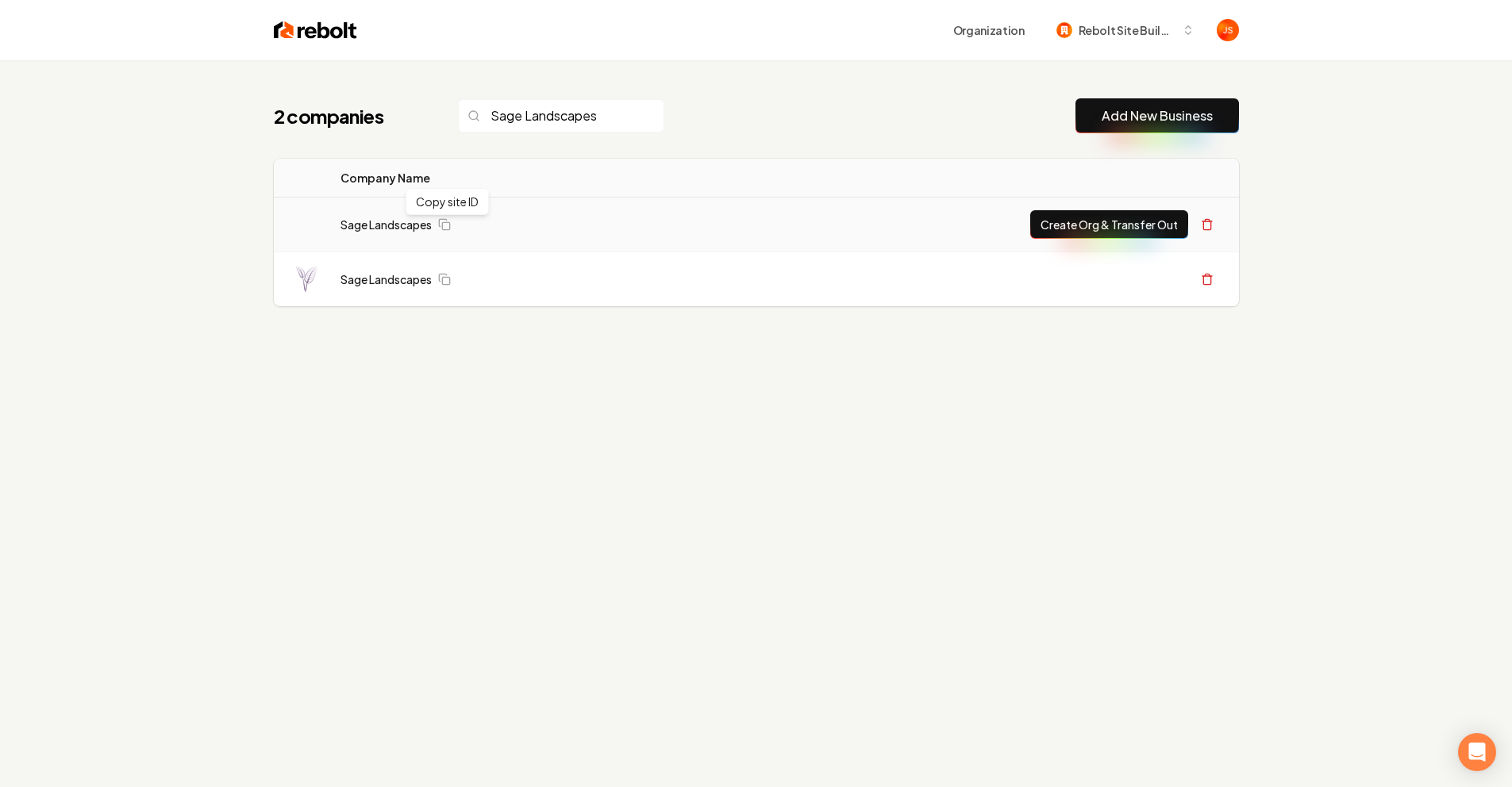
click at [376, 226] on link "Sage Landscapes" at bounding box center [385, 225] width 91 height 16
click at [375, 222] on link "Sage Landscapes" at bounding box center [385, 225] width 91 height 16
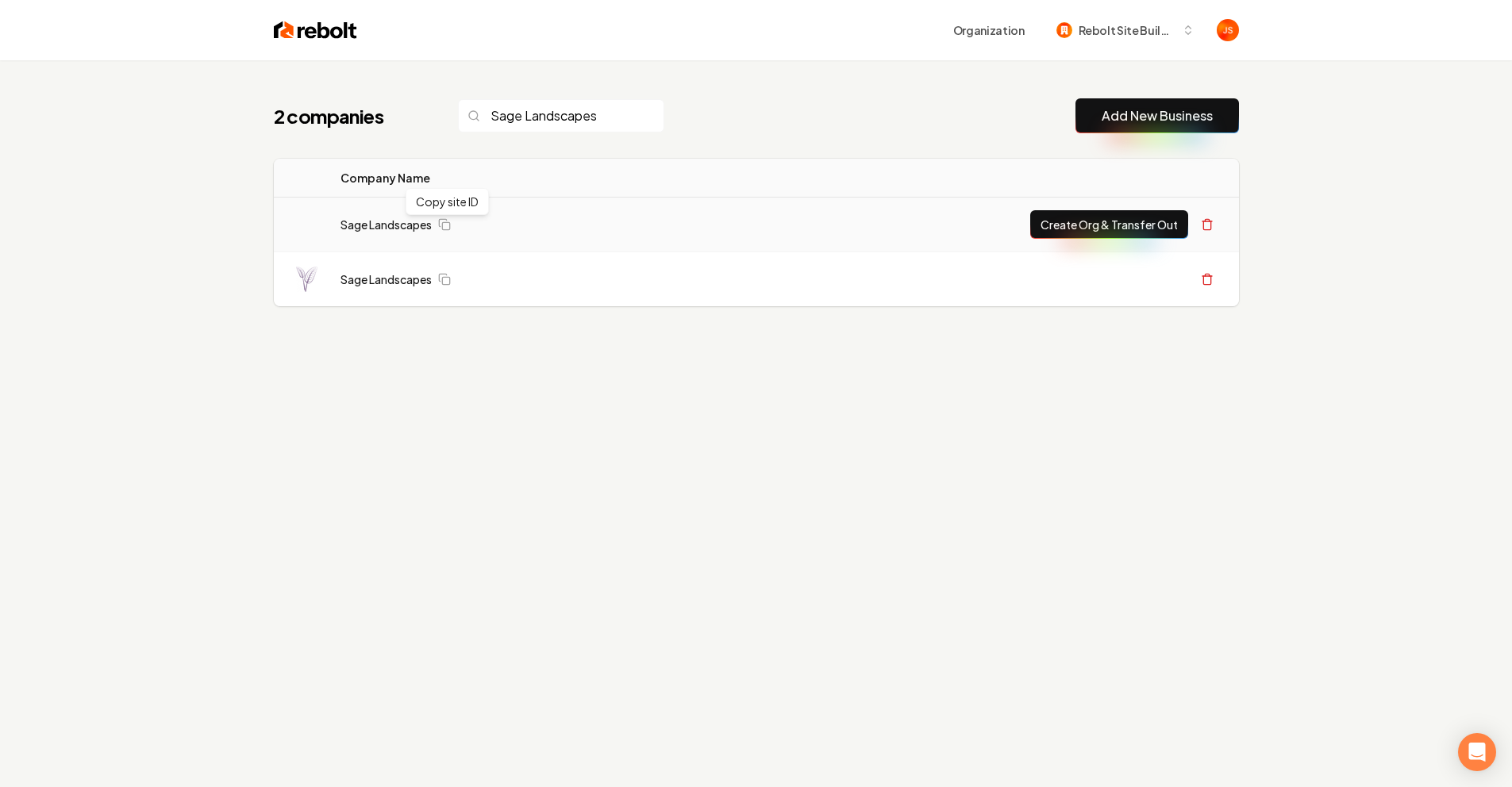
click at [367, 425] on div "2 companies Sage Landscapes Add New Business Logo Company Name Actions Sage Lan…" at bounding box center [756, 454] width 1512 height 787
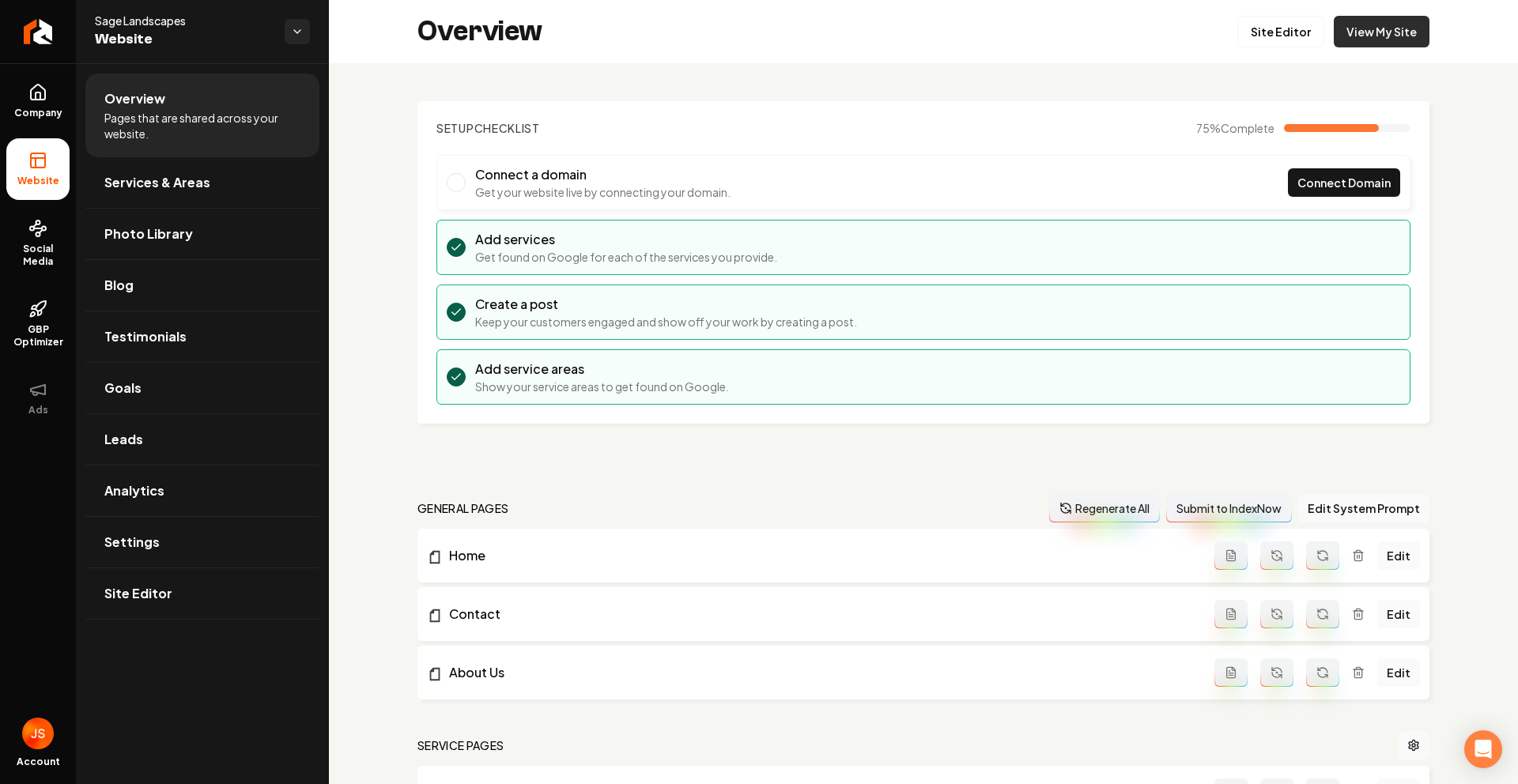
click at [1352, 30] on link "View My Site" at bounding box center [1381, 31] width 96 height 31
click at [43, 28] on icon "Return to dashboard" at bounding box center [39, 32] width 26 height 26
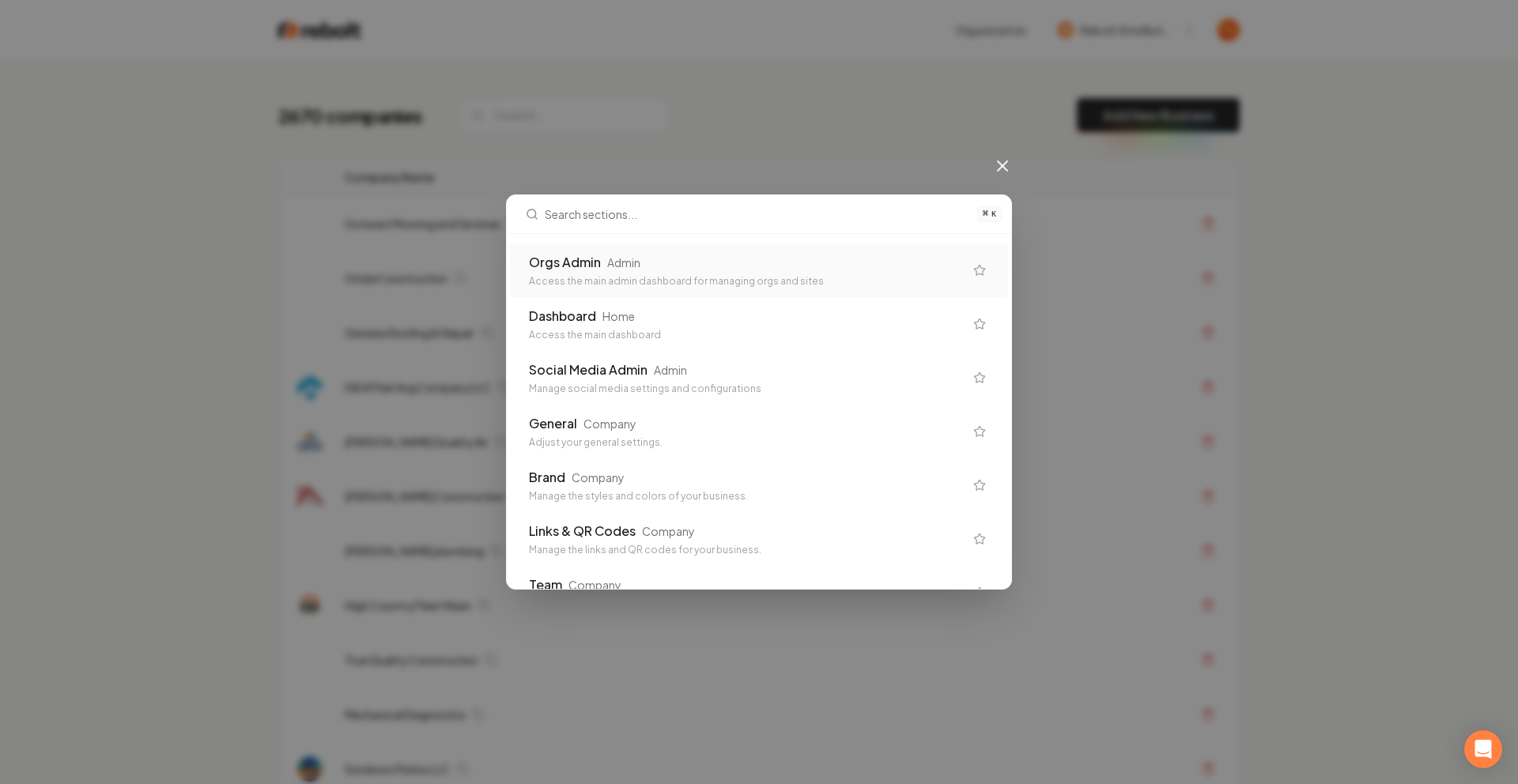
click at [698, 262] on div "Orgs Admin Admin" at bounding box center [747, 262] width 435 height 19
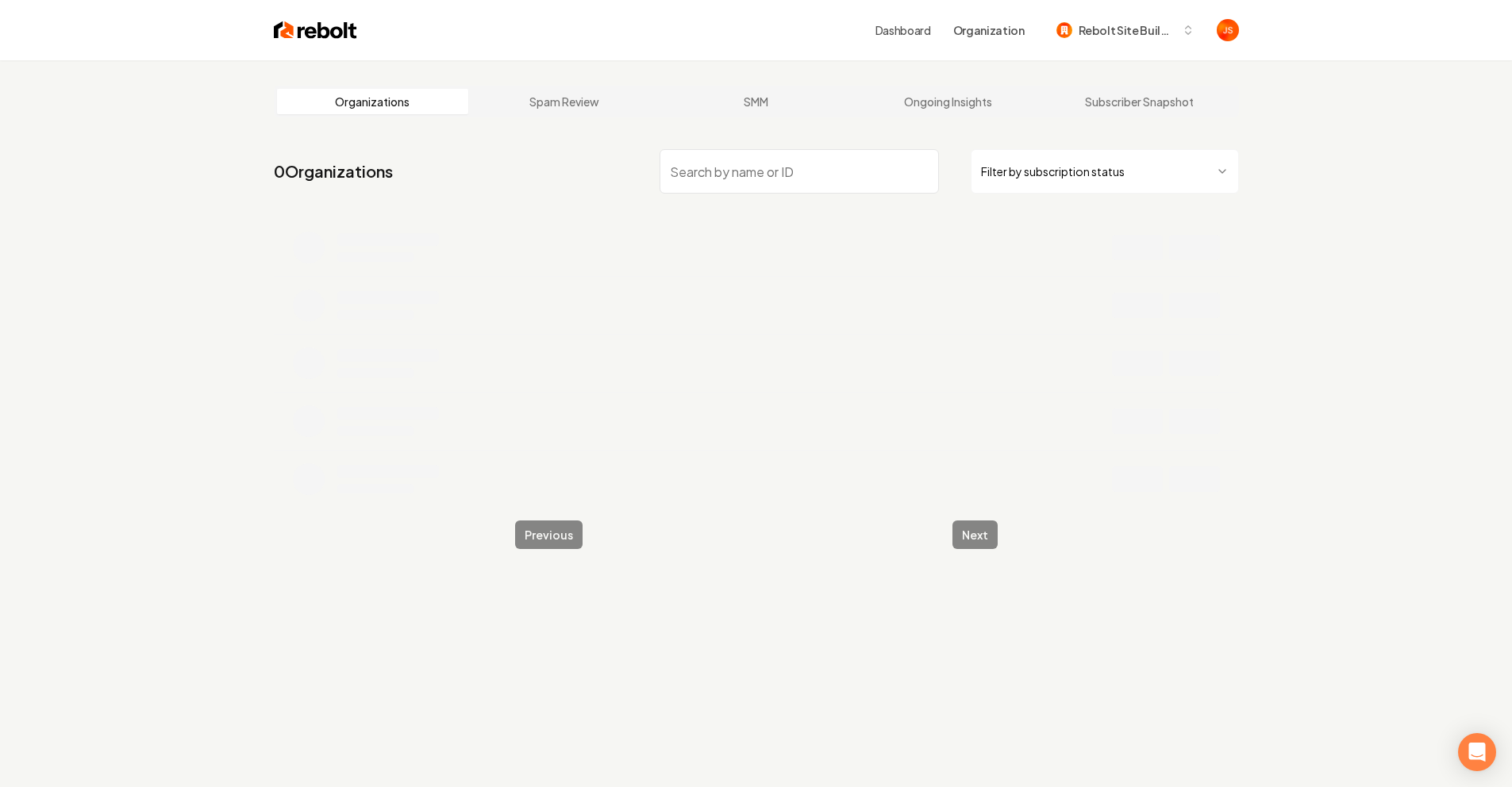
click at [864, 149] on input "search" at bounding box center [799, 171] width 280 height 44
click at [849, 160] on input "search" at bounding box center [799, 171] width 280 height 44
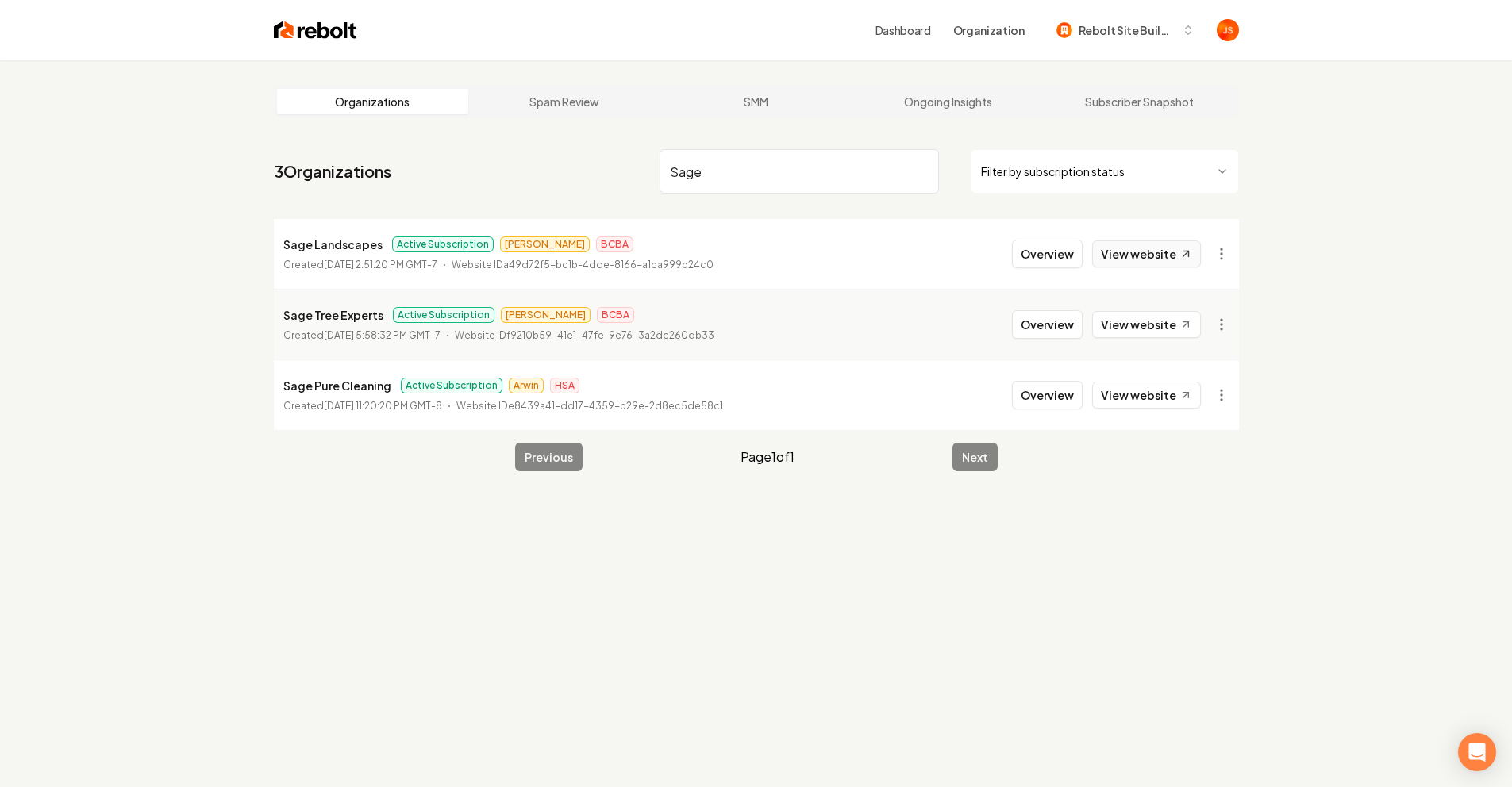
type input "Sage"
click at [1157, 254] on link "View website" at bounding box center [1146, 253] width 109 height 27
click at [1213, 246] on html "Dashboard Organization Rebolt Site Builder Organizations Spam Review SMM Ongoin…" at bounding box center [756, 393] width 1512 height 787
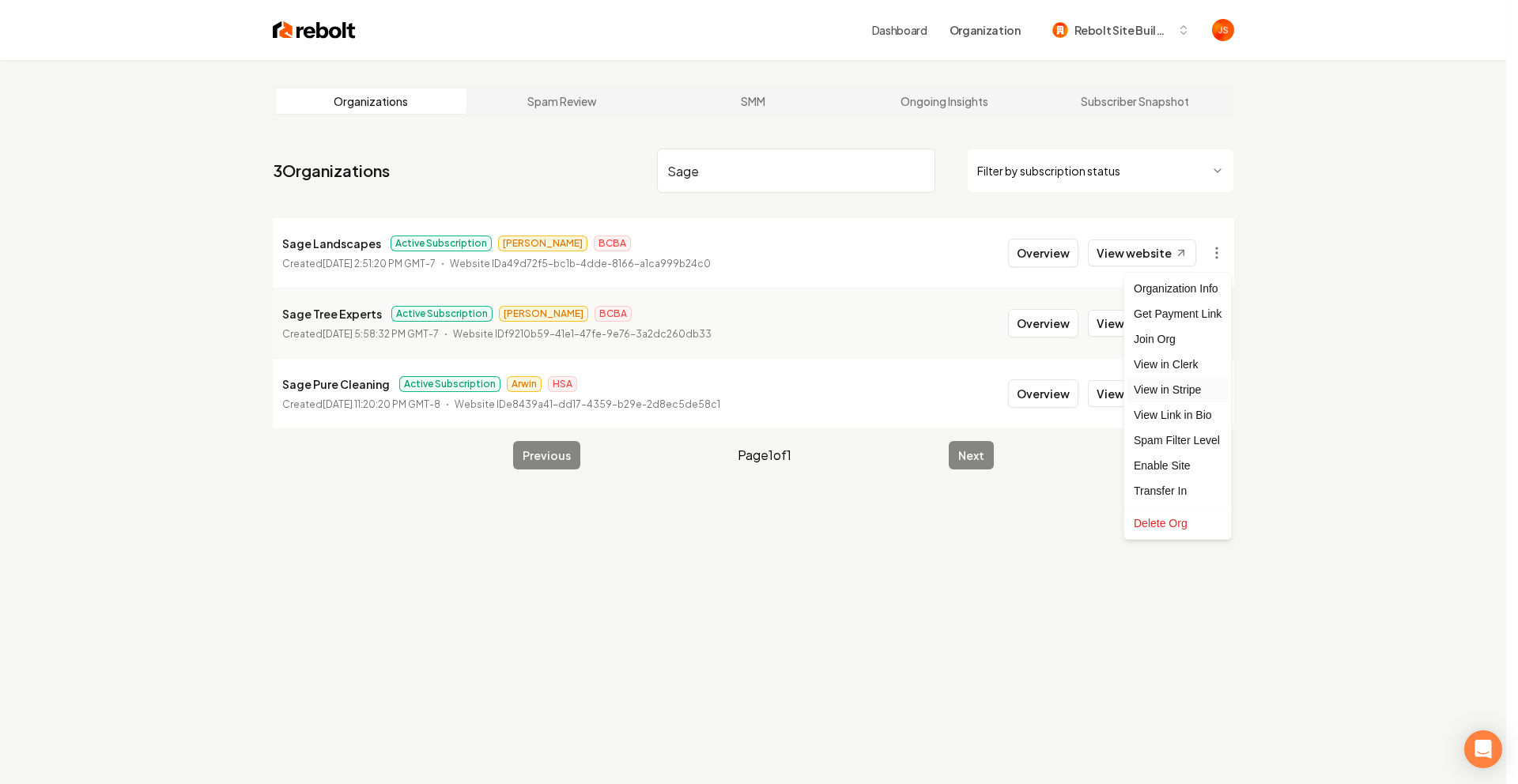
click at [1185, 385] on link "View in Stripe" at bounding box center [1177, 390] width 100 height 26
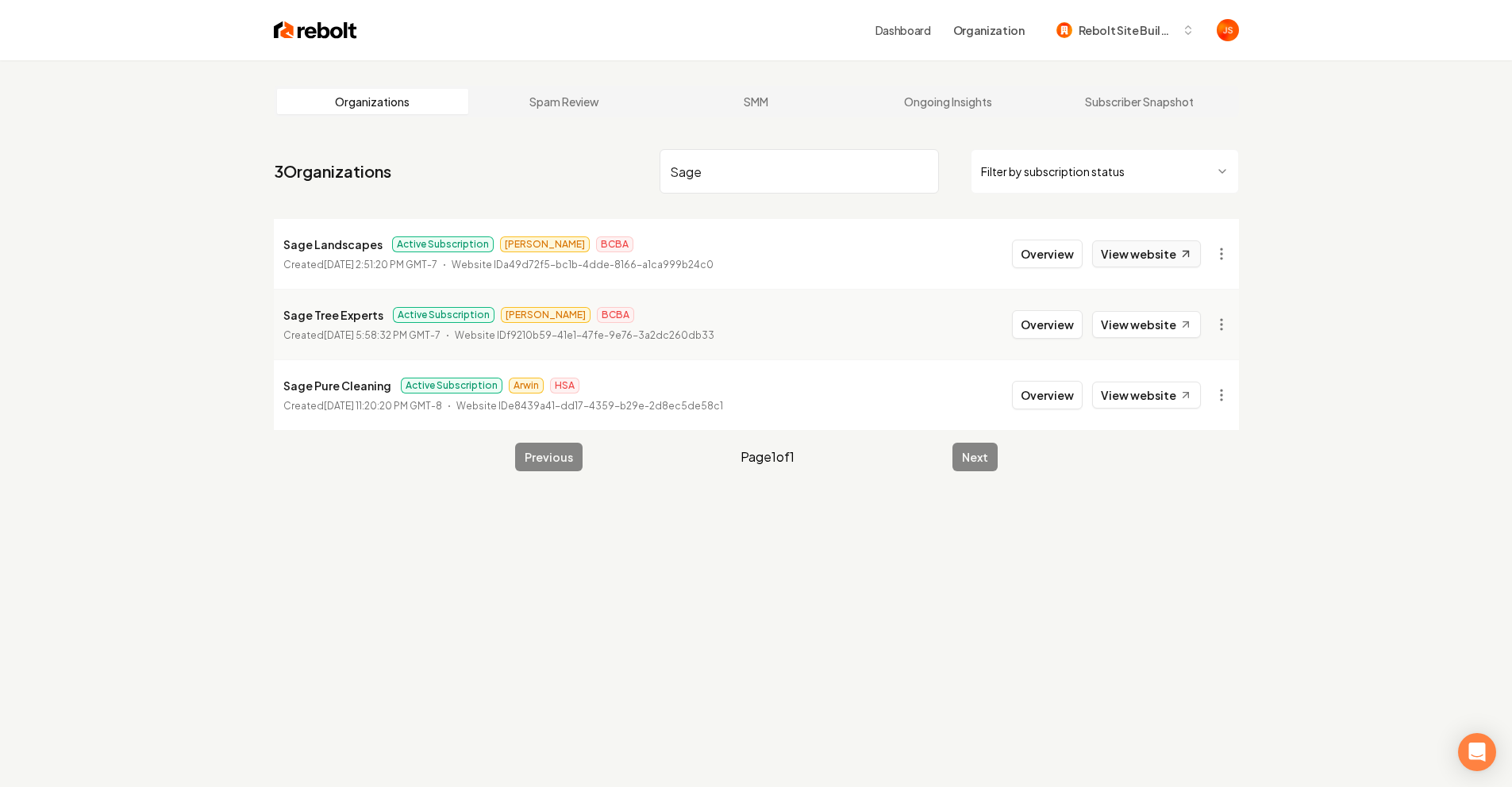
click at [1126, 263] on link "View website" at bounding box center [1146, 253] width 109 height 27
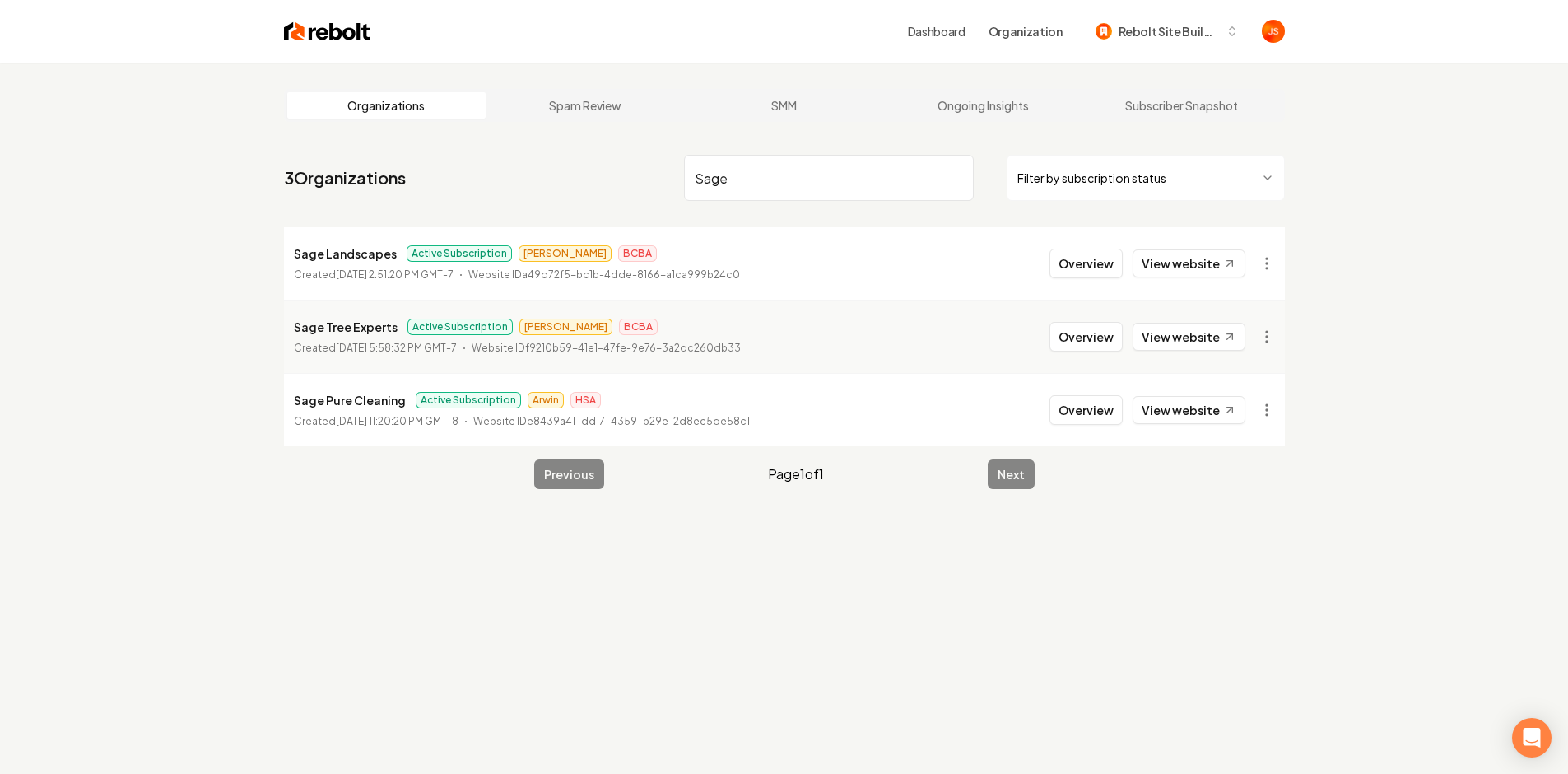
click at [951, 178] on input "Sage" at bounding box center [828, 177] width 290 height 46
click at [957, 171] on input "search" at bounding box center [828, 177] width 290 height 46
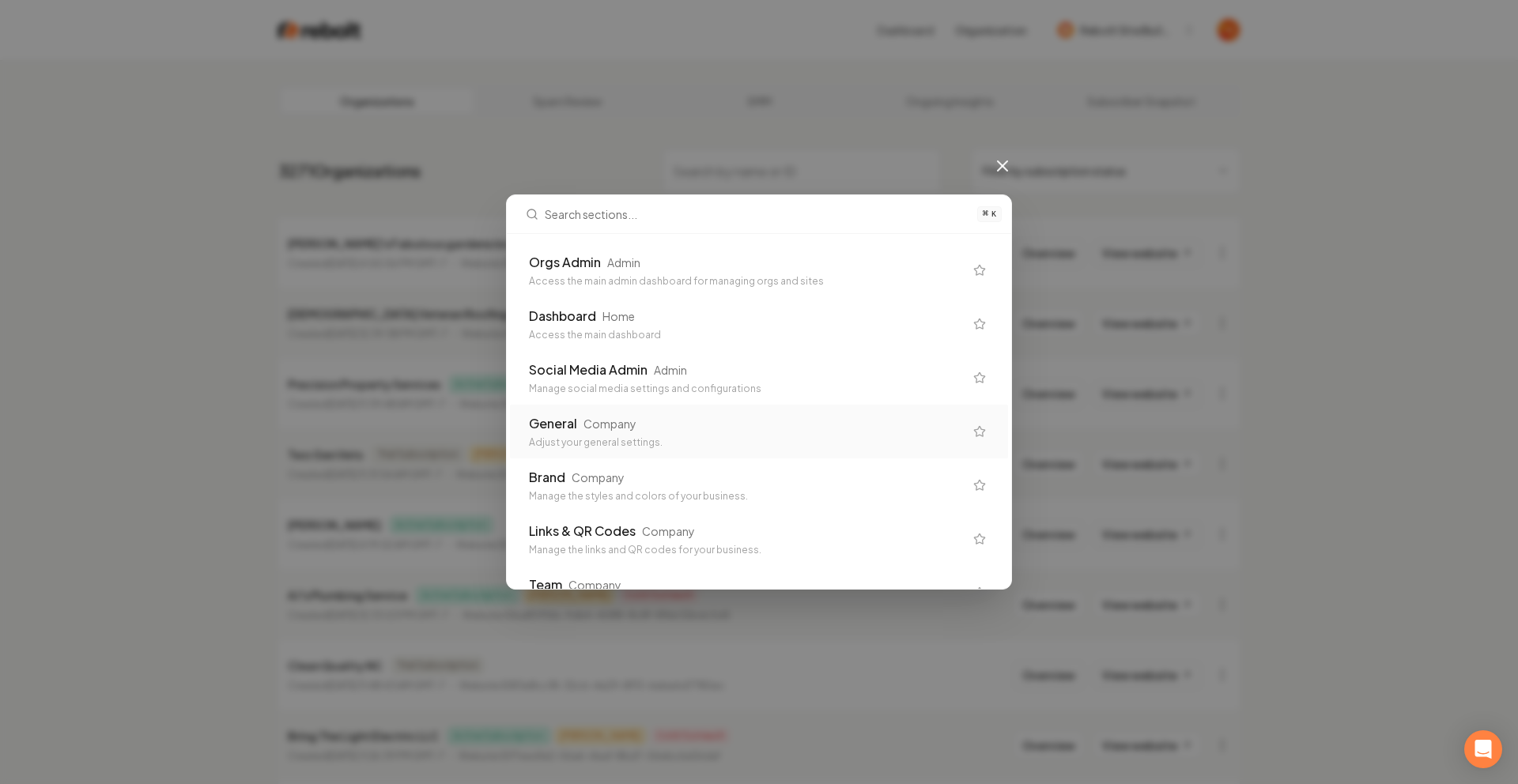
click at [703, 421] on div "General Company" at bounding box center [747, 424] width 435 height 19
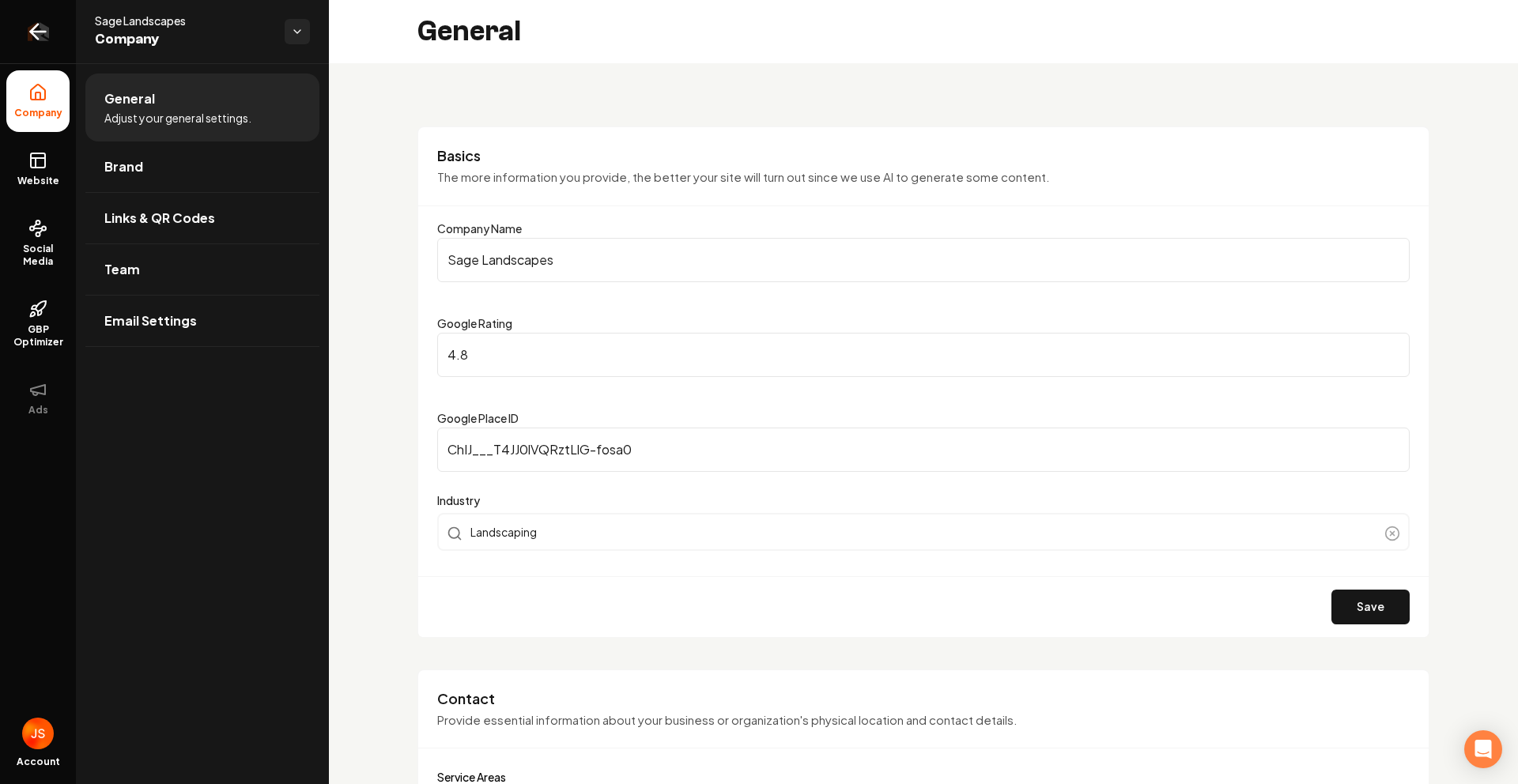
click at [13, 43] on link "Return to dashboard" at bounding box center [38, 31] width 76 height 63
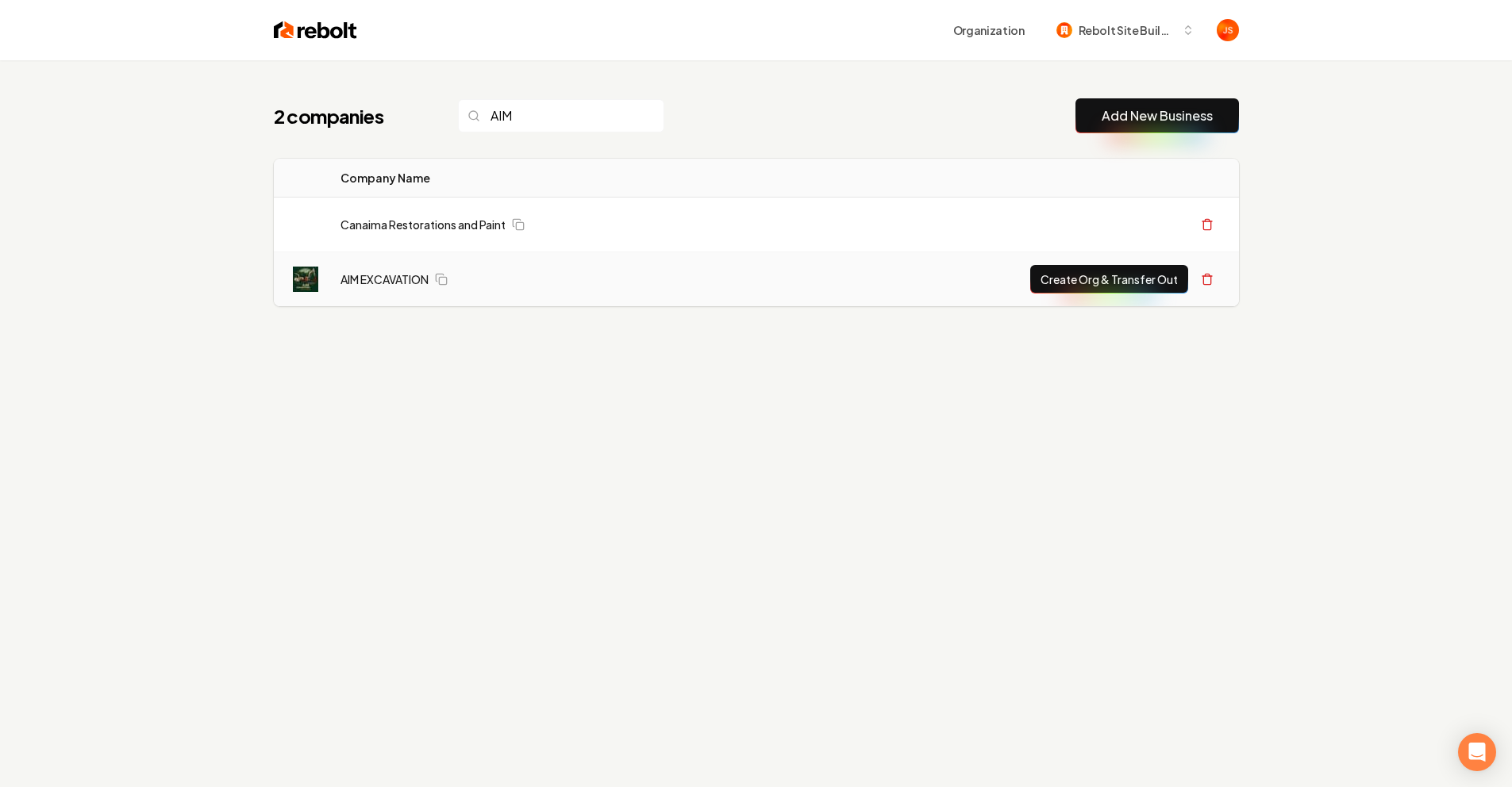
type input "AIM"
click at [1050, 277] on button "Create Org & Transfer Out" at bounding box center [1109, 279] width 158 height 28
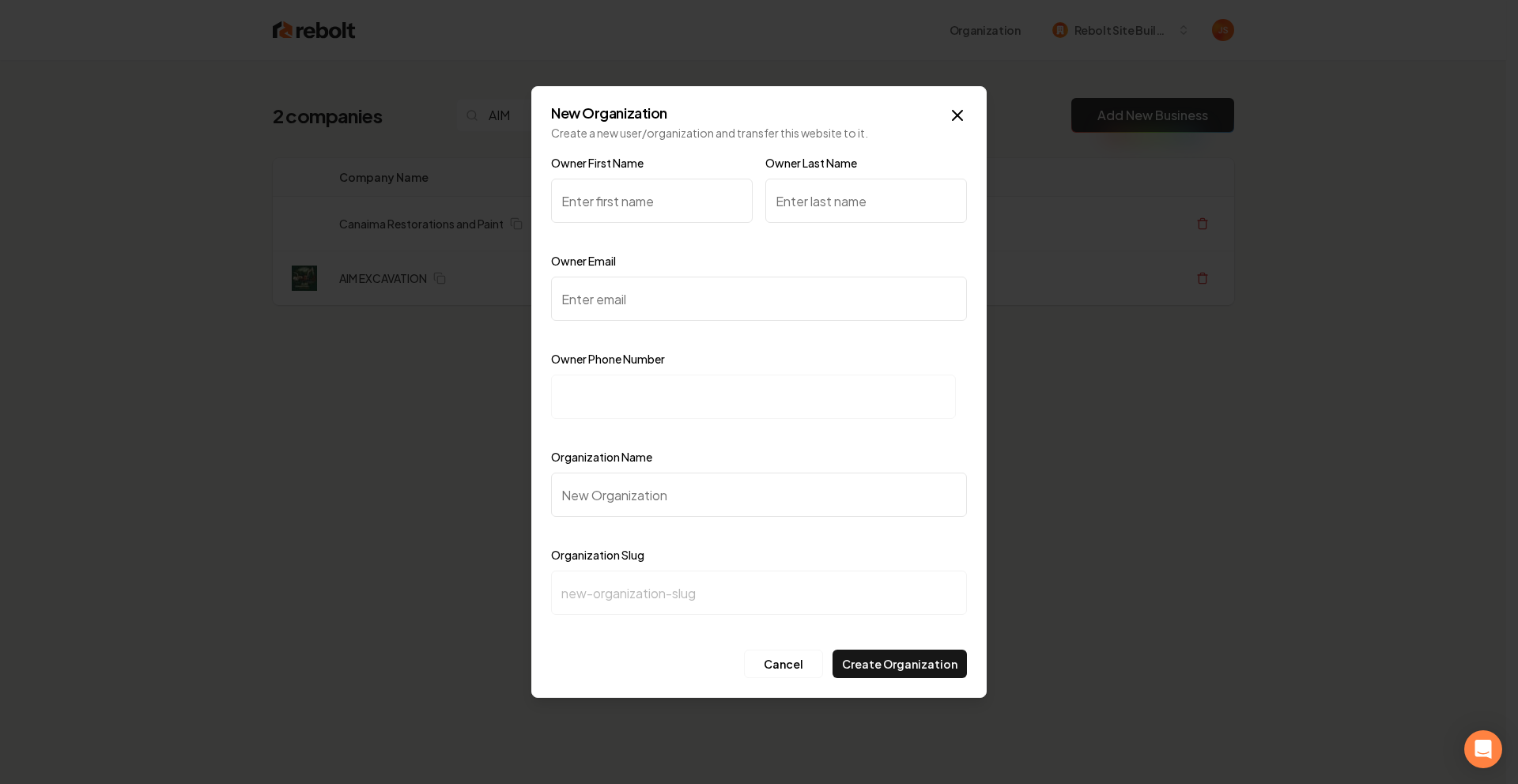
paste input "Aidan McCracken"
drag, startPoint x: 603, startPoint y: 193, endPoint x: 673, endPoint y: 197, distance: 70.1
click at [673, 197] on input "Aidan McCracken" at bounding box center [651, 201] width 201 height 44
drag, startPoint x: 600, startPoint y: 202, endPoint x: 732, endPoint y: 201, distance: 132.0
click at [700, 201] on input "Aidan McCracken" at bounding box center [651, 201] width 201 height 44
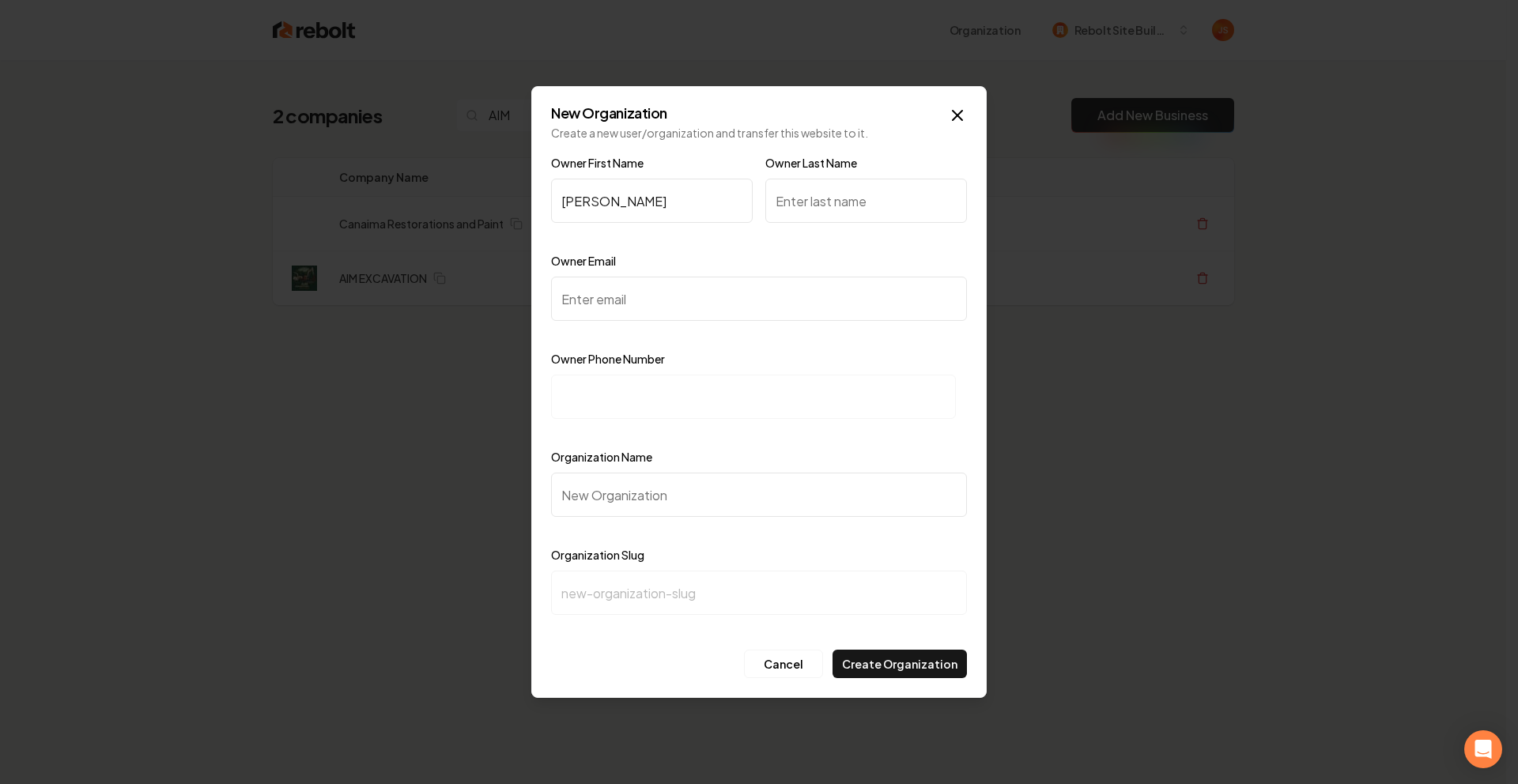
type input "Aidan McCracken"
click at [812, 201] on input "Owner Last Name" at bounding box center [865, 201] width 201 height 44
paste input "McCracken"
type input "McCracken"
drag, startPoint x: 683, startPoint y: 200, endPoint x: 618, endPoint y: 209, distance: 65.6
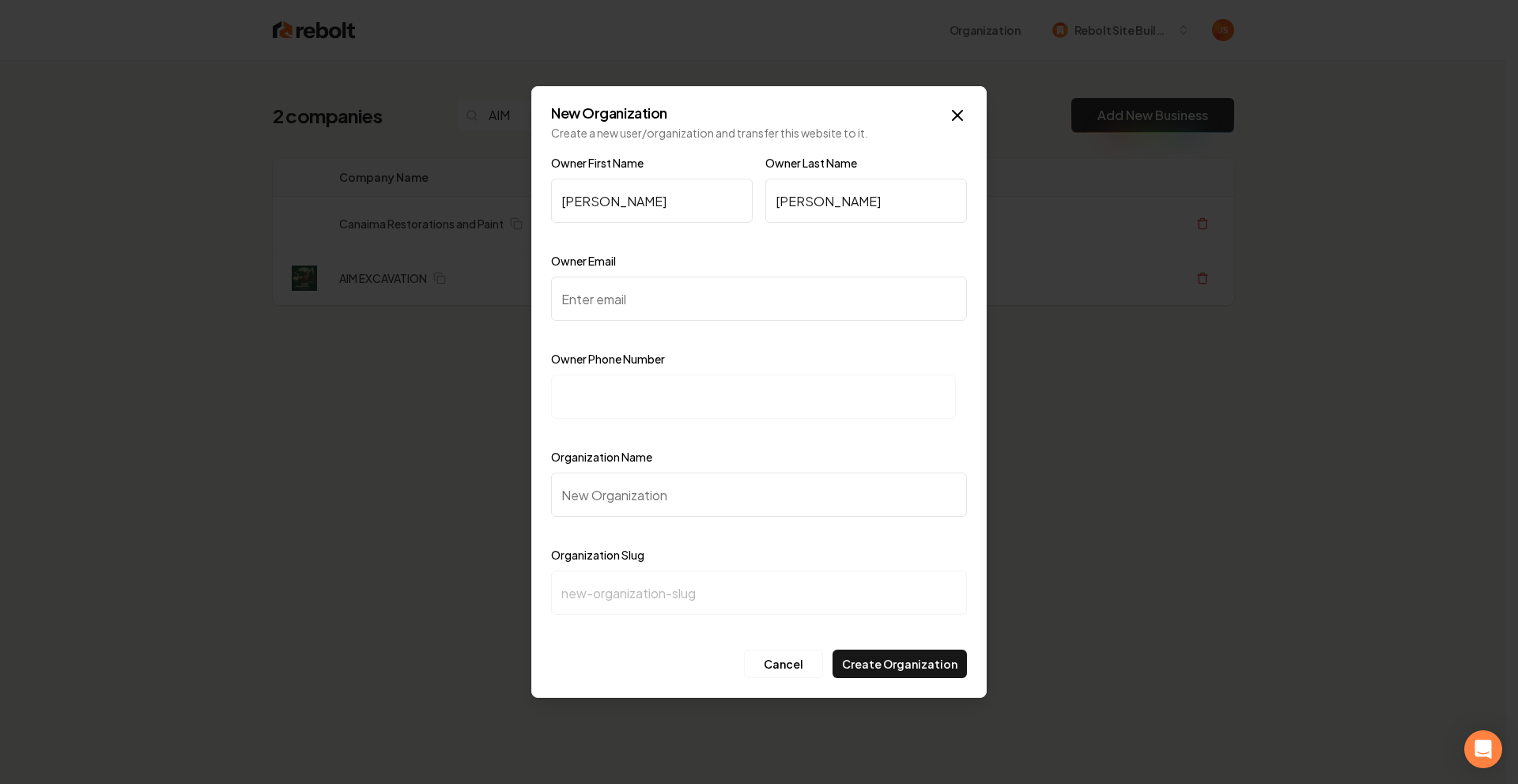
click at [617, 205] on input "Aidan McCracken" at bounding box center [651, 201] width 201 height 44
type input "Aidan"
click at [629, 305] on input "Owner Email" at bounding box center [759, 299] width 416 height 44
paste input "aim.excavationinc@gmail.com"
type input "aim.excavationinc@gmail.com"
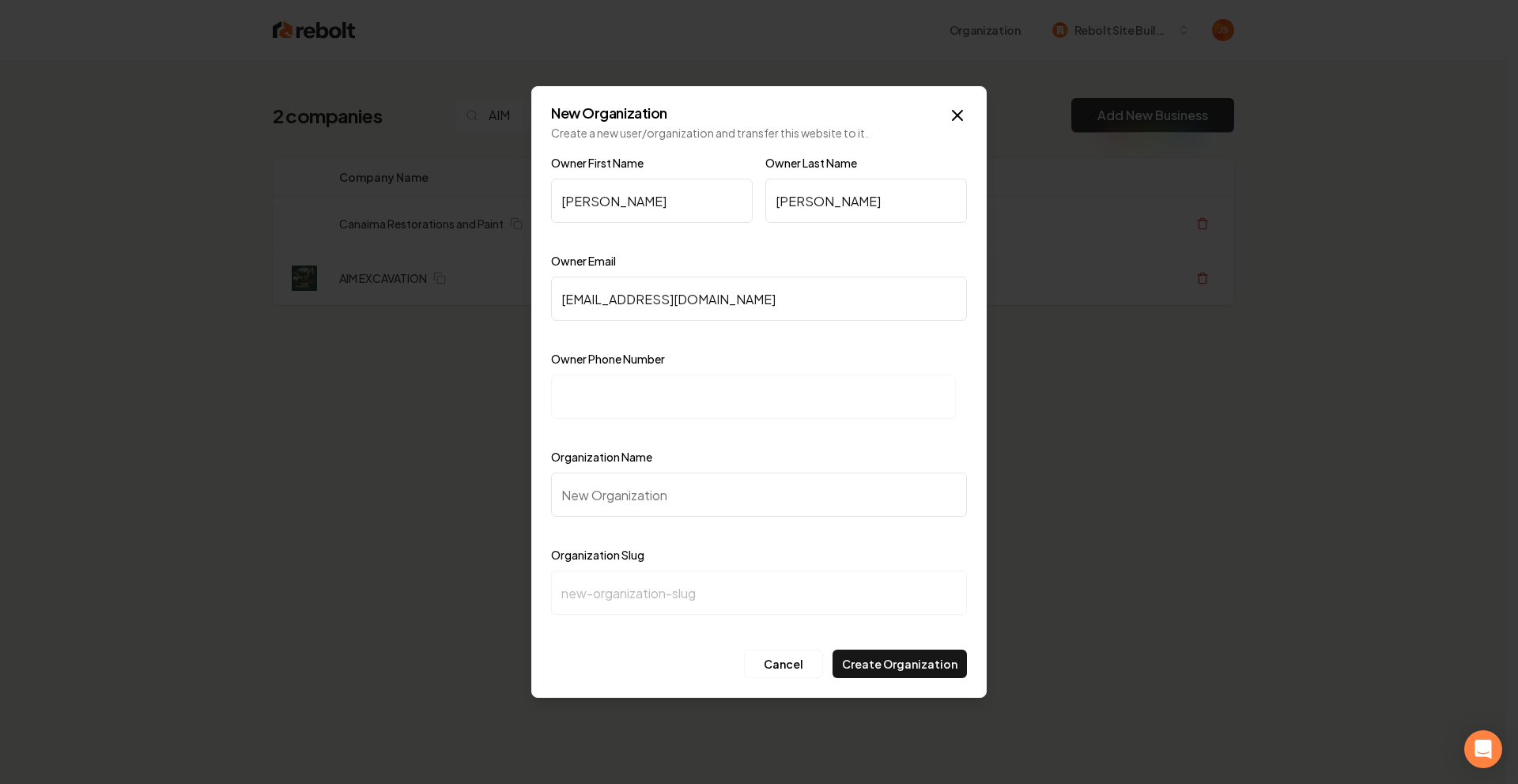
click at [633, 396] on input at bounding box center [753, 396] width 405 height 44
paste input "+1 (530) 854-3666"
type input "+1 (530) 854-3666"
click at [639, 485] on input "Organization Name" at bounding box center [759, 494] width 416 height 44
type input "A"
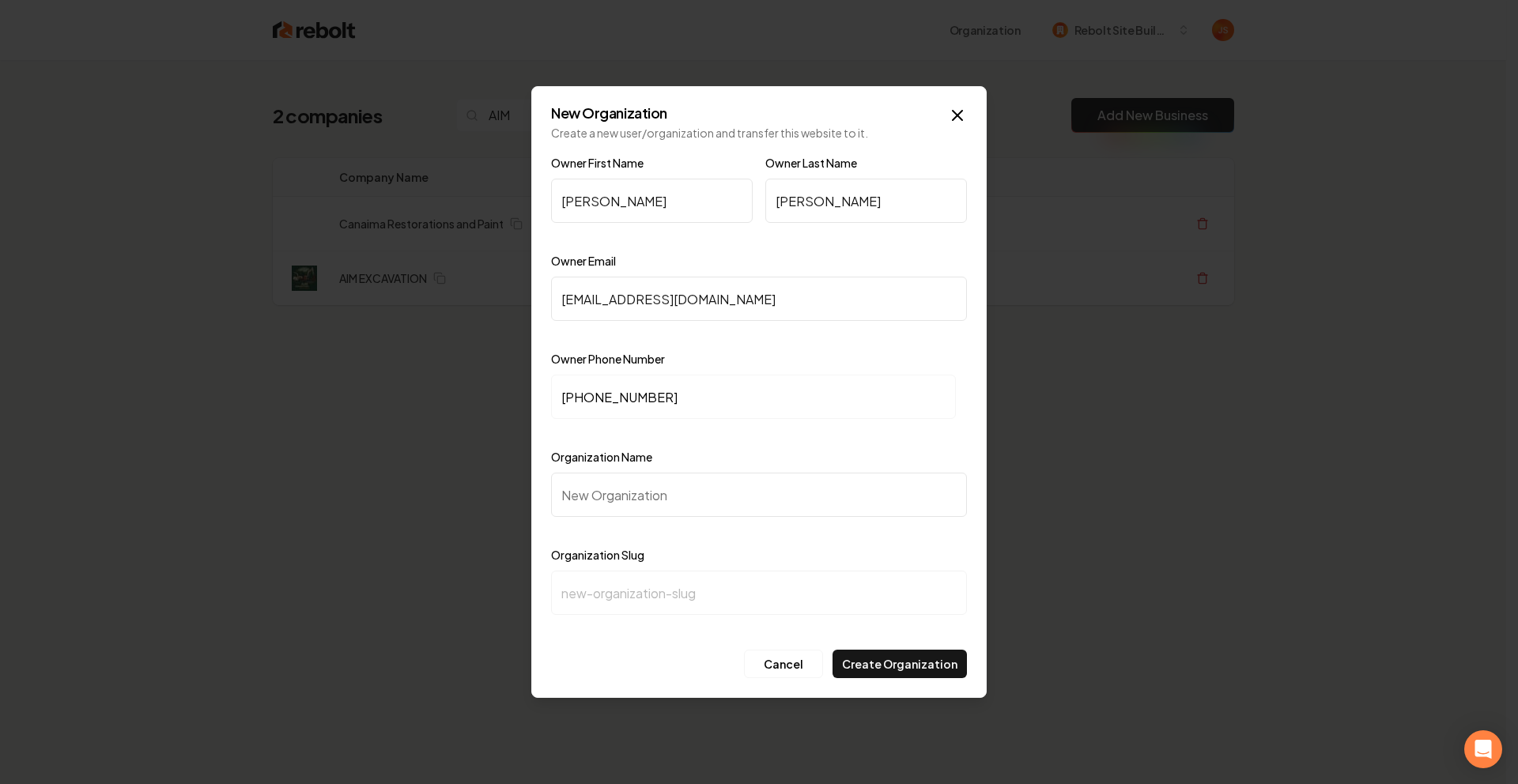
type input "a"
type input "Ai"
type input "ai"
type input "Aim"
type input "aim"
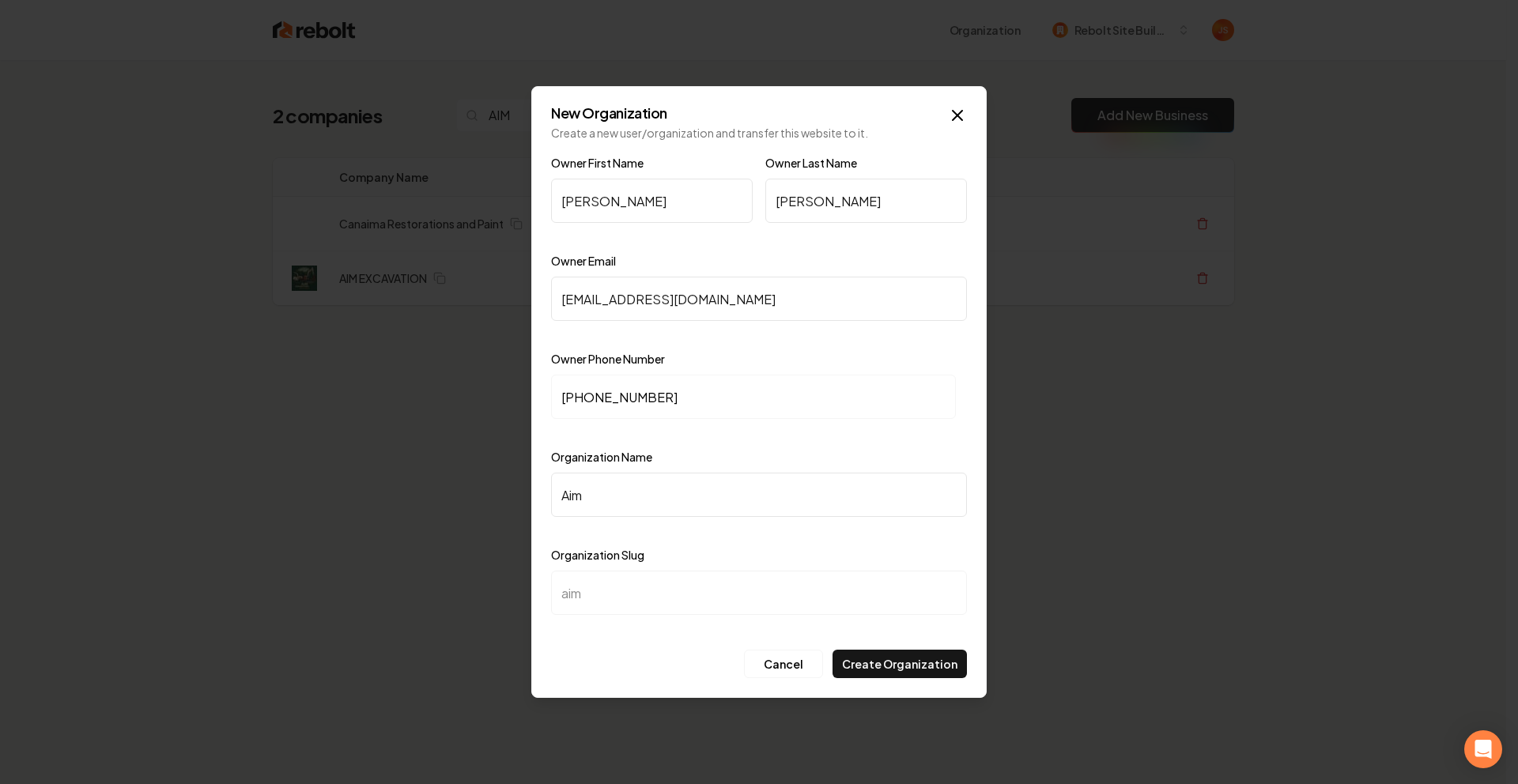
type input "Aim E"
type input "aim-e"
type input "Aim Ex"
type input "aim-ex"
type input "Aim Exc"
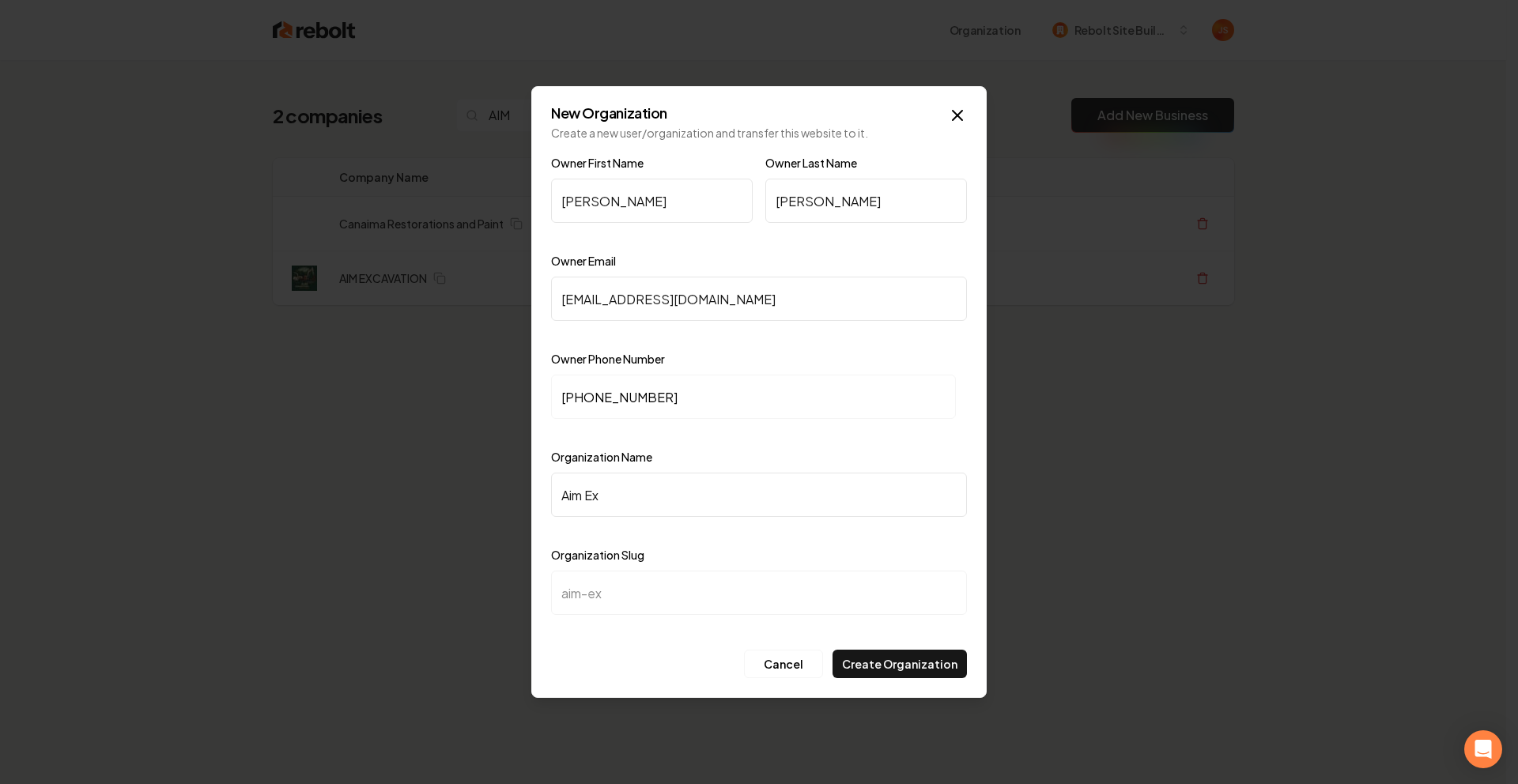
type input "aim-exc"
type input "Aim Exca"
type input "aim-exca"
type input "Aim Excav"
type input "aim-excav"
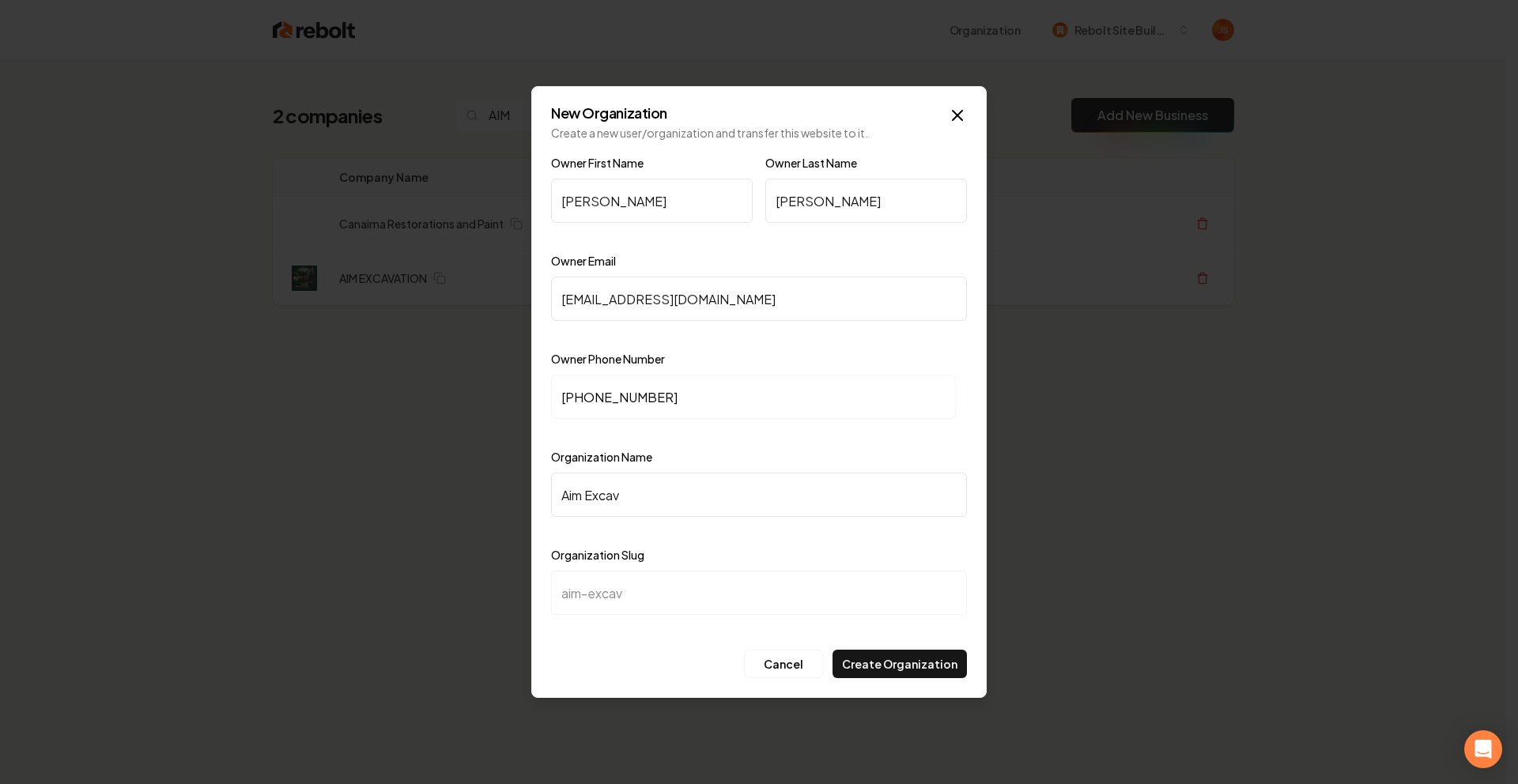
type input "Aim Excava"
type input "aim-excava"
type input "Aim Excavat"
type input "aim-excavat"
type input "Aim Excavati"
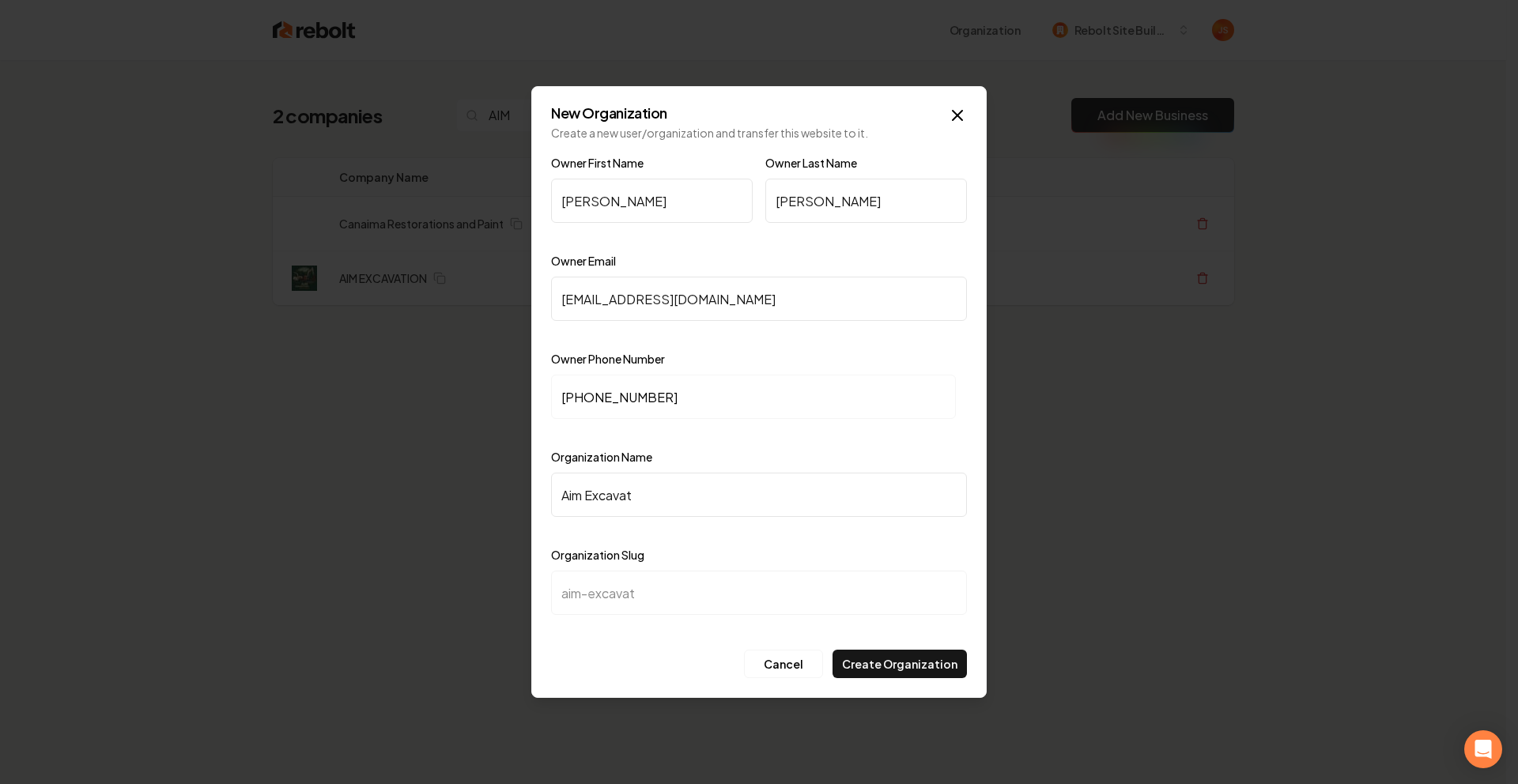
type input "aim-excavati"
type input "Aim Excavatio"
type input "aim-excavatio"
type input "Aim Excavation"
type input "aim-excavation"
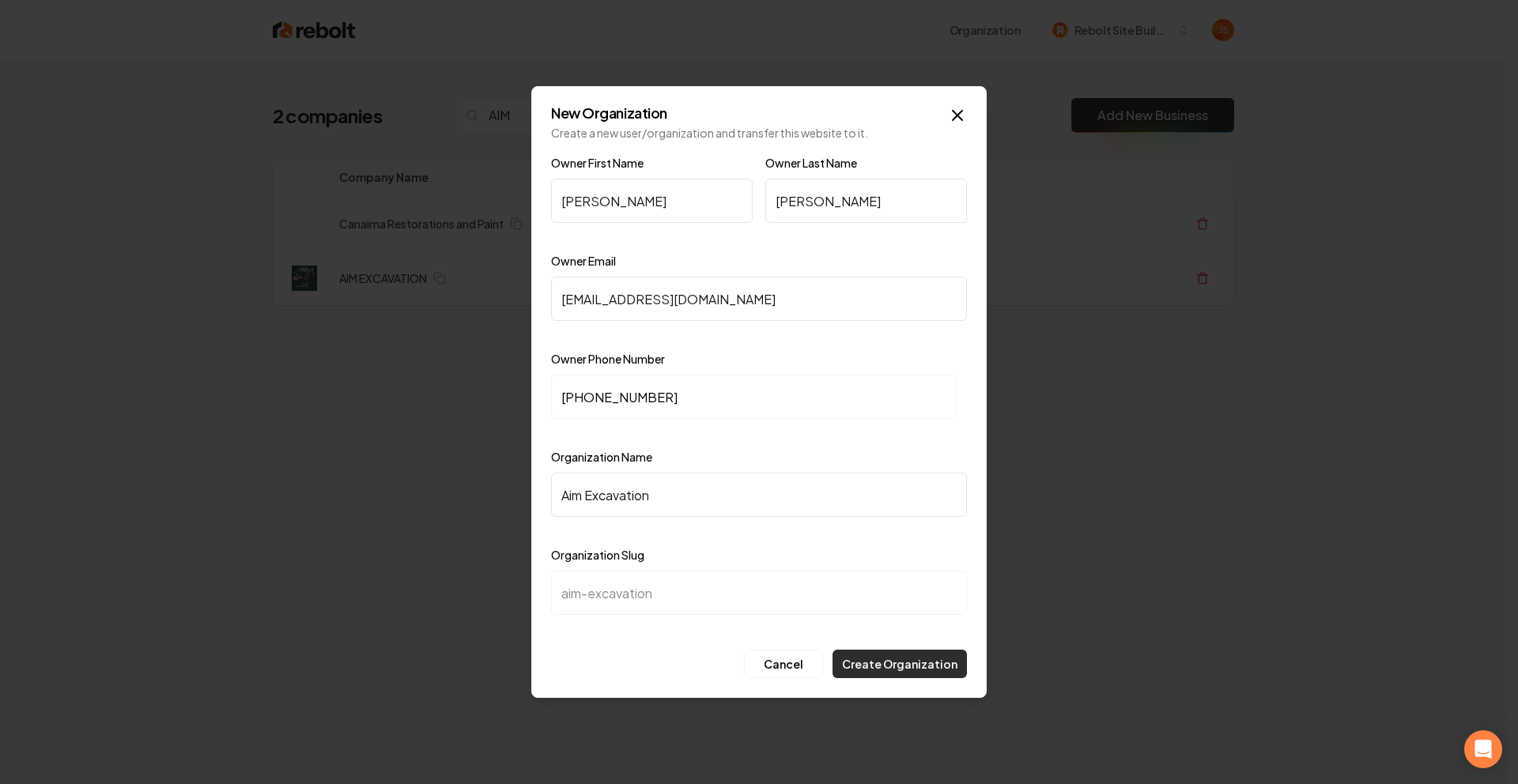
type input "Aim Excavation"
click at [895, 660] on button "Create Organization" at bounding box center [899, 664] width 134 height 28
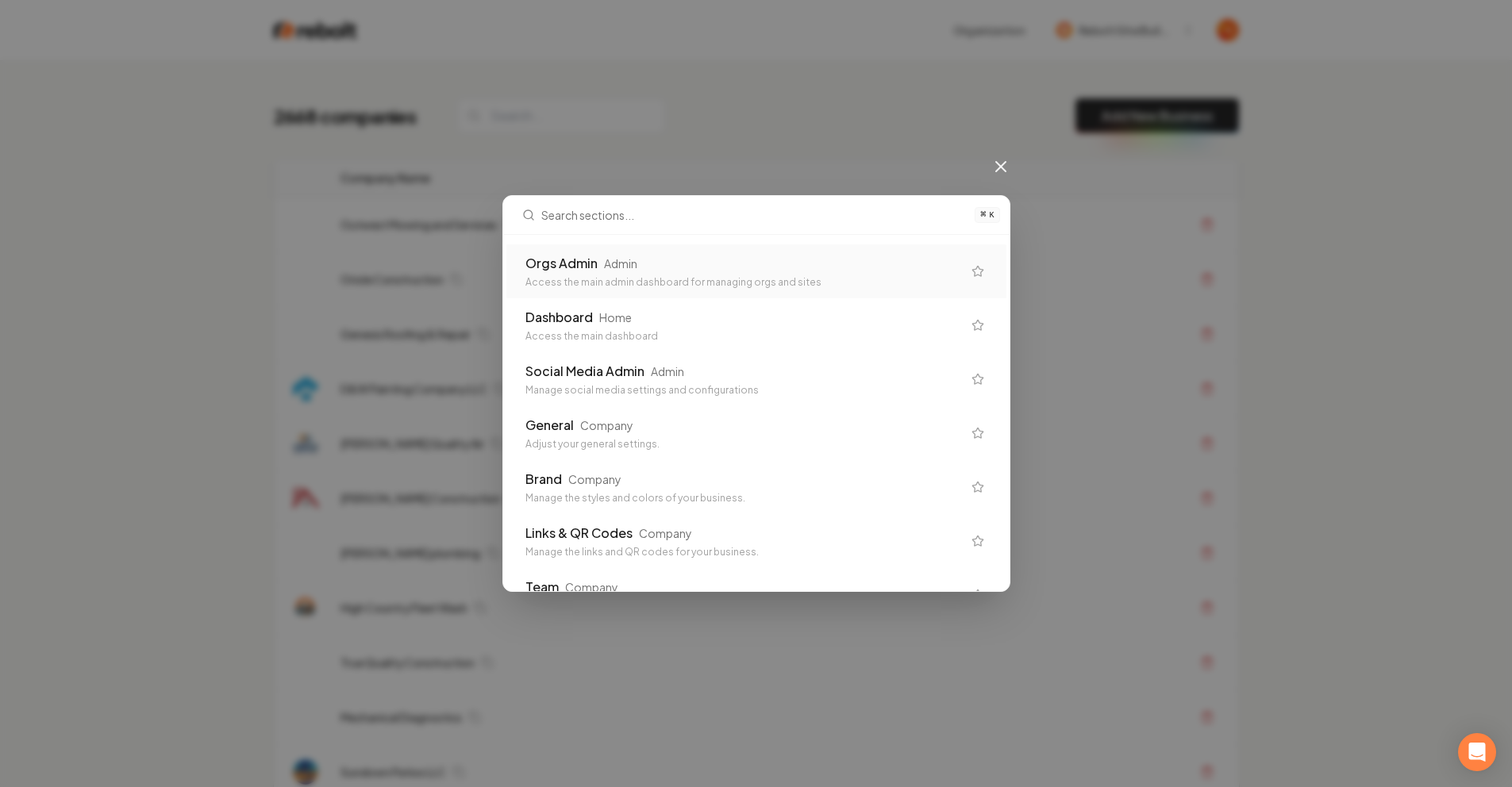
click at [648, 258] on div "Orgs Admin Admin" at bounding box center [744, 263] width 437 height 19
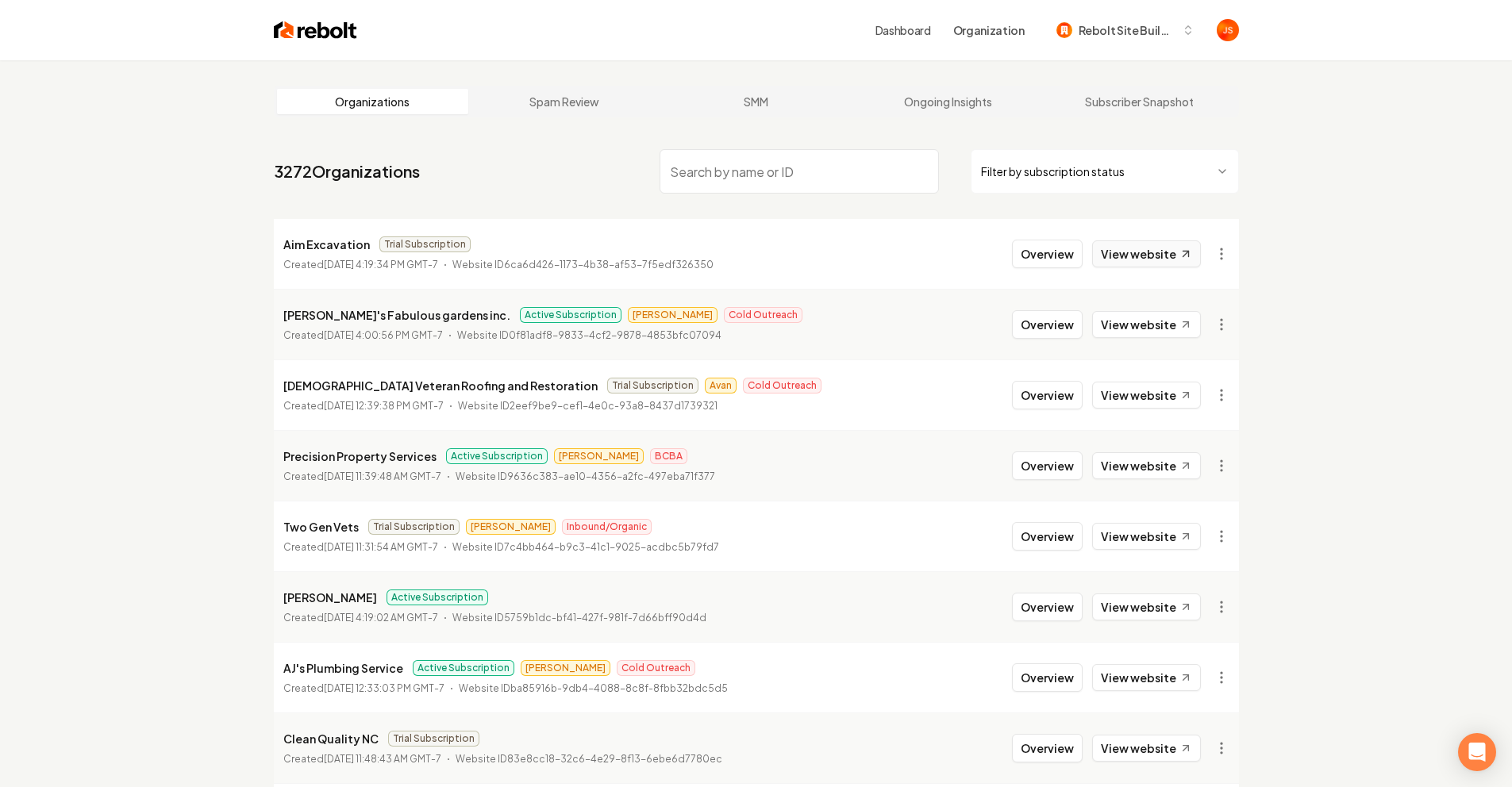
click at [1158, 244] on link "View website" at bounding box center [1146, 253] width 109 height 27
click at [1160, 248] on link "View website" at bounding box center [1146, 253] width 109 height 27
click at [828, 170] on input "search" at bounding box center [799, 171] width 280 height 44
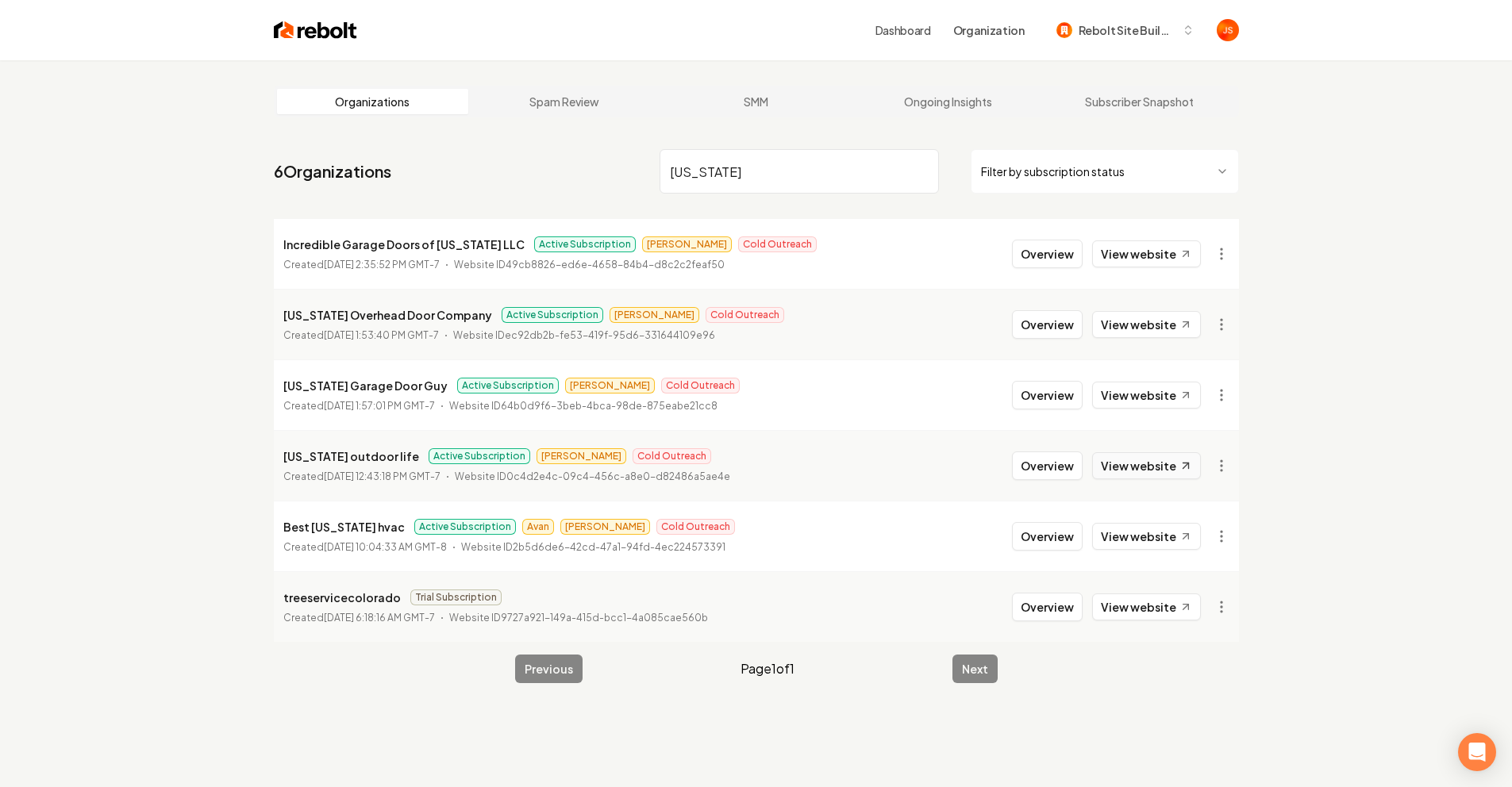
type input "[US_STATE]"
click at [1107, 452] on link "View website" at bounding box center [1146, 465] width 109 height 27
click at [1055, 448] on li "[US_STATE] outdoor life Active Subscription [PERSON_NAME] Outreach Created [DAT…" at bounding box center [757, 466] width 966 height 71
click at [1051, 461] on button "Overview" at bounding box center [1048, 465] width 71 height 28
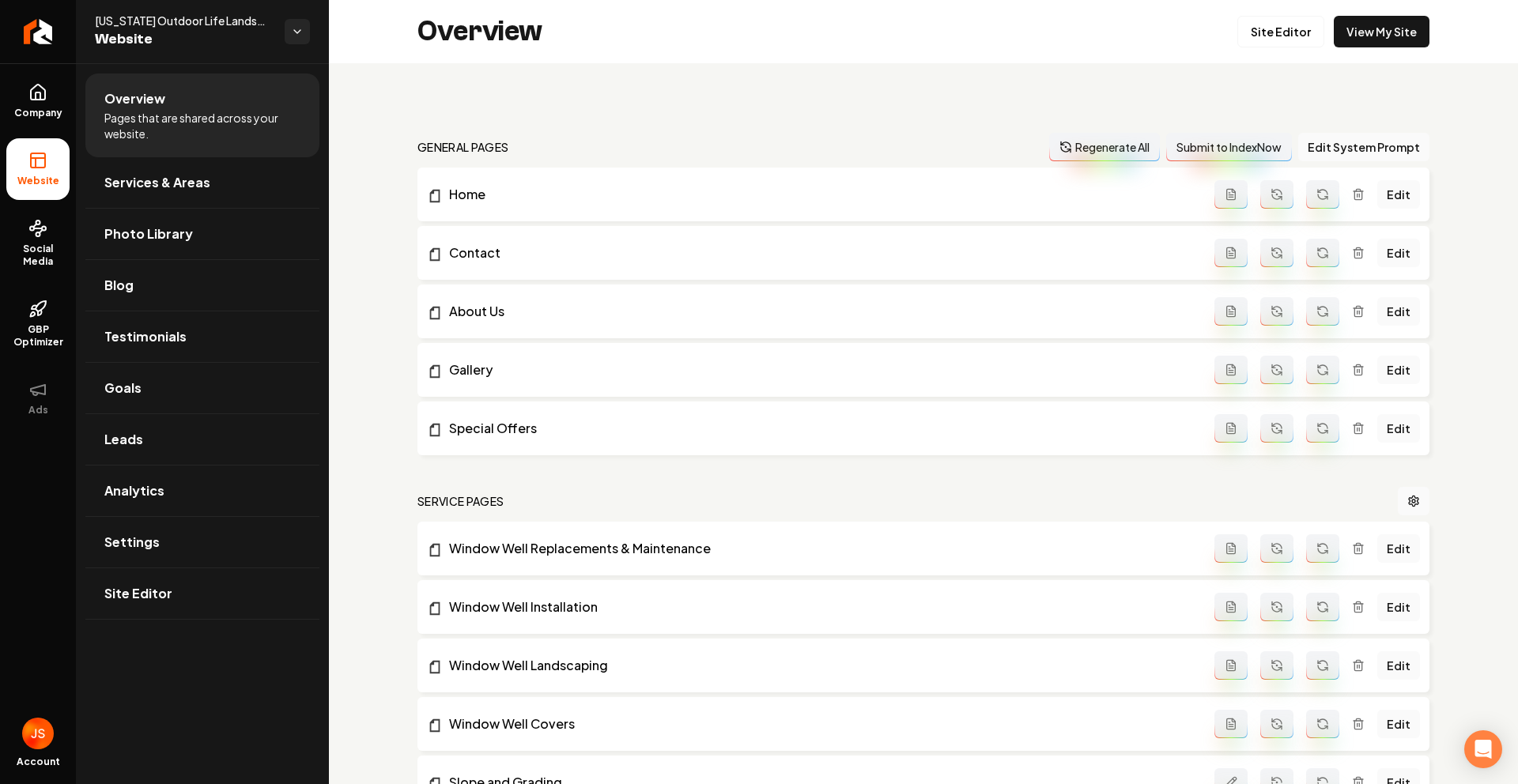
click at [46, 144] on li "Website" at bounding box center [38, 169] width 63 height 62
click at [44, 110] on span "Company" at bounding box center [39, 113] width 61 height 13
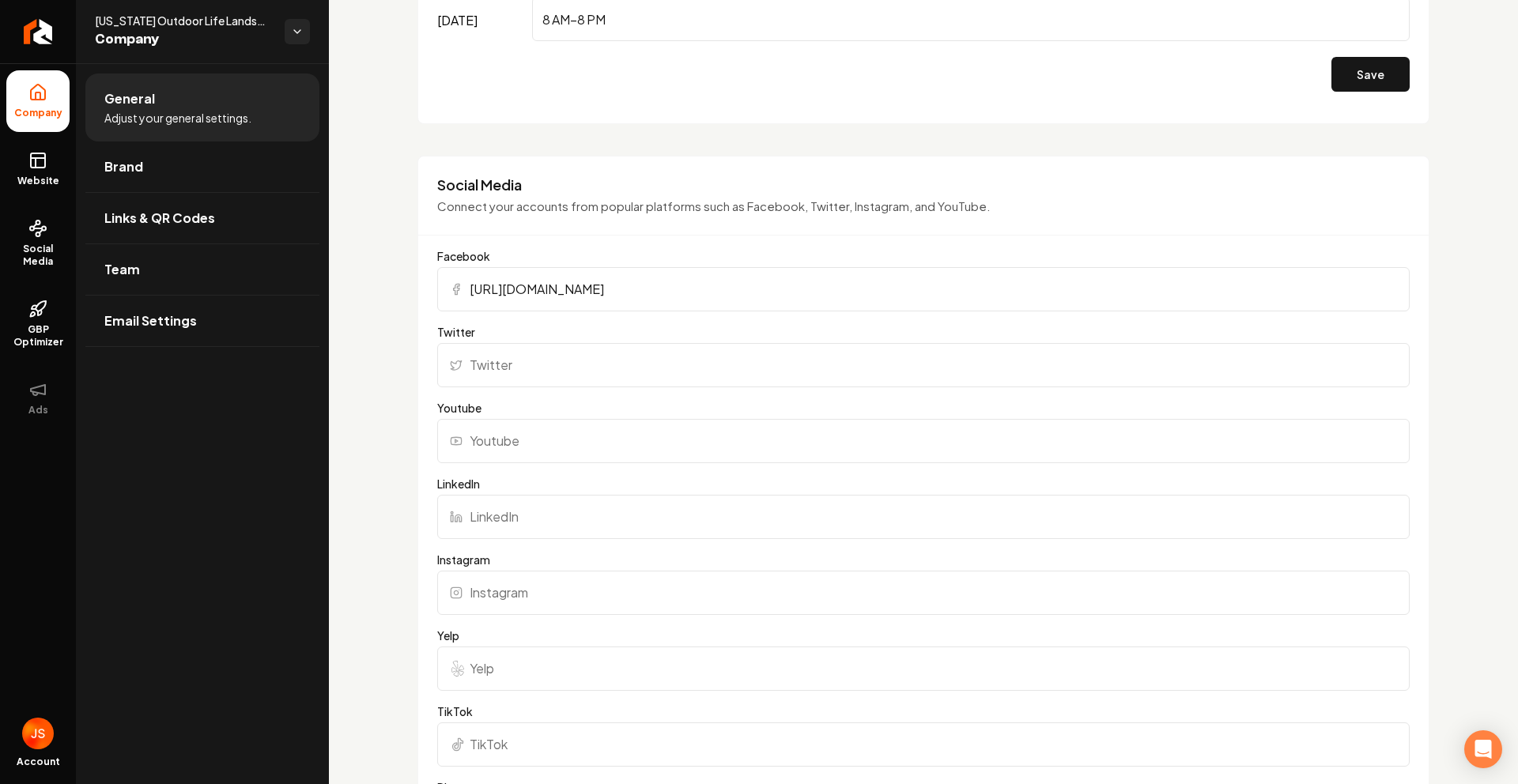
scroll to position [1523, 0]
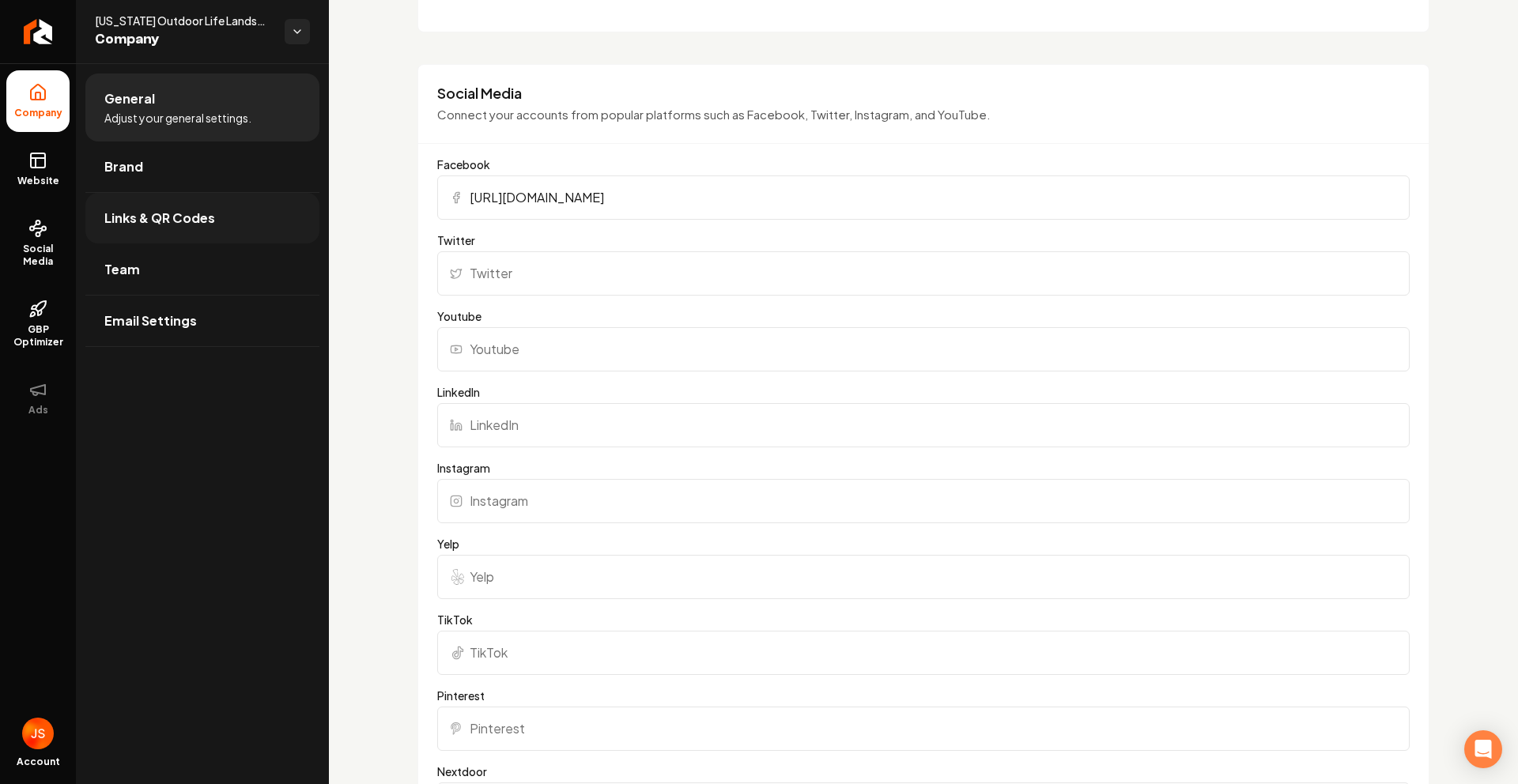
click at [107, 213] on span "Links & QR Codes" at bounding box center [160, 218] width 111 height 19
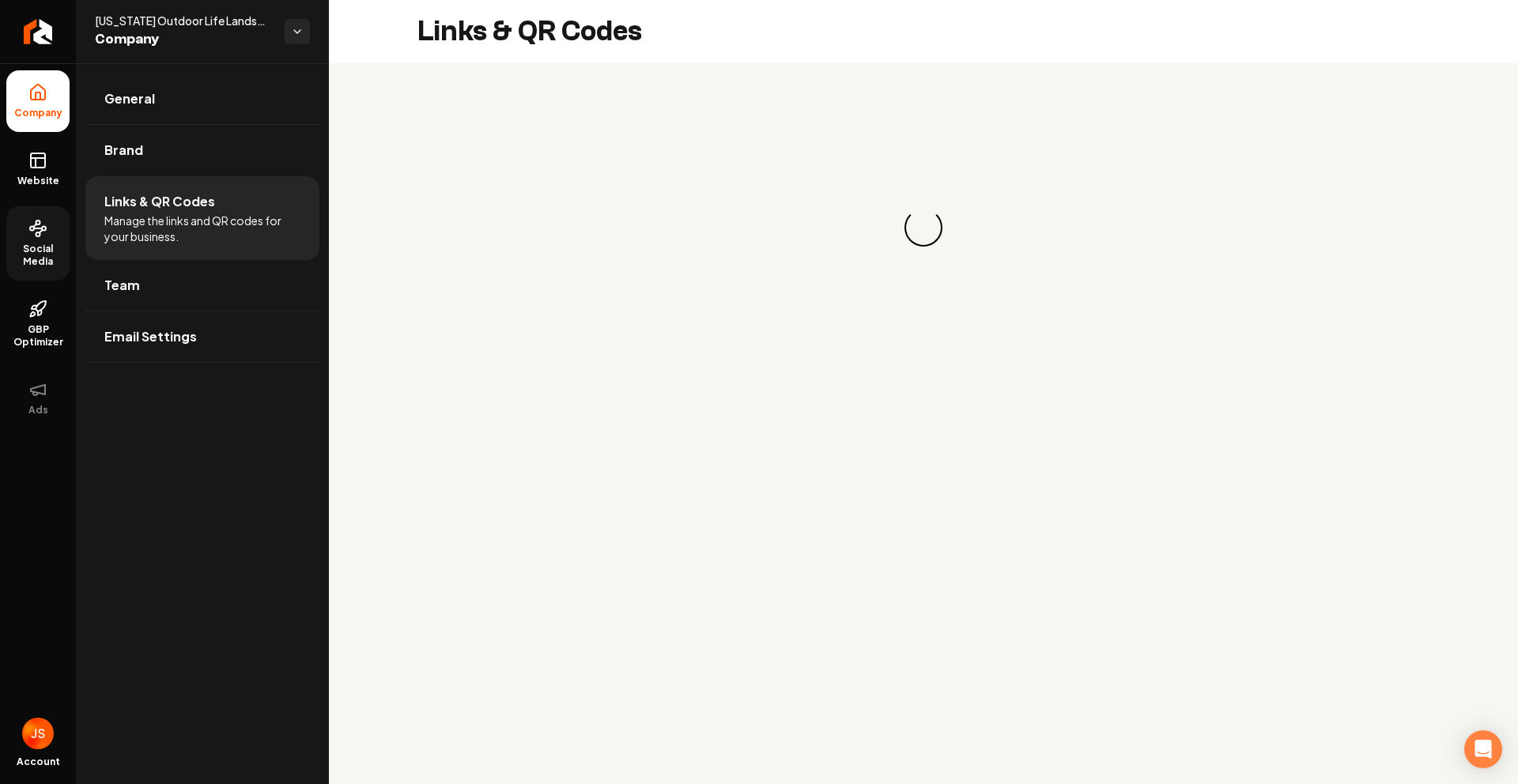
click at [22, 222] on link "Social Media" at bounding box center [38, 243] width 63 height 75
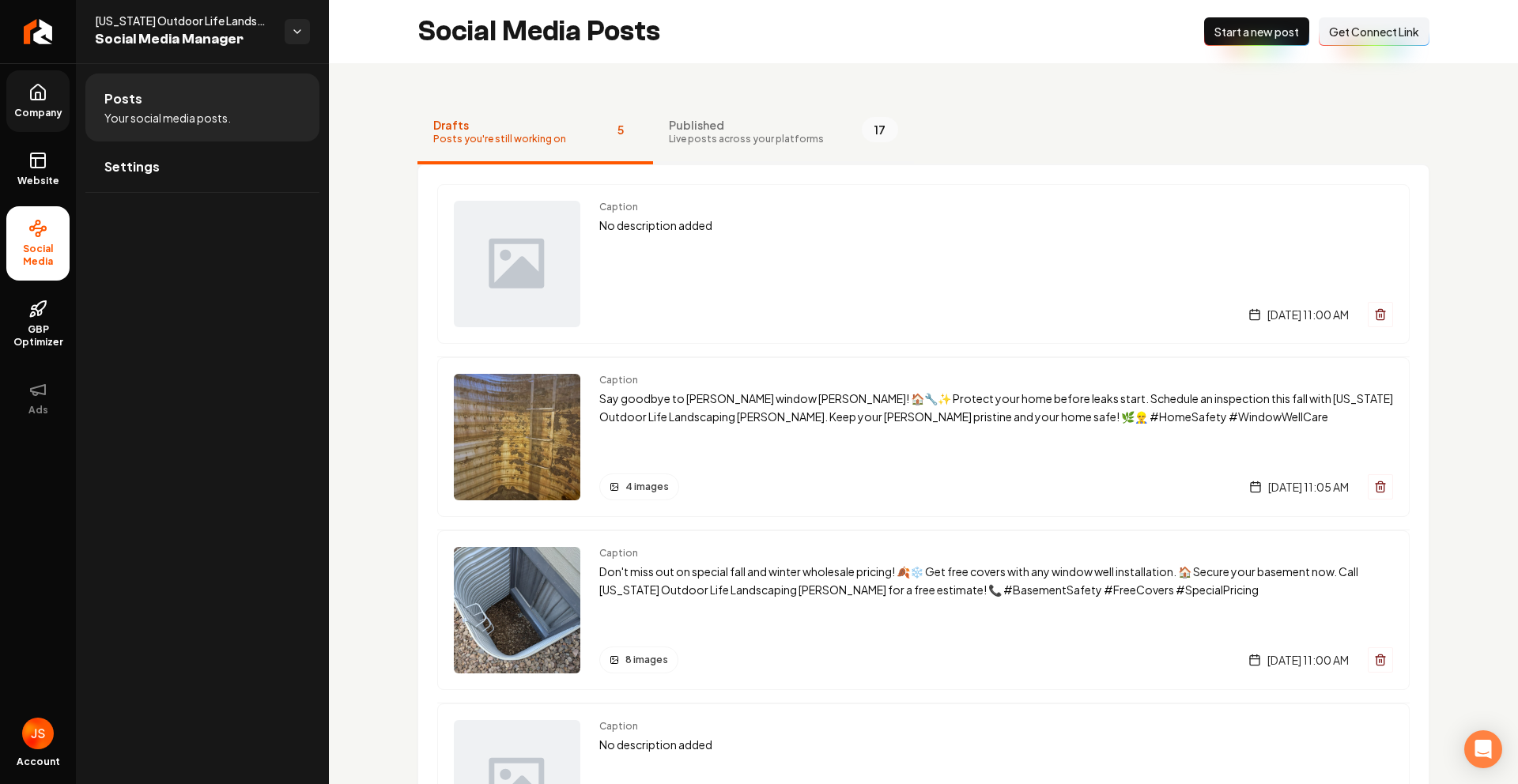
click at [669, 132] on span "Live posts across your platforms" at bounding box center [746, 139] width 155 height 13
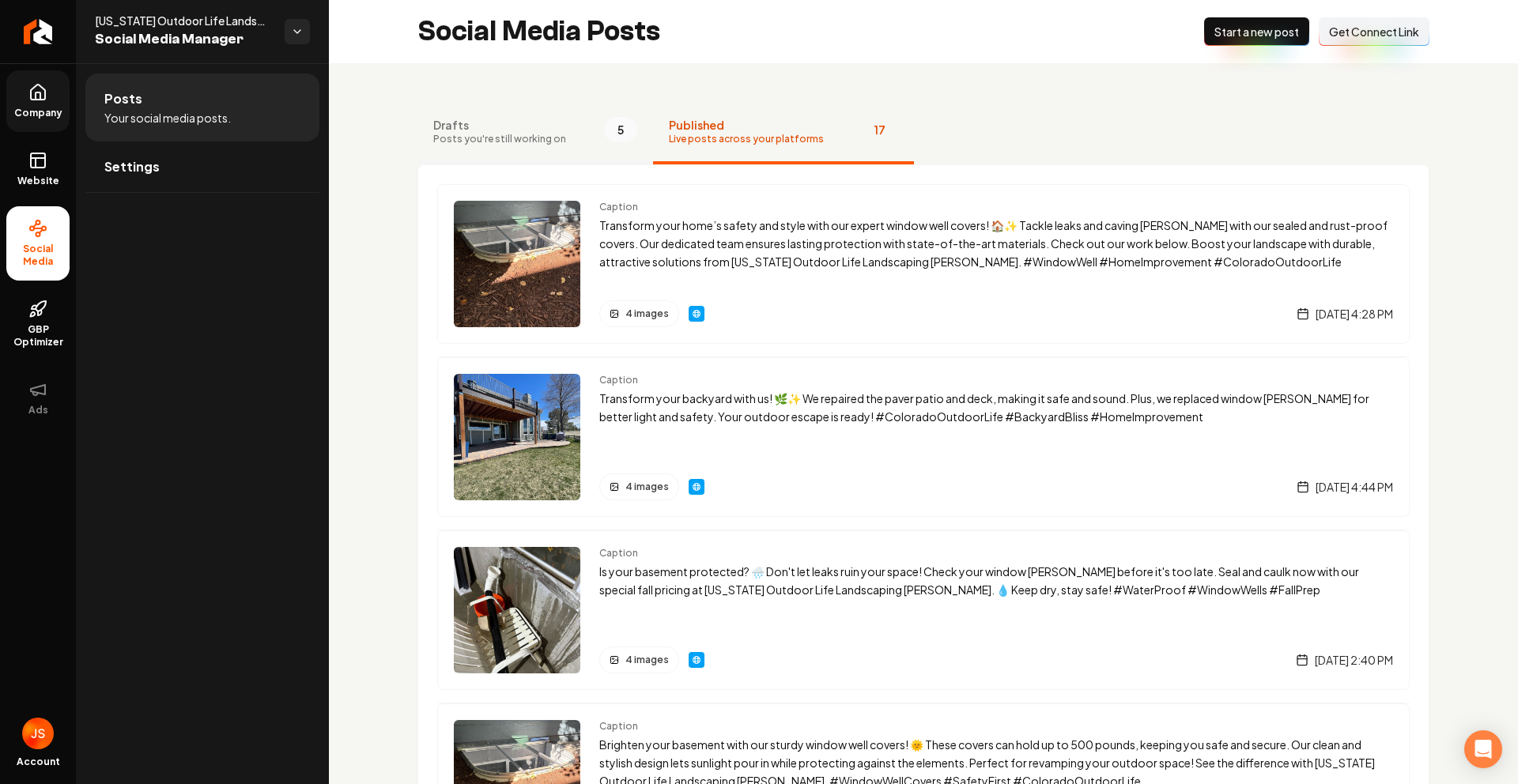
click at [531, 128] on span "Drafts" at bounding box center [499, 125] width 132 height 16
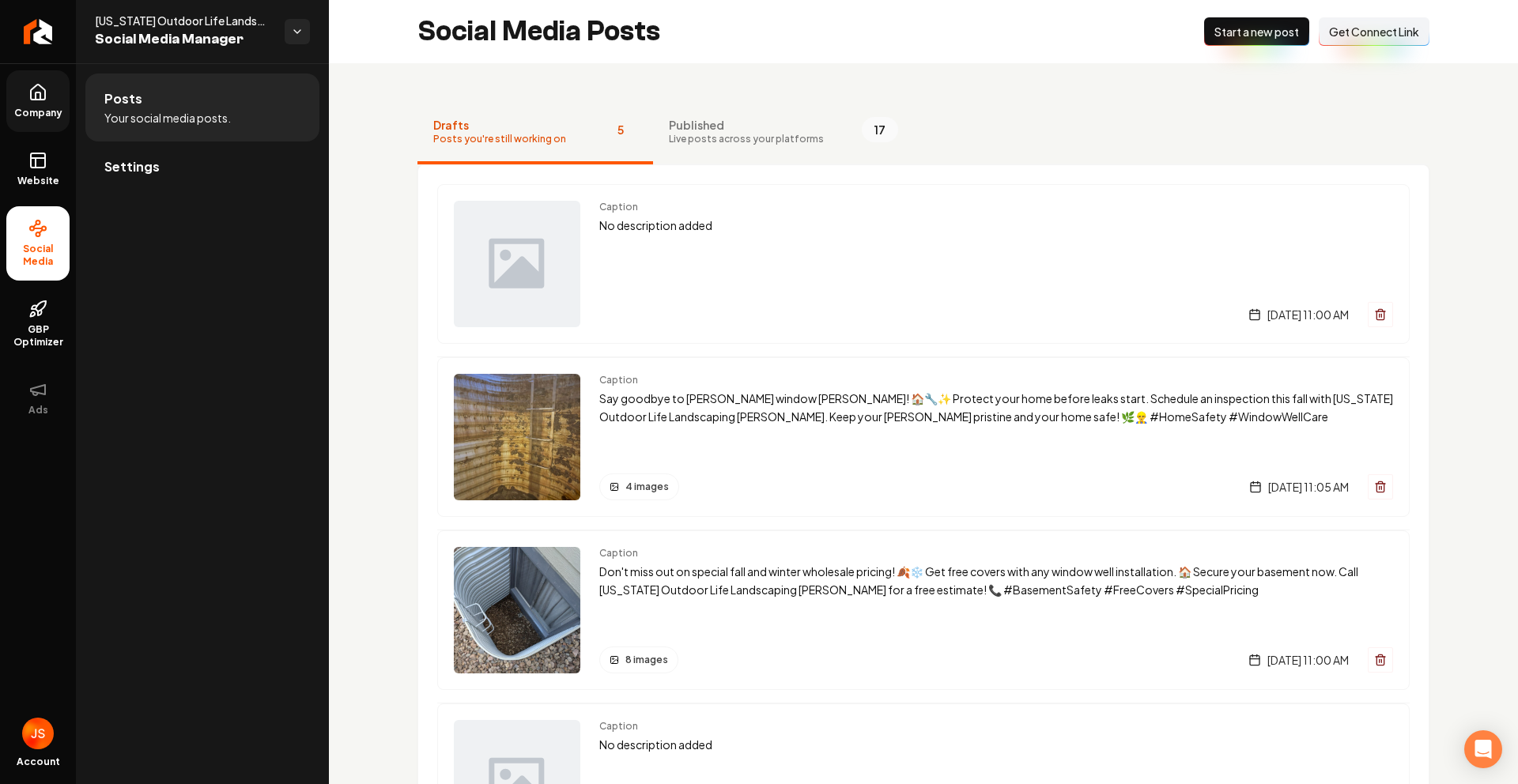
click at [182, 154] on link "Settings" at bounding box center [202, 166] width 234 height 51
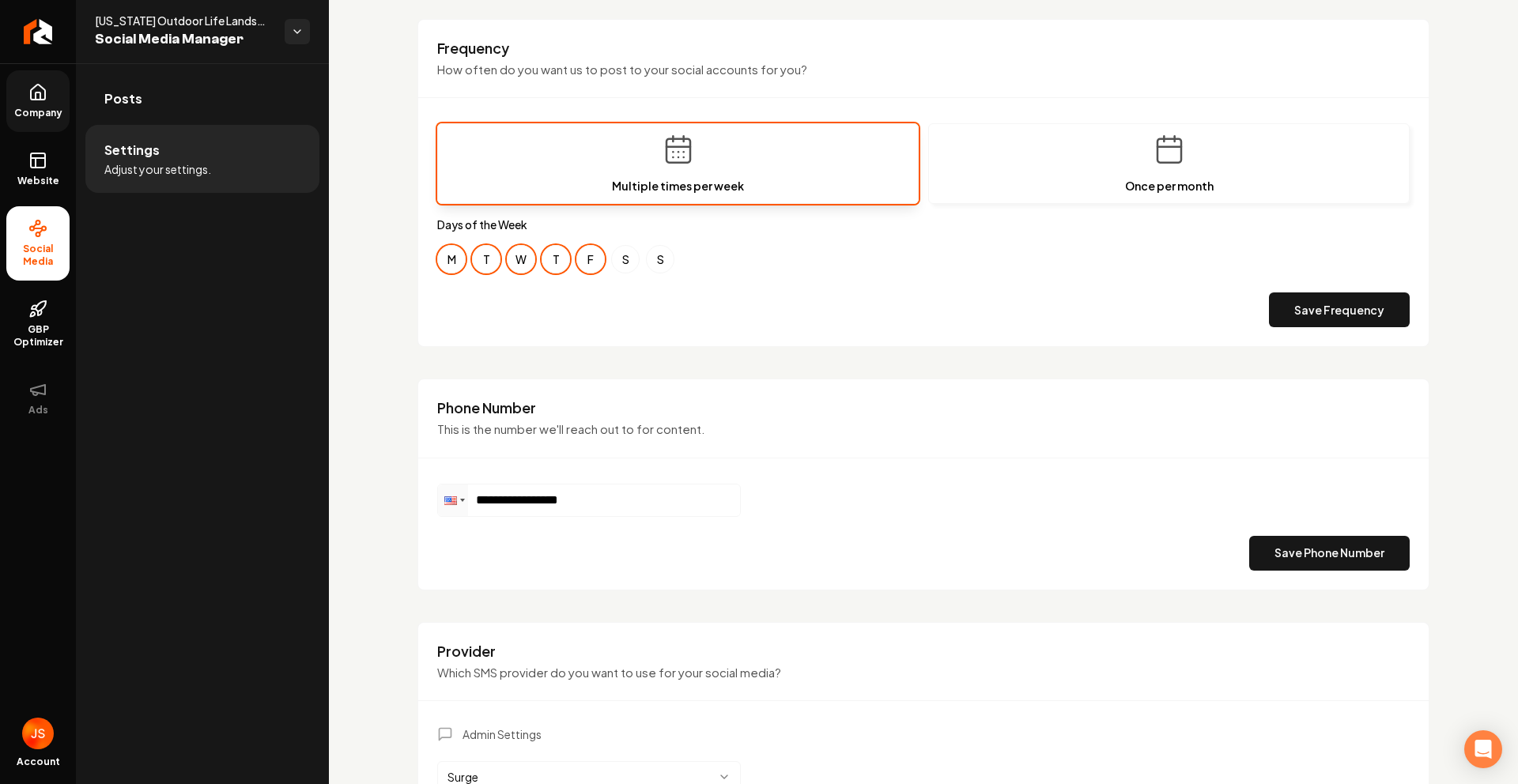
scroll to position [637, 0]
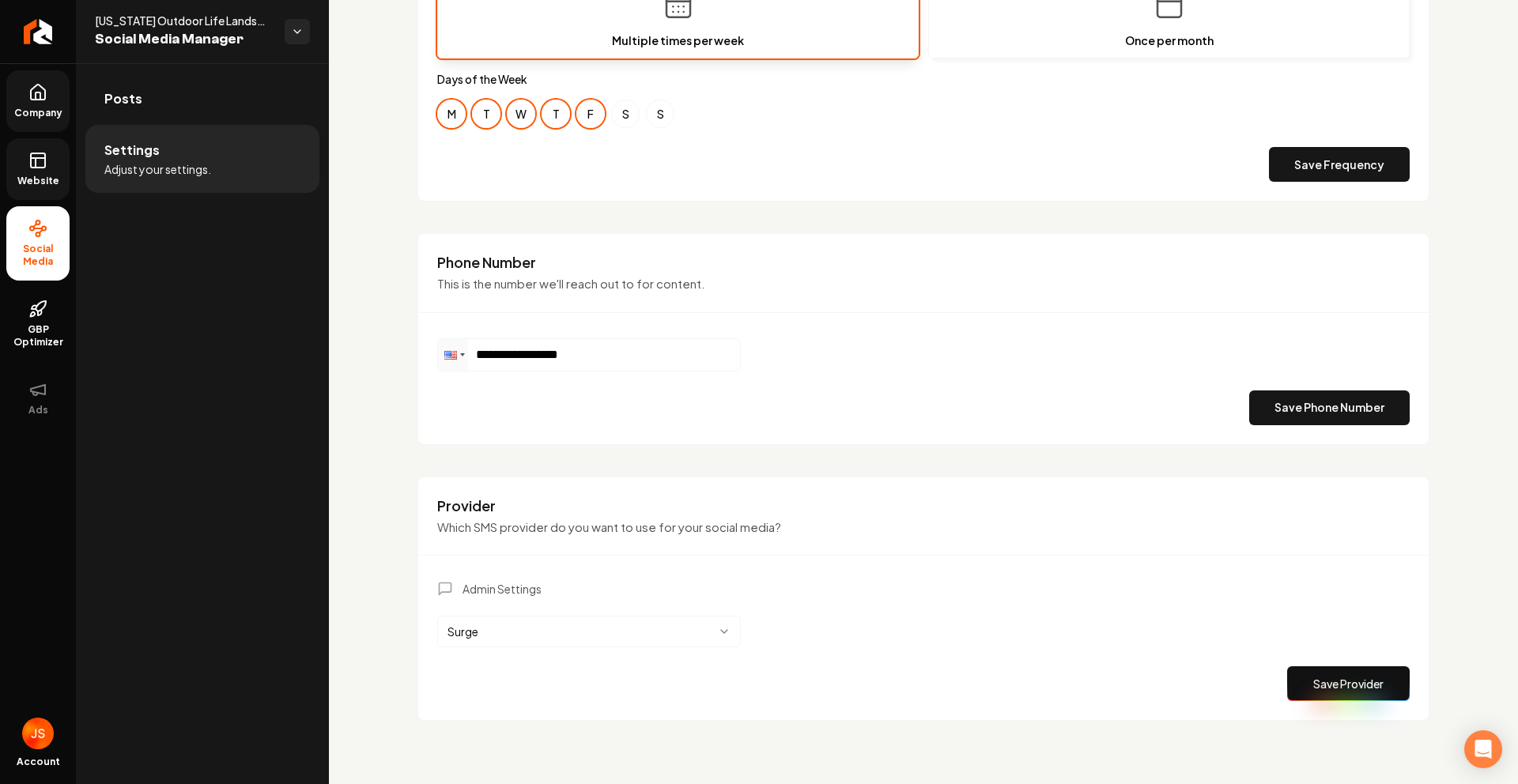
click at [41, 177] on span "Website" at bounding box center [39, 181] width 55 height 13
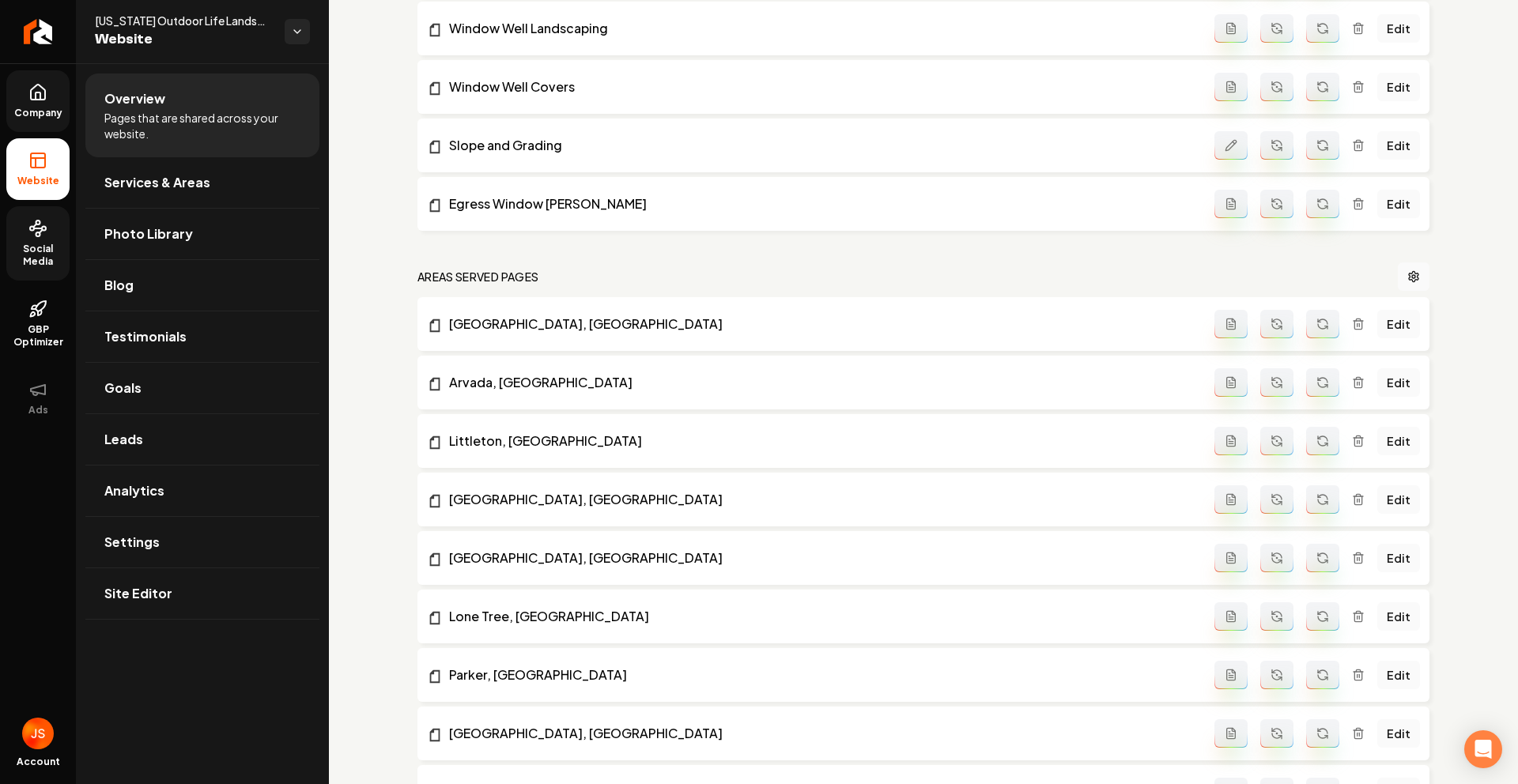
click at [43, 130] on link "Company" at bounding box center [38, 101] width 63 height 62
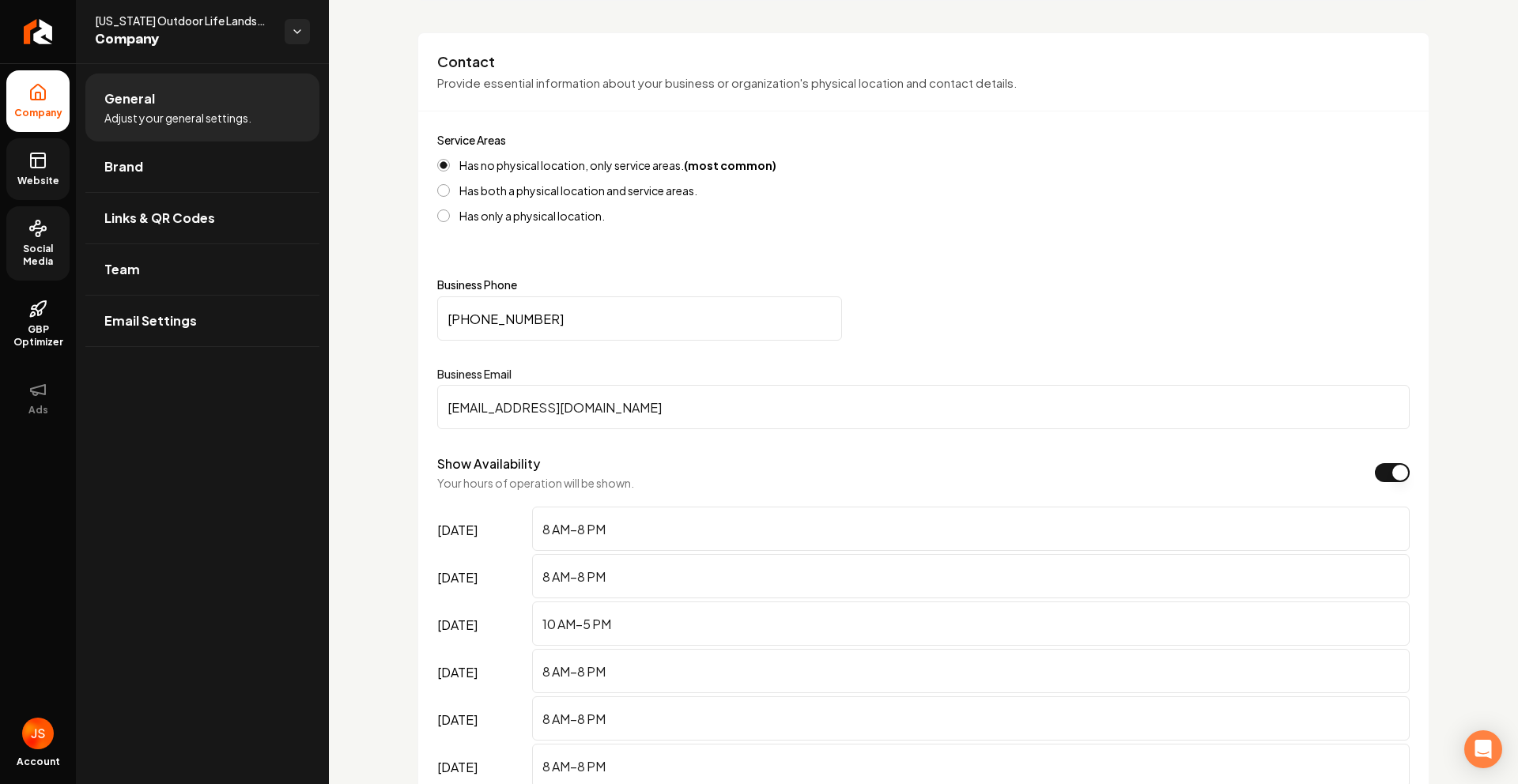
click at [53, 157] on link "Website" at bounding box center [38, 169] width 63 height 62
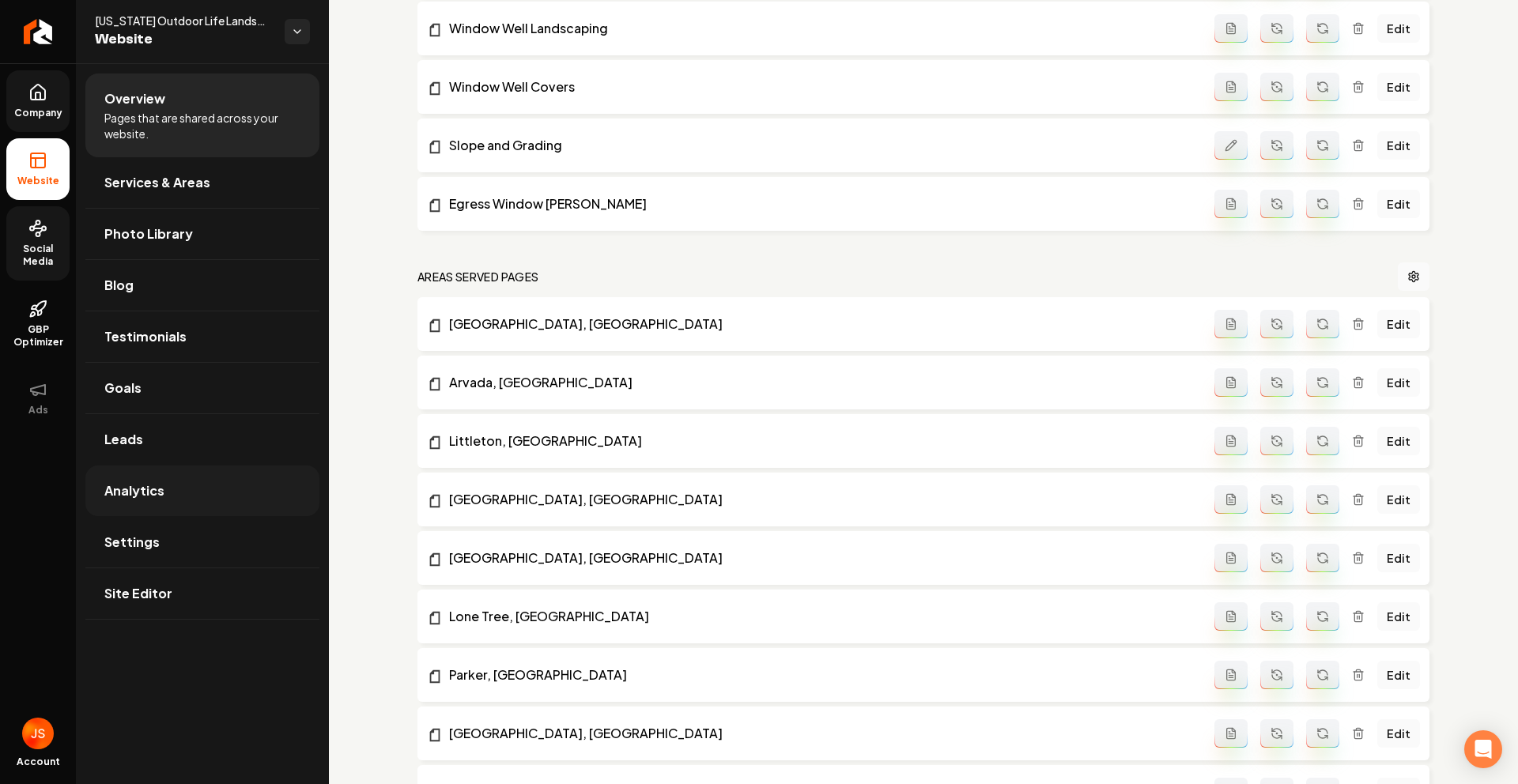
click at [151, 474] on link "Analytics" at bounding box center [202, 490] width 234 height 51
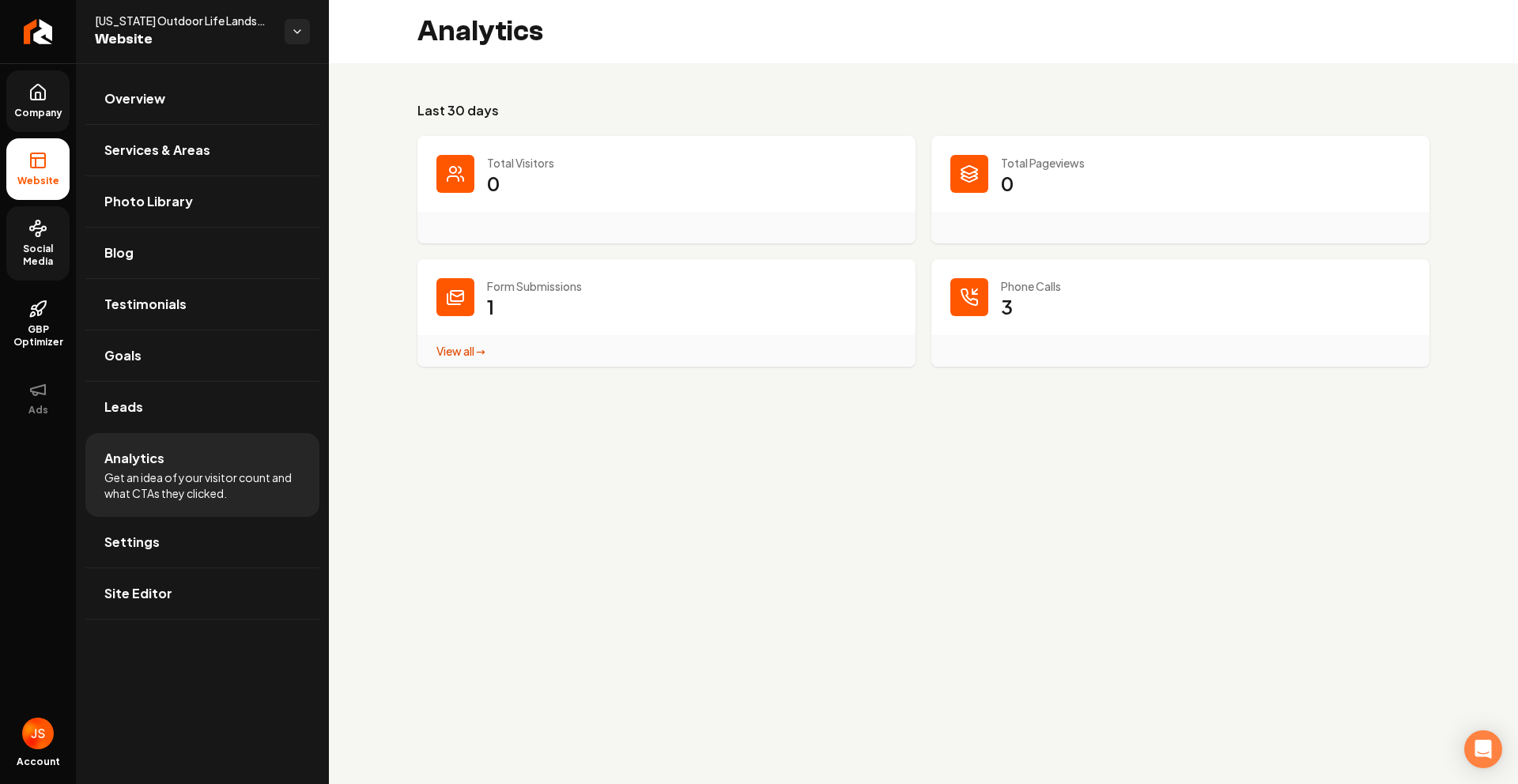
drag, startPoint x: 1110, startPoint y: 441, endPoint x: 1102, endPoint y: 438, distance: 8.5
click at [444, 349] on link "View all → Form Submissions stats" at bounding box center [461, 351] width 49 height 14
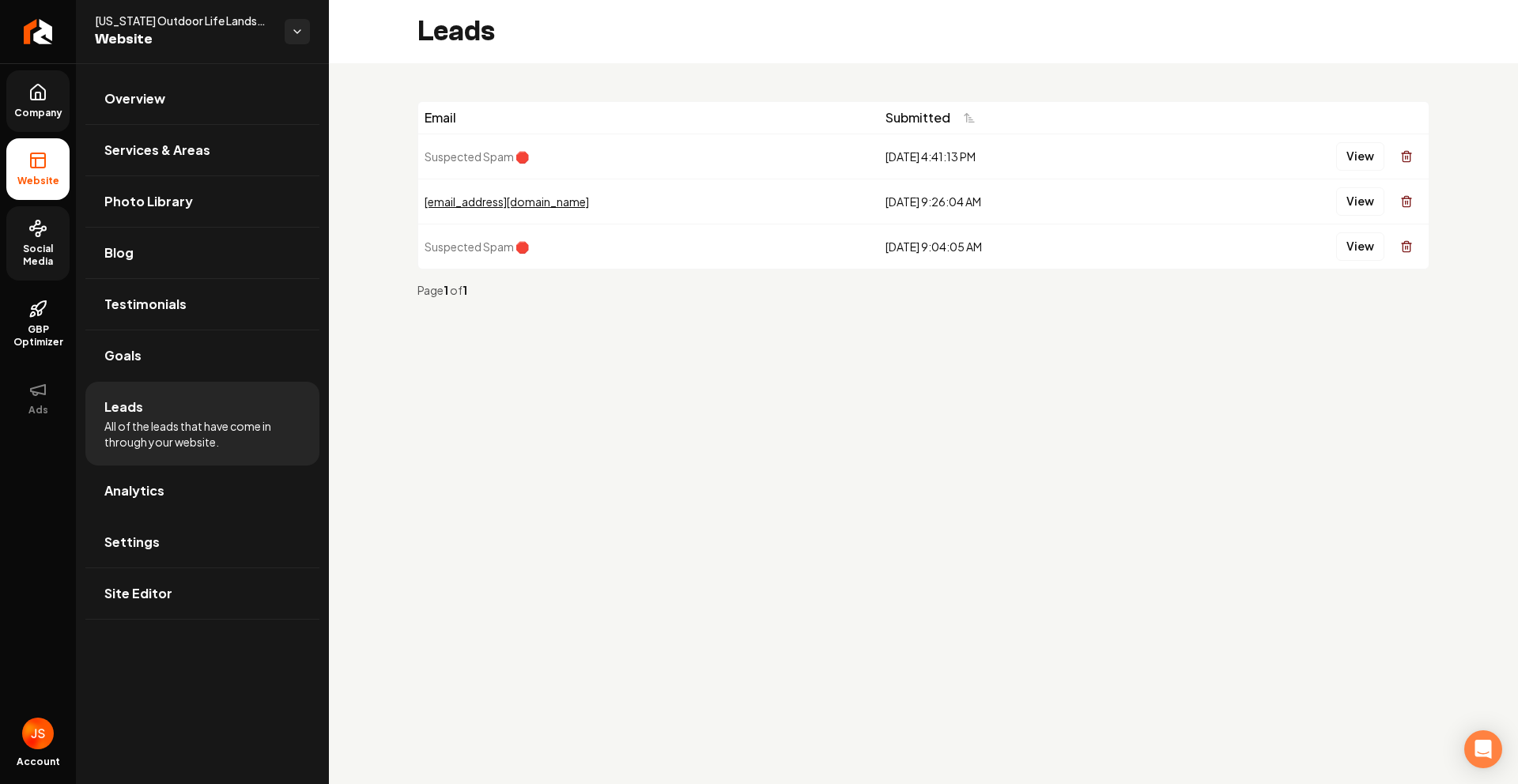
click at [39, 91] on icon at bounding box center [38, 92] width 19 height 19
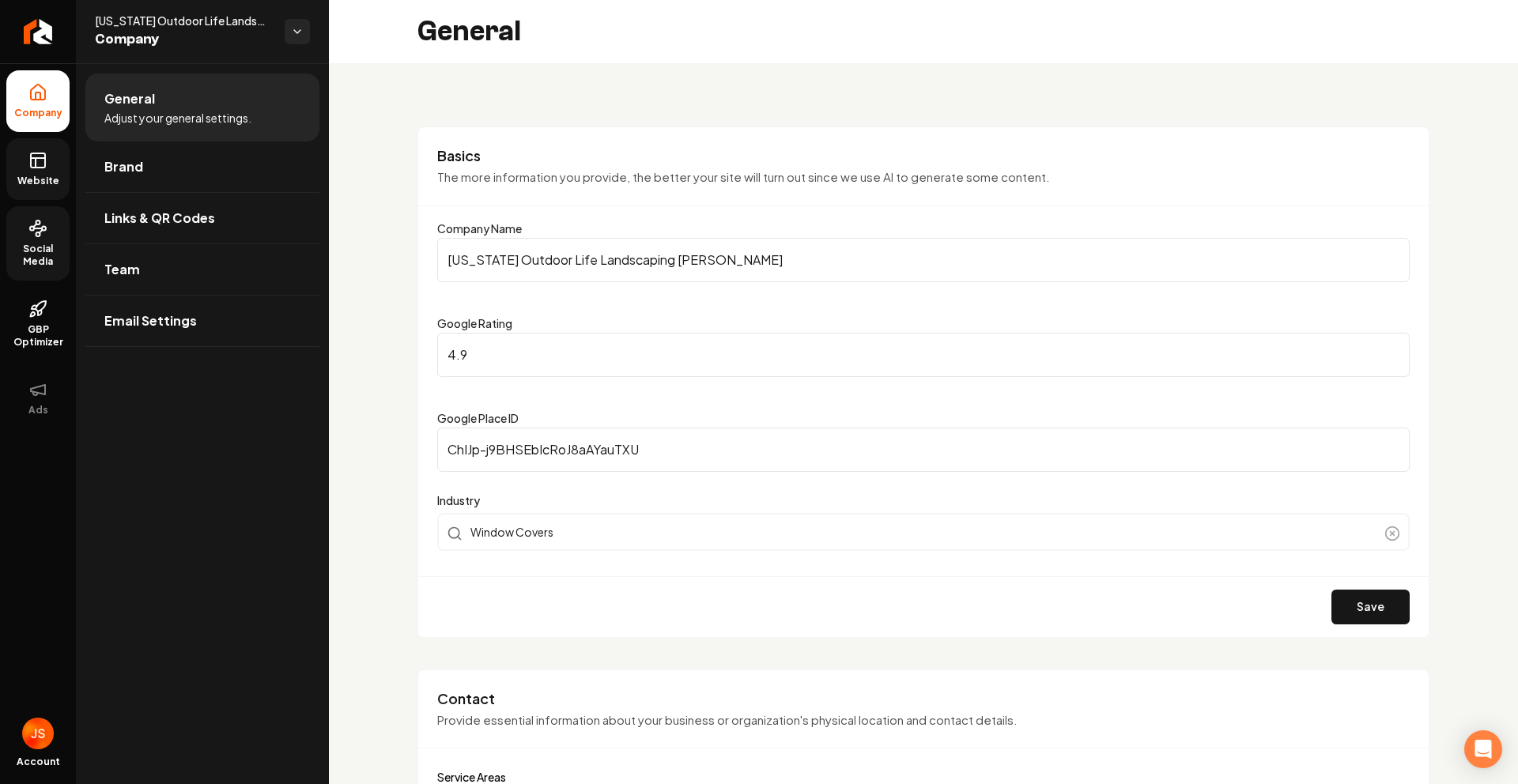
click at [31, 171] on link "Website" at bounding box center [38, 169] width 63 height 62
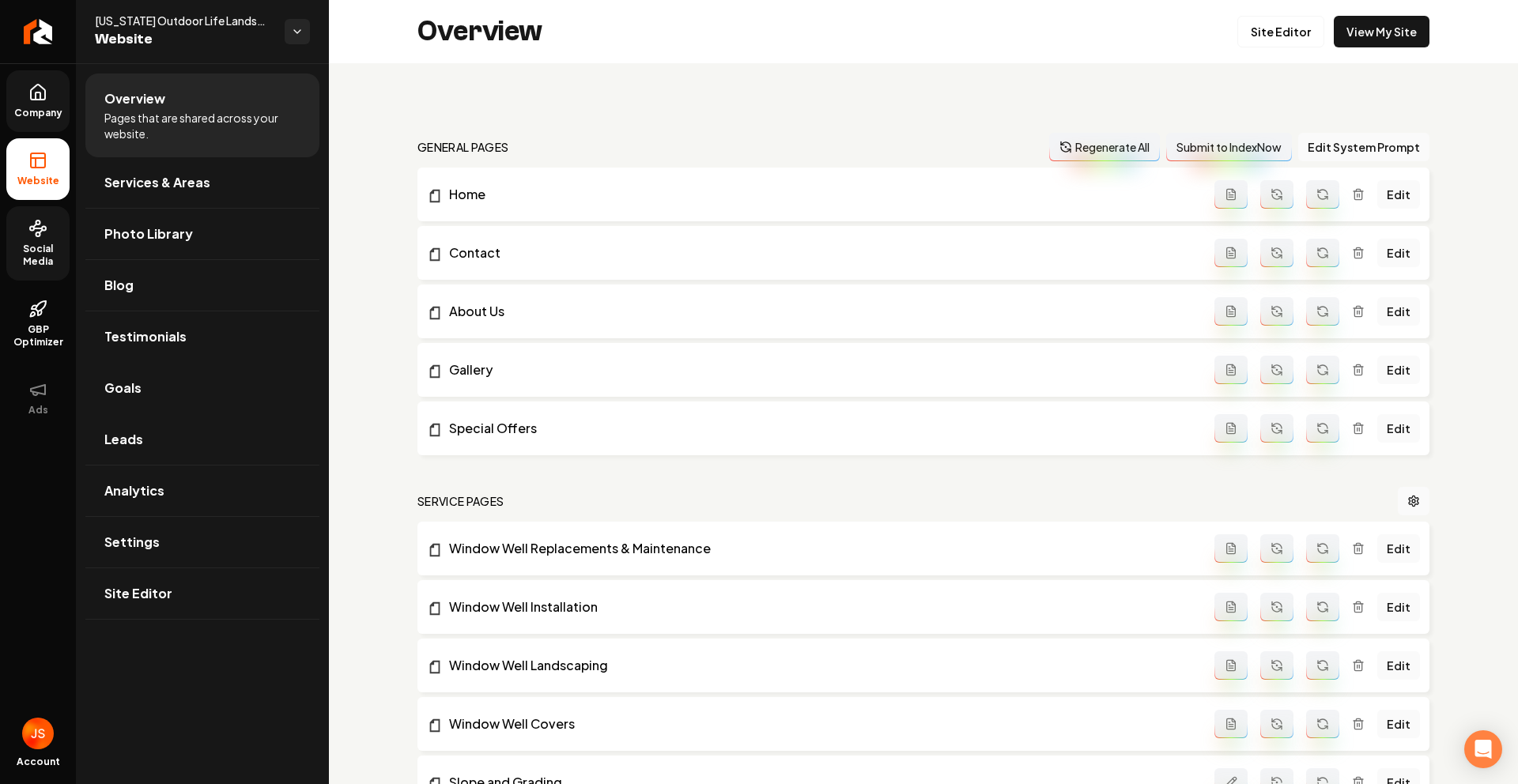
click at [128, 410] on link "Goals" at bounding box center [202, 388] width 234 height 51
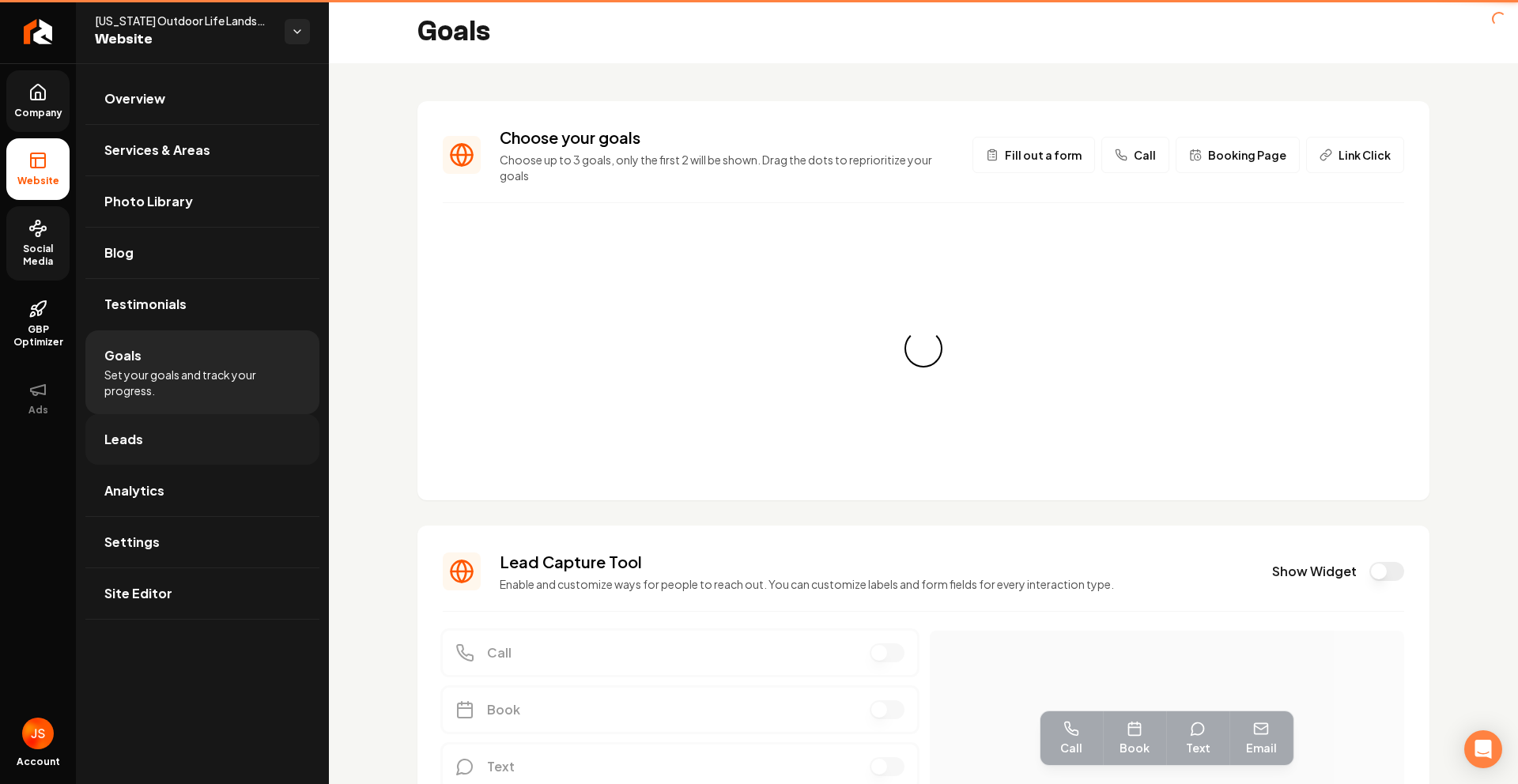
click at [129, 437] on span "Leads" at bounding box center [124, 440] width 39 height 19
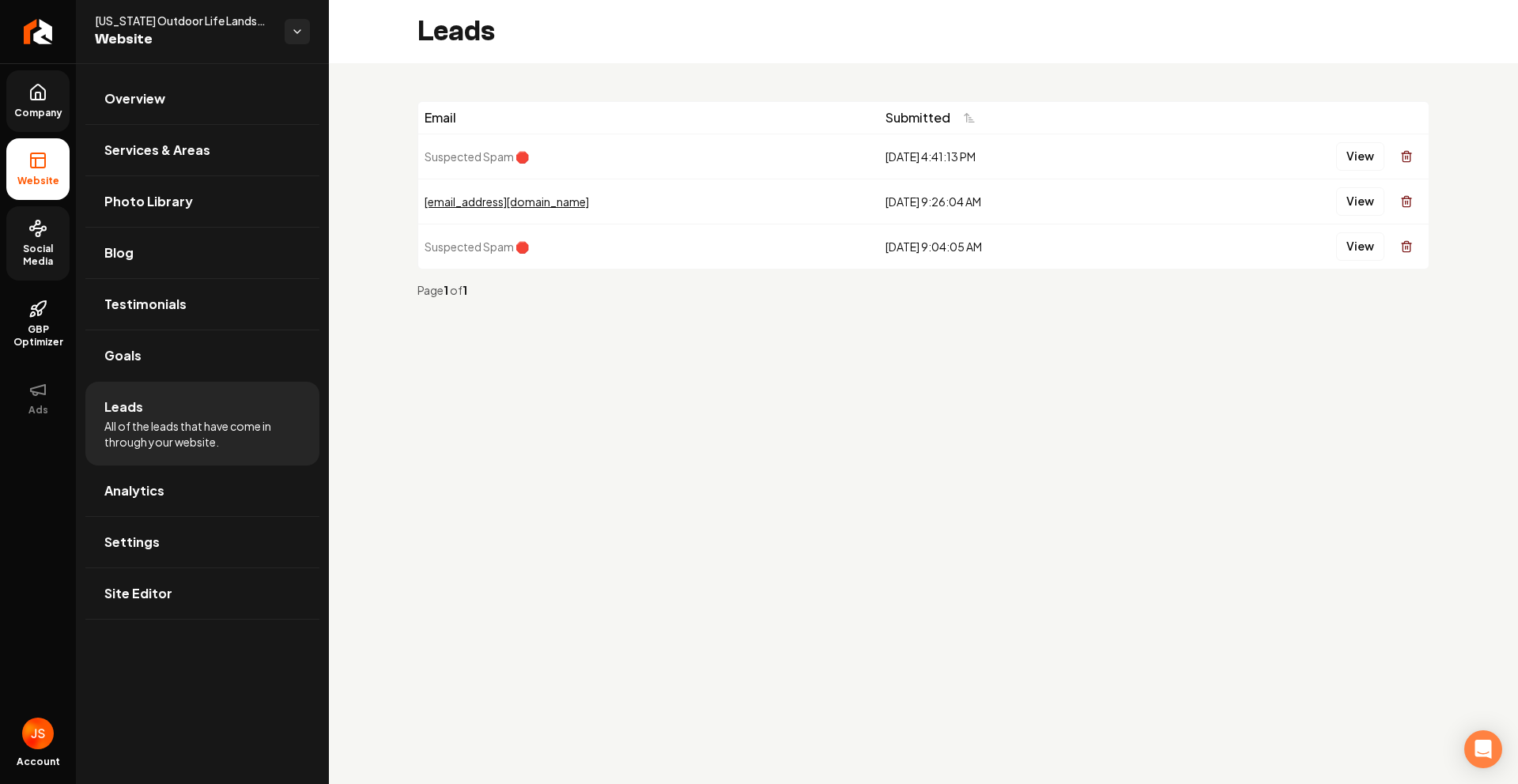
click at [54, 86] on link "Company" at bounding box center [38, 101] width 63 height 62
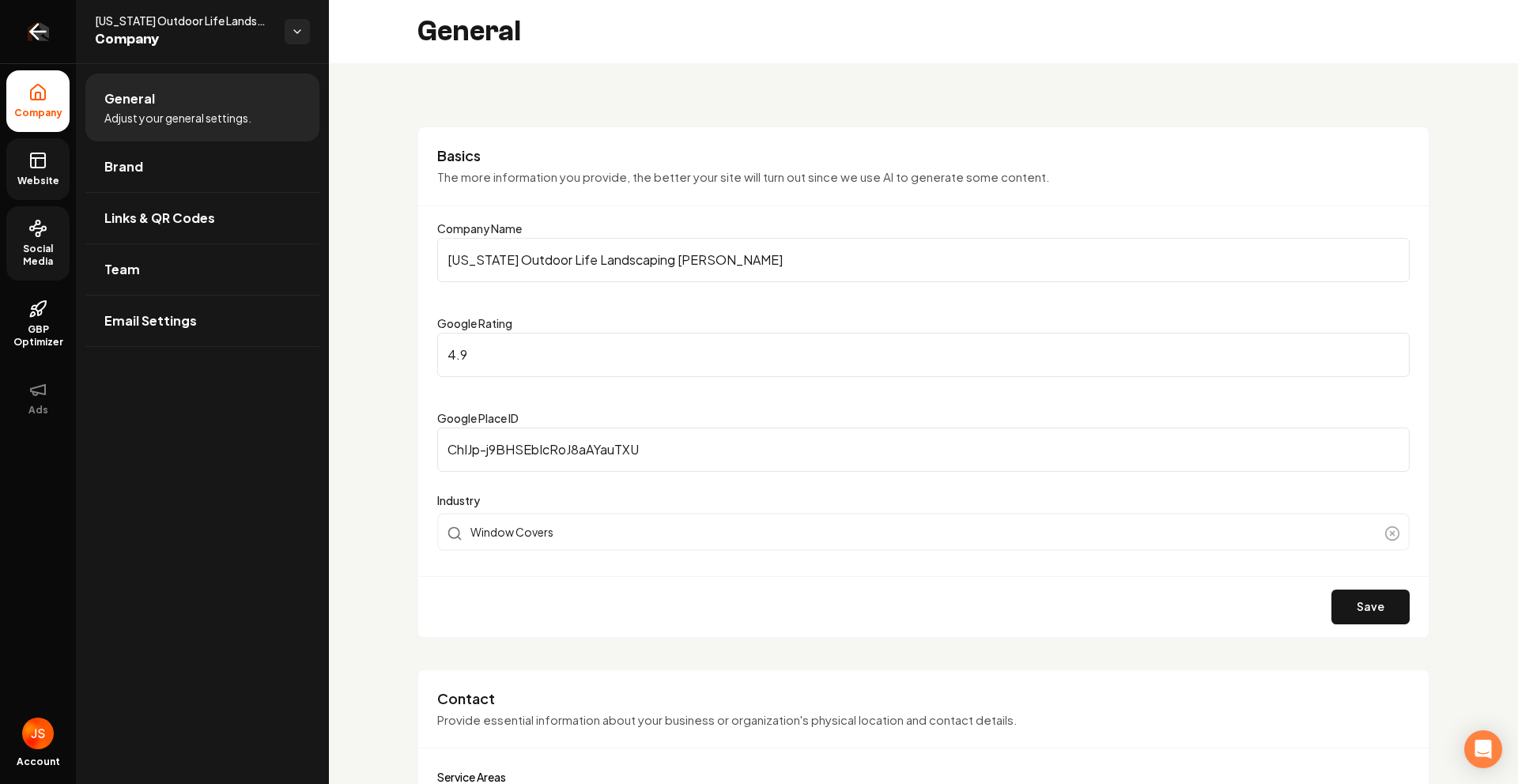
click at [54, 15] on link "Return to dashboard" at bounding box center [38, 31] width 76 height 63
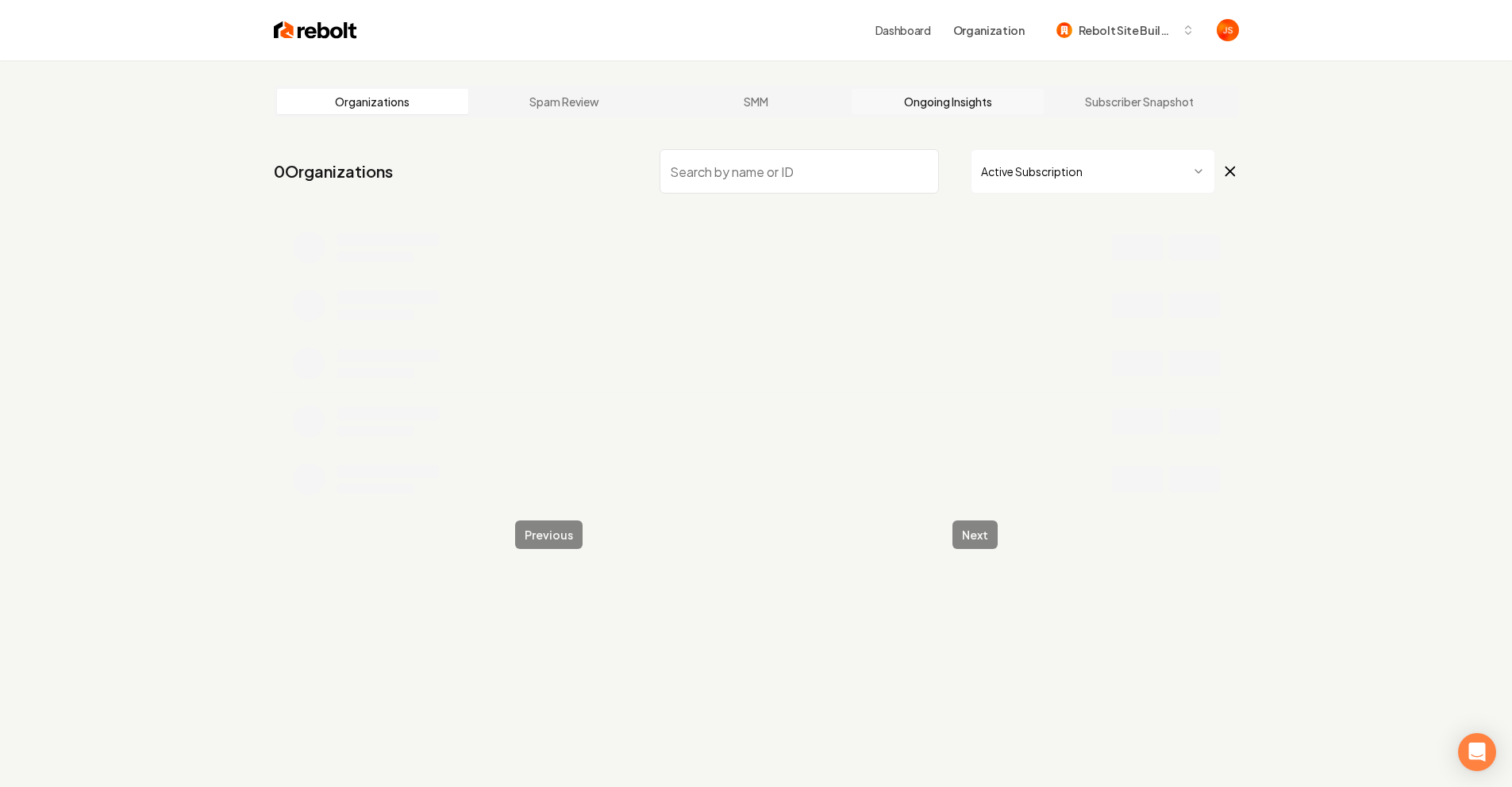
click at [949, 96] on link "Ongoing Insights" at bounding box center [948, 101] width 192 height 26
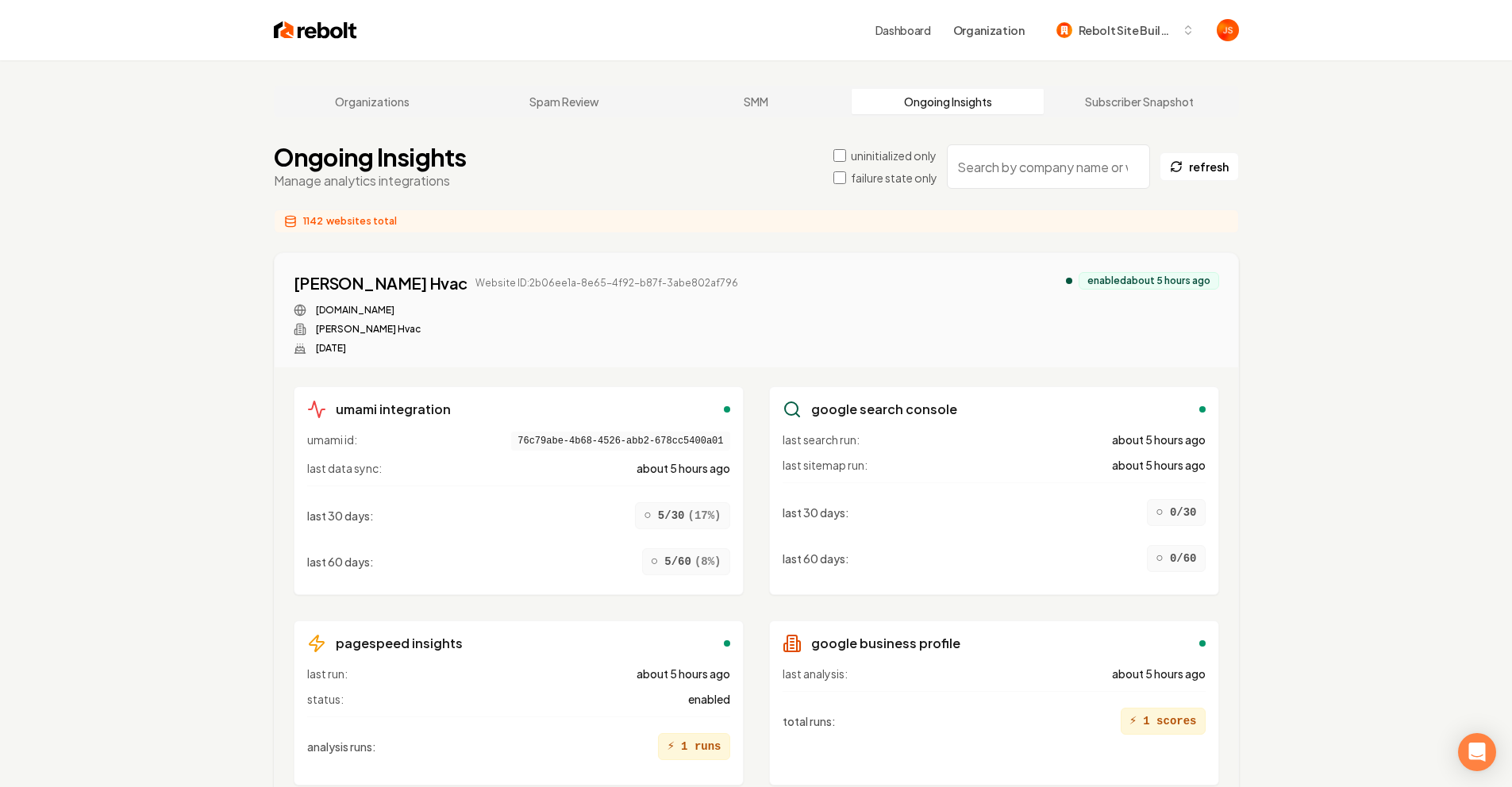
click at [993, 175] on input "search" at bounding box center [1049, 166] width 203 height 44
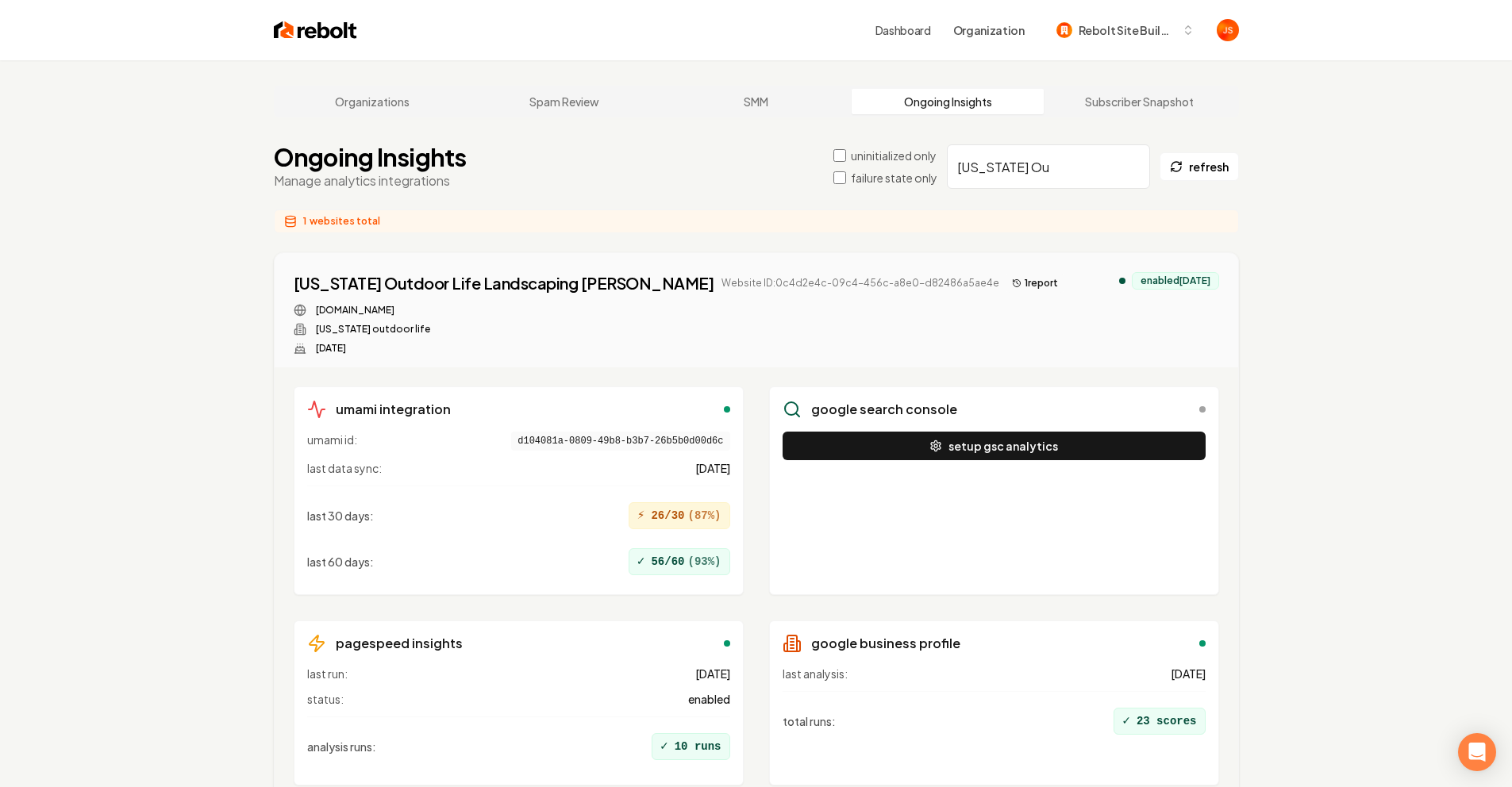
type input "[US_STATE] Ou"
click at [1006, 281] on button "1 report" at bounding box center [1035, 284] width 59 height 19
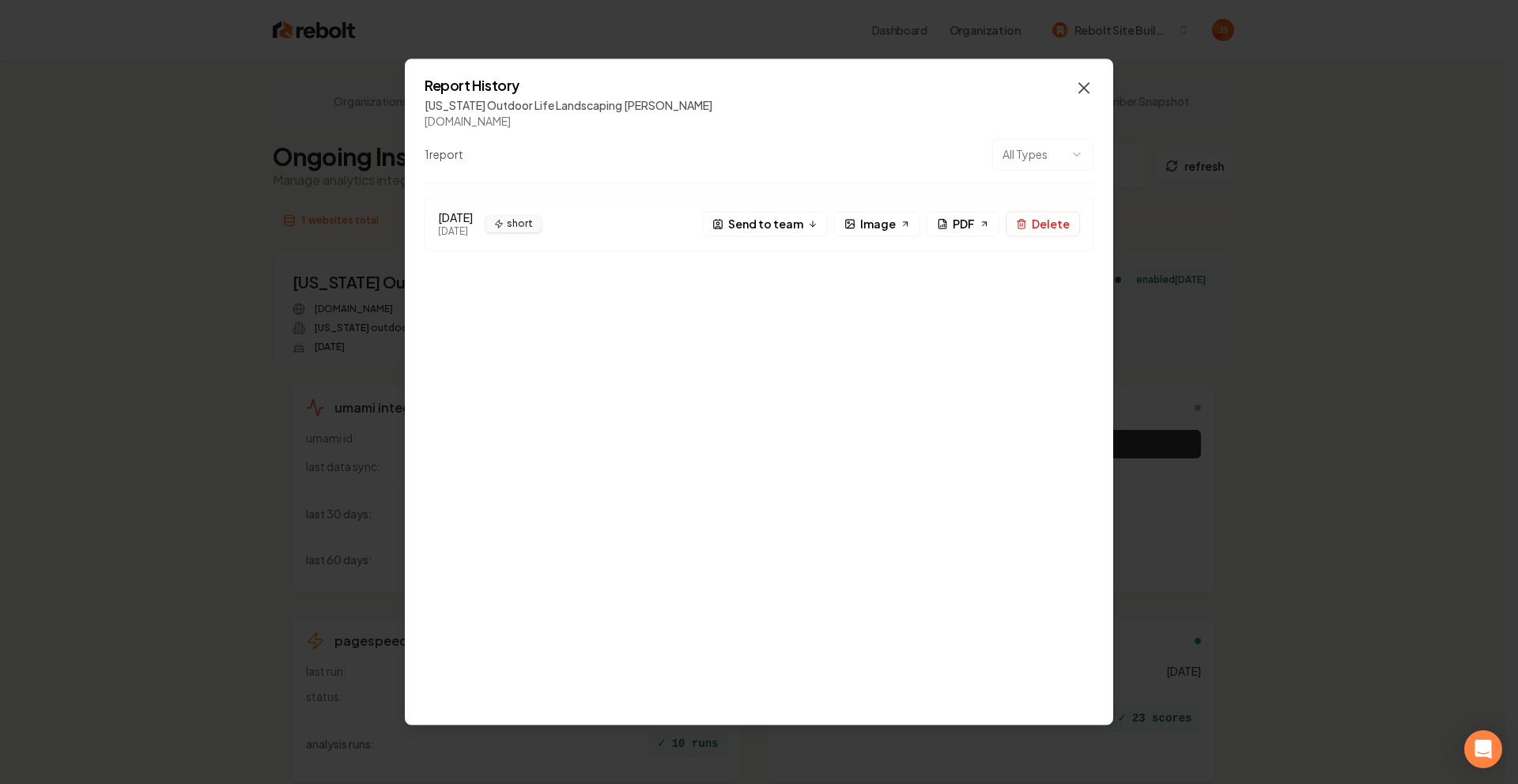
click at [1086, 83] on icon "button" at bounding box center [1084, 87] width 10 height 10
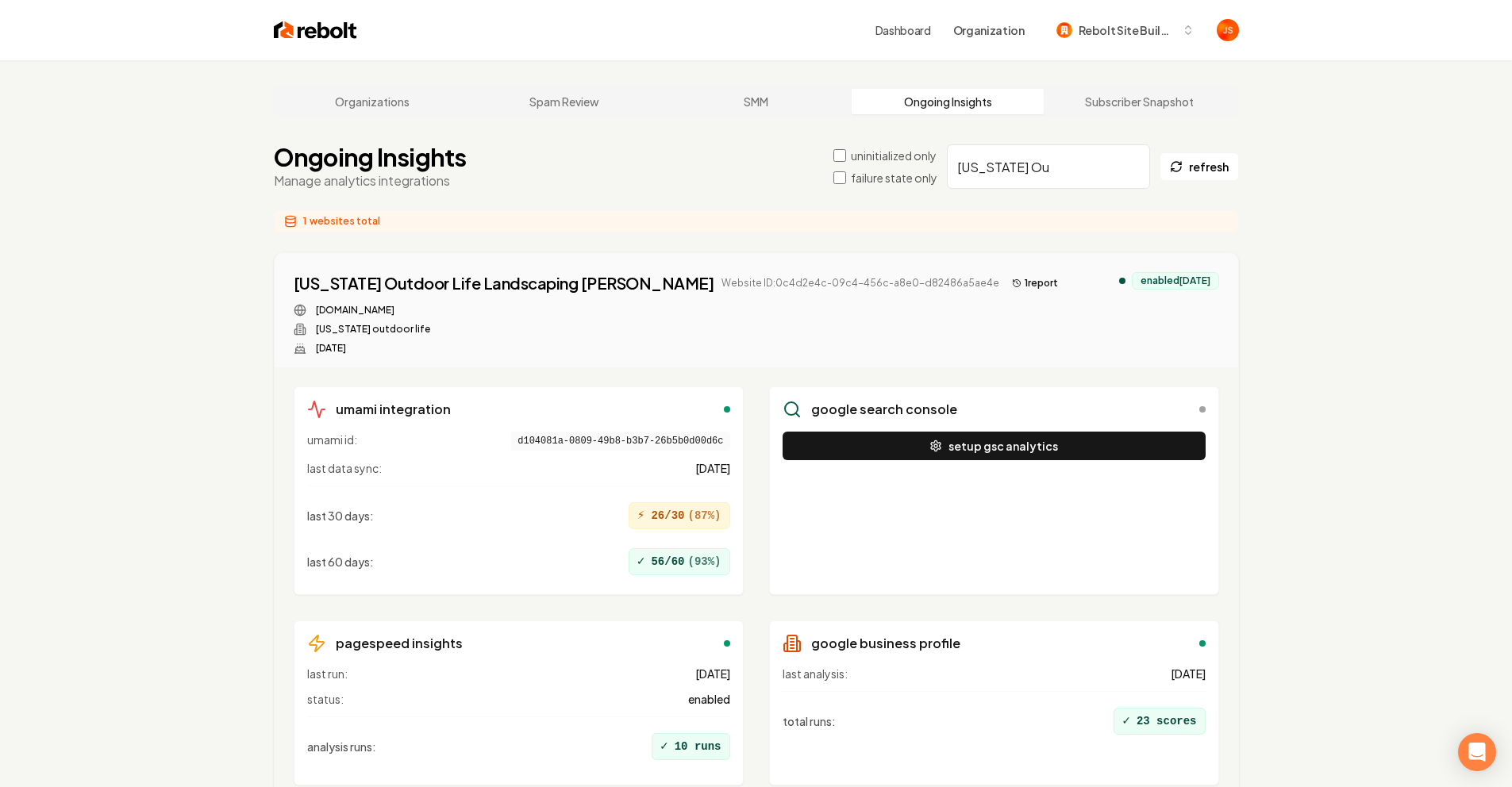
click at [1006, 275] on button "1 report" at bounding box center [1035, 284] width 59 height 19
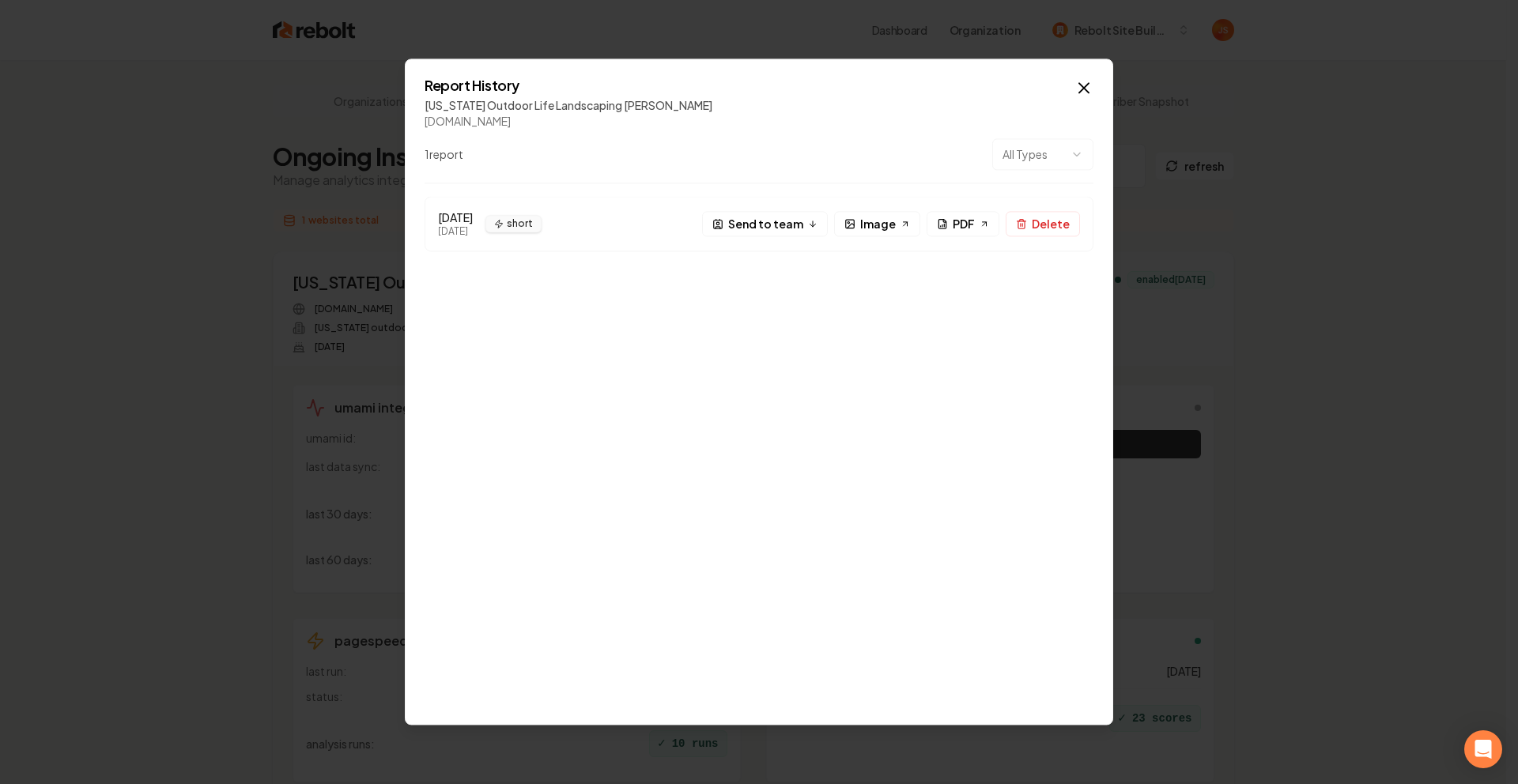
click at [607, 319] on div "[DATE] [DATE] short S Send to team Image PDF Delete" at bounding box center [759, 450] width 669 height 509
click at [598, 277] on div "[DATE] [DATE] short S Send to team Image PDF Delete" at bounding box center [759, 450] width 669 height 509
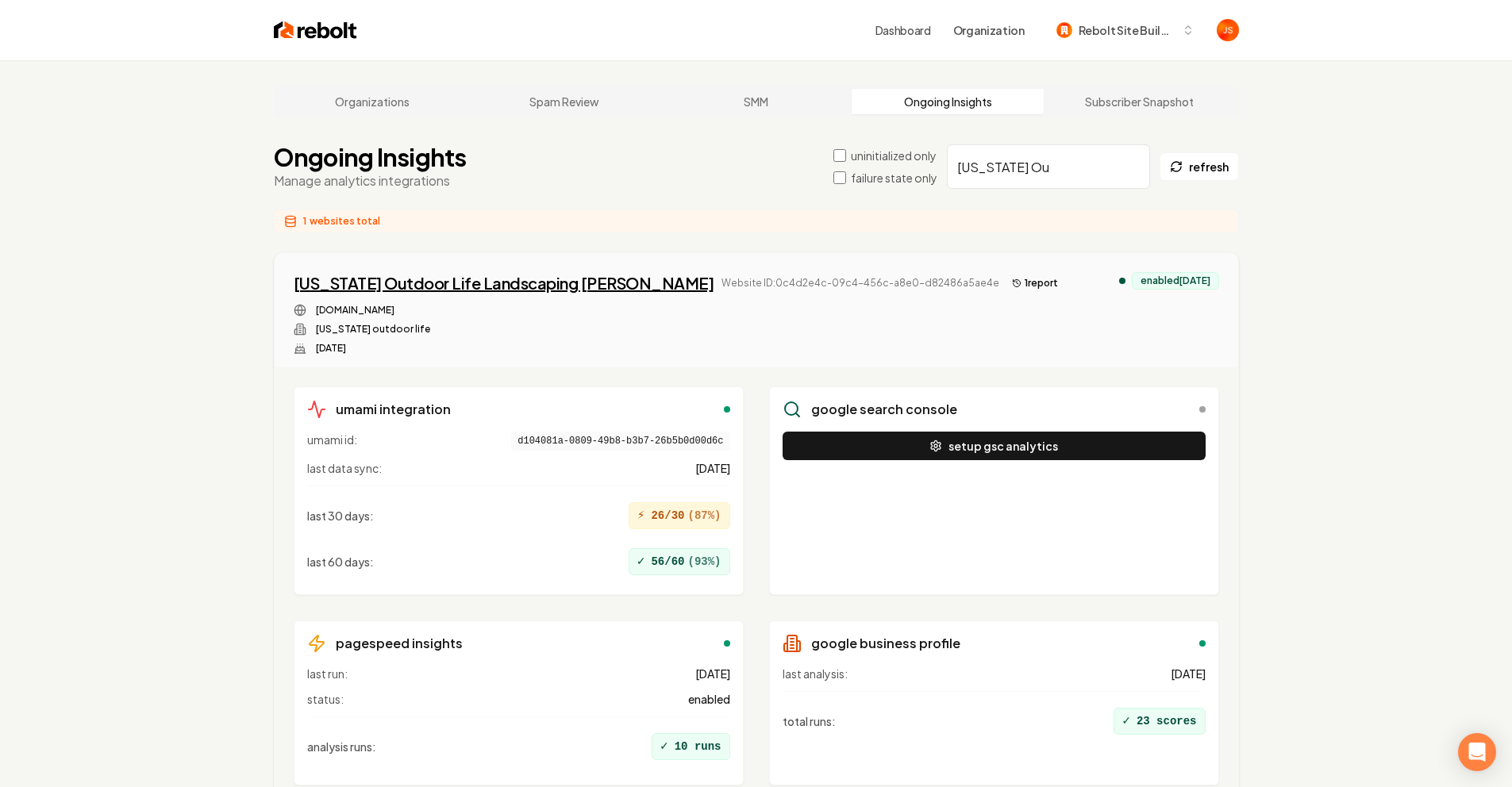
click at [519, 274] on div "[US_STATE] Outdoor Life Landscaping [PERSON_NAME]" at bounding box center [504, 284] width 421 height 23
click at [1006, 283] on button "1 report" at bounding box center [1035, 284] width 59 height 19
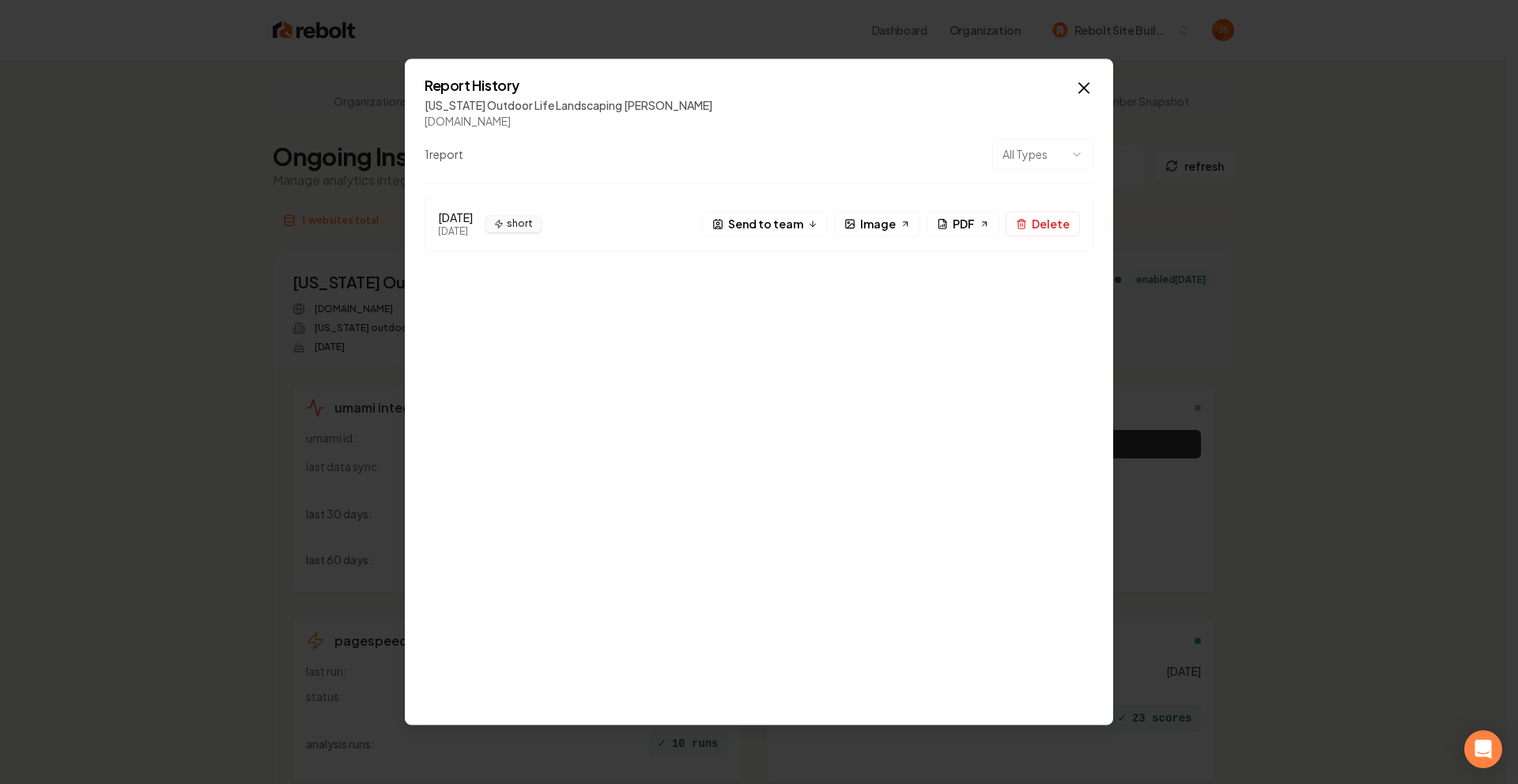
click at [1027, 175] on div "1 report All Types" at bounding box center [759, 160] width 669 height 45
click at [1037, 165] on body "Dashboard Organization Rebolt Site Builder Organizations Spam Review SMM Ongoin…" at bounding box center [753, 392] width 1506 height 784
click at [1044, 158] on body "Dashboard Organization Rebolt Site Builder Organizations Spam Review SMM Ongoin…" at bounding box center [753, 392] width 1506 height 784
drag, startPoint x: 1005, startPoint y: 270, endPoint x: 1066, endPoint y: 165, distance: 121.4
click at [1011, 262] on body "Dashboard Organization Rebolt Site Builder Organizations Spam Review SMM Ongoin…" at bounding box center [753, 392] width 1506 height 784
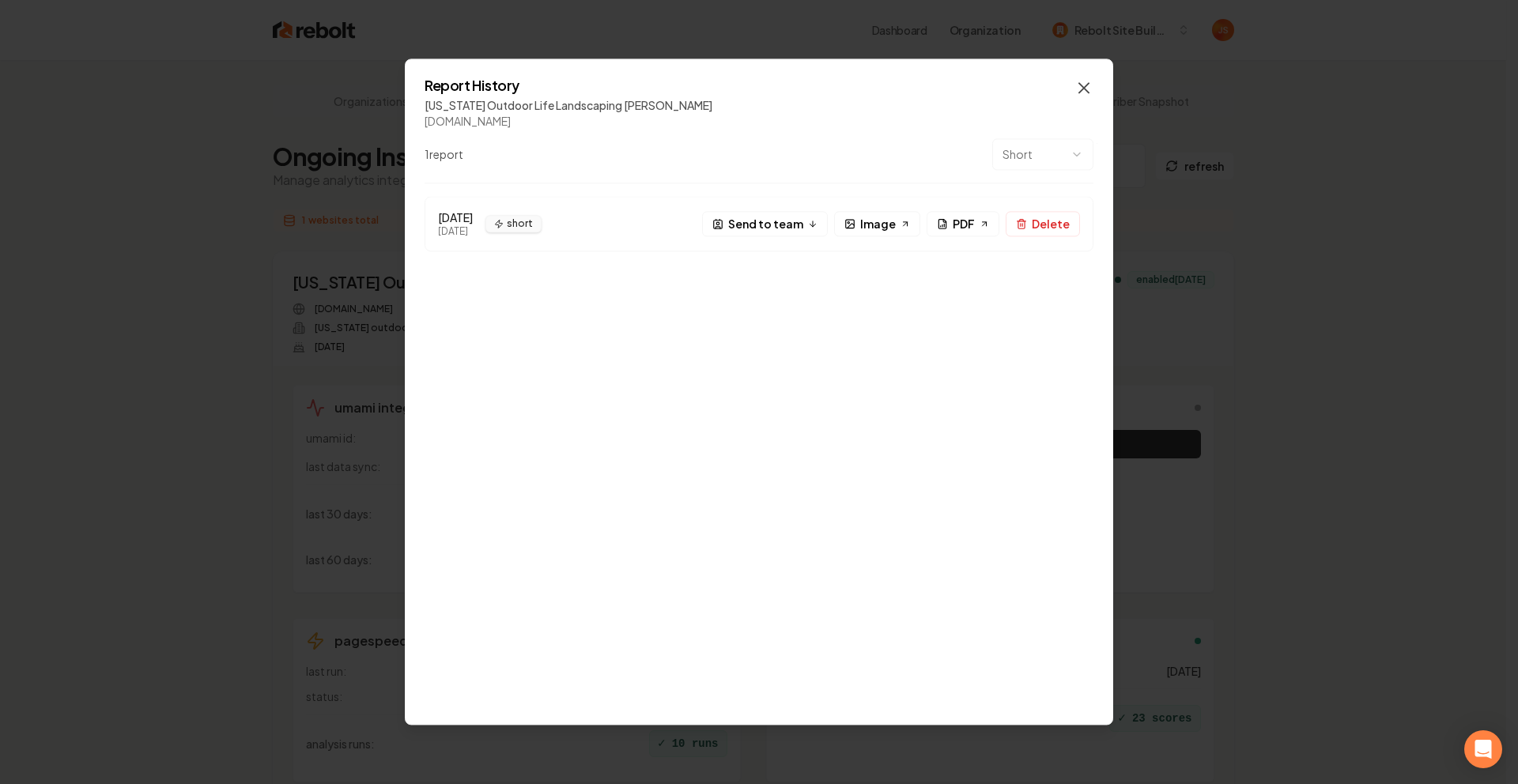
click at [1092, 86] on icon "button" at bounding box center [1084, 87] width 19 height 19
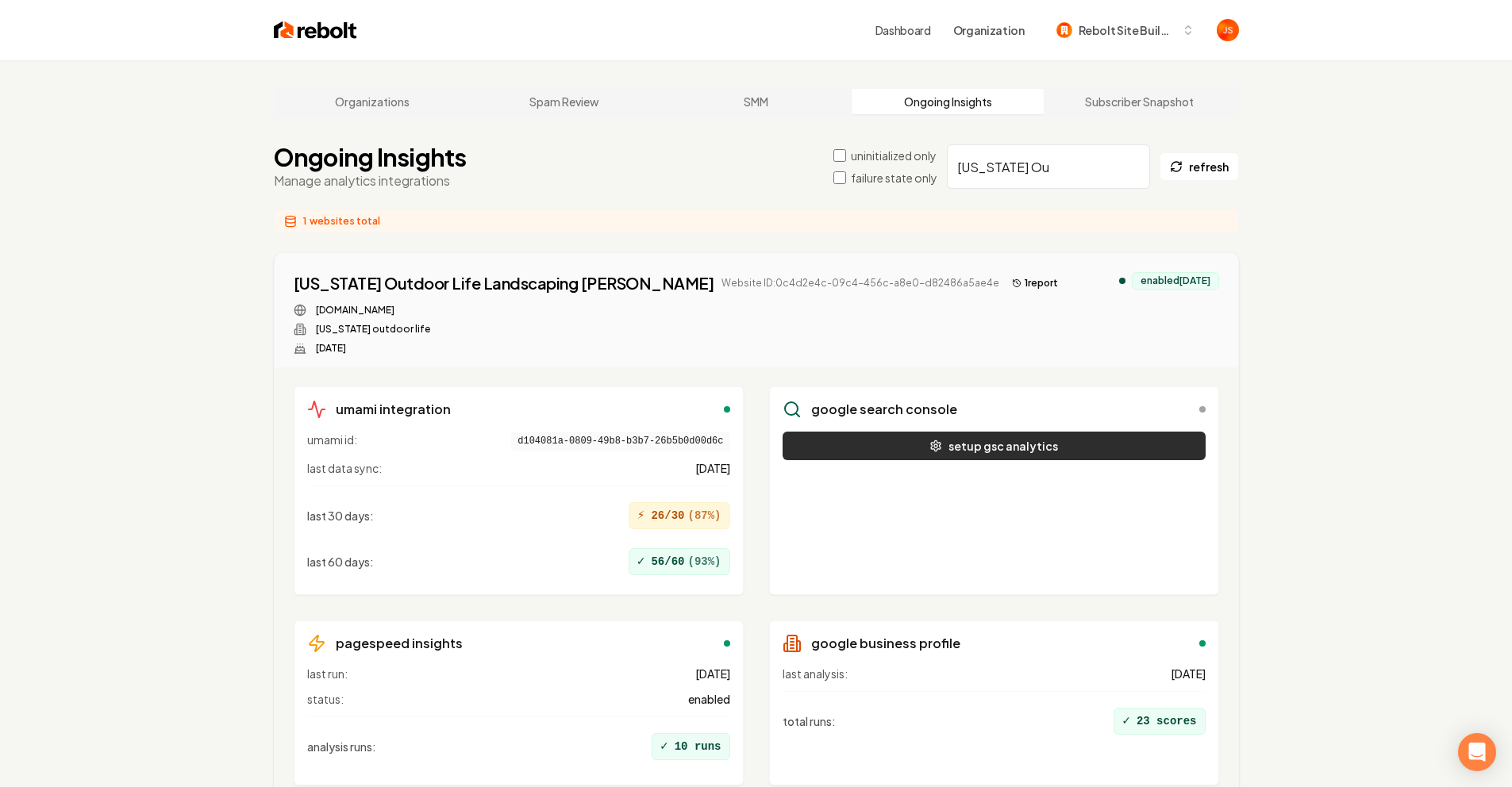
click at [1003, 445] on button "setup gsc analytics" at bounding box center [994, 445] width 423 height 28
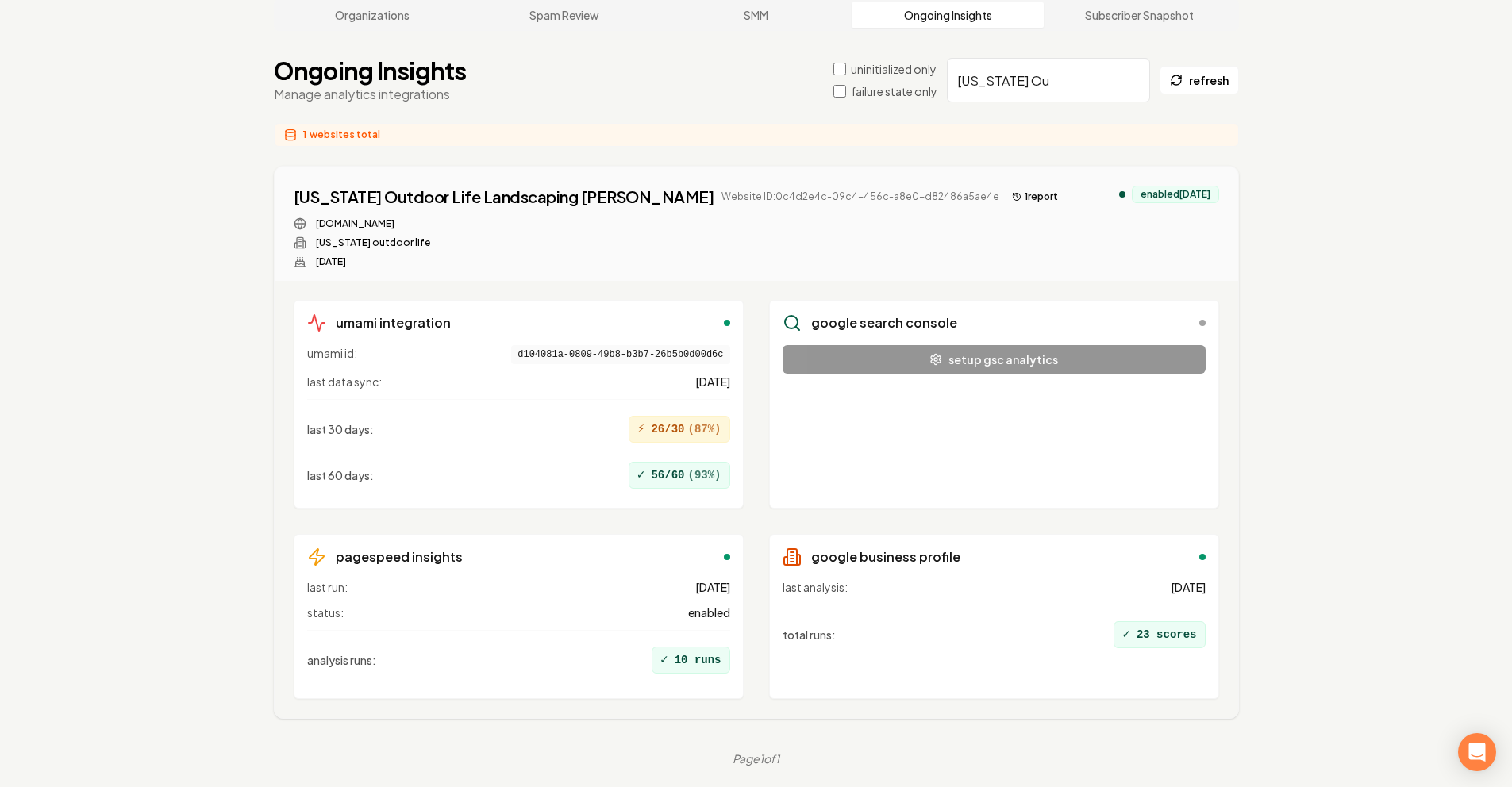
scroll to position [91, 0]
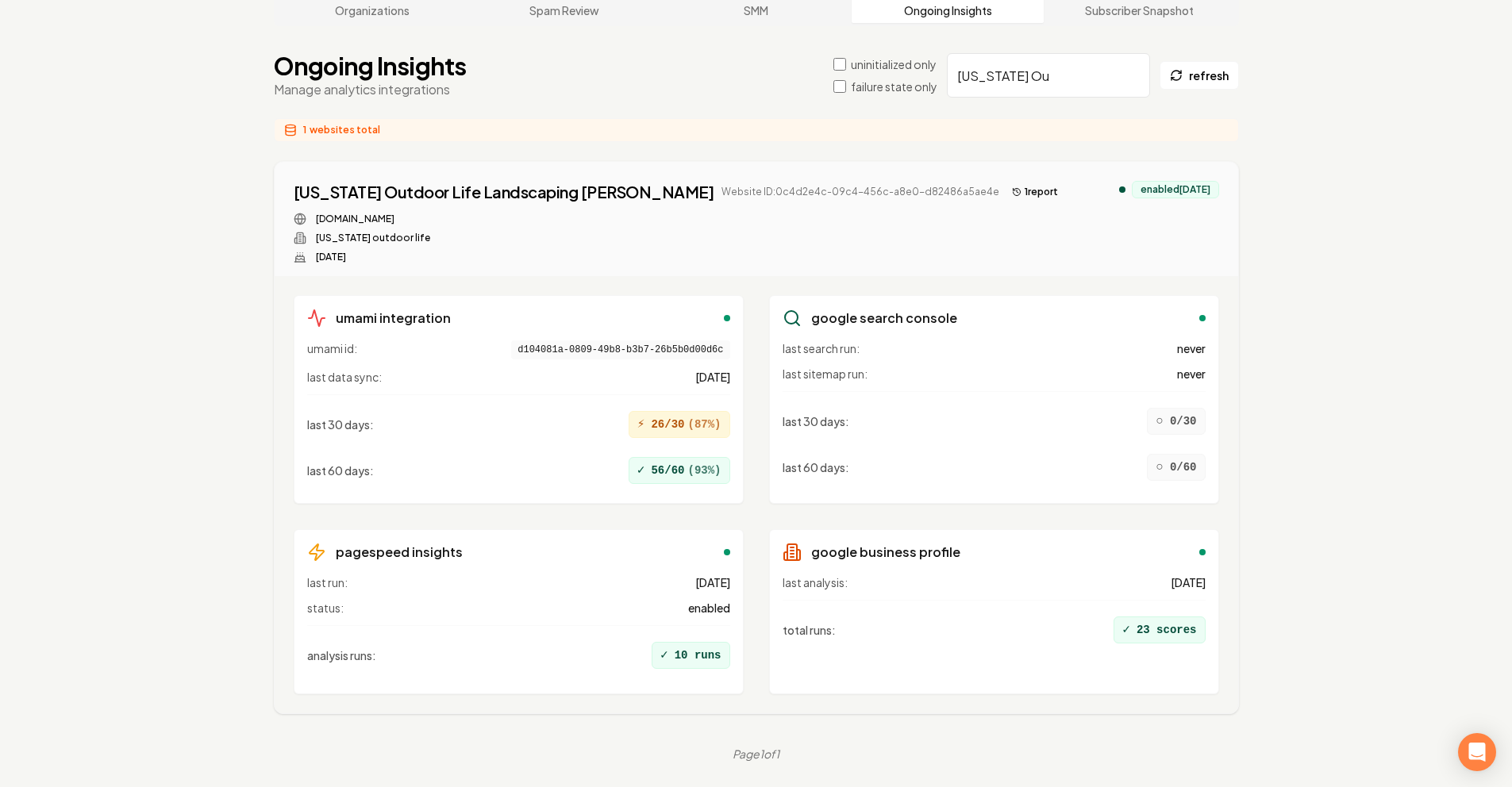
click at [660, 358] on span "d104081a-0809-49b8-b3b7-26b5b0d00d6c" at bounding box center [620, 350] width 218 height 19
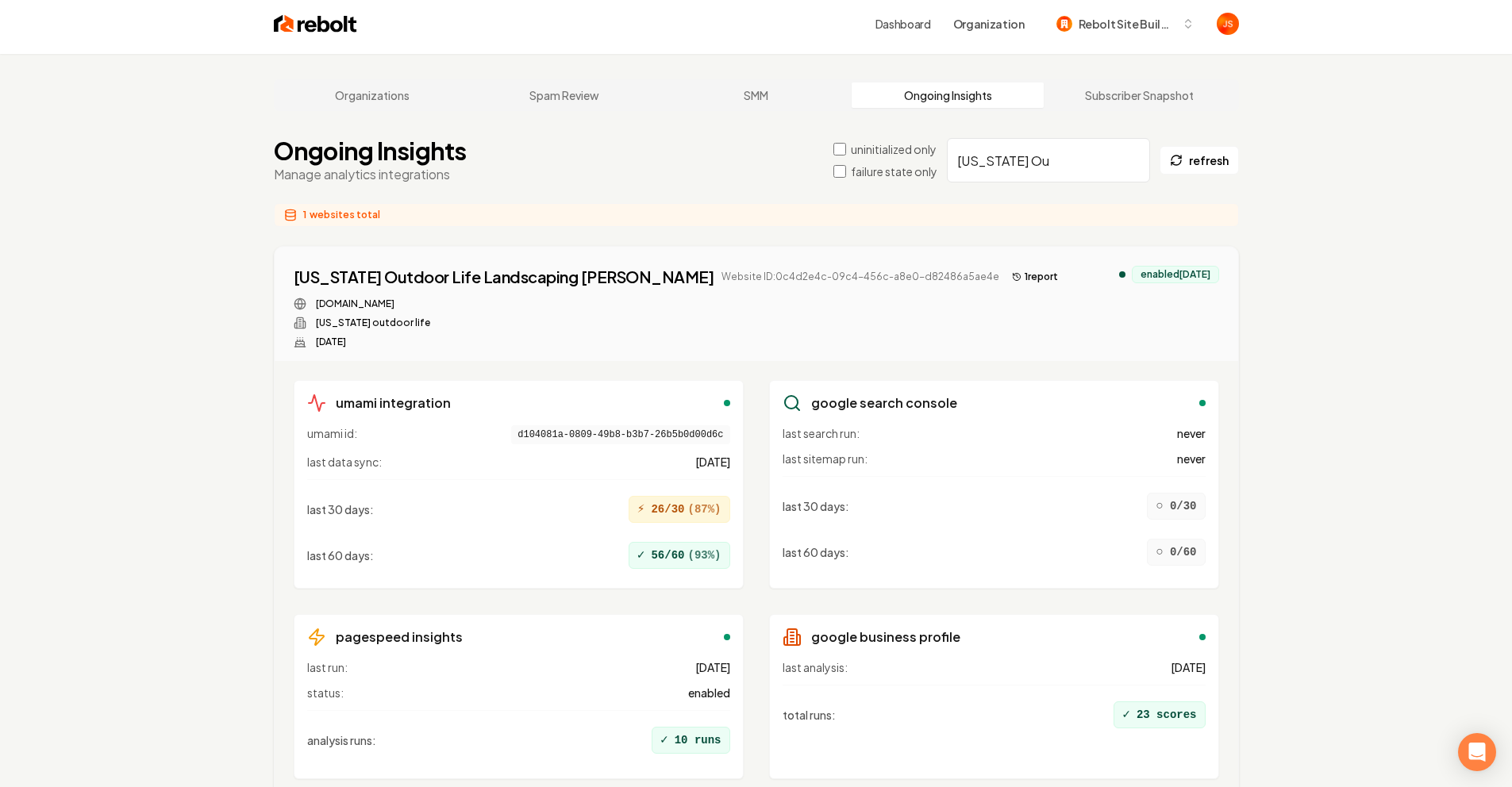
scroll to position [0, 0]
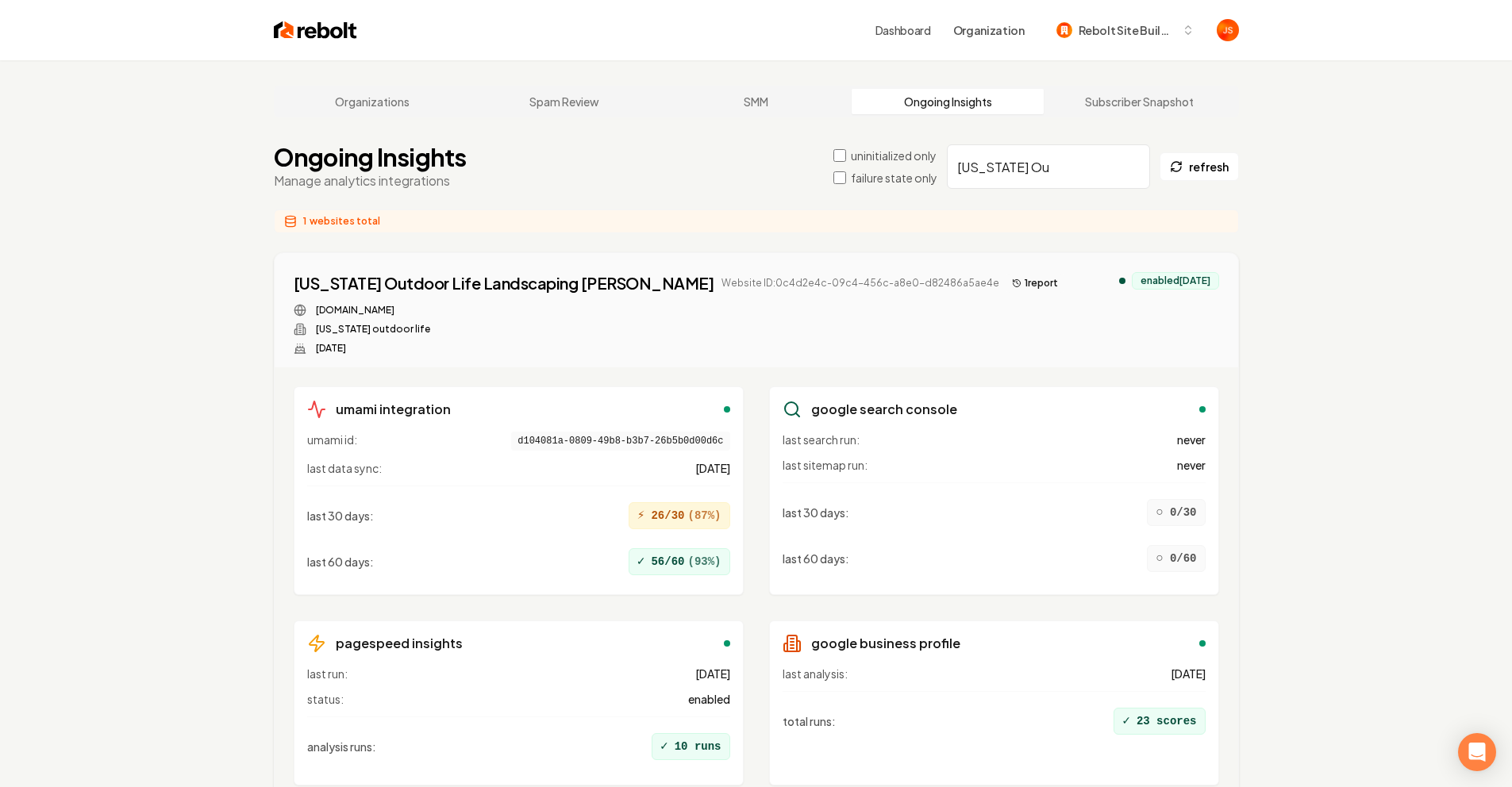
click at [1006, 281] on button "1 report" at bounding box center [1035, 284] width 59 height 19
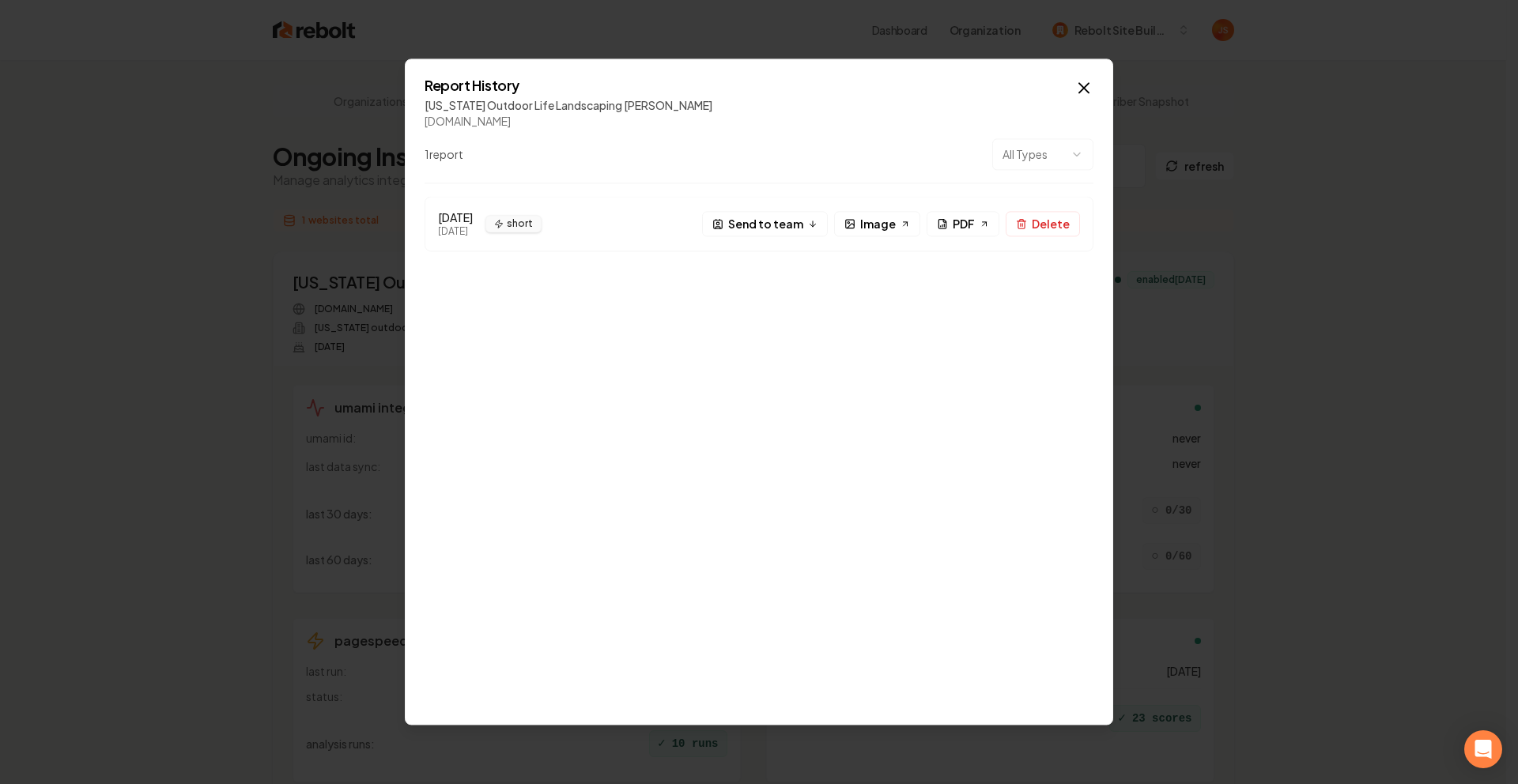
click at [1094, 72] on div "Report History [US_STATE] Outdoor Life Landscaping [PERSON_NAME] [DOMAIN_NAME] …" at bounding box center [759, 392] width 708 height 666
drag, startPoint x: 1060, startPoint y: 73, endPoint x: 1046, endPoint y: 73, distance: 14.0
click at [1060, 73] on div "Report History [US_STATE] Outdoor Life Landscaping [PERSON_NAME] [DOMAIN_NAME] …" at bounding box center [759, 392] width 708 height 666
click at [1101, 89] on div "Report History [US_STATE] Outdoor Life Landscaping [PERSON_NAME] [DOMAIN_NAME] …" at bounding box center [759, 392] width 708 height 666
click at [1094, 85] on div "Report History [US_STATE] Outdoor Life Landscaping [PERSON_NAME] [DOMAIN_NAME] …" at bounding box center [759, 392] width 708 height 666
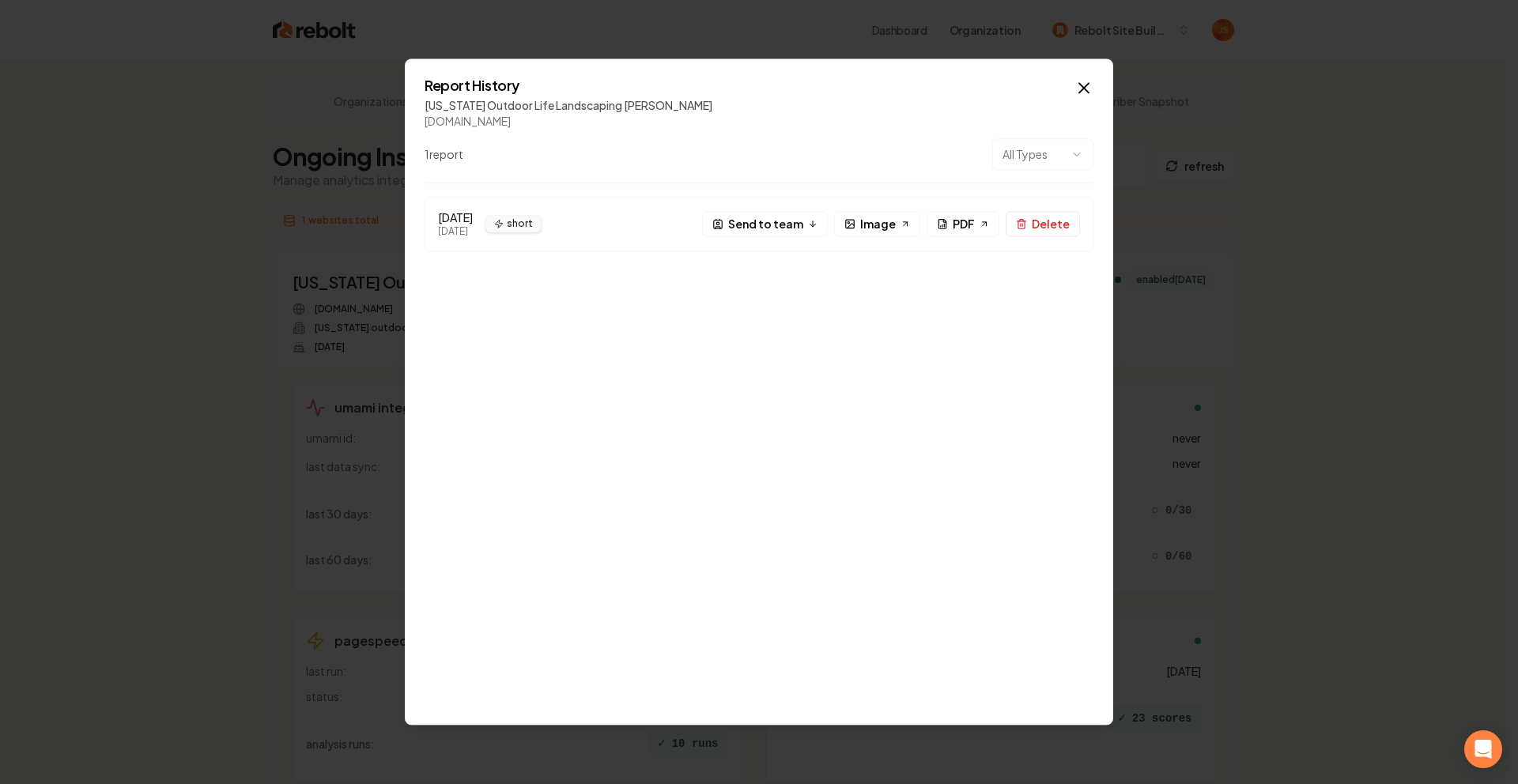
click at [1099, 83] on div "Report History [US_STATE] Outdoor Life Landscaping [PERSON_NAME] [DOMAIN_NAME] …" at bounding box center [759, 392] width 708 height 666
click at [1088, 79] on icon "button" at bounding box center [1084, 87] width 19 height 19
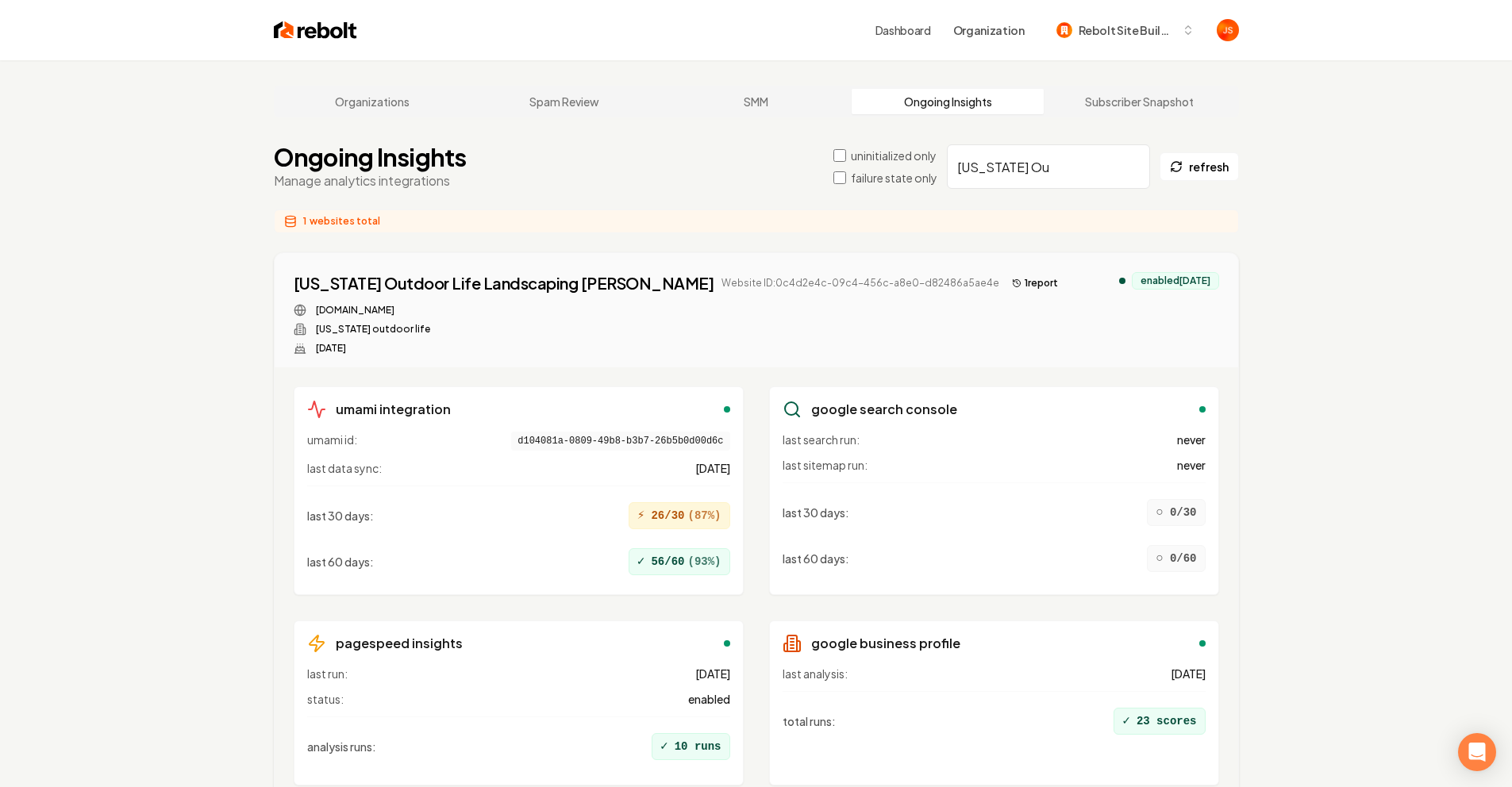
click at [1142, 168] on input "[US_STATE] Ou" at bounding box center [1049, 166] width 203 height 44
click at [1130, 165] on input "[US_STATE] Ou" at bounding box center [1049, 166] width 203 height 44
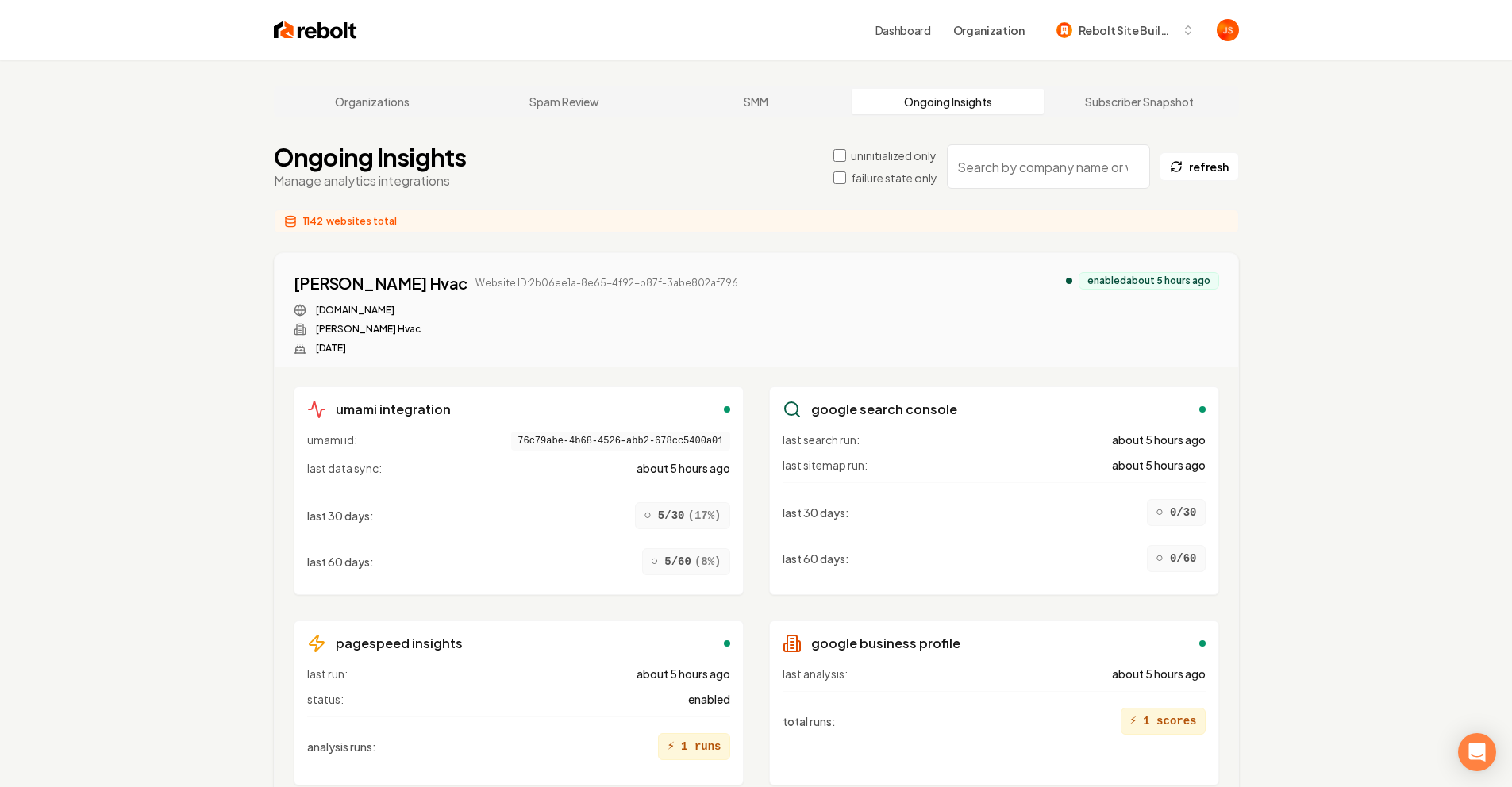
click at [959, 148] on input "search" at bounding box center [1049, 166] width 203 height 44
click at [996, 159] on input "search" at bounding box center [1049, 166] width 203 height 44
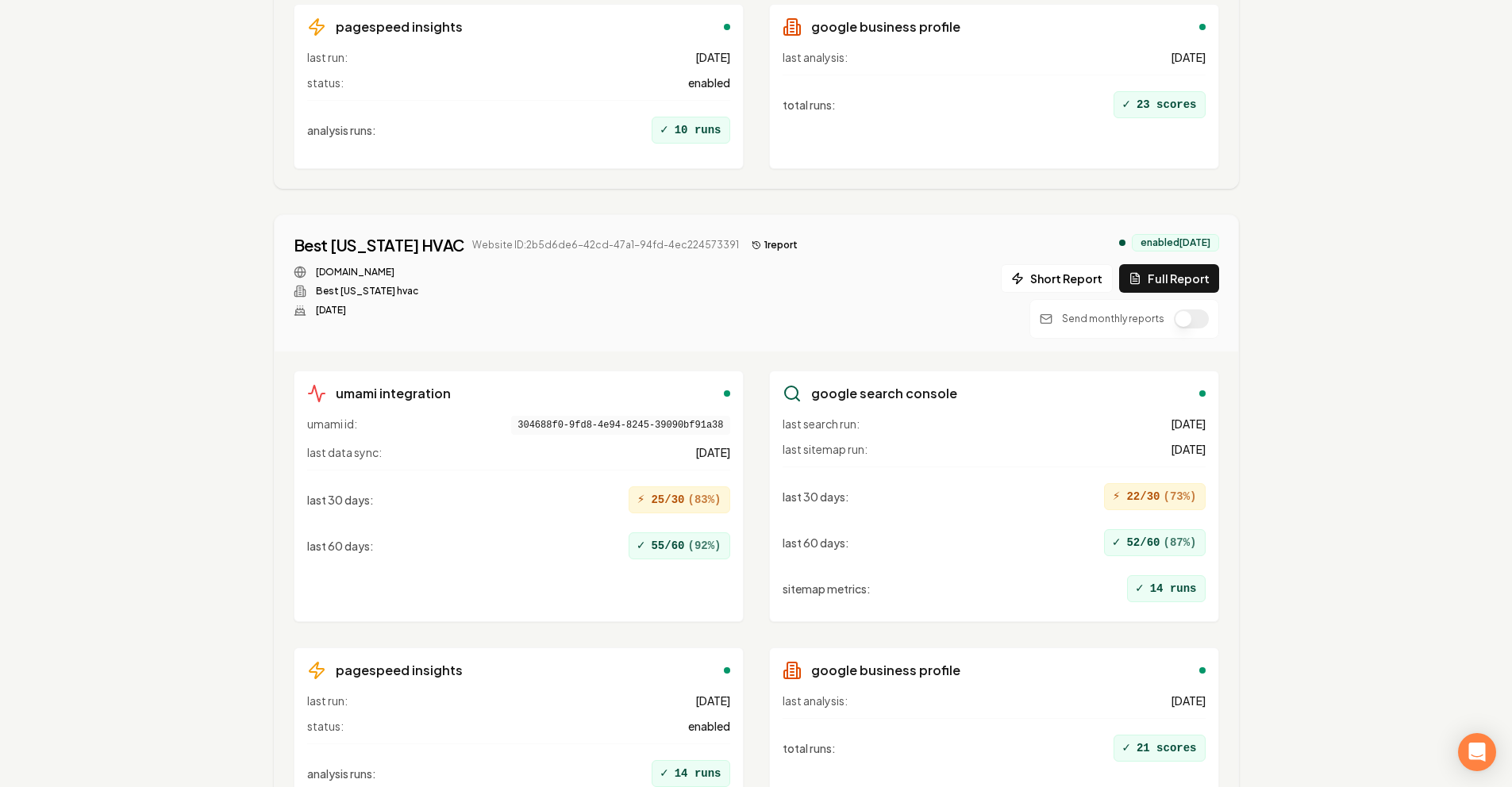
scroll to position [1340, 0]
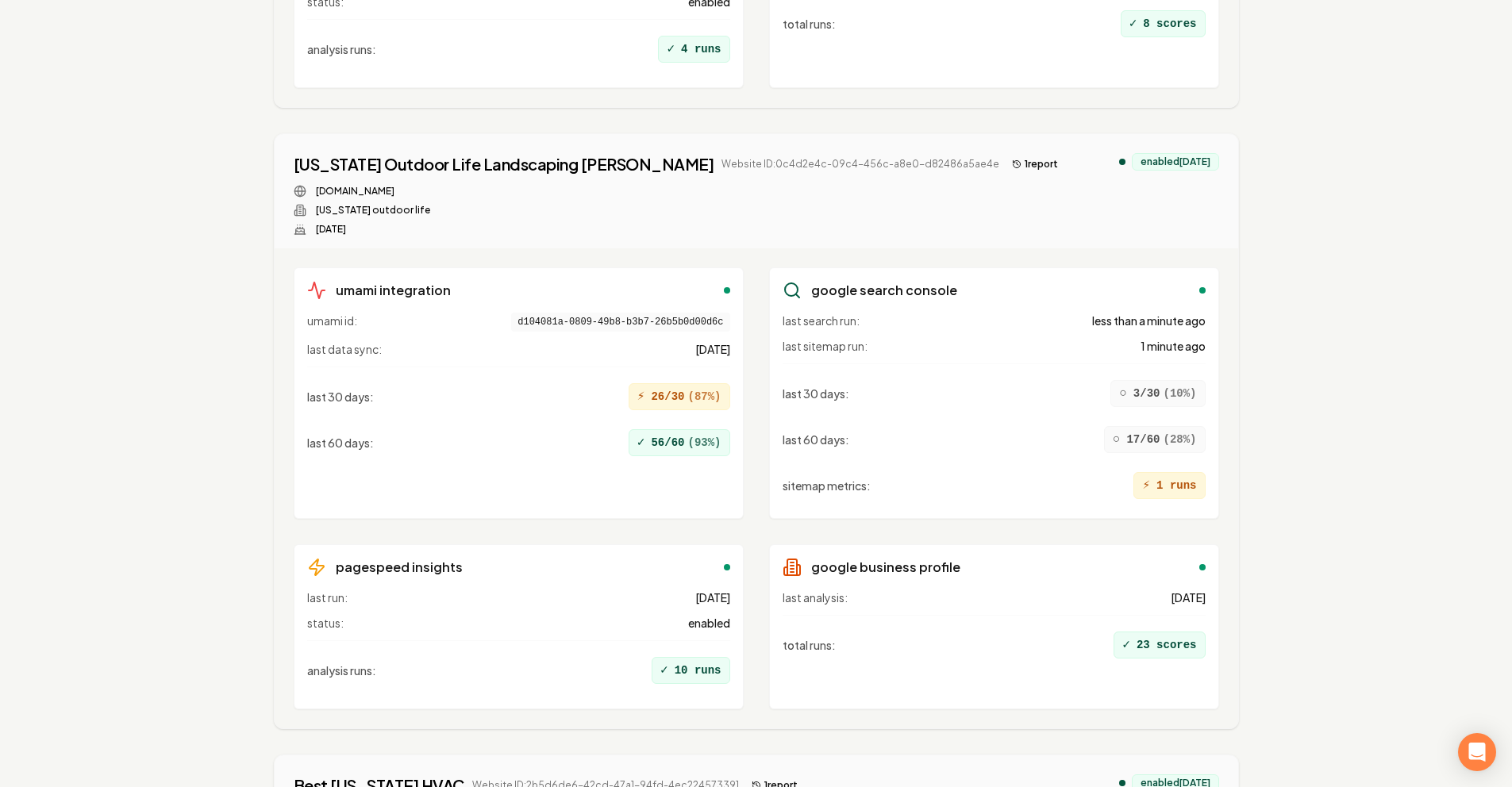
type input "[US_STATE]"
click at [1154, 191] on div "[US_STATE] Outdoor Life Landscaping [PERSON_NAME] Website ID: 0c4d2e4c-09c4-456…" at bounding box center [756, 194] width 925 height 82
click at [1006, 157] on button "1 report" at bounding box center [1035, 164] width 59 height 19
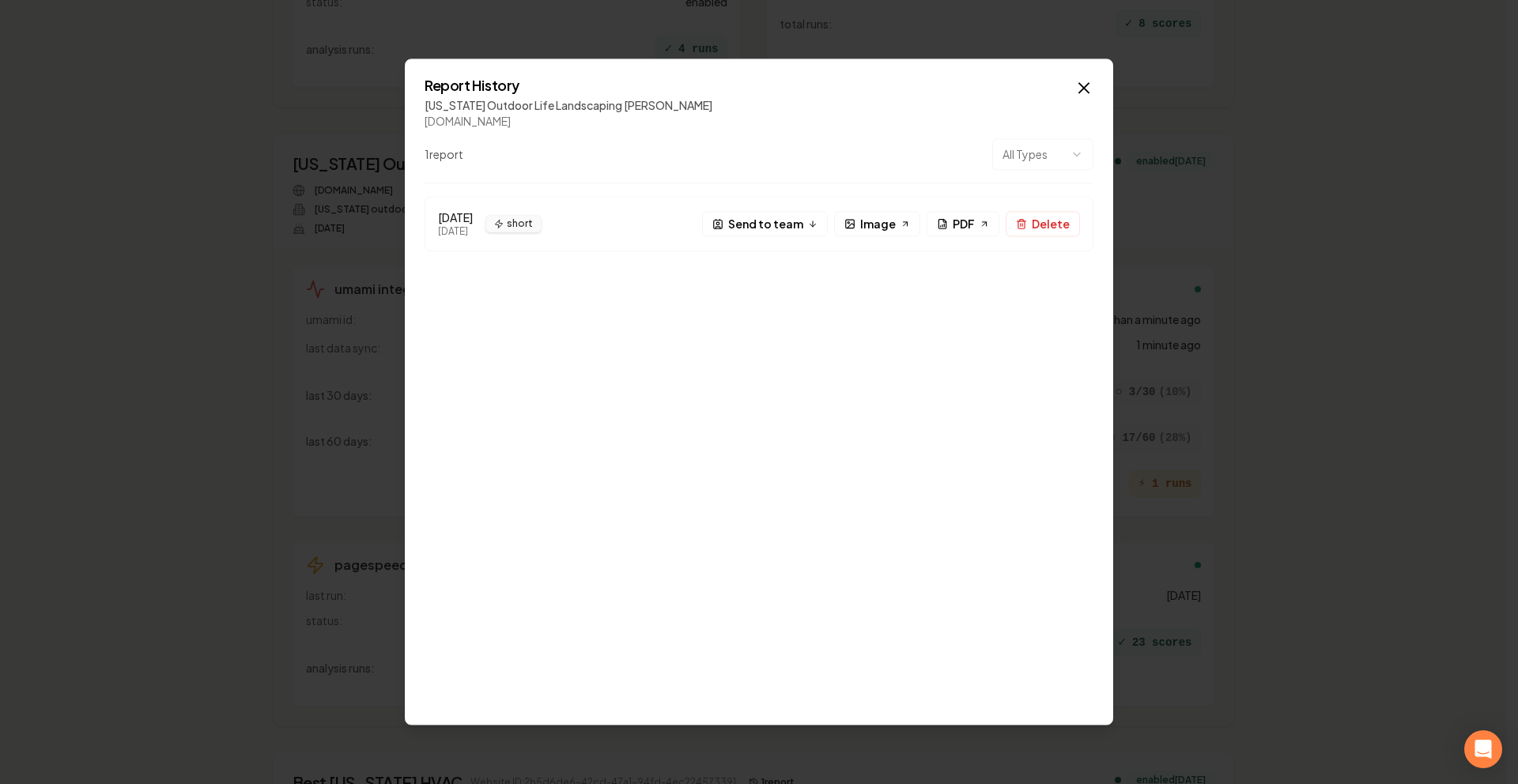
click at [1084, 88] on icon "button" at bounding box center [1084, 87] width 19 height 19
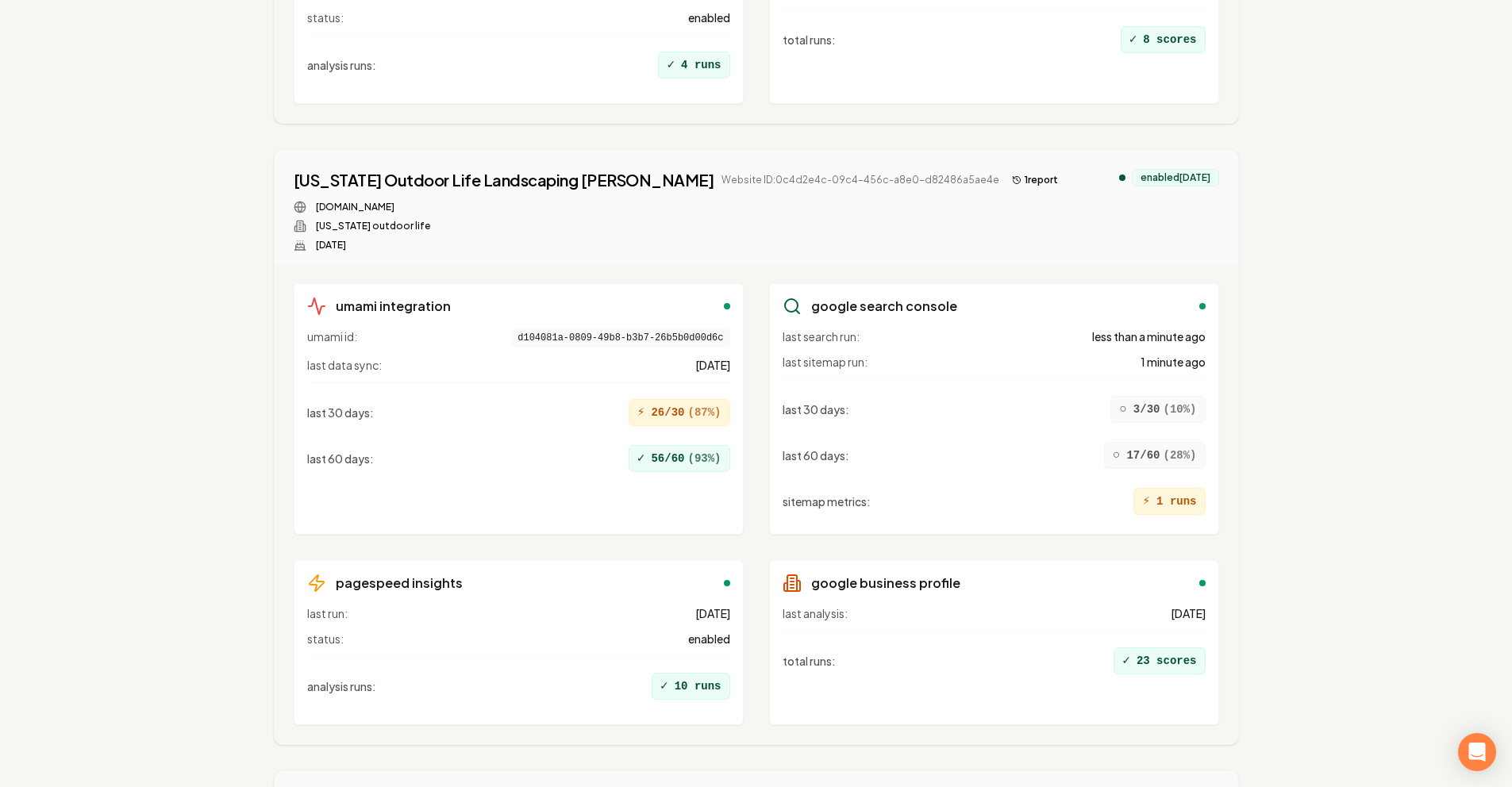
scroll to position [1306, 0]
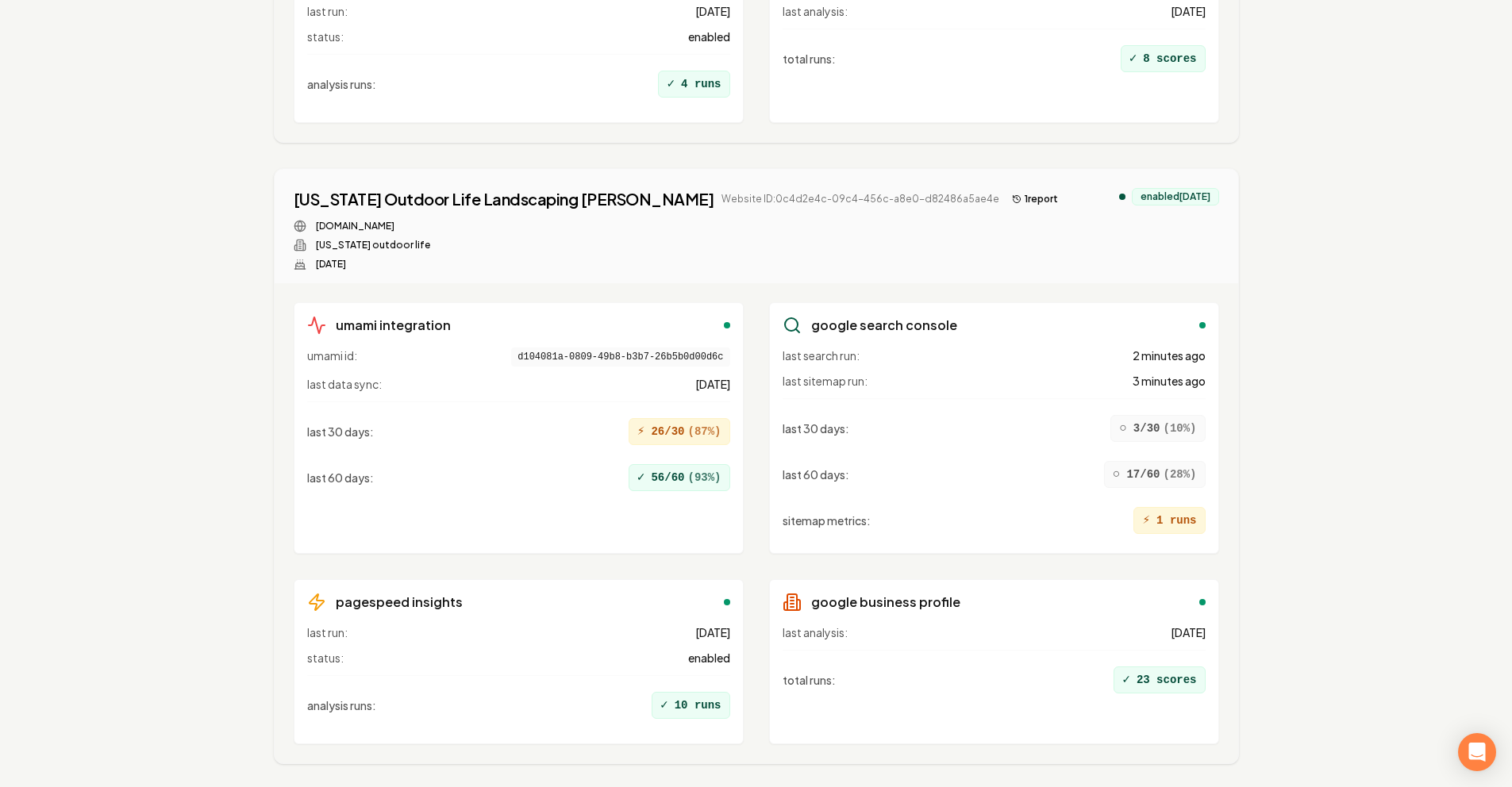
click at [1158, 511] on div "⚡ 1 runs" at bounding box center [1169, 520] width 72 height 27
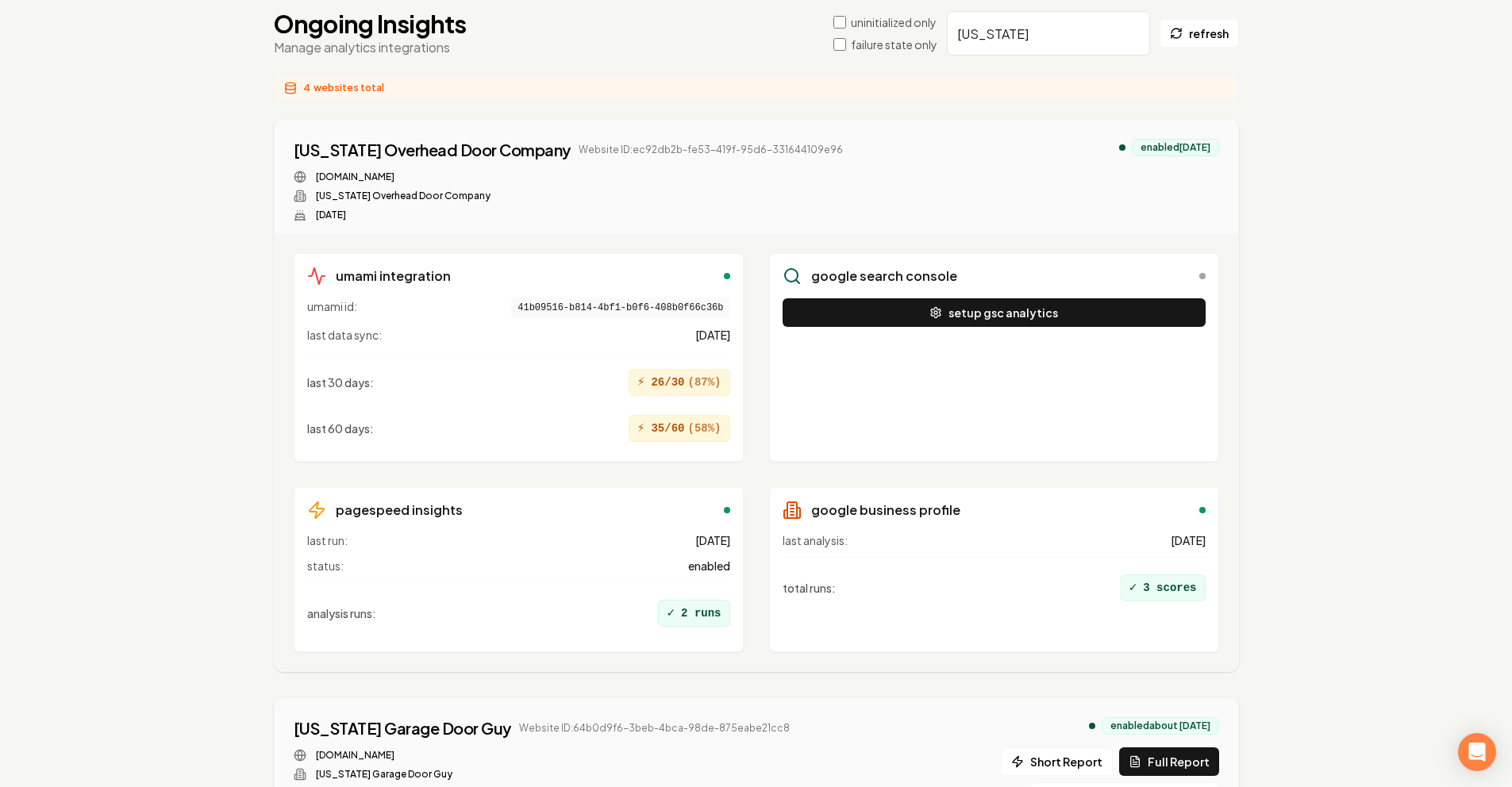
scroll to position [137, 0]
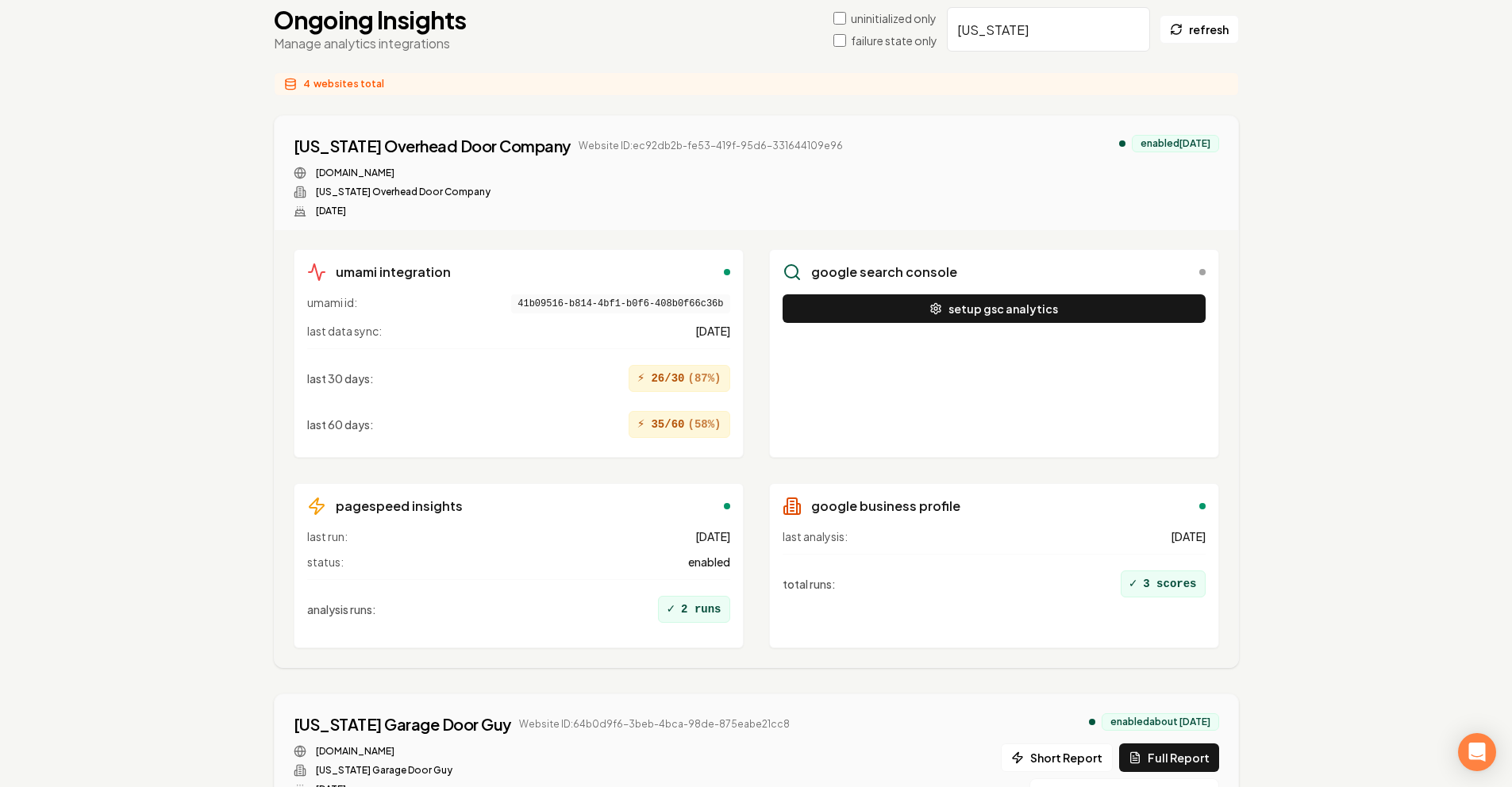
click at [686, 374] on div "⚡ 26/30 ( 87 %)" at bounding box center [679, 378] width 102 height 27
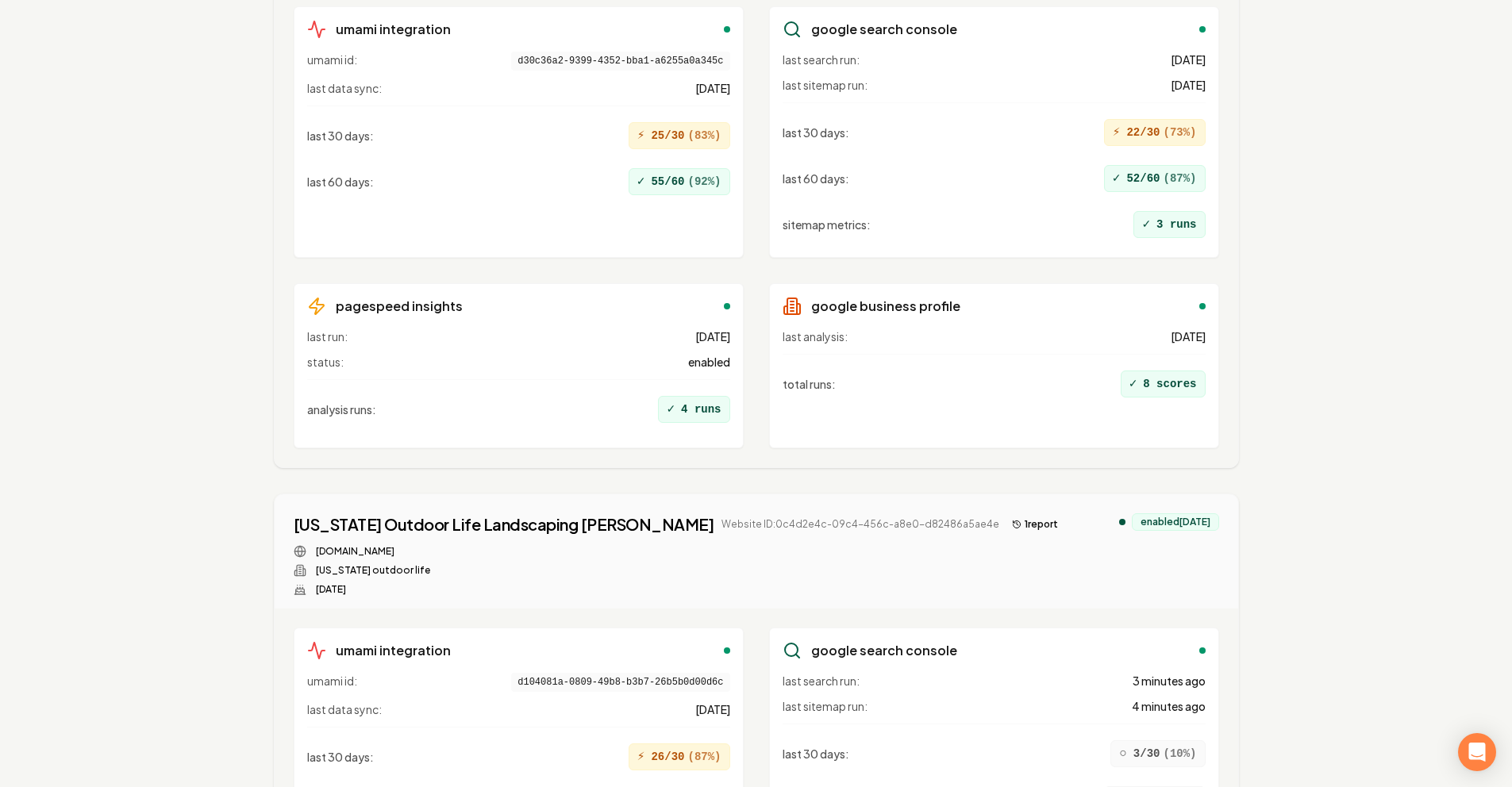
scroll to position [854, 0]
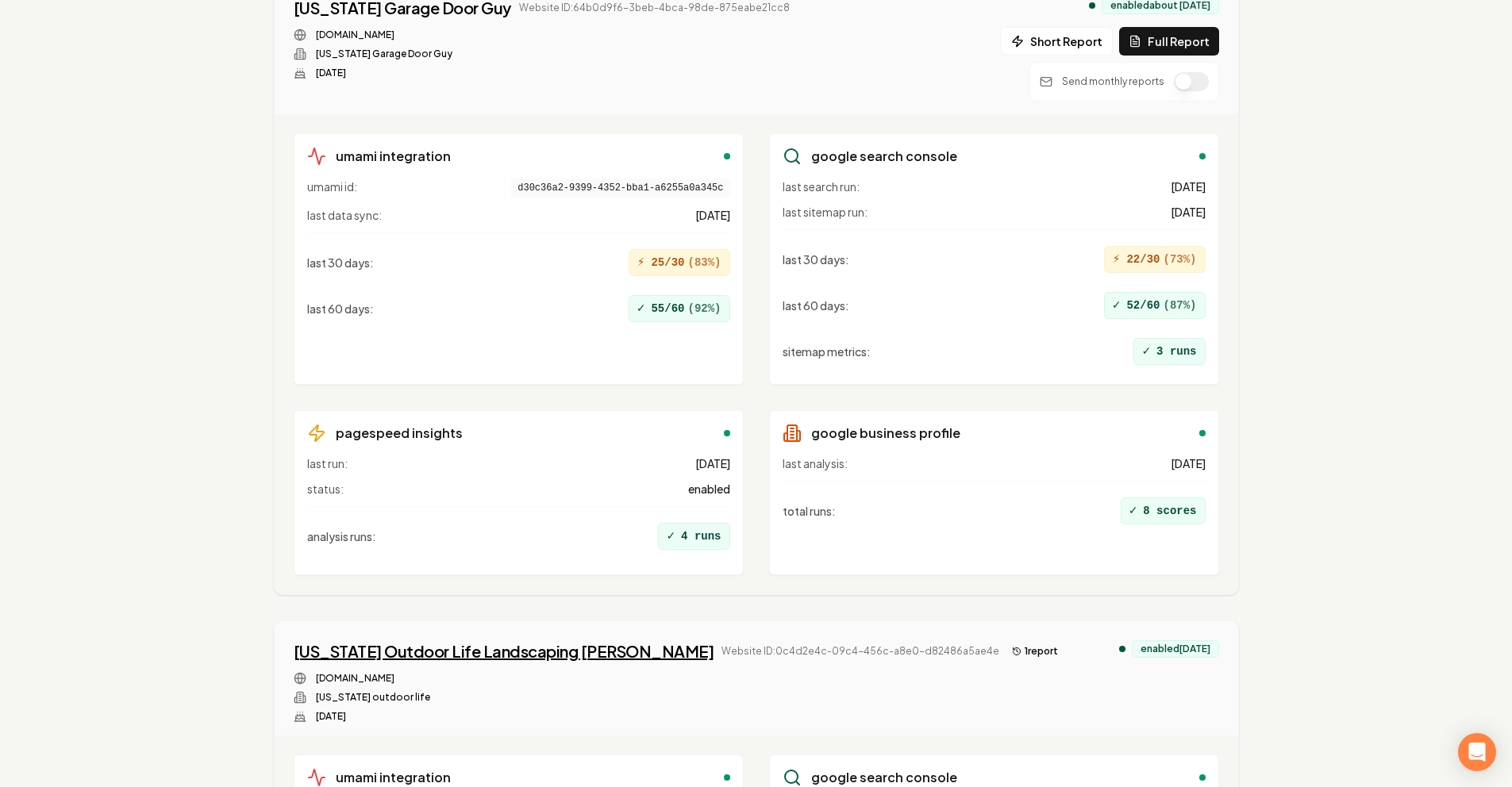
click at [480, 659] on div "[US_STATE] Outdoor Life Landscaping [PERSON_NAME]" at bounding box center [504, 652] width 421 height 23
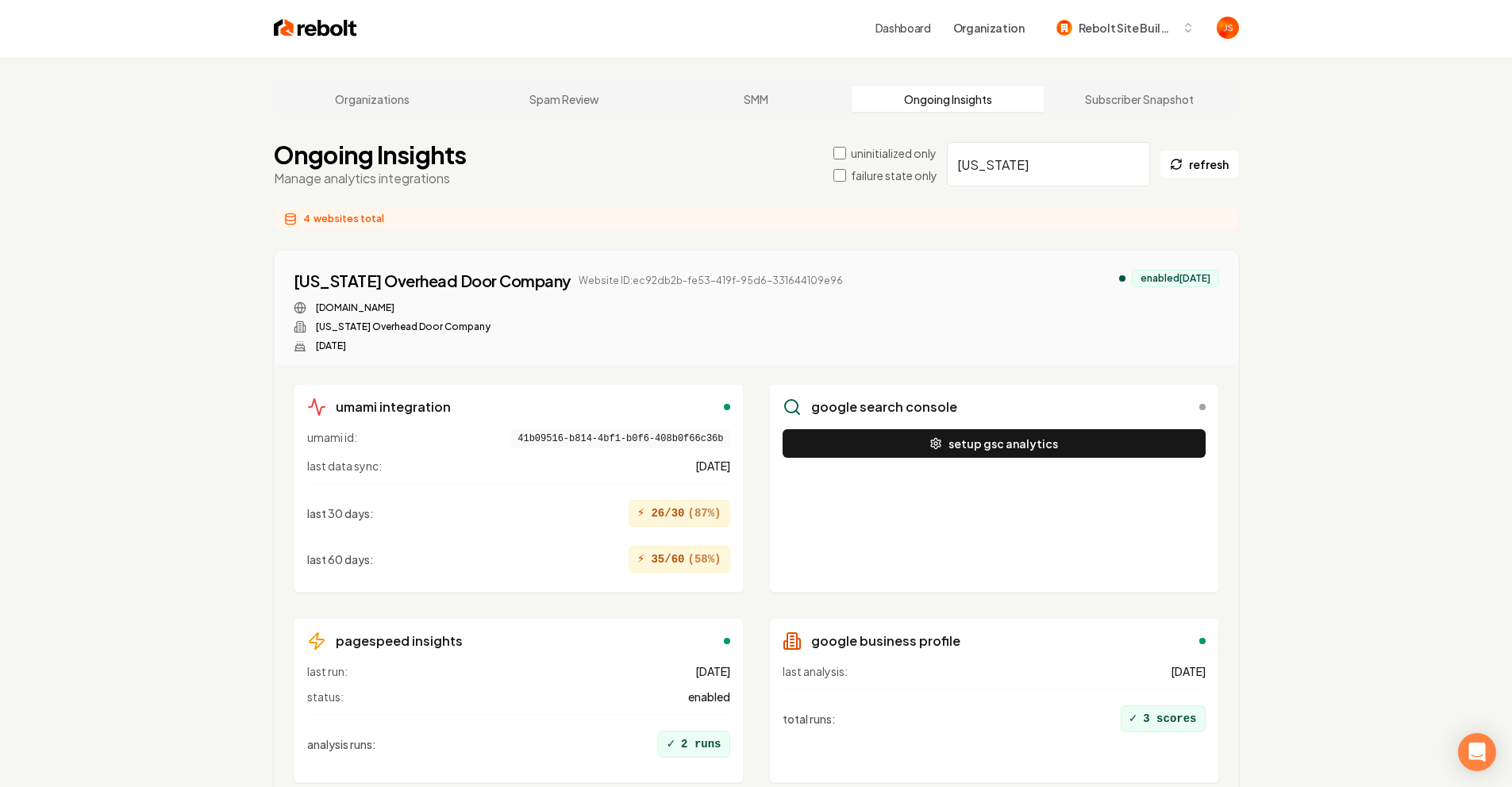
scroll to position [0, 0]
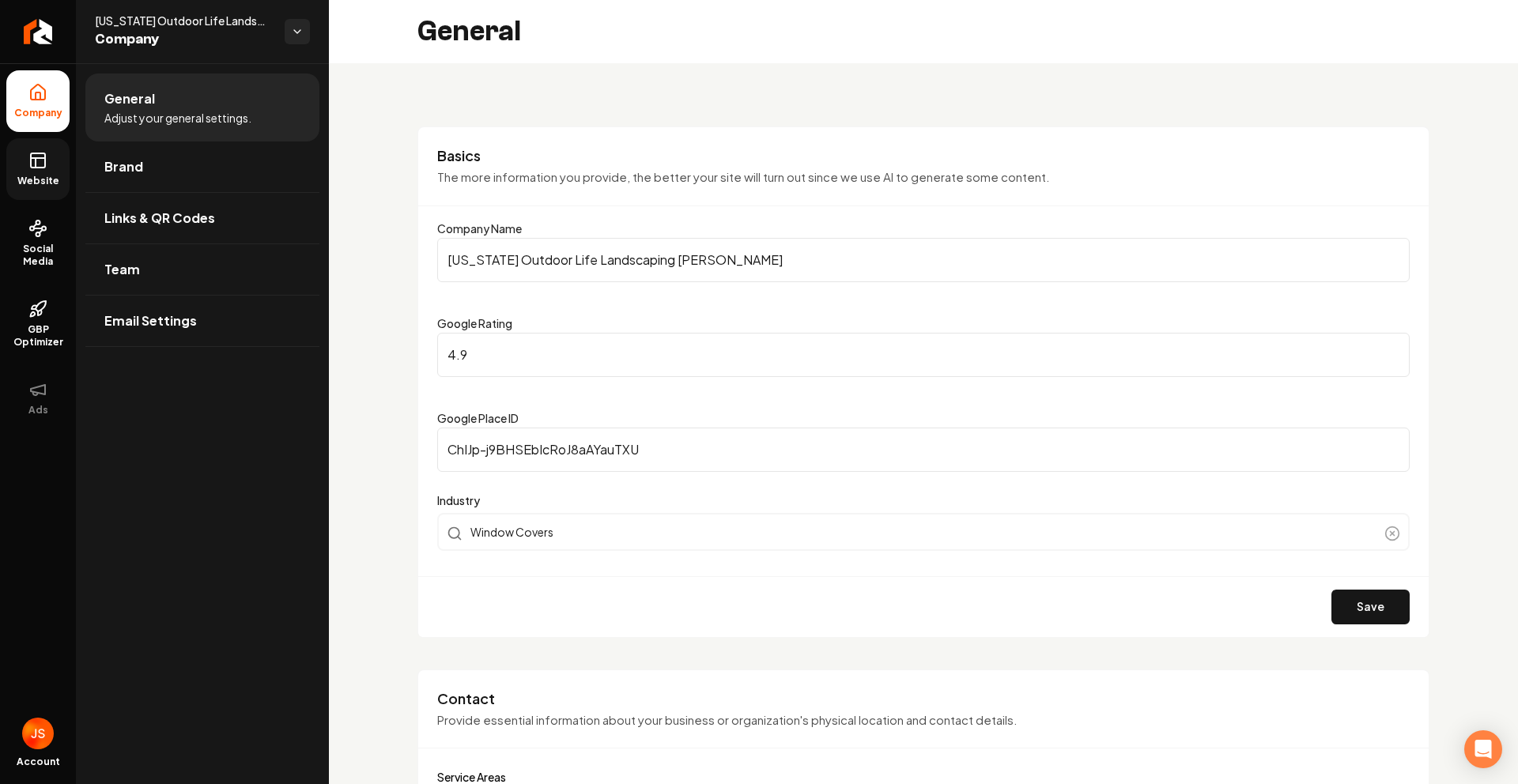
click at [35, 156] on icon at bounding box center [38, 160] width 19 height 19
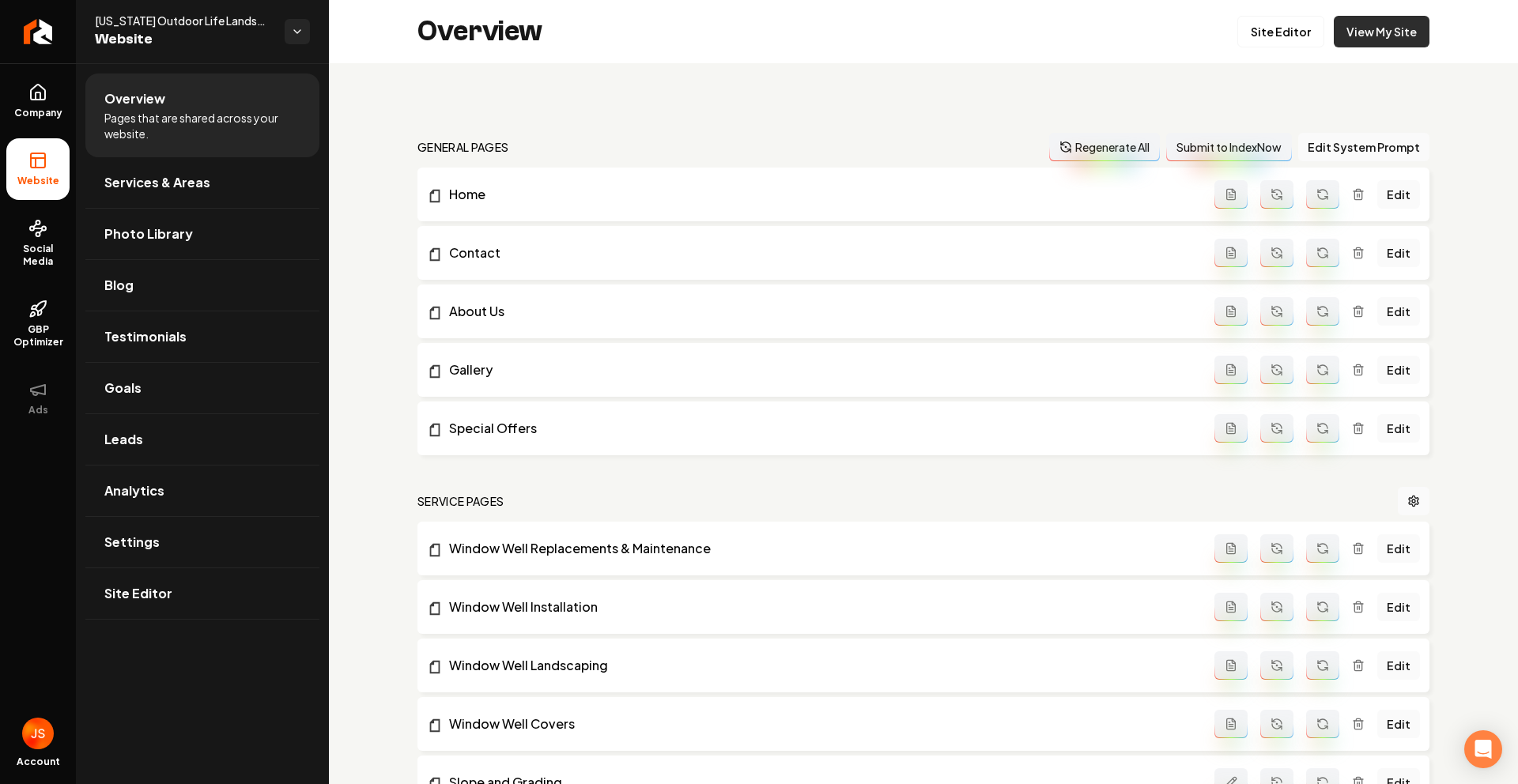
click at [1392, 39] on link "View My Site" at bounding box center [1381, 31] width 96 height 31
click at [40, 84] on icon at bounding box center [38, 92] width 19 height 19
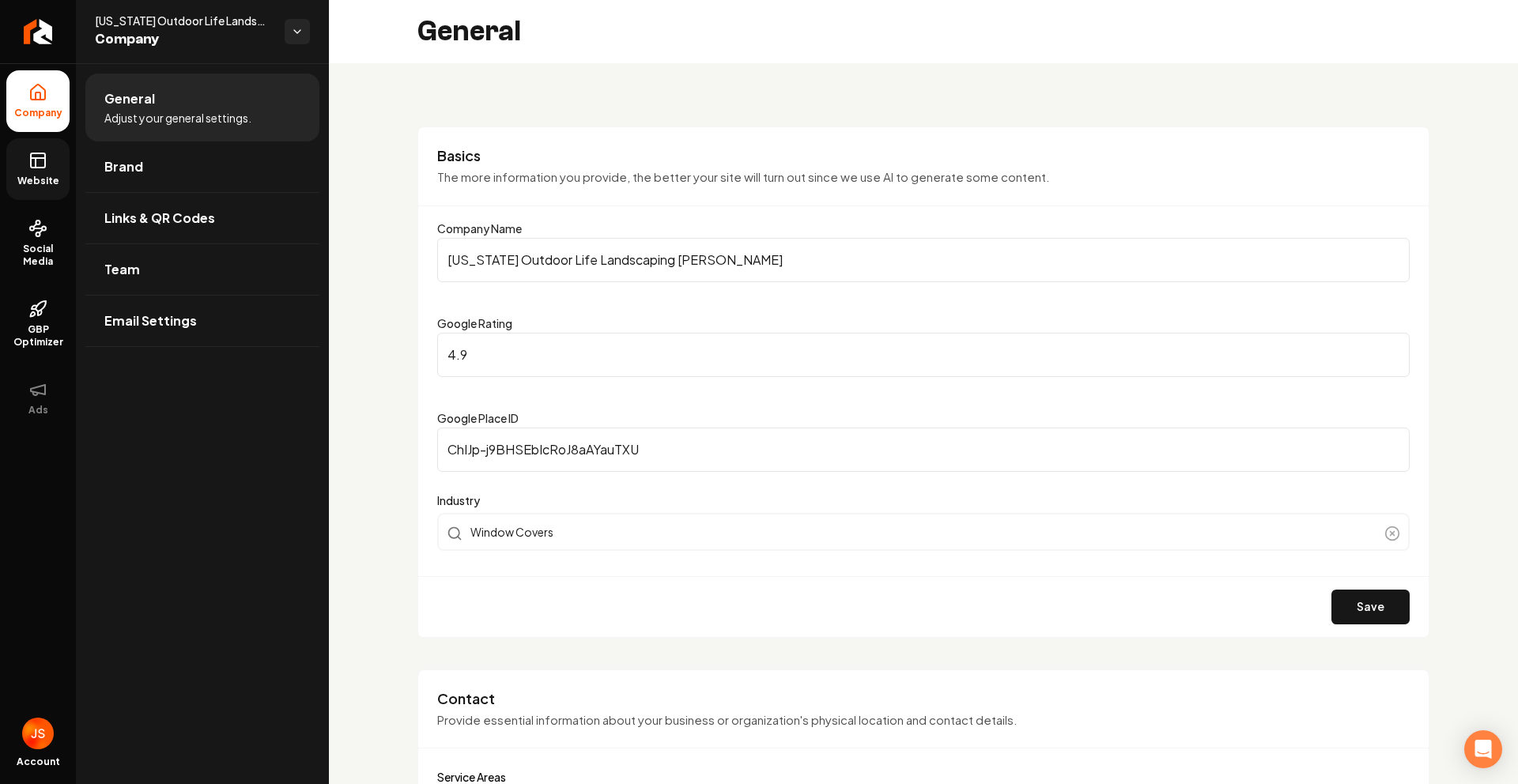
click at [625, 255] on input "[US_STATE] Outdoor Life Landscaping [PERSON_NAME]" at bounding box center [923, 259] width 972 height 44
click at [34, 34] on icon "Return to dashboard" at bounding box center [39, 32] width 26 height 26
click at [22, 171] on link "Website" at bounding box center [38, 169] width 63 height 62
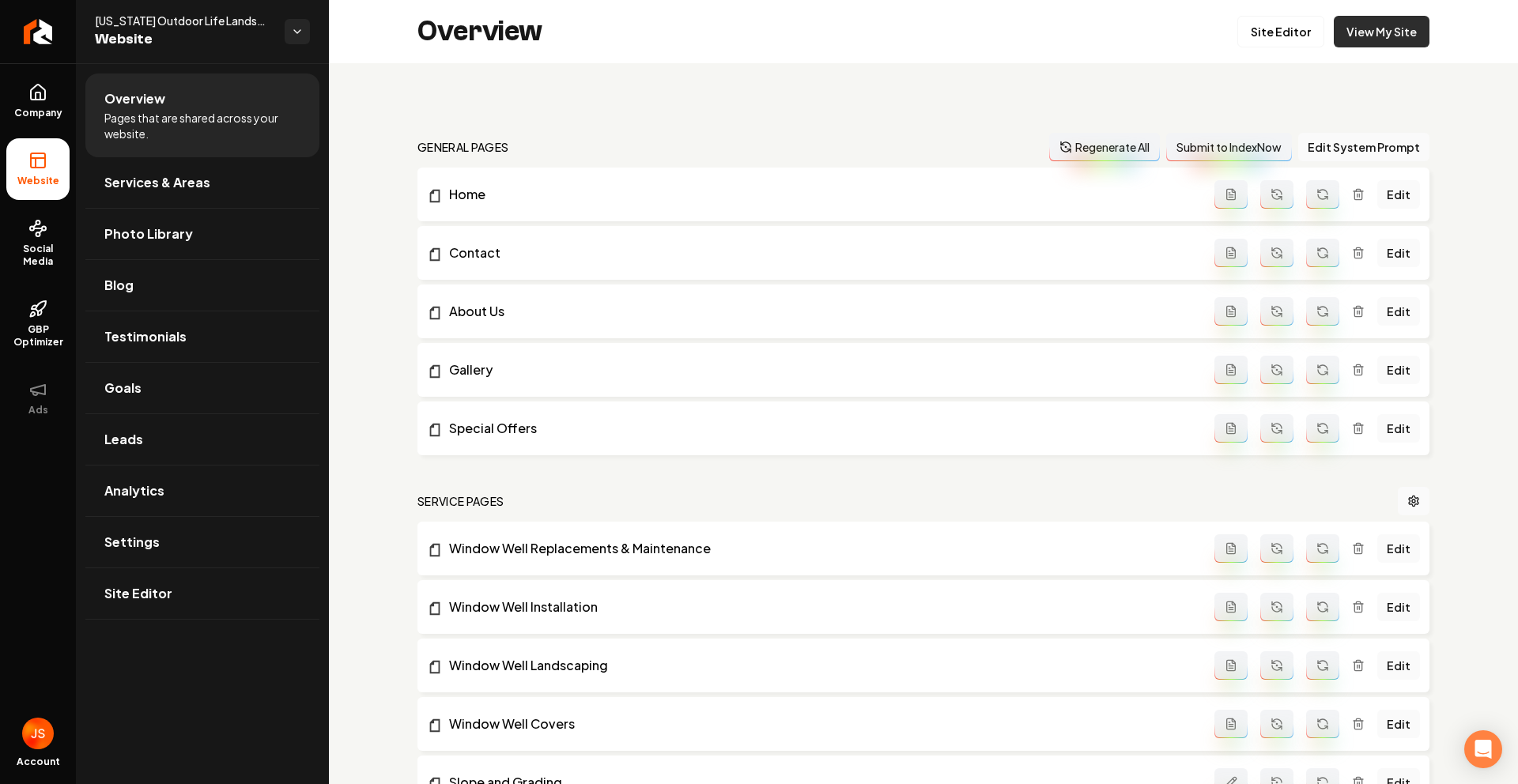
click at [1397, 36] on link "View My Site" at bounding box center [1381, 31] width 96 height 31
